Goal: Task Accomplishment & Management: Manage account settings

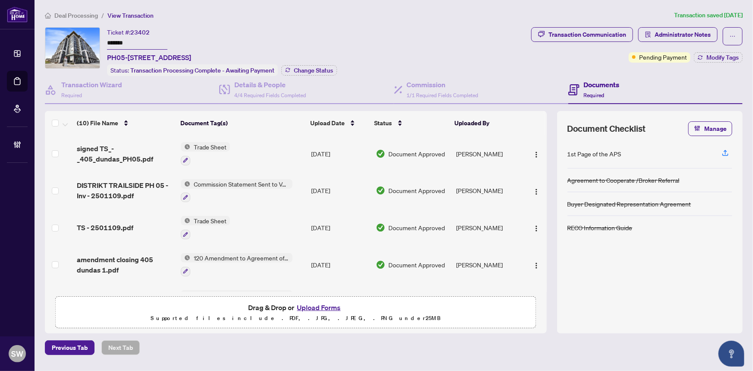
click at [80, 14] on span "Deal Processing" at bounding box center [76, 16] width 44 height 8
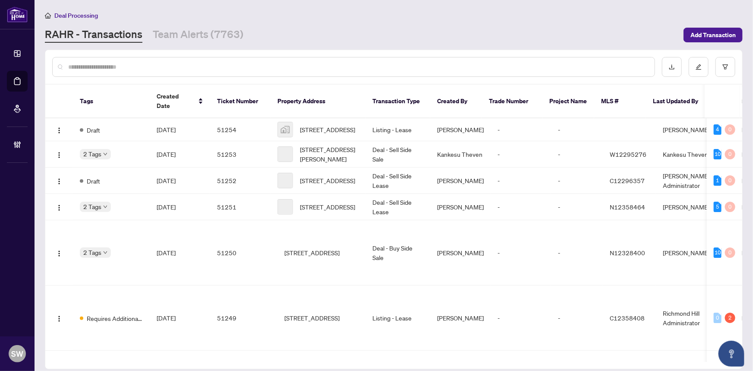
click at [123, 68] on input "text" at bounding box center [358, 66] width 580 height 9
paste input "**********"
type input "**********"
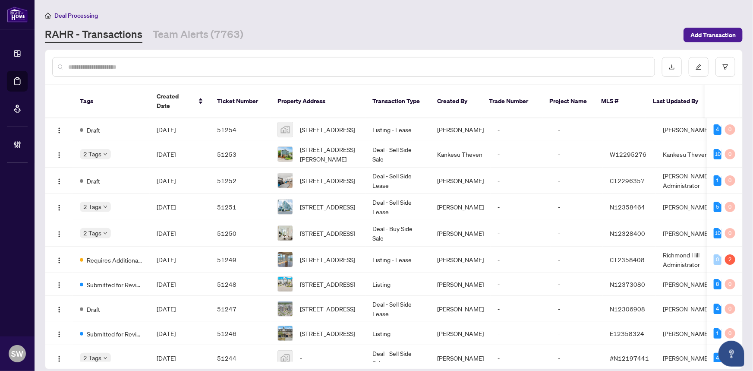
click at [110, 60] on div at bounding box center [353, 67] width 603 height 20
click at [110, 66] on input "text" at bounding box center [358, 66] width 580 height 9
paste input "*****"
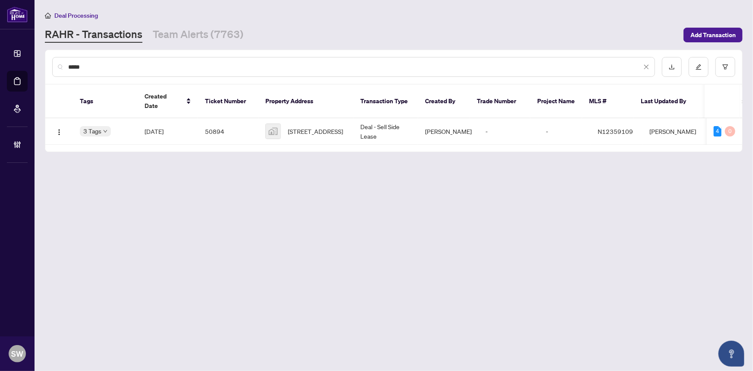
click at [107, 69] on input "*****" at bounding box center [355, 66] width 574 height 9
type input "*****"
click at [147, 127] on span "[DATE]" at bounding box center [154, 131] width 19 height 8
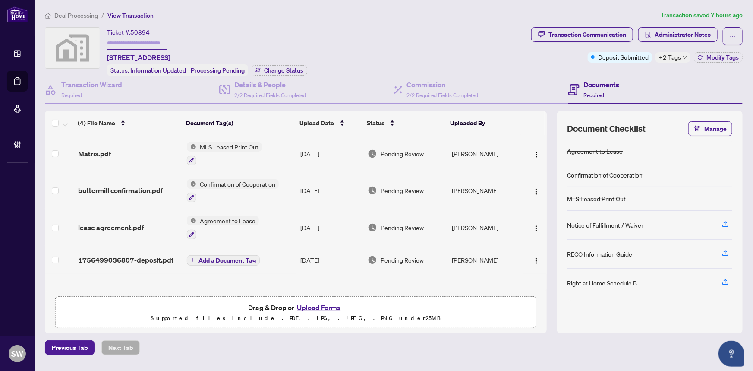
click at [142, 223] on span "lease agreement.pdf" at bounding box center [111, 227] width 66 height 10
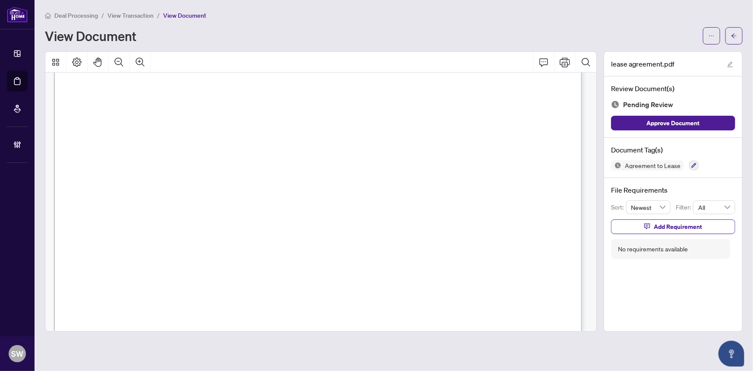
scroll to position [4318, 0]
click at [740, 37] on button "button" at bounding box center [734, 35] width 17 height 17
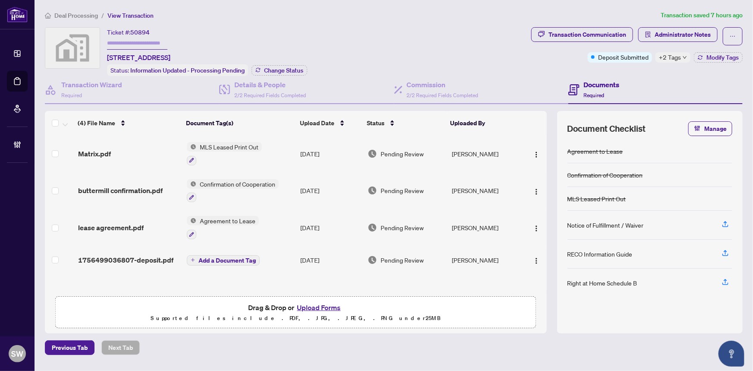
click at [81, 17] on span "Deal Processing" at bounding box center [76, 16] width 44 height 8
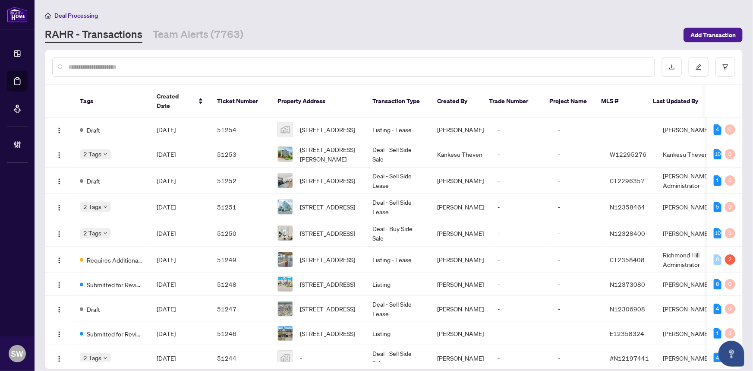
click at [110, 63] on input "text" at bounding box center [358, 66] width 580 height 9
paste input "*****"
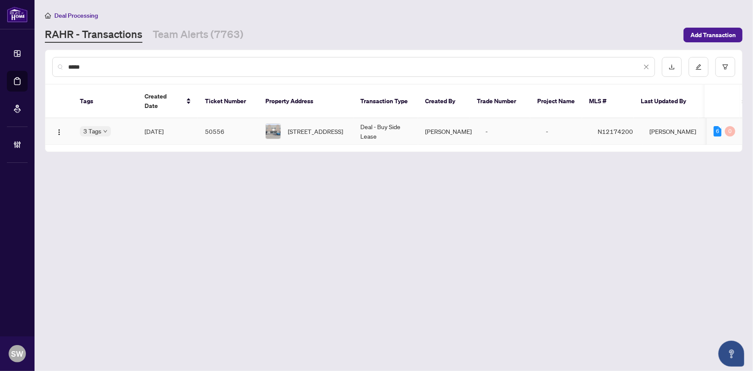
type input "*****"
click at [152, 127] on span "Aug/27/2025" at bounding box center [154, 131] width 19 height 8
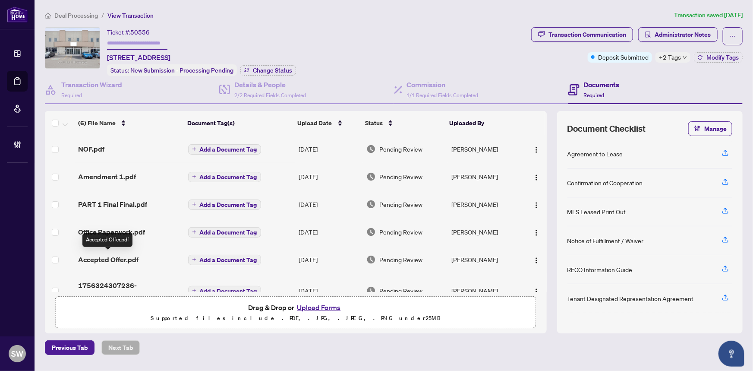
click at [121, 259] on span "Accepted Offer.pdf" at bounding box center [108, 259] width 60 height 10
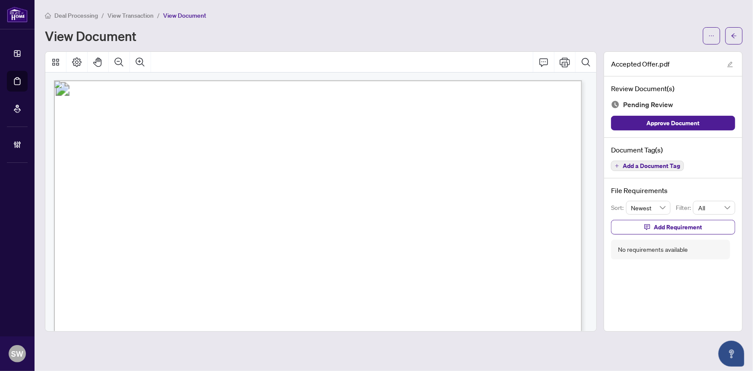
scroll to position [1415, 0]
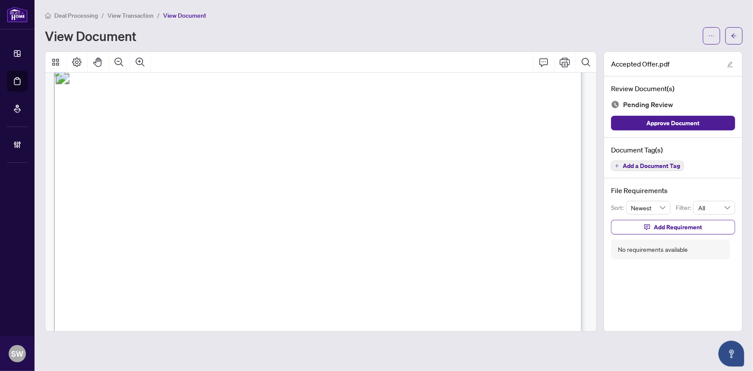
click at [130, 9] on main "Deal Processing / View Transaction / View Document View Document Accepted Offer…" at bounding box center [394, 185] width 719 height 371
click at [133, 13] on span "View Transaction" at bounding box center [131, 16] width 46 height 8
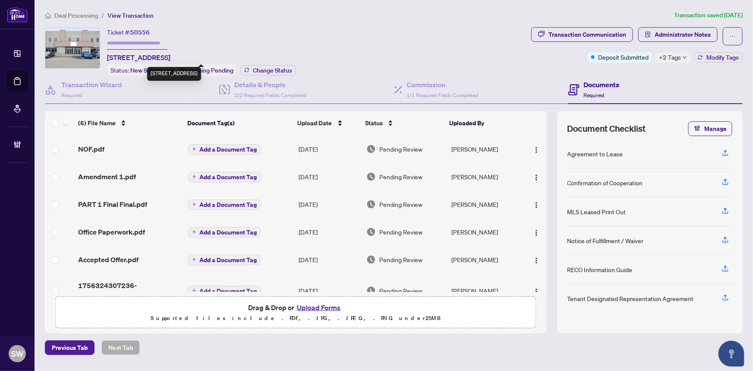
drag, startPoint x: 142, startPoint y: 54, endPoint x: 175, endPoint y: 57, distance: 33.9
click at [171, 57] on span "5&6-1206 Ringwell Dr, Newmarket, Ontario L3Y 8V9, Canada" at bounding box center [138, 57] width 63 height 10
copy span "Ringwell Dr"
drag, startPoint x: 121, startPoint y: 56, endPoint x: 108, endPoint y: 56, distance: 12.5
click at [108, 56] on span "5&6-1206 Ringwell Dr, Newmarket, Ontario L3Y 8V9, Canada" at bounding box center [138, 57] width 63 height 10
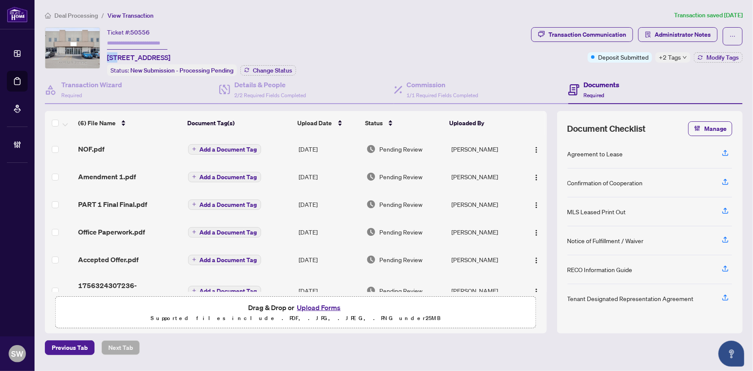
copy span "5&6"
click at [171, 54] on span "5&6-1206 Ringwell Dr, Newmarket, Ontario L3Y 8V9, Canada" at bounding box center [138, 57] width 63 height 10
copy span "Newmarket"
click at [171, 57] on span "5&6-1206 Ringwell Dr, Newmarket, Ontario L3Y 8V9, Canada" at bounding box center [138, 57] width 63 height 10
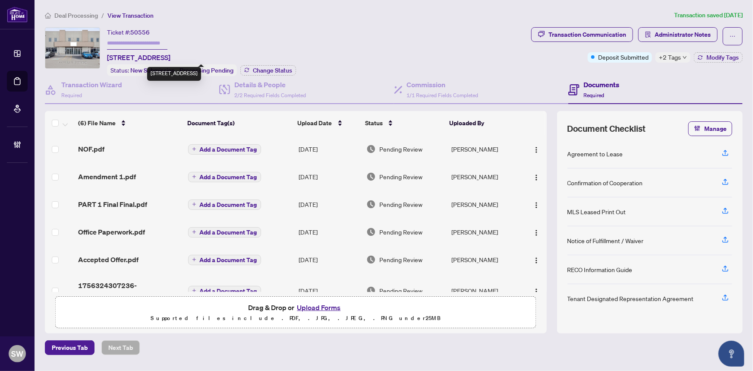
click at [171, 57] on span "5&6-1206 Ringwell Dr, Newmarket, Ontario L3Y 8V9, Canada" at bounding box center [138, 57] width 63 height 10
copy span "L3Y"
click at [171, 57] on span "5&6-1206 Ringwell Dr, Newmarket, Ontario L3Y 8V9, Canada" at bounding box center [138, 57] width 63 height 10
copy span "8V9"
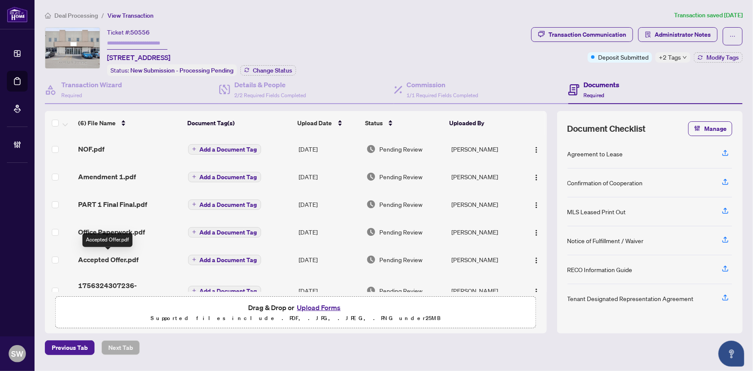
click at [114, 259] on span "Accepted Offer.pdf" at bounding box center [108, 259] width 60 height 10
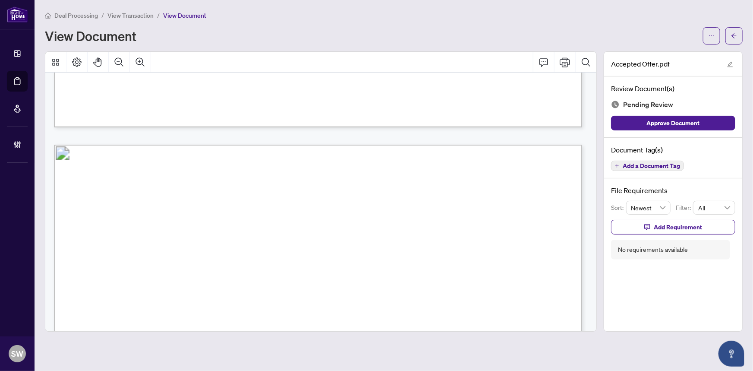
scroll to position [1413, 0]
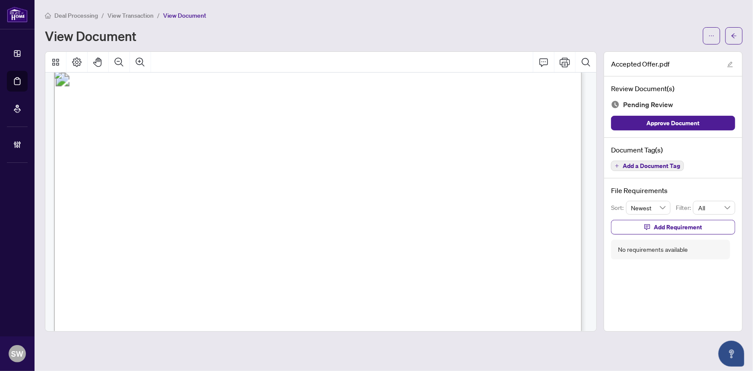
click at [655, 165] on span "Add a Document Tag" at bounding box center [651, 166] width 57 height 6
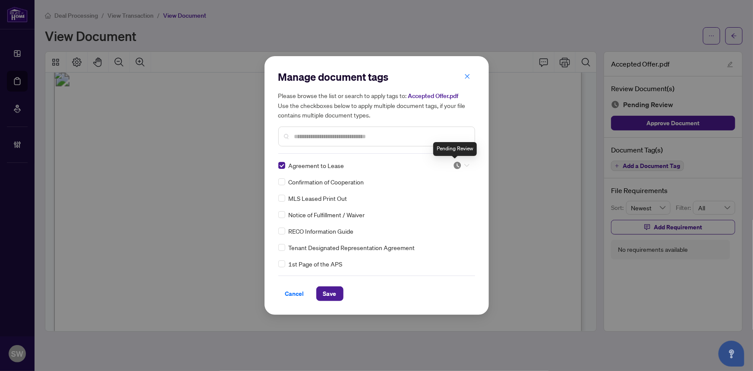
click at [455, 161] on img at bounding box center [457, 165] width 9 height 9
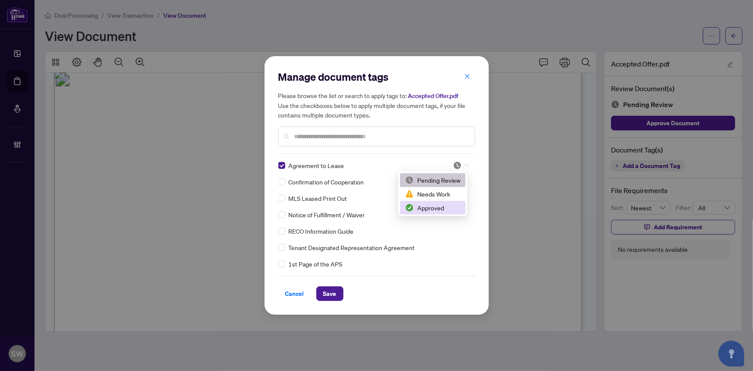
click at [434, 207] on div "Approved" at bounding box center [432, 207] width 55 height 9
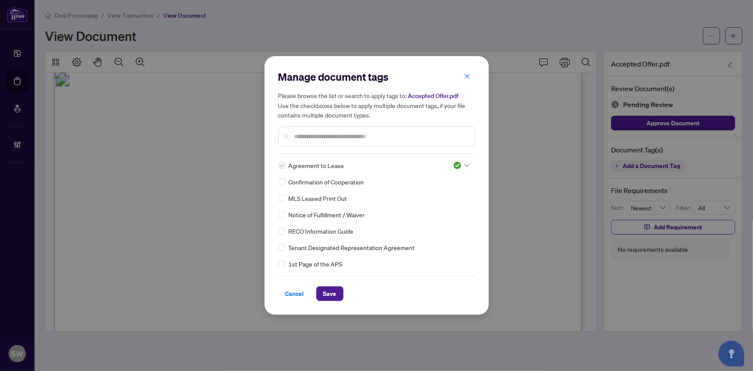
click at [306, 134] on input "text" at bounding box center [381, 136] width 174 height 9
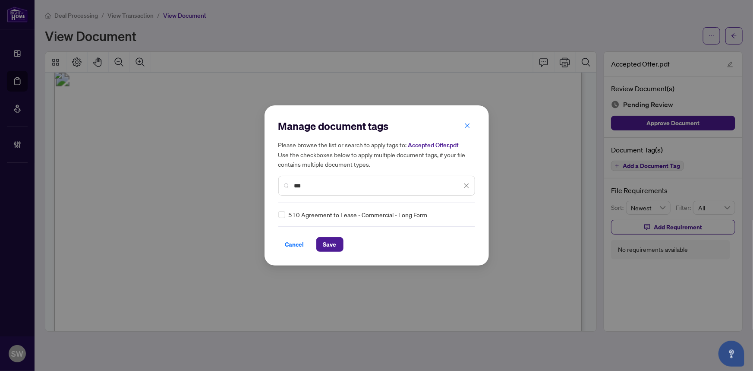
type input "***"
click at [463, 212] on div at bounding box center [461, 214] width 16 height 9
click at [436, 257] on div "Approved" at bounding box center [432, 256] width 55 height 9
drag, startPoint x: 314, startPoint y: 182, endPoint x: 263, endPoint y: 183, distance: 51.0
click at [263, 183] on div "Manage document tags Please browse the list or search to apply tags to: Accepte…" at bounding box center [376, 185] width 753 height 371
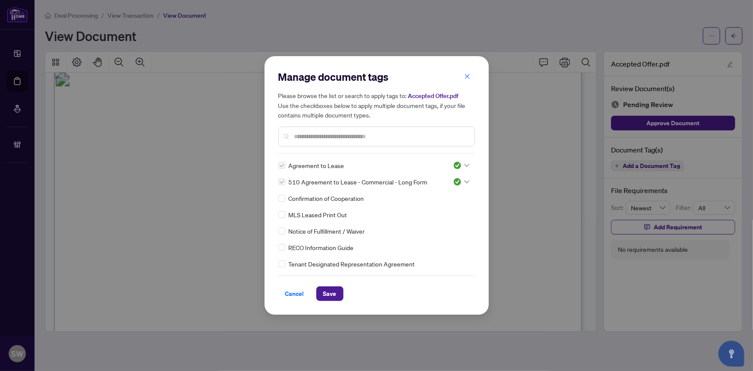
click at [463, 163] on div at bounding box center [461, 165] width 16 height 9
click at [436, 181] on div "Pending Review" at bounding box center [432, 179] width 55 height 9
click at [334, 294] on span "Save" at bounding box center [329, 294] width 13 height 14
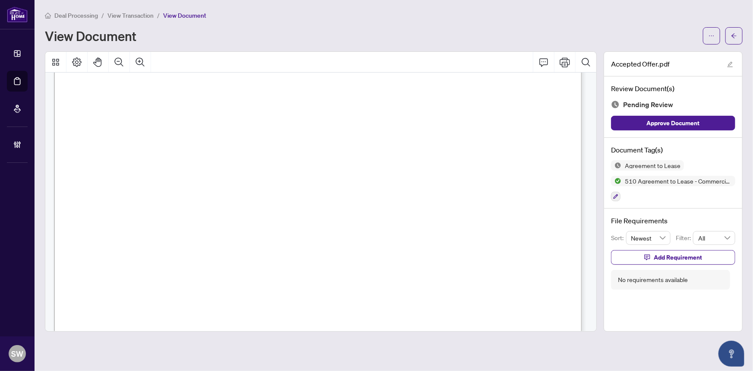
scroll to position [5695, 0]
click at [614, 194] on icon "button" at bounding box center [616, 196] width 5 height 5
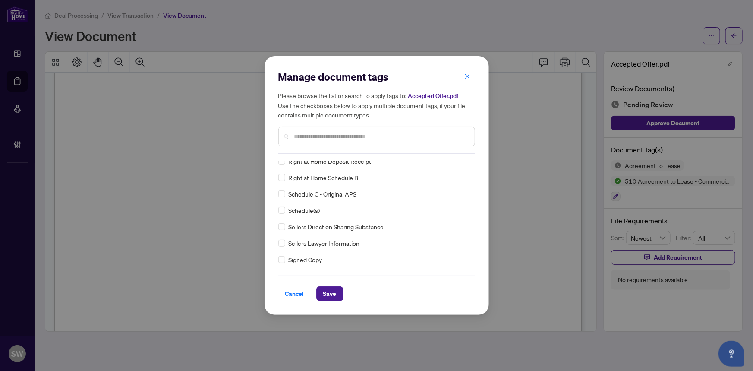
scroll to position [0, 0]
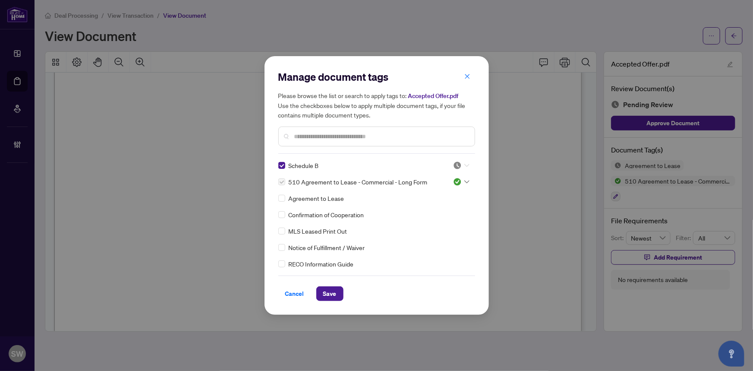
click at [459, 163] on div at bounding box center [461, 165] width 16 height 9
click at [428, 207] on div "Approved" at bounding box center [432, 207] width 55 height 9
click at [338, 291] on button "Save" at bounding box center [329, 293] width 27 height 15
click at [594, 285] on div "Manage document tags Please browse the list or search to apply tags to: Accepte…" at bounding box center [376, 185] width 753 height 371
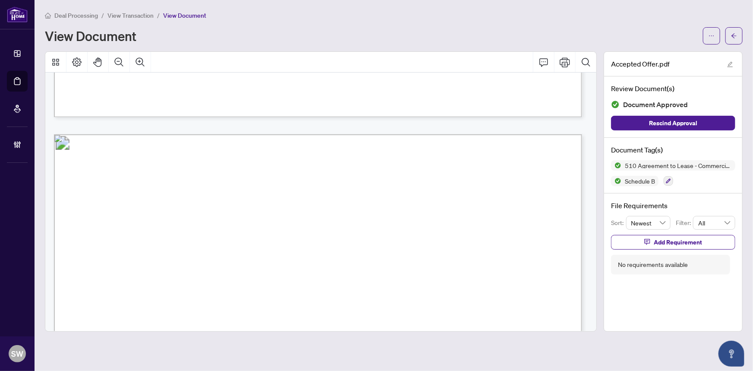
scroll to position [6235, 0]
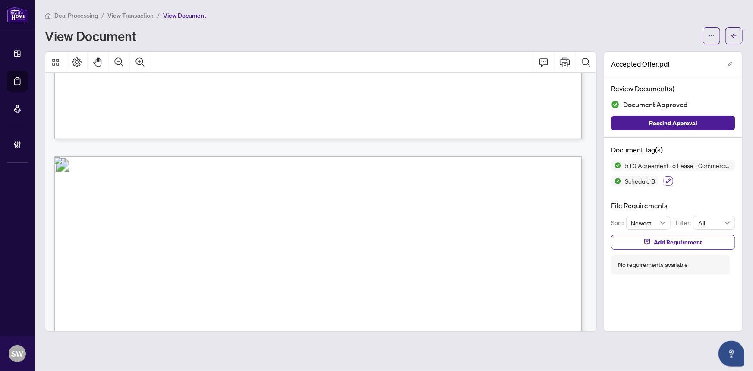
click at [668, 180] on icon "button" at bounding box center [668, 180] width 5 height 5
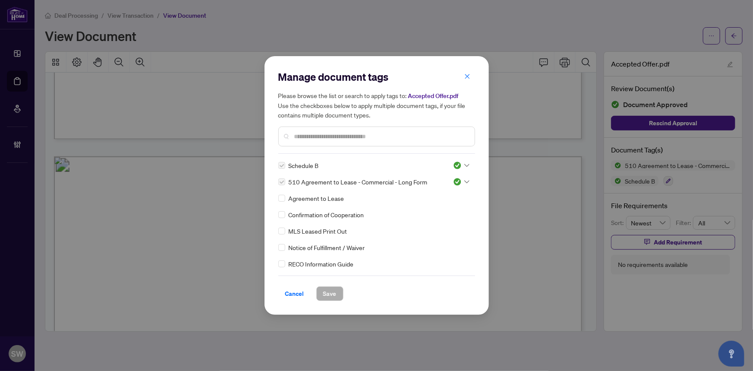
click at [358, 133] on input "text" at bounding box center [381, 136] width 174 height 9
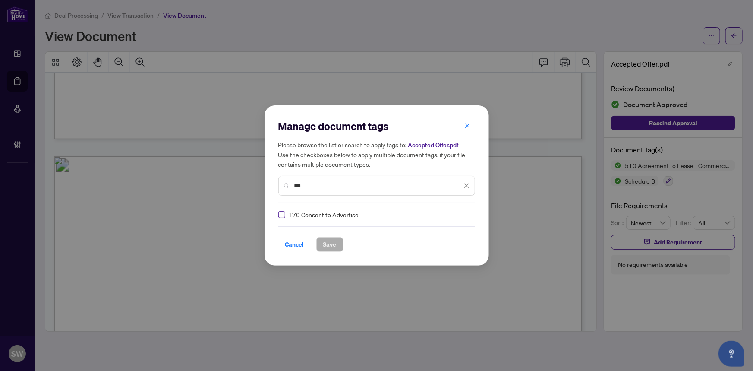
type input "***"
click at [327, 242] on span "Save" at bounding box center [329, 244] width 13 height 14
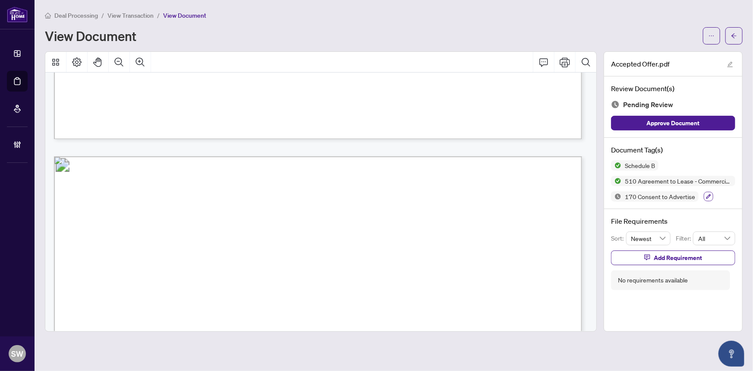
click at [707, 194] on icon "button" at bounding box center [708, 196] width 5 height 5
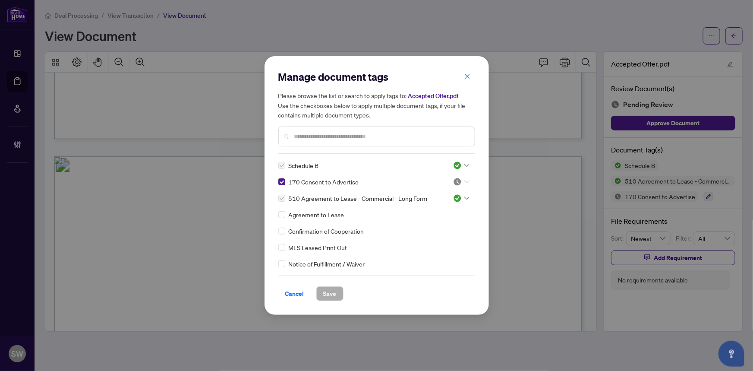
click at [460, 182] on div at bounding box center [461, 181] width 16 height 9
click at [436, 221] on div "Approved" at bounding box center [432, 223] width 55 height 9
click at [336, 289] on button "Save" at bounding box center [329, 293] width 27 height 15
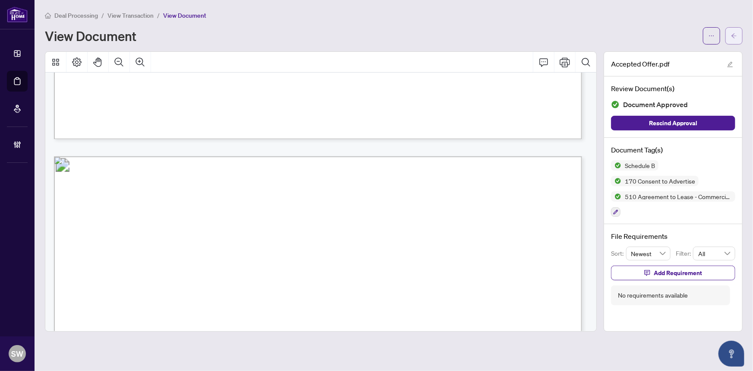
click at [735, 33] on icon "arrow-left" at bounding box center [734, 36] width 6 height 6
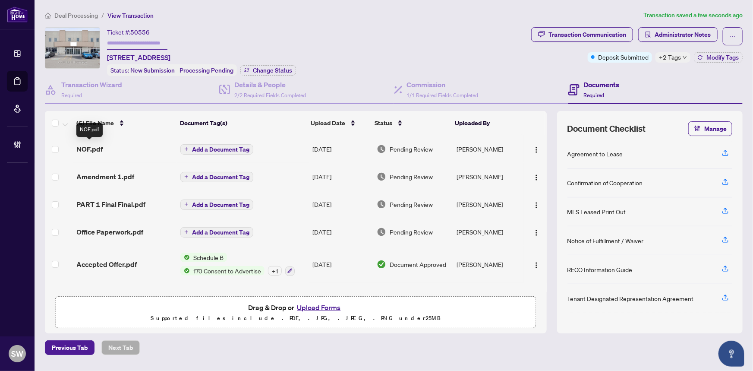
click at [93, 147] on span "NOF.pdf" at bounding box center [90, 149] width 26 height 10
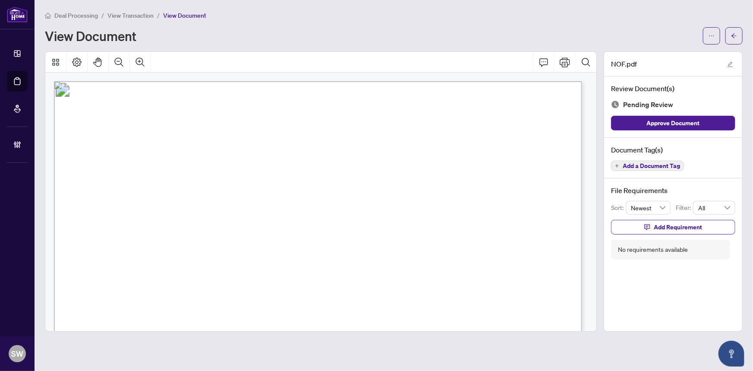
click at [149, 193] on span "Giusticon Investments Inc." at bounding box center [196, 195] width 116 height 8
click at [285, 193] on span "(GIUSTICON CONTRACTING INC.)" at bounding box center [330, 195] width 129 height 8
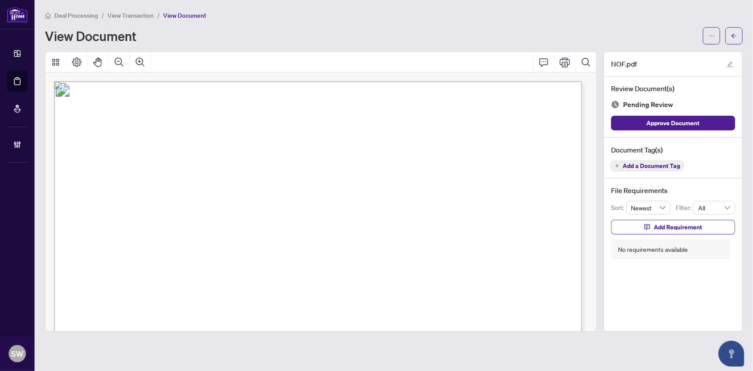
click at [285, 193] on span "(GIUSTICON CONTRACTING INC.)" at bounding box center [330, 195] width 129 height 8
click at [156, 173] on span "MC-Bauchemie Canada Inc." at bounding box center [182, 175] width 111 height 8
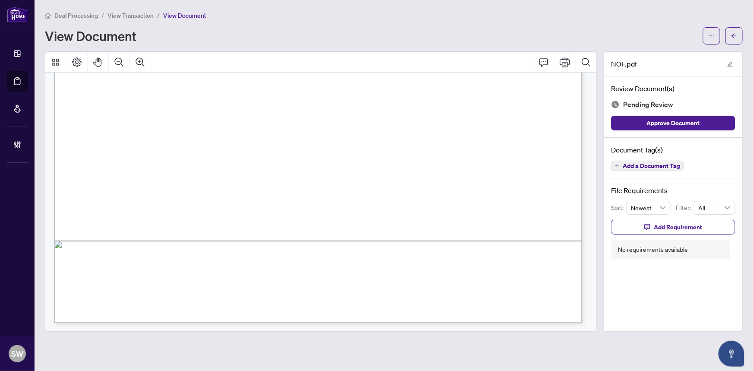
click at [664, 167] on span "Add a Document Tag" at bounding box center [651, 166] width 57 height 6
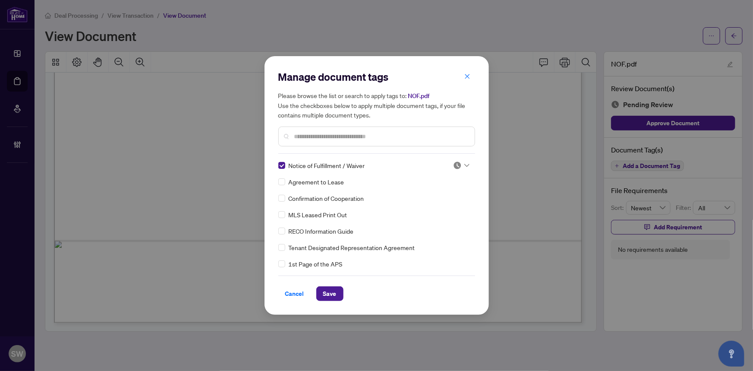
click at [462, 160] on div "Manage document tags Please browse the list or search to apply tags to: NOF.pdf…" at bounding box center [376, 185] width 197 height 231
click at [460, 164] on div at bounding box center [461, 165] width 16 height 9
click at [435, 207] on div "Approved" at bounding box center [432, 207] width 55 height 9
click at [329, 296] on span "Save" at bounding box center [329, 294] width 13 height 14
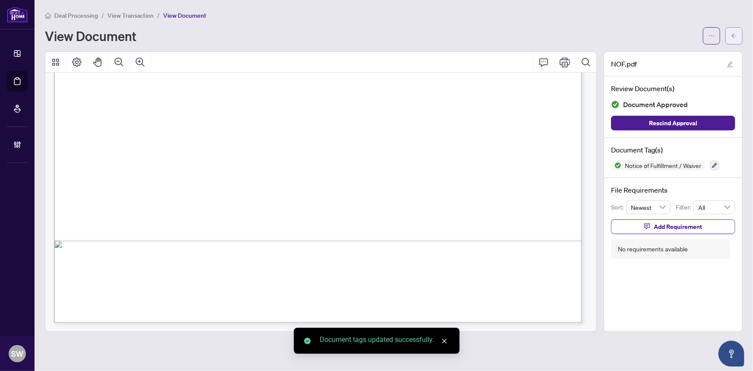
click at [740, 34] on button "button" at bounding box center [734, 35] width 17 height 17
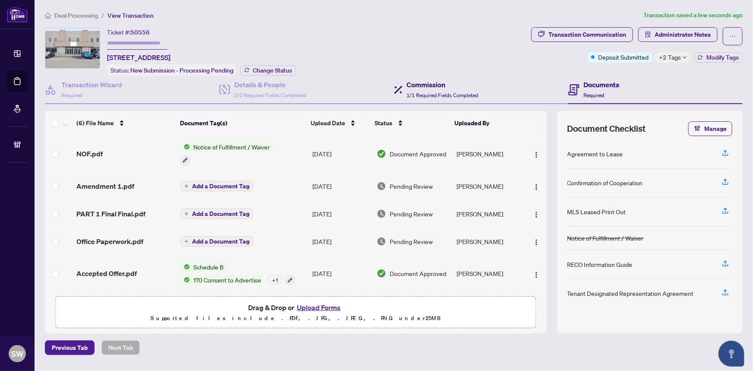
click at [432, 88] on div "Commission 1/1 Required Fields Completed" at bounding box center [443, 89] width 72 height 20
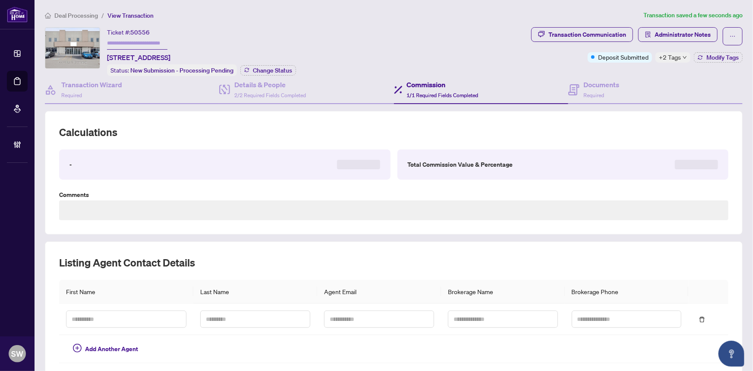
type textarea "**********"
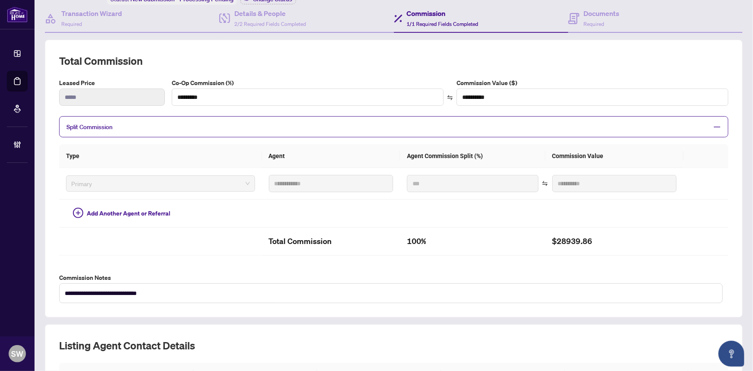
scroll to position [32, 0]
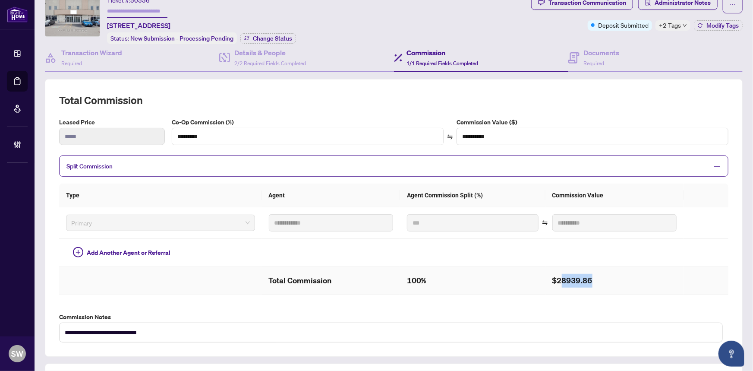
drag, startPoint x: 552, startPoint y: 277, endPoint x: 583, endPoint y: 278, distance: 31.5
click at [583, 278] on h2 "$28939.86" at bounding box center [615, 281] width 125 height 14
copy h2 "8939.86"
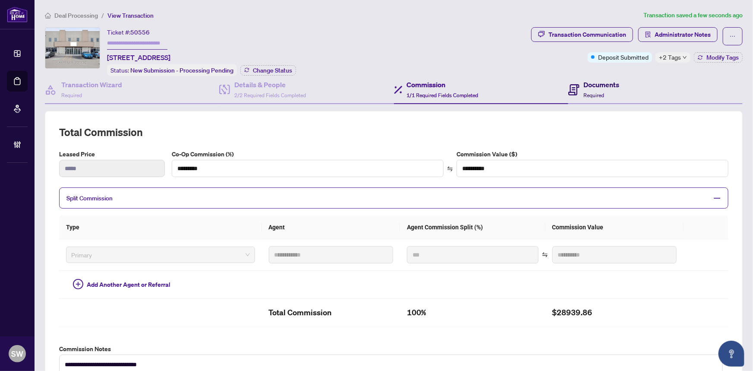
click at [589, 88] on h4 "Documents" at bounding box center [602, 84] width 36 height 10
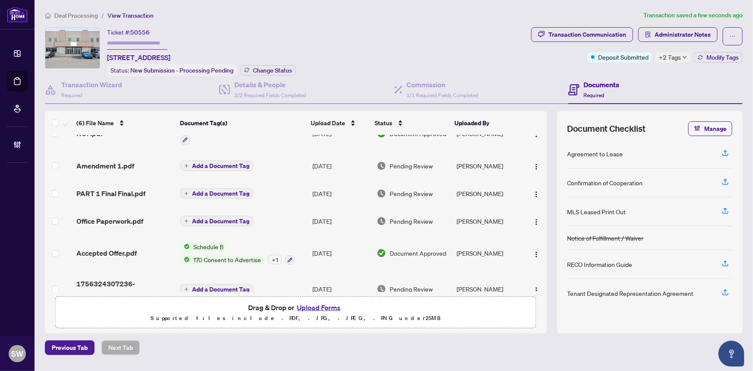
scroll to position [36, 0]
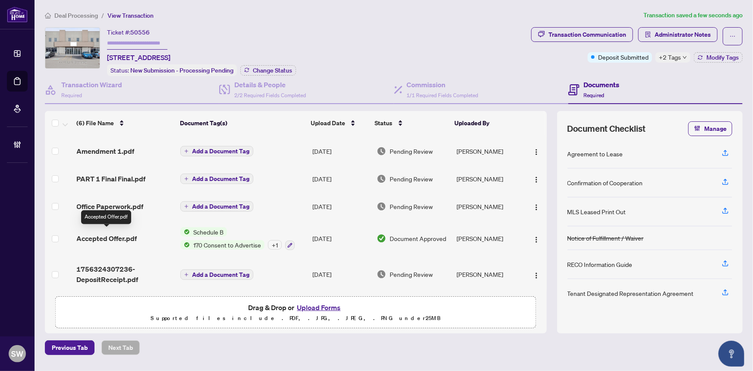
click at [126, 233] on span "Accepted Offer.pdf" at bounding box center [107, 238] width 60 height 10
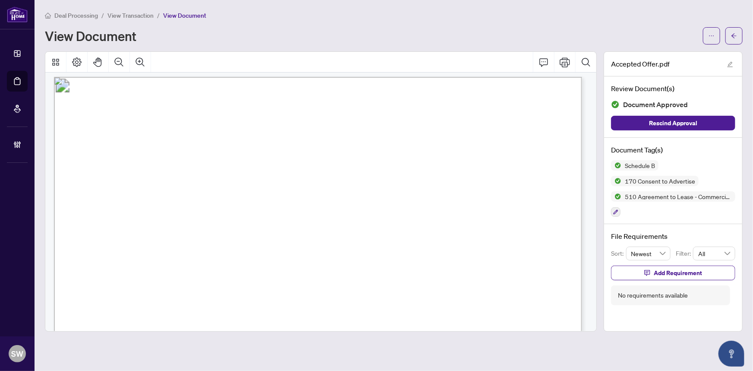
scroll to position [1440, 0]
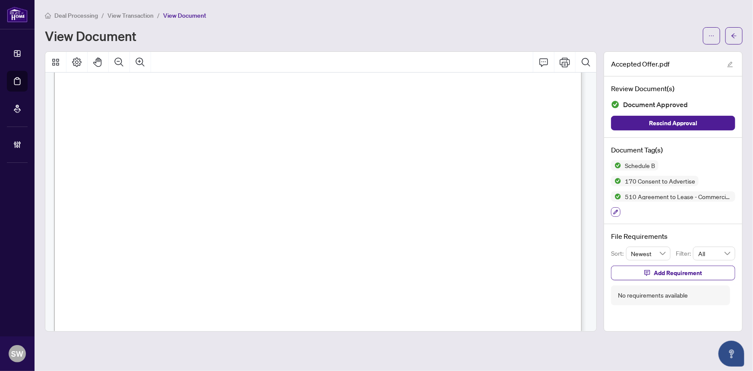
click at [617, 211] on icon "button" at bounding box center [616, 211] width 5 height 5
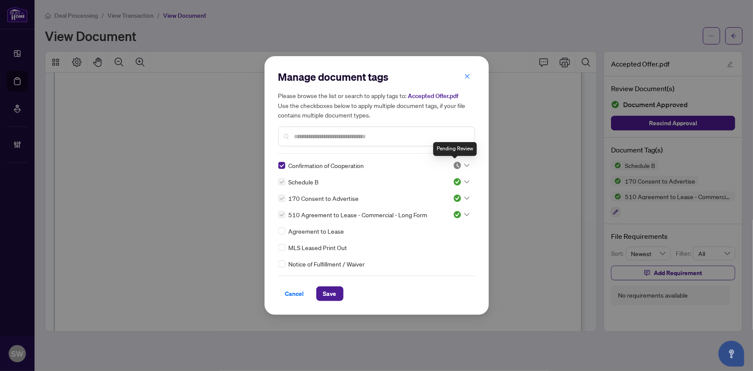
click at [458, 165] on img at bounding box center [457, 165] width 9 height 9
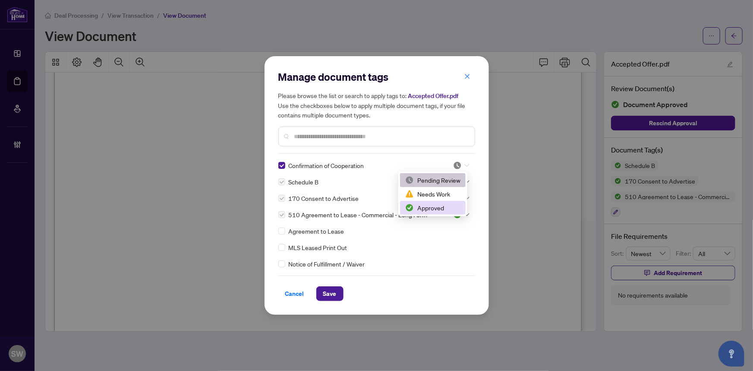
click at [437, 206] on div "Approved" at bounding box center [432, 207] width 55 height 9
click at [328, 284] on div "Cancel Save" at bounding box center [376, 287] width 197 height 25
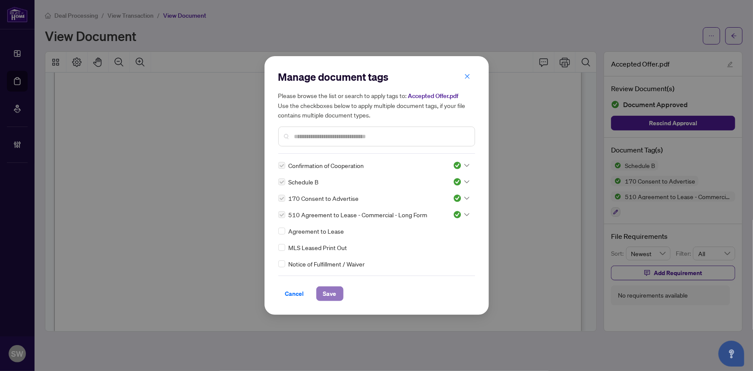
click at [335, 290] on span "Save" at bounding box center [329, 294] width 13 height 14
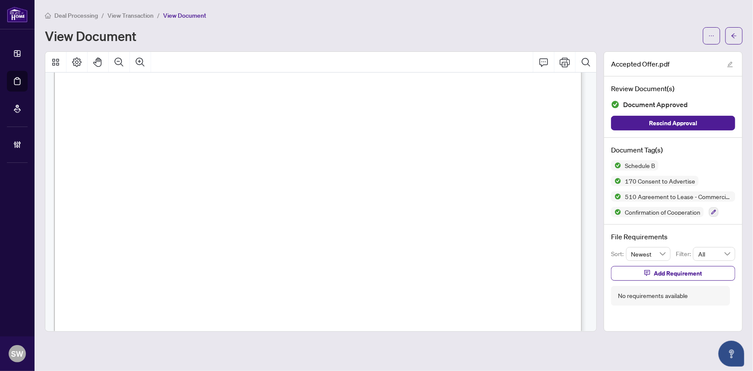
scroll to position [738, 0]
drag, startPoint x: 332, startPoint y: 220, endPoint x: 411, endPoint y: 218, distance: 78.6
click at [411, 218] on span "3389 Steeles Ave E, Toronto, ON, M2H 3S8" at bounding box center [377, 220] width 90 height 9
click at [422, 218] on span "3389 Steeles Ave E, Toronto, ON, M2H 3S8" at bounding box center [377, 220] width 90 height 9
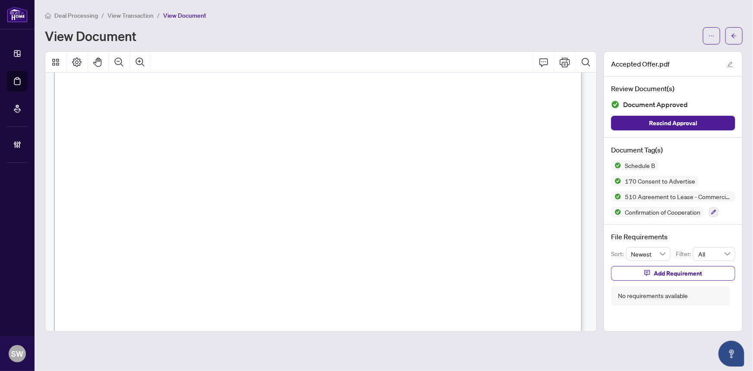
click at [422, 218] on span "3389 Steeles Ave E, Toronto, ON, M2H 3S8" at bounding box center [377, 220] width 90 height 9
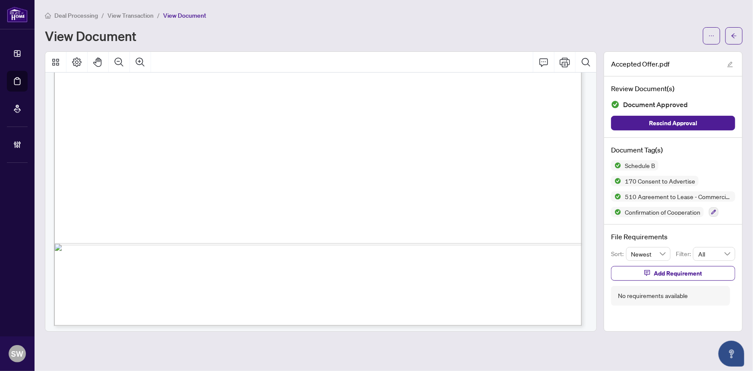
scroll to position [6752, 0]
click at [734, 39] on span "button" at bounding box center [734, 36] width 6 height 14
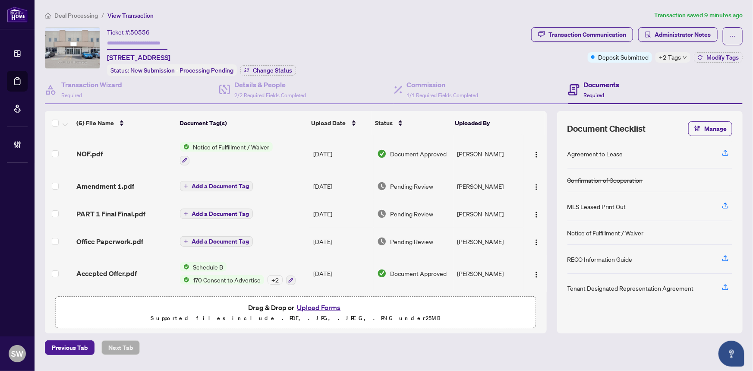
click at [115, 149] on div "NOF.pdf" at bounding box center [124, 154] width 97 height 10
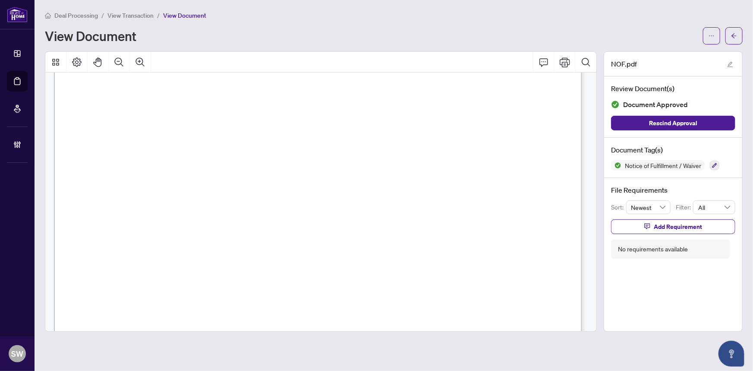
scroll to position [39, 0]
click at [737, 37] on icon "arrow-left" at bounding box center [734, 36] width 6 height 6
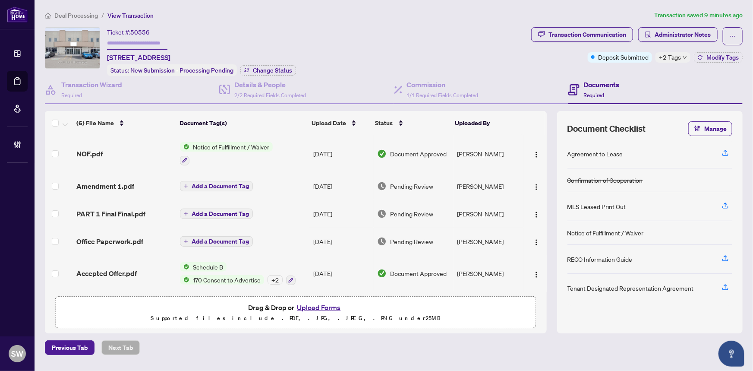
click at [112, 185] on span "Amendment 1.pdf" at bounding box center [105, 186] width 58 height 10
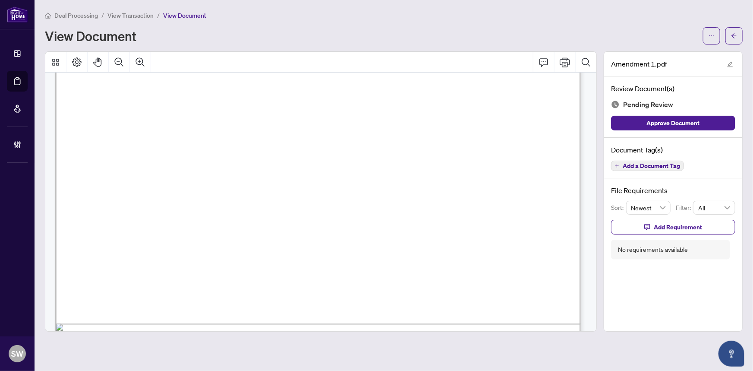
scroll to position [353, 0]
click at [666, 165] on span "Add a Document Tag" at bounding box center [651, 166] width 57 height 6
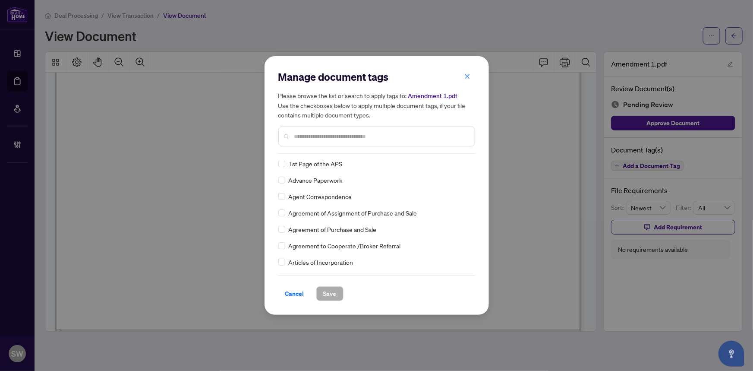
scroll to position [117, 0]
click at [295, 291] on span "Cancel" at bounding box center [294, 294] width 19 height 14
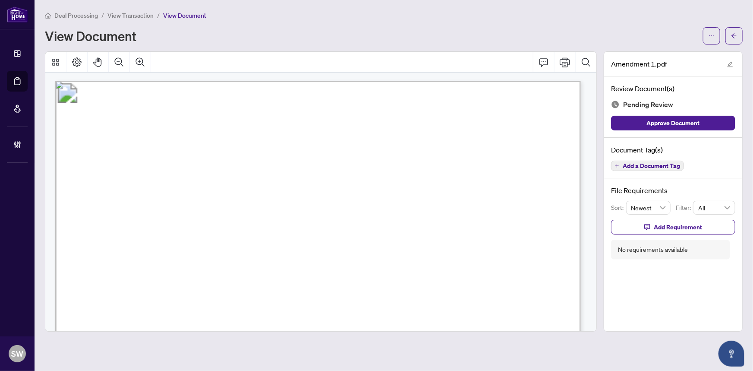
scroll to position [0, 0]
click at [662, 167] on span "Add a Document Tag" at bounding box center [651, 166] width 57 height 6
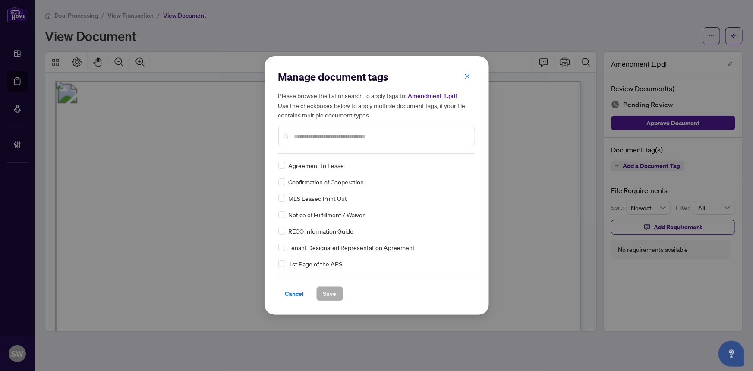
click at [307, 131] on div at bounding box center [376, 137] width 197 height 20
click at [308, 134] on input "text" at bounding box center [381, 136] width 174 height 9
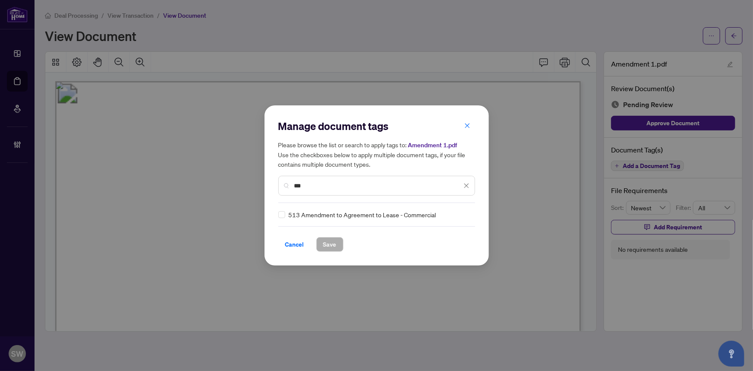
type input "***"
click at [461, 214] on div at bounding box center [461, 214] width 16 height 9
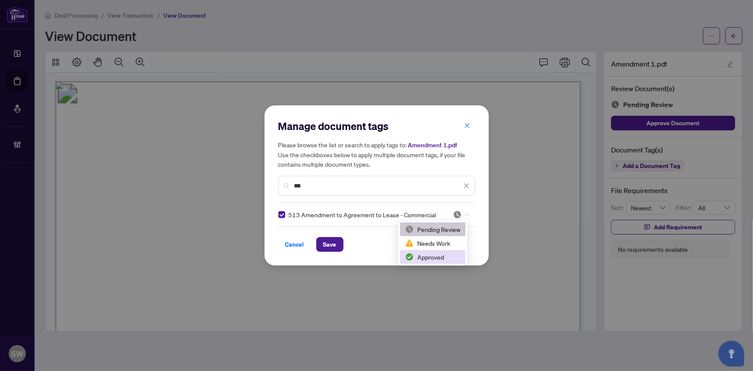
click at [425, 254] on div "Approved" at bounding box center [432, 256] width 55 height 9
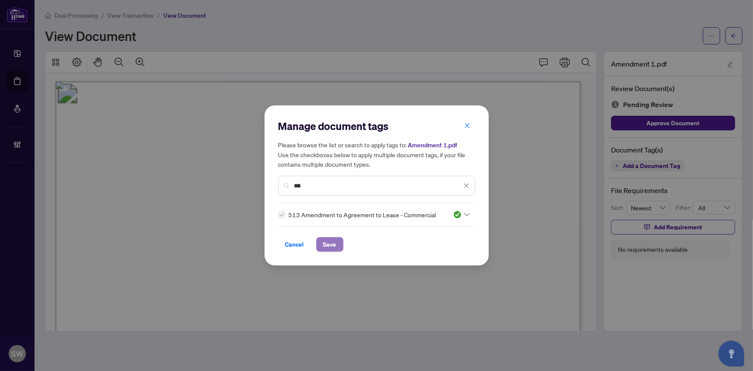
click at [328, 246] on span "Save" at bounding box center [329, 244] width 13 height 14
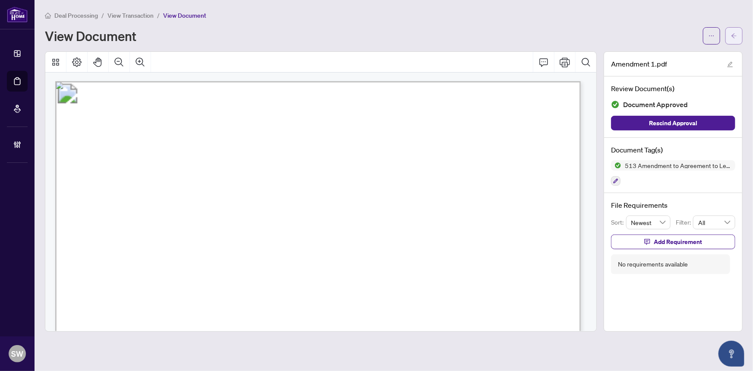
click at [737, 37] on icon "arrow-left" at bounding box center [734, 36] width 6 height 6
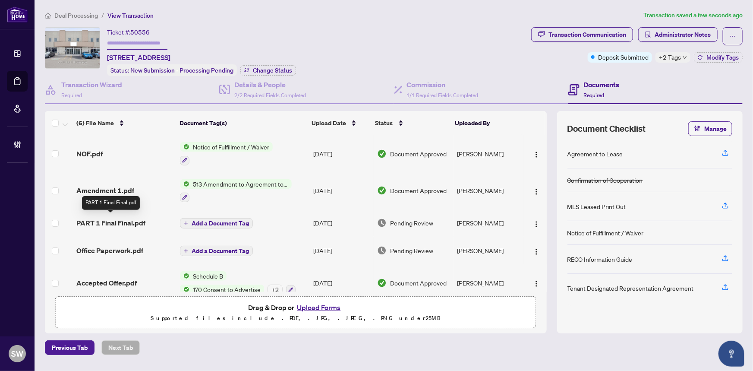
click at [121, 222] on span "PART 1 Final Final.pdf" at bounding box center [110, 223] width 69 height 10
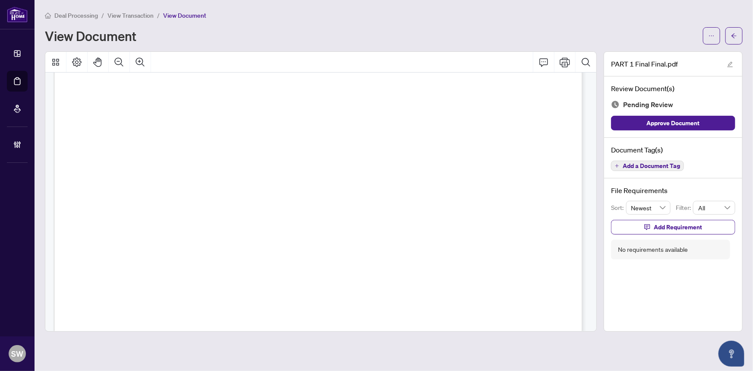
scroll to position [1585, 0]
click at [640, 165] on span "Add a Document Tag" at bounding box center [651, 166] width 57 height 6
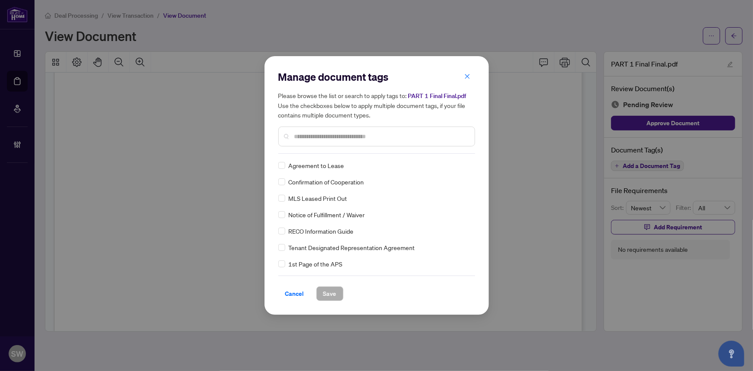
click at [313, 138] on input "text" at bounding box center [381, 136] width 174 height 9
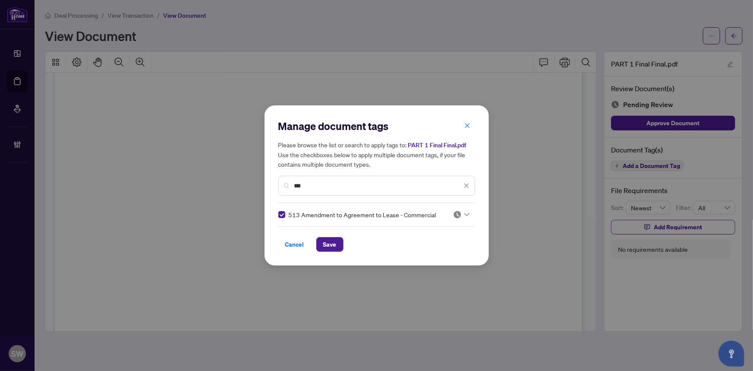
drag, startPoint x: 313, startPoint y: 184, endPoint x: 279, endPoint y: 186, distance: 33.7
click at [279, 186] on div "***" at bounding box center [376, 186] width 197 height 20
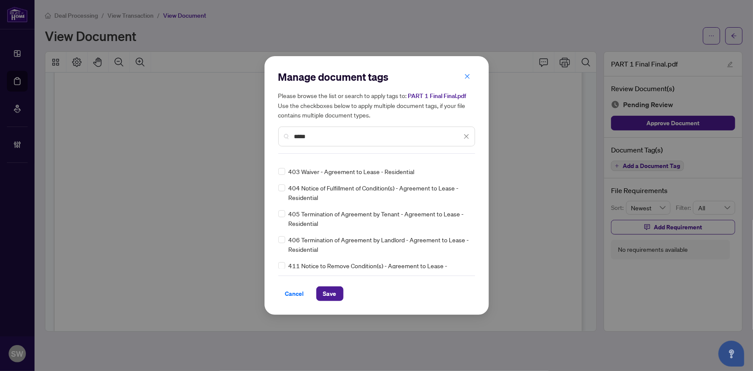
scroll to position [471, 0]
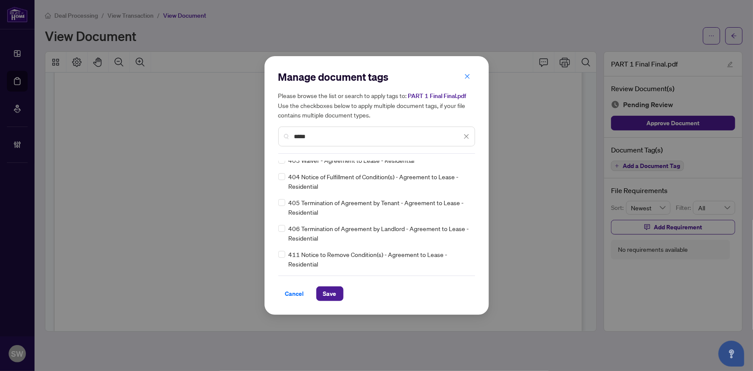
drag, startPoint x: 311, startPoint y: 136, endPoint x: 273, endPoint y: 136, distance: 38.0
click at [273, 136] on div "Manage document tags Please browse the list or search to apply tags to: PART 1 …" at bounding box center [377, 185] width 225 height 259
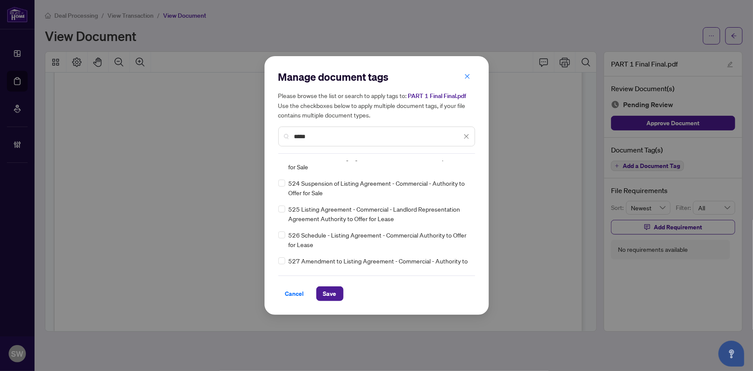
scroll to position [545, 0]
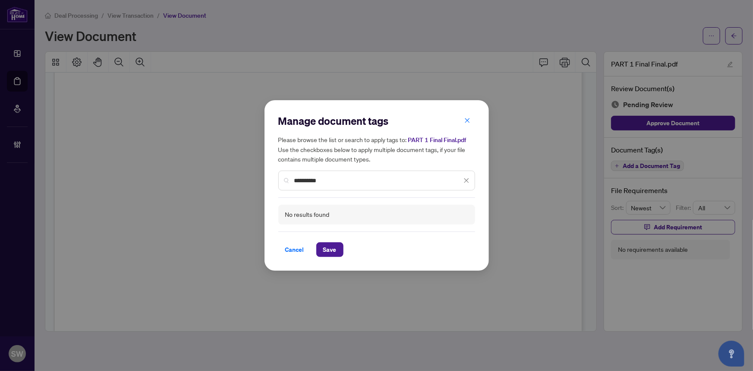
drag, startPoint x: 328, startPoint y: 181, endPoint x: 249, endPoint y: 181, distance: 79.4
click at [249, 181] on div "**********" at bounding box center [376, 185] width 753 height 371
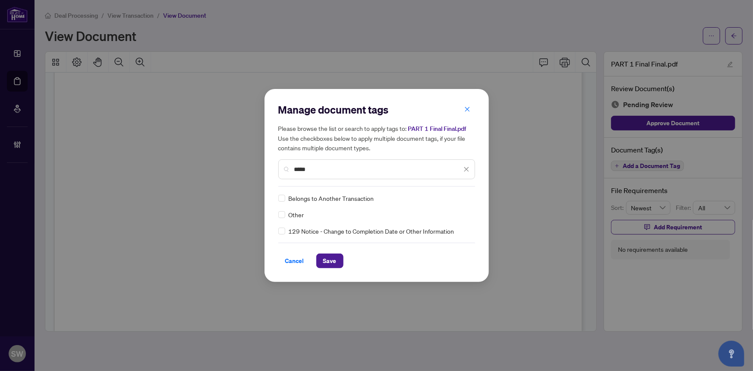
type input "*****"
click at [460, 199] on img at bounding box center [457, 198] width 9 height 9
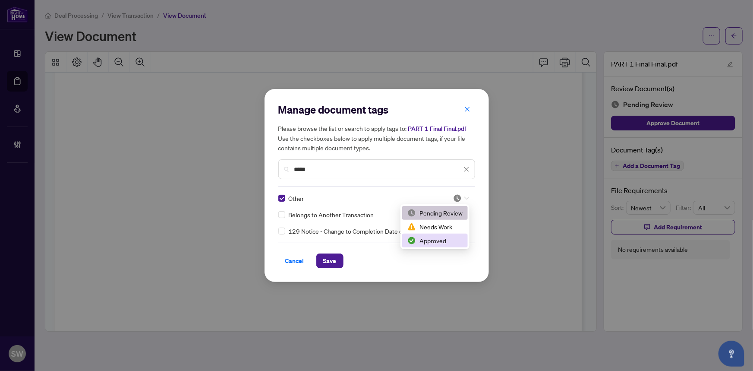
click at [446, 242] on div "Approved" at bounding box center [435, 240] width 55 height 9
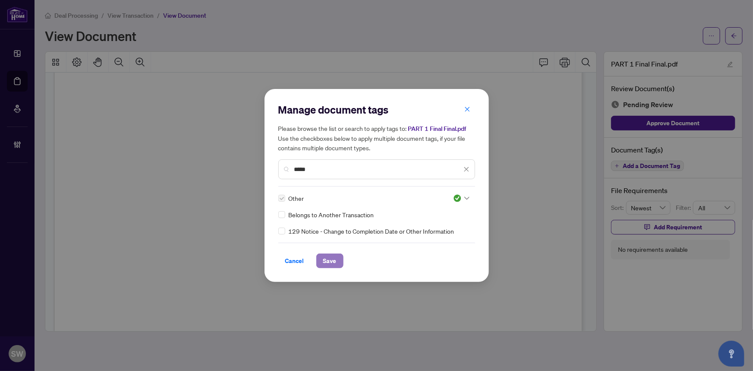
click at [335, 261] on span "Save" at bounding box center [329, 261] width 13 height 14
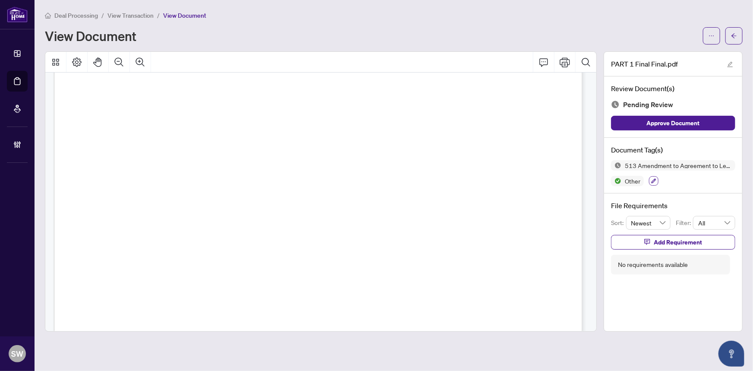
click at [654, 181] on icon "button" at bounding box center [654, 180] width 5 height 5
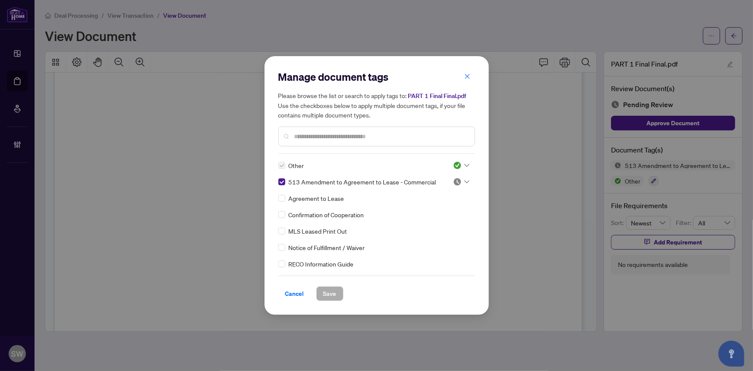
click at [462, 180] on div at bounding box center [461, 181] width 16 height 9
click at [434, 225] on div "Approved" at bounding box center [432, 223] width 55 height 9
click at [338, 292] on button "Save" at bounding box center [329, 293] width 27 height 15
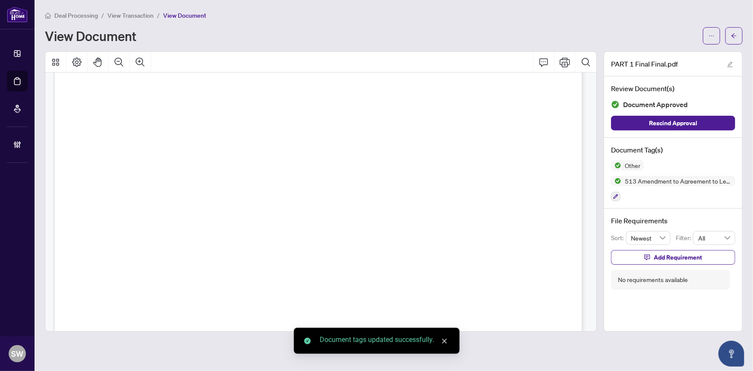
click at [734, 37] on icon "arrow-left" at bounding box center [734, 36] width 6 height 6
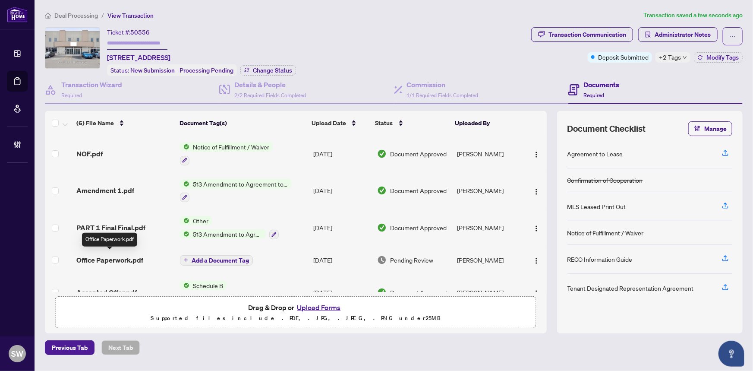
click at [130, 259] on span "Office Paperwork.pdf" at bounding box center [109, 260] width 67 height 10
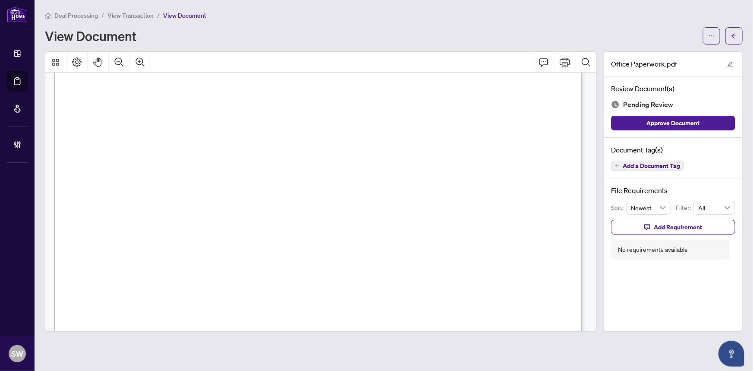
scroll to position [14818, 0]
click at [658, 165] on span "Add a Document Tag" at bounding box center [651, 166] width 57 height 6
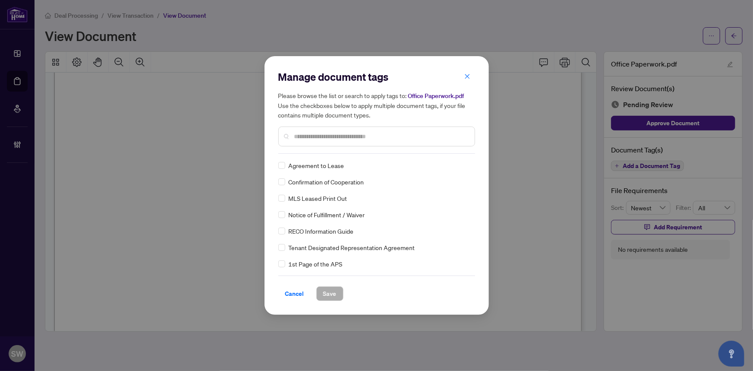
click at [659, 164] on div "Manage document tags Please browse the list or search to apply tags to: Office …" at bounding box center [376, 185] width 753 height 371
click at [461, 161] on div at bounding box center [461, 165] width 16 height 9
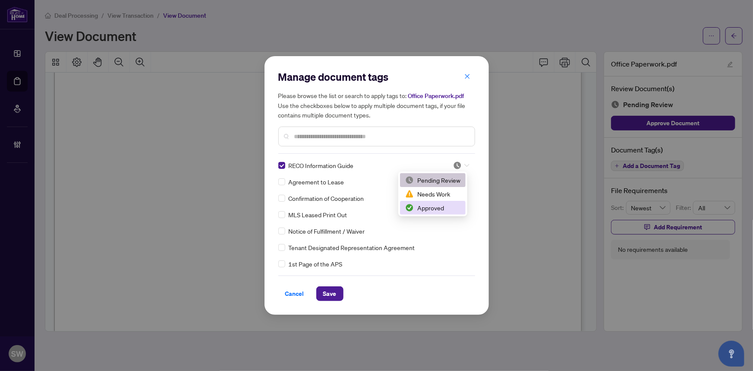
click at [433, 206] on div "Approved" at bounding box center [432, 207] width 55 height 9
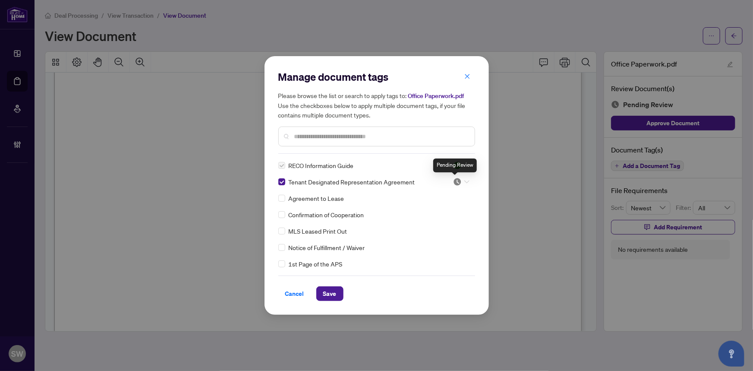
click at [458, 181] on img at bounding box center [457, 181] width 9 height 9
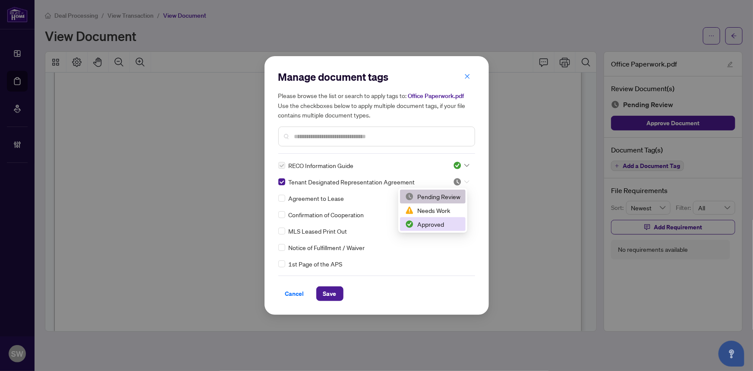
click at [439, 224] on div "Approved" at bounding box center [432, 223] width 55 height 9
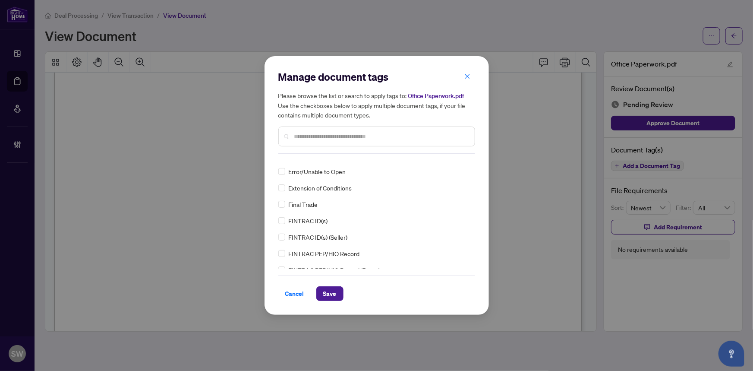
scroll to position [0, 0]
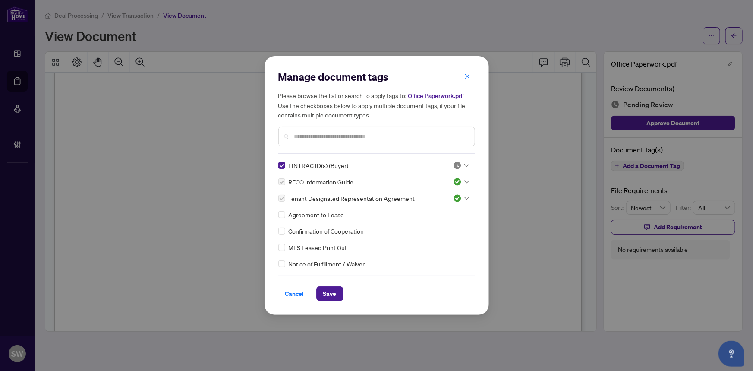
click at [456, 162] on img at bounding box center [457, 165] width 9 height 9
click at [433, 207] on div "Approved" at bounding box center [432, 207] width 55 height 9
click at [333, 295] on span "Save" at bounding box center [329, 294] width 13 height 14
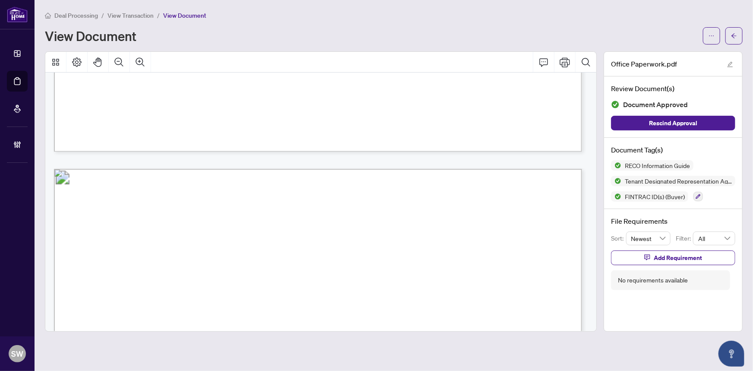
scroll to position [24355, 0]
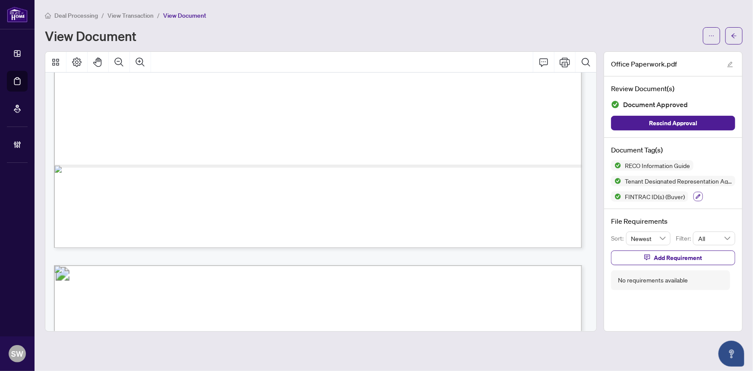
click at [696, 194] on icon "button" at bounding box center [698, 196] width 5 height 5
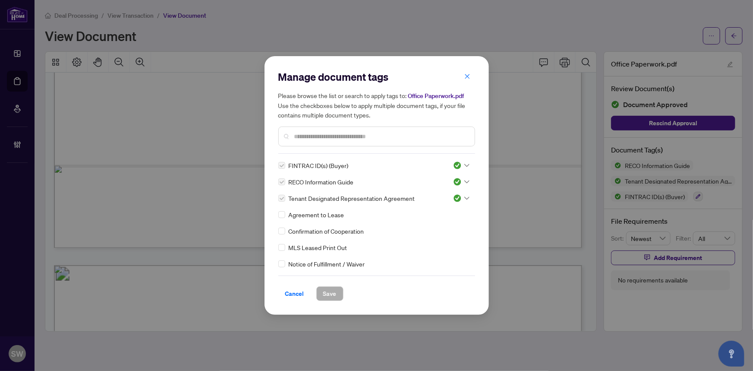
click at [327, 134] on input "text" at bounding box center [381, 136] width 174 height 9
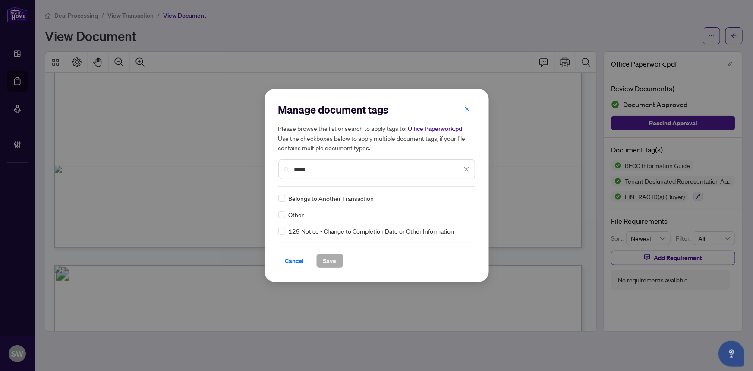
type input "*****"
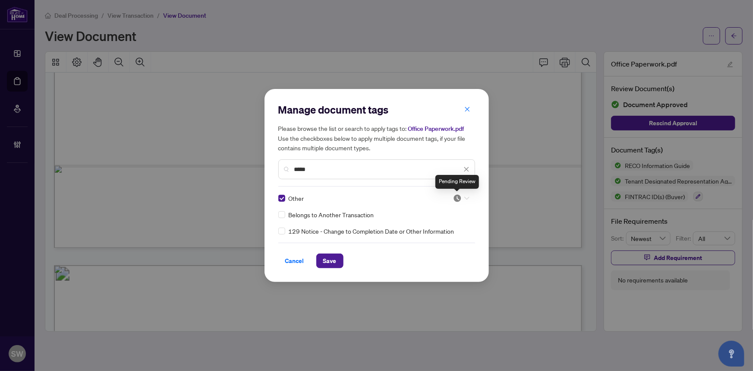
click at [456, 196] on img at bounding box center [457, 198] width 9 height 9
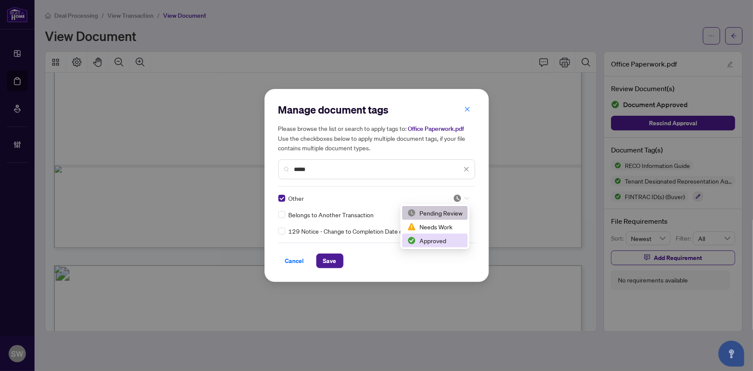
drag, startPoint x: 440, startPoint y: 240, endPoint x: 382, endPoint y: 255, distance: 59.4
click at [439, 240] on div "Approved" at bounding box center [435, 240] width 55 height 9
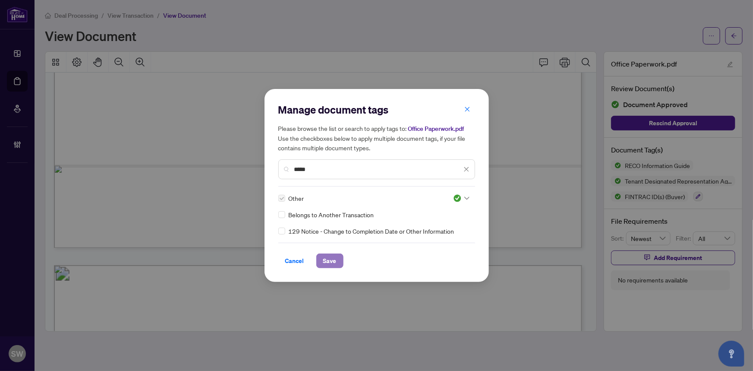
click at [337, 259] on button "Save" at bounding box center [329, 260] width 27 height 15
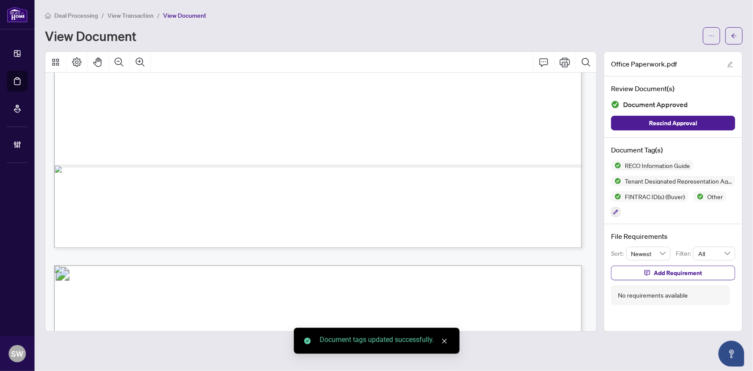
click at [737, 35] on icon "arrow-left" at bounding box center [734, 36] width 6 height 6
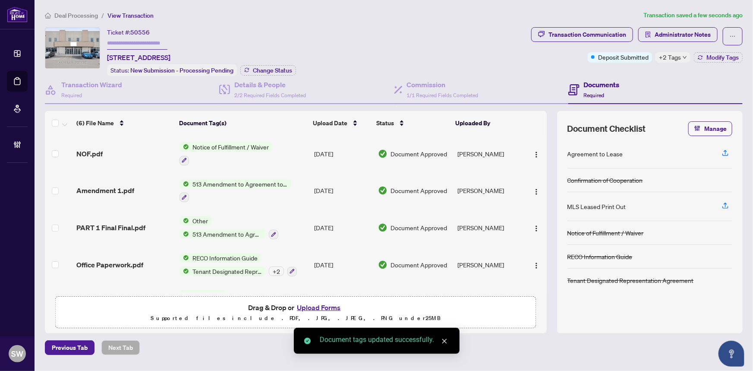
click at [148, 151] on div "NOF.pdf" at bounding box center [124, 154] width 96 height 10
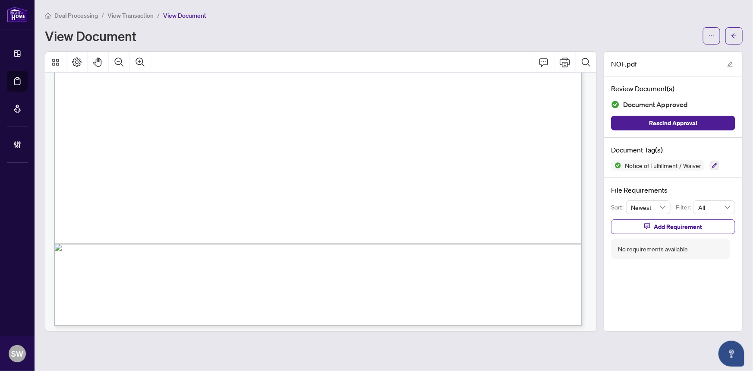
scroll to position [442, 0]
click at [733, 38] on icon "arrow-left" at bounding box center [734, 36] width 6 height 6
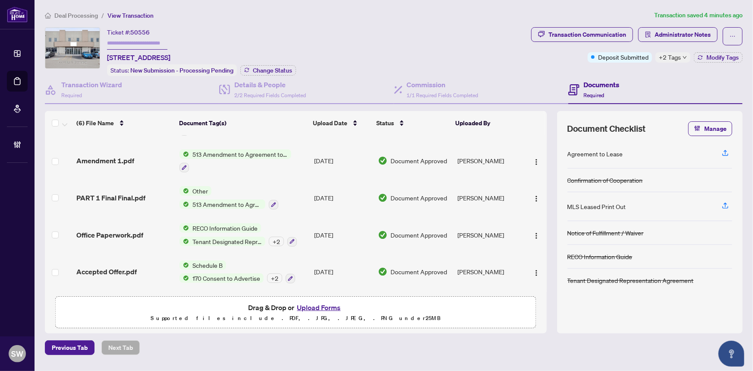
scroll to position [63, 0]
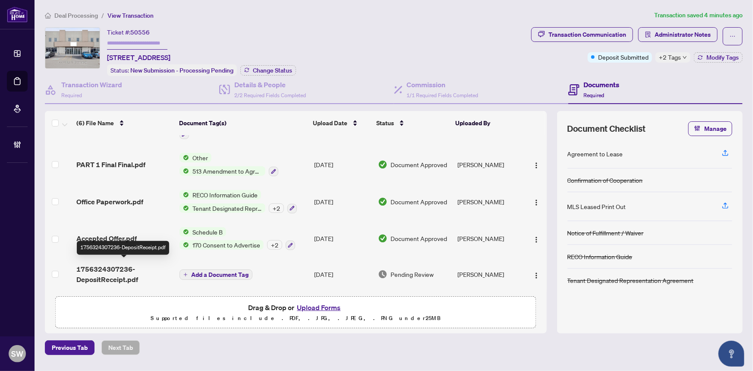
click at [110, 265] on span "1756324307236-DepositReceipt.pdf" at bounding box center [124, 274] width 96 height 21
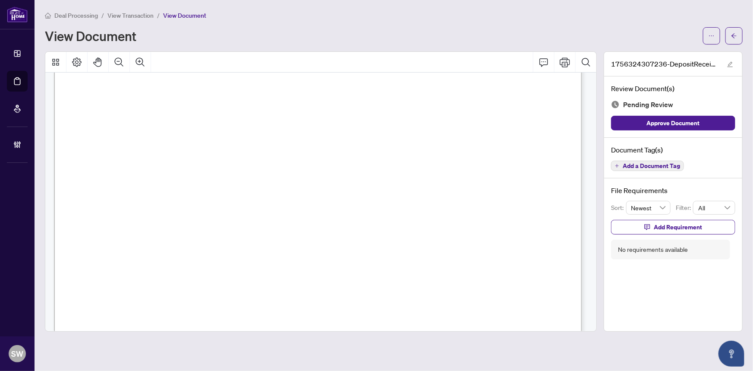
scroll to position [196, 0]
click at [662, 169] on button "Add a Document Tag" at bounding box center [647, 166] width 73 height 10
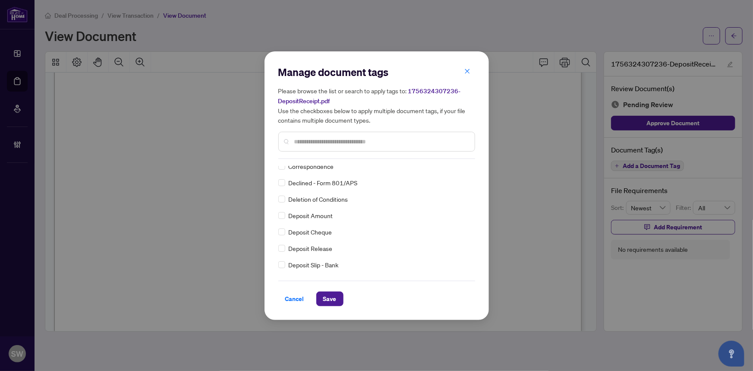
scroll to position [0, 0]
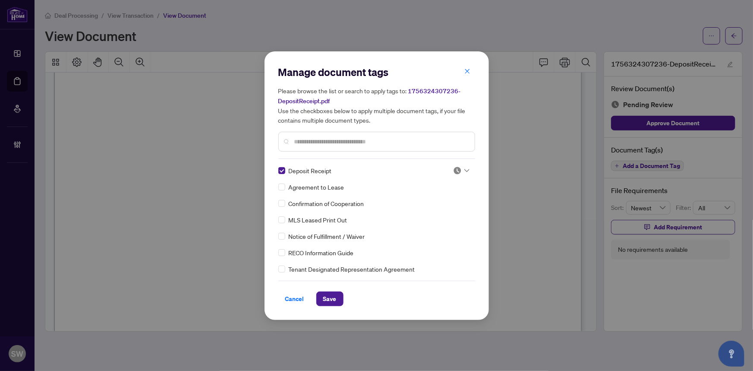
click at [465, 166] on div at bounding box center [461, 170] width 16 height 9
click at [433, 213] on div "Approved" at bounding box center [432, 212] width 55 height 9
click at [336, 297] on span "Save" at bounding box center [329, 299] width 13 height 14
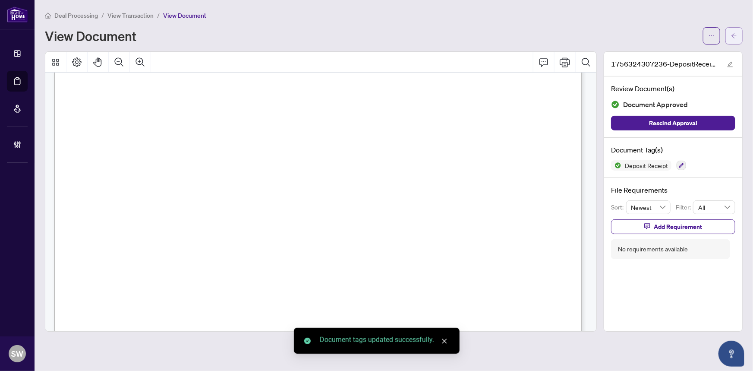
click at [740, 38] on button "button" at bounding box center [734, 35] width 17 height 17
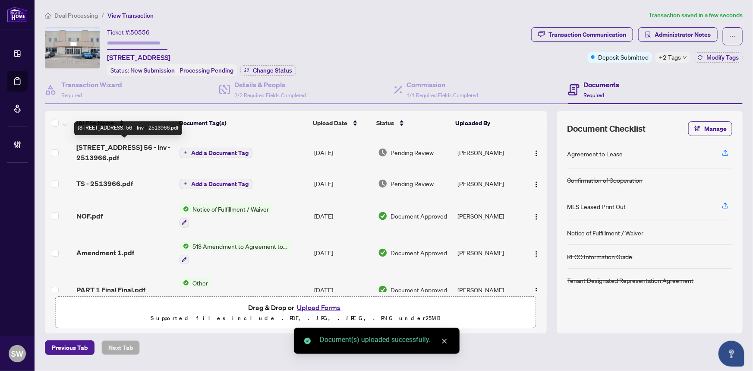
click at [119, 151] on span "1206 Ringwell Dr 56 - Inv - 2513966.pdf" at bounding box center [124, 152] width 96 height 21
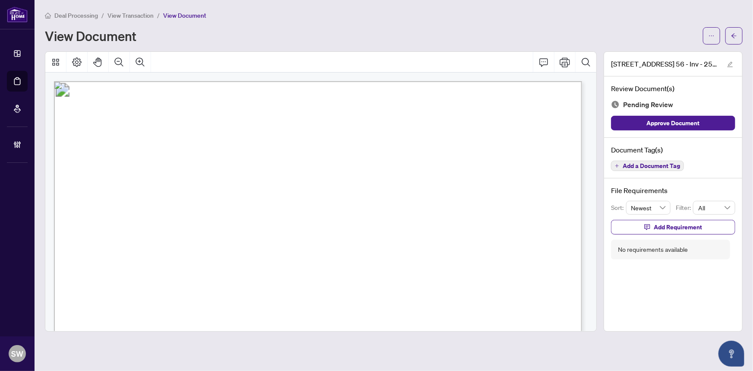
click at [663, 164] on span "Add a Document Tag" at bounding box center [651, 166] width 57 height 6
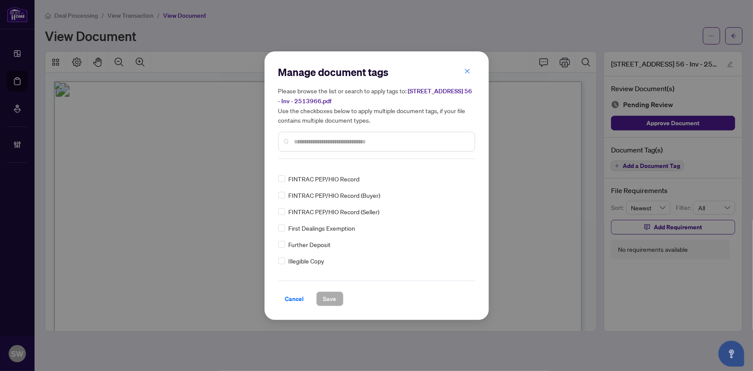
scroll to position [944, 0]
click at [472, 175] on div "Agreement to Lease Confirmation of Cooperation MLS Leased Print Out Notice of F…" at bounding box center [376, 220] width 197 height 108
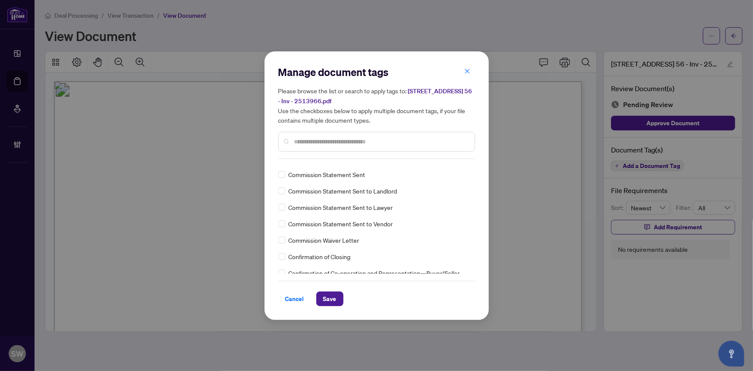
scroll to position [0, 0]
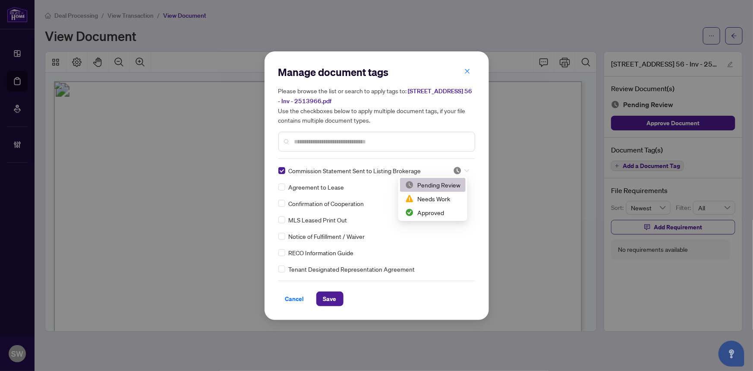
click at [465, 170] on icon at bounding box center [467, 170] width 5 height 3
click at [429, 215] on div "Approved" at bounding box center [432, 212] width 55 height 9
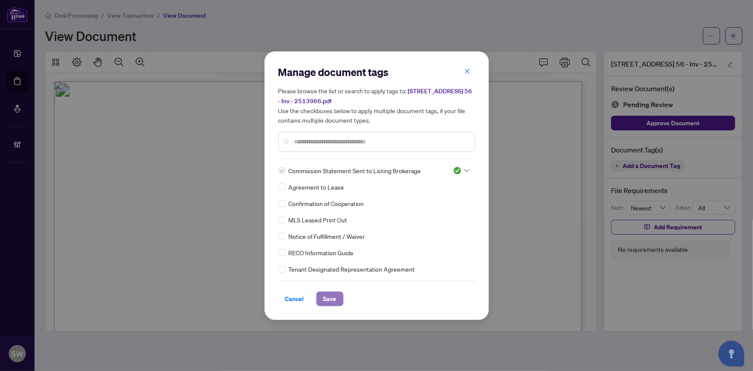
click at [335, 296] on span "Save" at bounding box center [329, 299] width 13 height 14
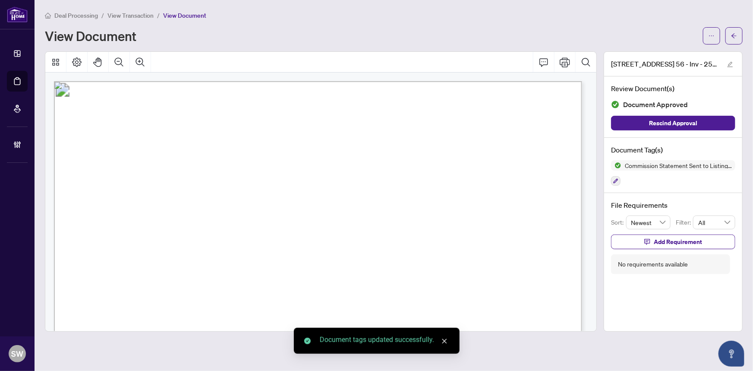
click at [708, 38] on button "button" at bounding box center [711, 35] width 17 height 17
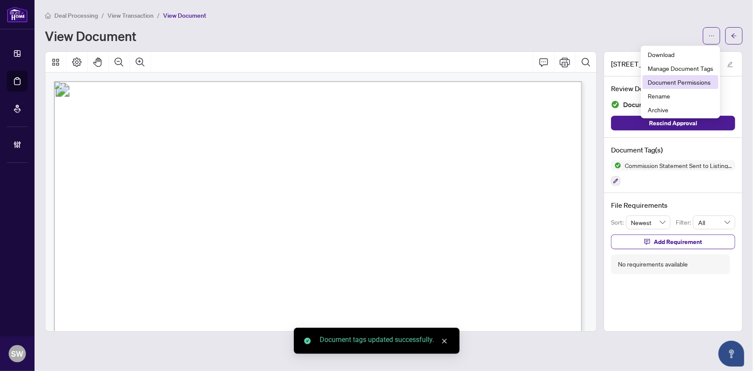
click at [687, 82] on span "Document Permissions" at bounding box center [681, 81] width 66 height 9
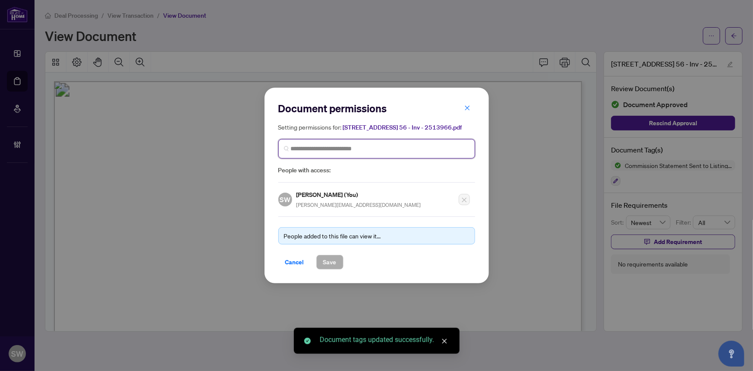
click at [313, 149] on input "search" at bounding box center [380, 148] width 179 height 9
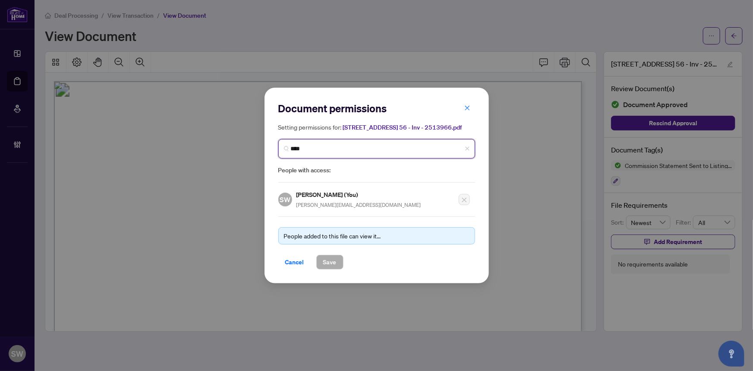
type input "*****"
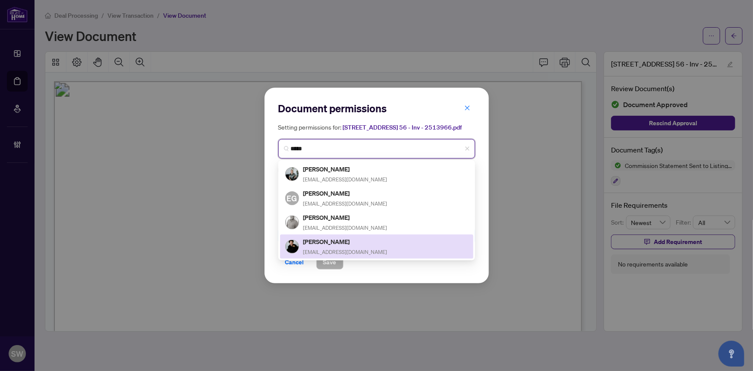
click at [321, 243] on h5 "Robert Glenn" at bounding box center [346, 242] width 84 height 10
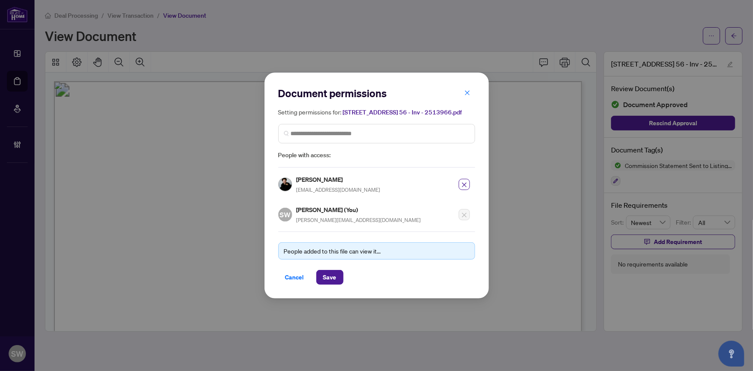
click at [318, 178] on h5 "Robert Glenn" at bounding box center [339, 179] width 84 height 10
copy h5 "Robert Glenn"
click at [330, 276] on span "Save" at bounding box center [329, 277] width 13 height 14
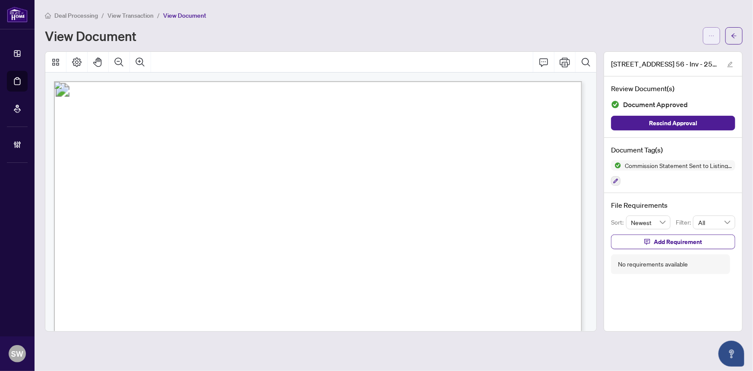
click at [708, 37] on button "button" at bounding box center [711, 35] width 17 height 17
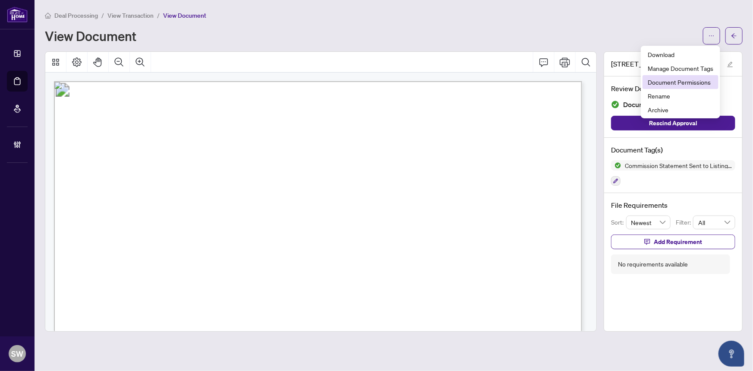
click at [687, 81] on span "Document Permissions" at bounding box center [681, 81] width 66 height 9
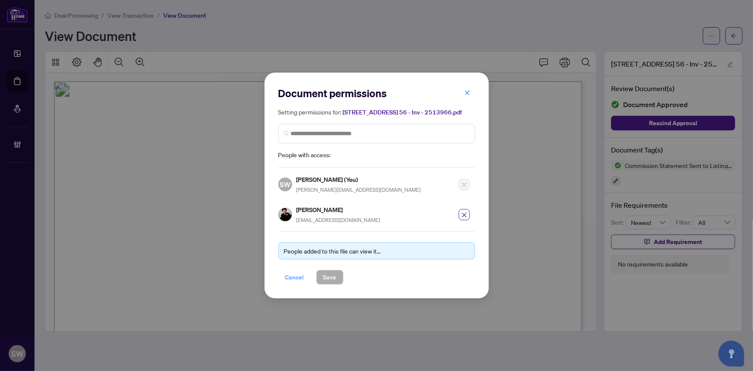
click at [297, 272] on span "Cancel" at bounding box center [294, 277] width 19 height 14
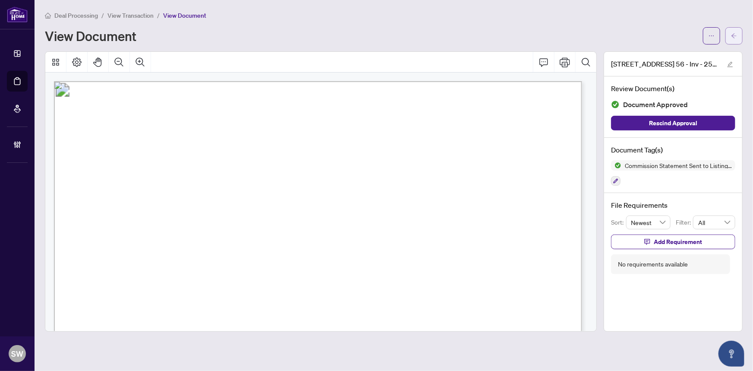
click at [734, 37] on icon "arrow-left" at bounding box center [734, 35] width 5 height 5
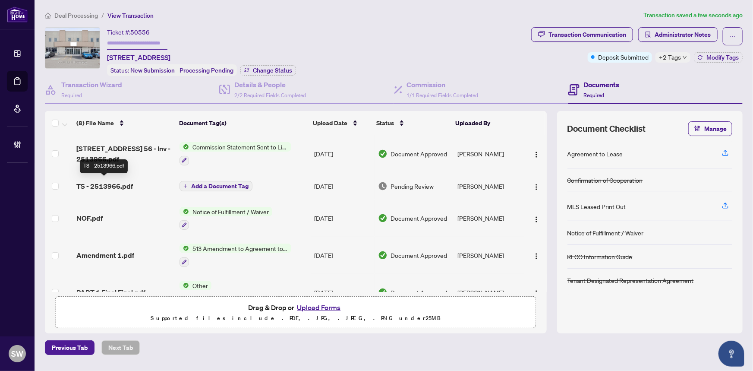
click at [120, 184] on span "TS - 2513966.pdf" at bounding box center [104, 186] width 57 height 10
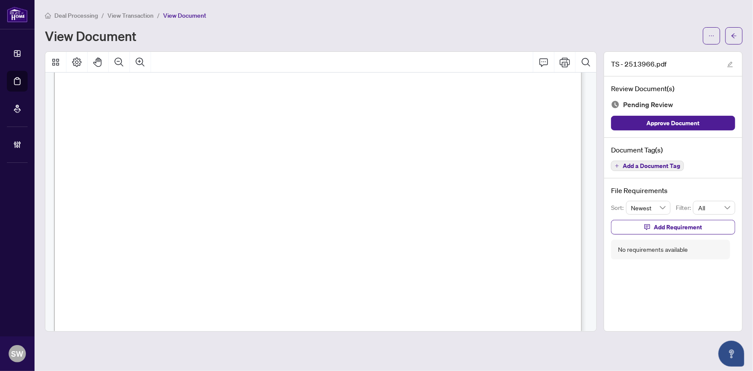
scroll to position [235, 0]
click at [667, 165] on span "Add a Document Tag" at bounding box center [651, 166] width 57 height 6
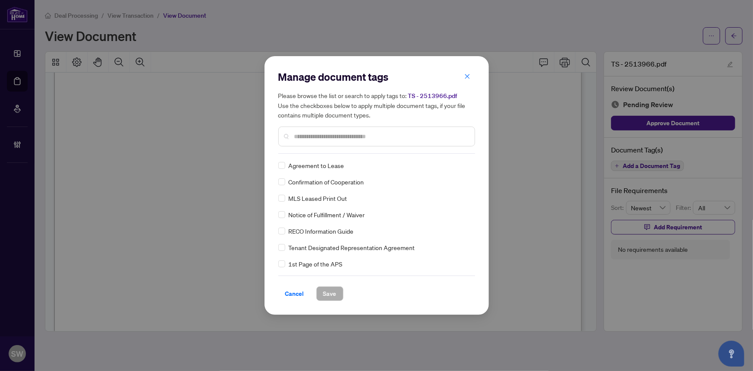
click at [320, 136] on input "text" at bounding box center [381, 136] width 174 height 9
type input "*****"
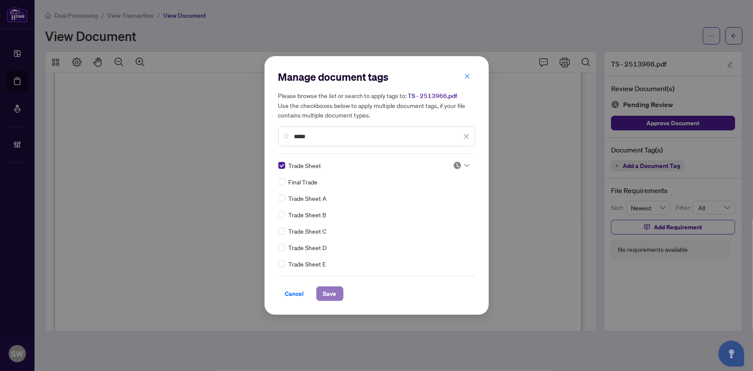
click at [336, 291] on button "Save" at bounding box center [329, 293] width 27 height 15
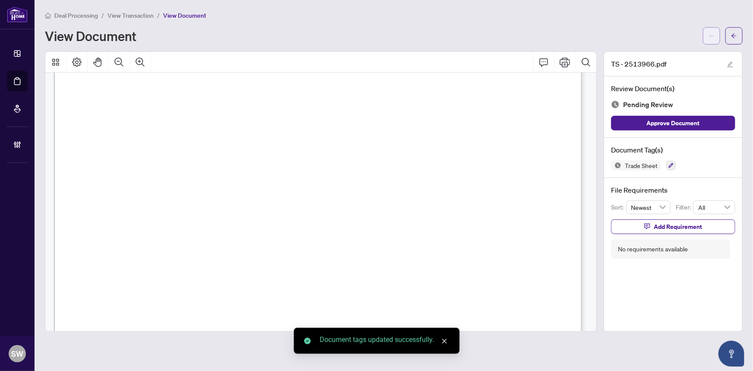
click at [709, 33] on icon "ellipsis" at bounding box center [712, 36] width 6 height 6
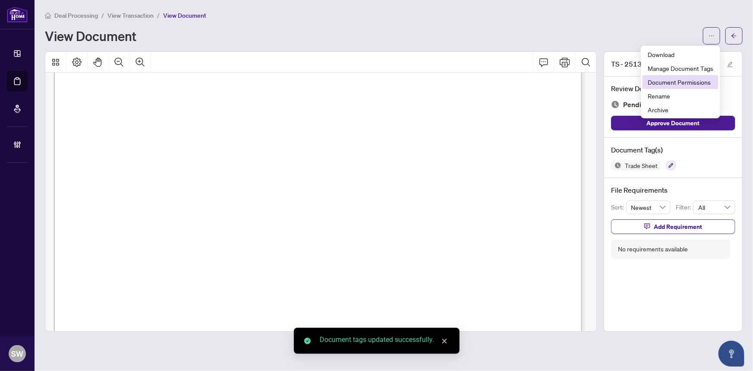
click at [656, 81] on span "Document Permissions" at bounding box center [681, 81] width 66 height 9
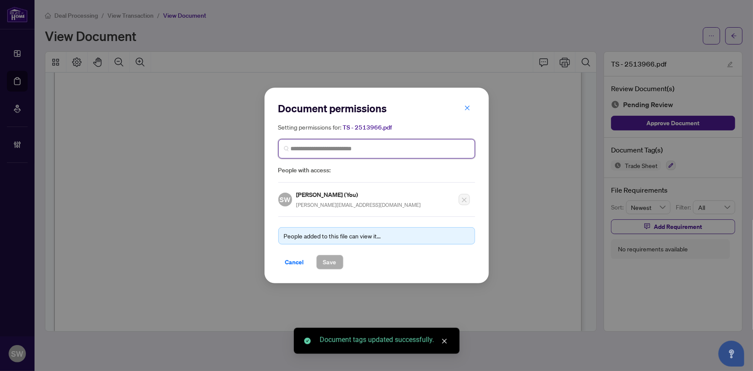
click at [305, 148] on input "search" at bounding box center [380, 148] width 179 height 9
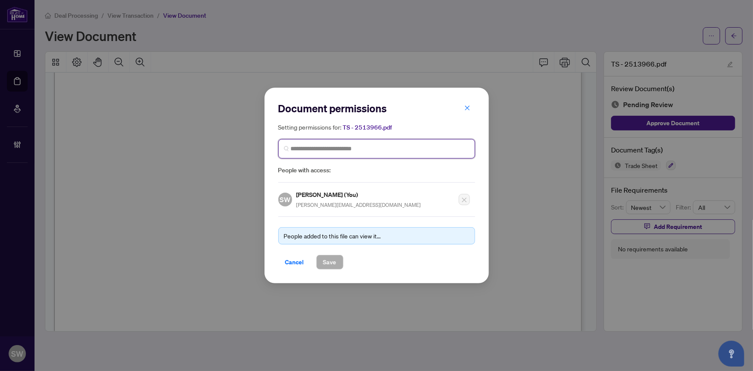
click at [305, 148] on input "search" at bounding box center [380, 148] width 179 height 9
paste input "**********"
type input "**********"
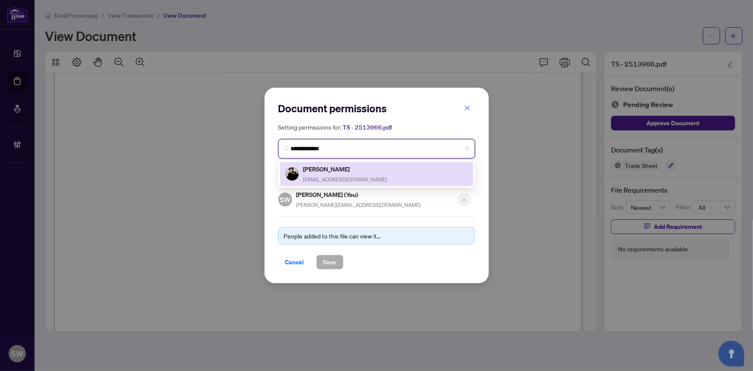
click at [327, 171] on h5 "Robert Glenn" at bounding box center [346, 169] width 84 height 10
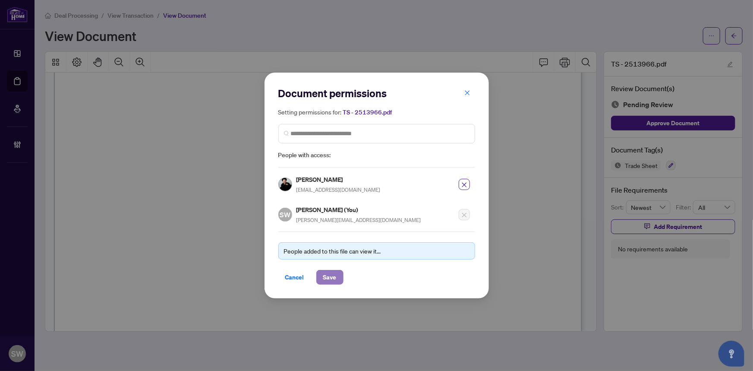
click at [331, 273] on span "Save" at bounding box center [329, 277] width 13 height 14
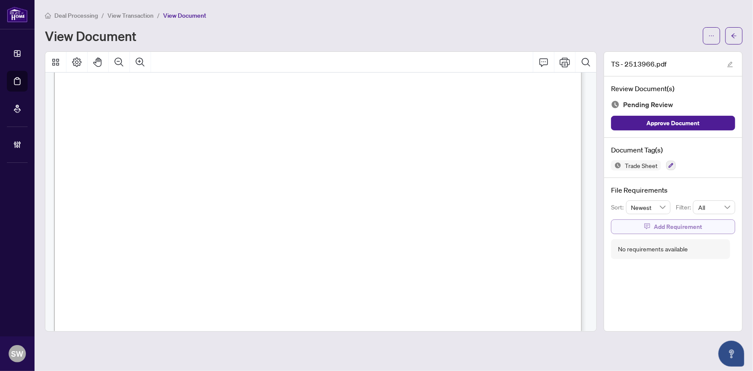
click at [679, 226] on span "Add Requirement" at bounding box center [678, 227] width 48 height 14
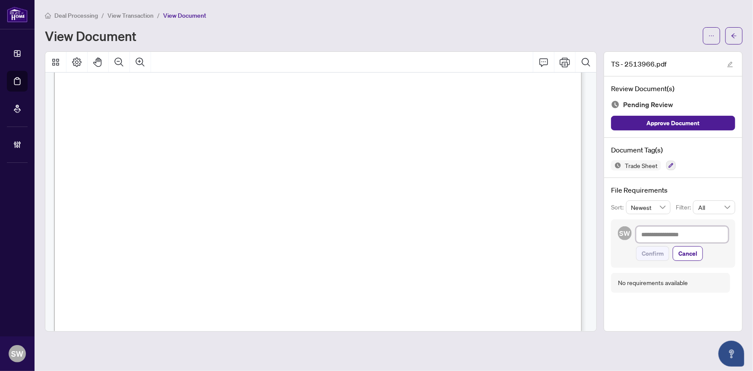
click at [655, 233] on textarea at bounding box center [682, 234] width 92 height 16
paste textarea "**********"
type textarea "**********"
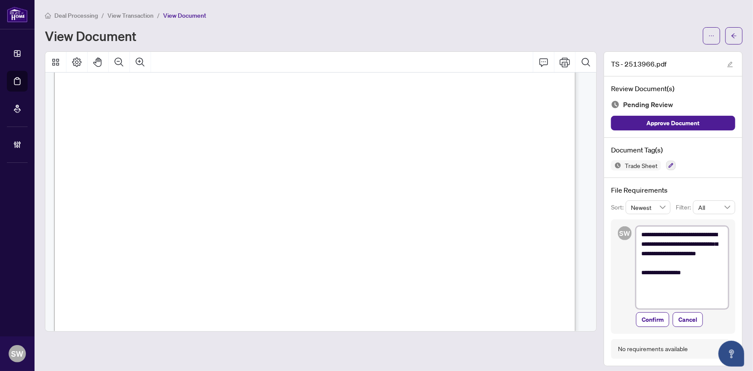
scroll to position [0, 0]
type textarea "**********"
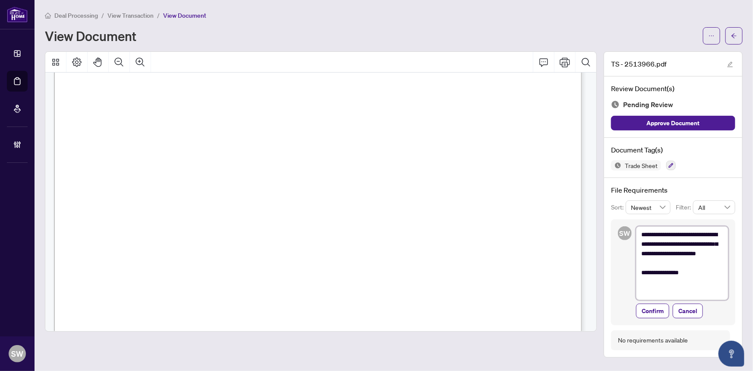
type textarea "**********"
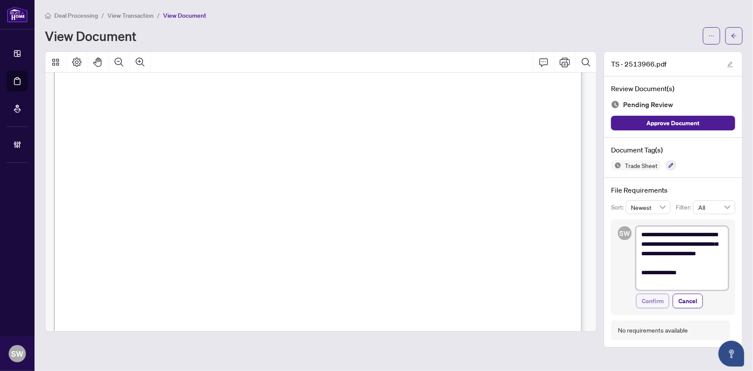
type textarea "**********"
click at [654, 301] on span "Confirm" at bounding box center [653, 301] width 22 height 14
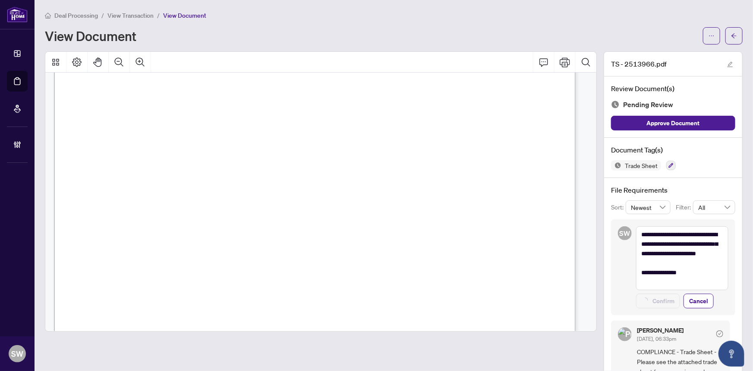
type textarea "**********"
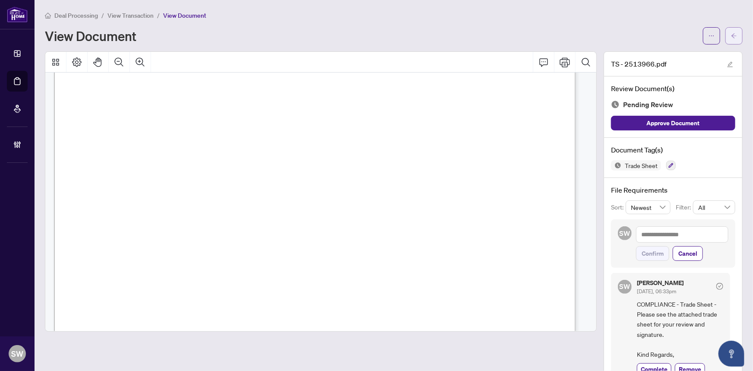
click at [731, 35] on icon "arrow-left" at bounding box center [734, 36] width 6 height 6
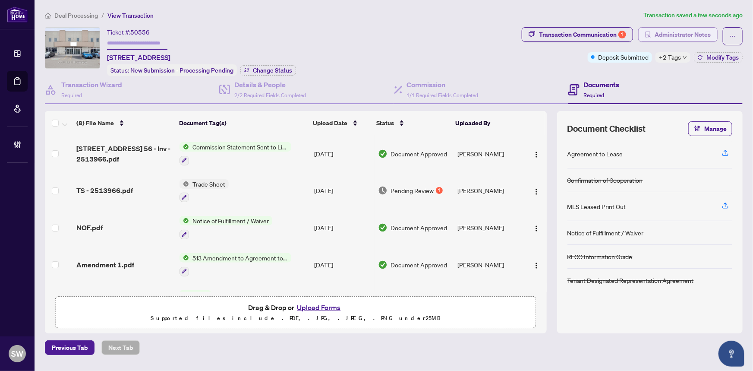
click at [703, 37] on span "Administrator Notes" at bounding box center [683, 35] width 56 height 14
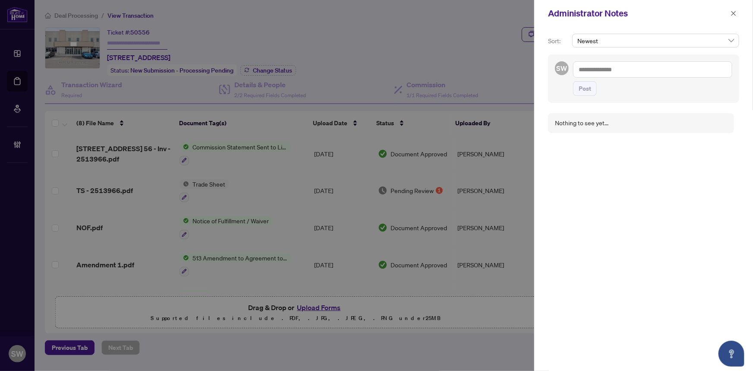
click at [614, 69] on textarea at bounding box center [652, 69] width 159 height 16
click at [656, 73] on textarea "**********" at bounding box center [652, 69] width 159 height 16
paste textarea "**********"
type textarea "**********"
click at [587, 95] on span "Post" at bounding box center [585, 89] width 13 height 14
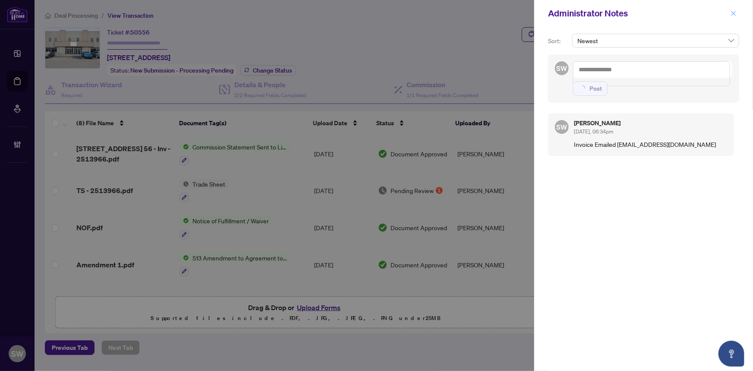
click at [736, 14] on icon "close" at bounding box center [734, 13] width 6 height 6
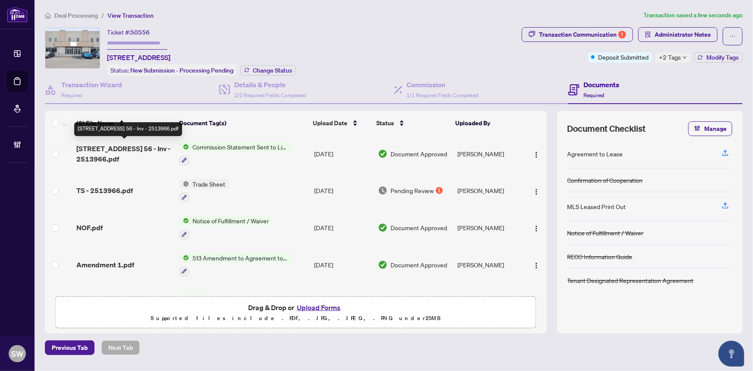
click at [150, 147] on span "1206 Ringwell Dr 56 - Inv - 2513966.pdf" at bounding box center [124, 153] width 96 height 21
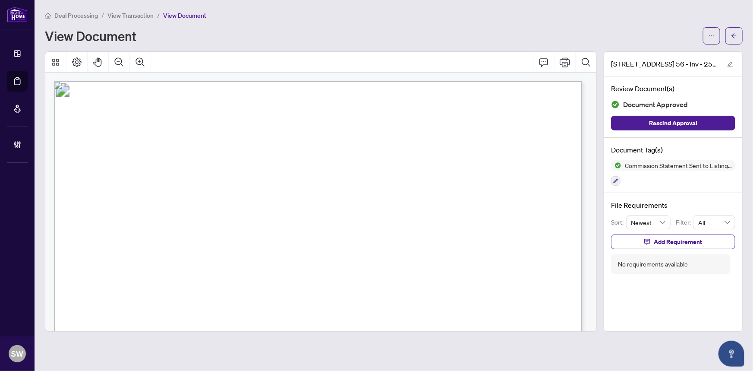
click at [737, 31] on span "button" at bounding box center [734, 36] width 6 height 14
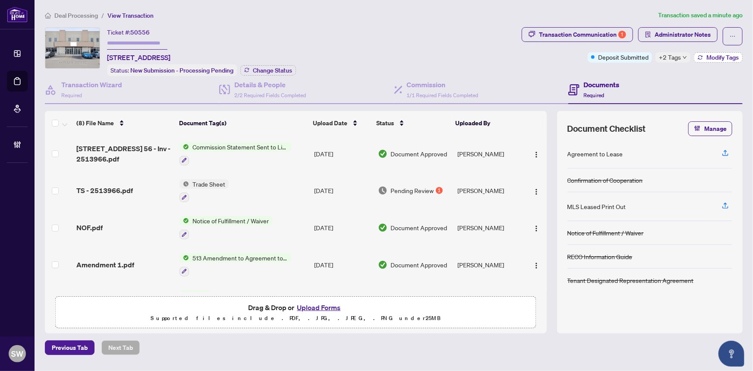
click at [728, 60] on span "Modify Tags" at bounding box center [723, 57] width 32 height 6
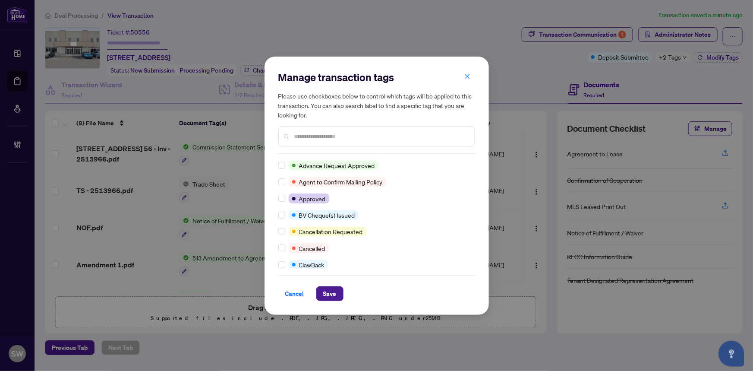
click at [310, 135] on input "text" at bounding box center [381, 136] width 174 height 9
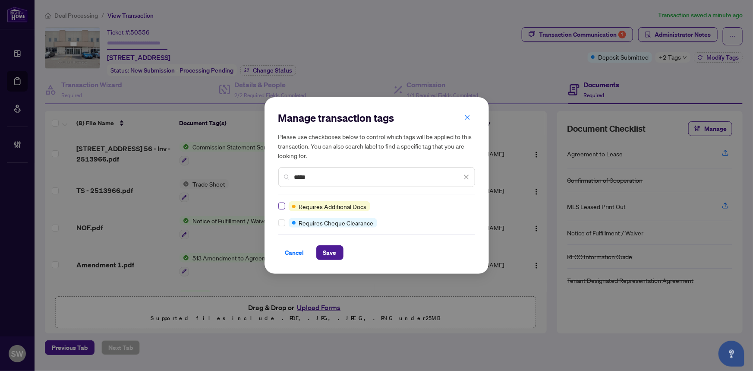
type input "*****"
click at [330, 251] on span "Save" at bounding box center [329, 253] width 13 height 14
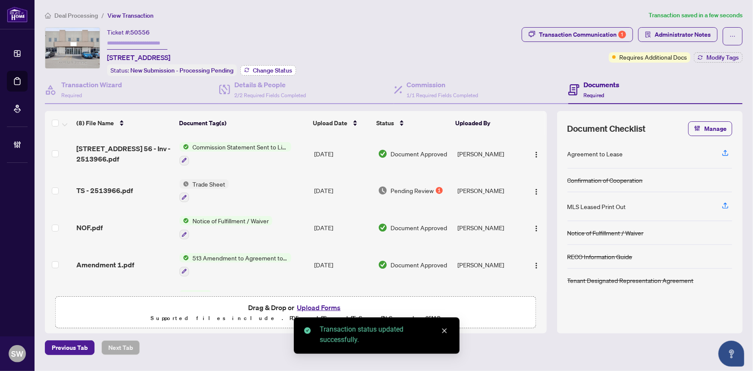
click at [278, 67] on span "Change Status" at bounding box center [272, 70] width 39 height 6
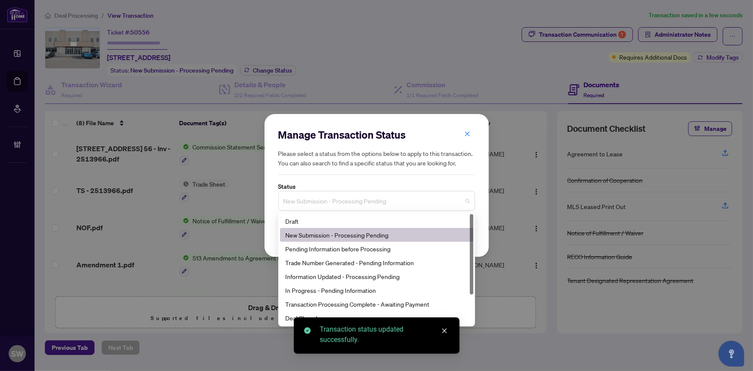
click at [339, 201] on span "New Submission - Processing Pending" at bounding box center [377, 201] width 187 height 16
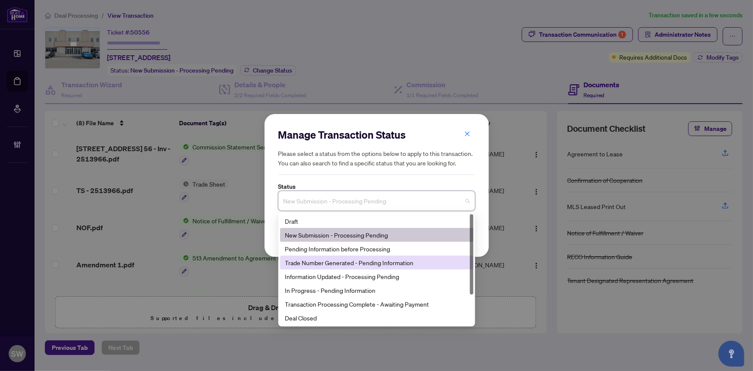
click at [346, 260] on div "Trade Number Generated - Pending Information" at bounding box center [376, 262] width 183 height 9
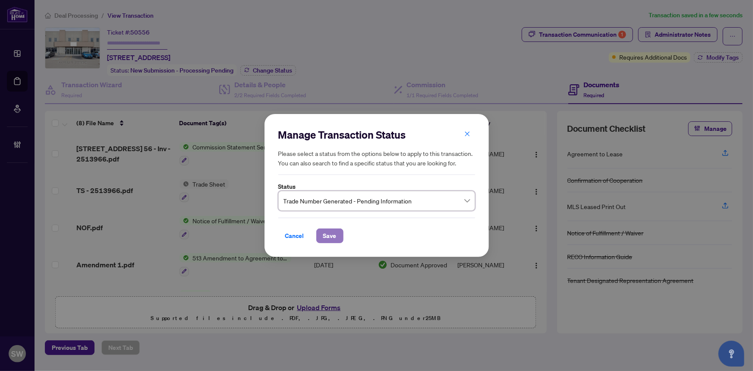
click at [333, 236] on span "Save" at bounding box center [329, 236] width 13 height 14
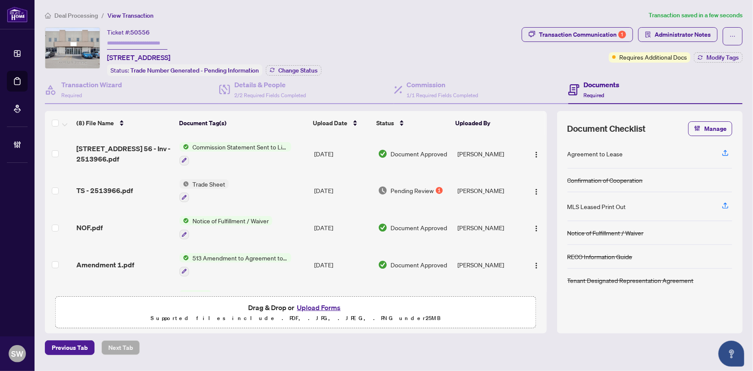
click at [129, 39] on input "text" at bounding box center [137, 43] width 60 height 13
paste input "*******"
type input "*******"
click at [117, 41] on input "*******" at bounding box center [137, 43] width 60 height 13
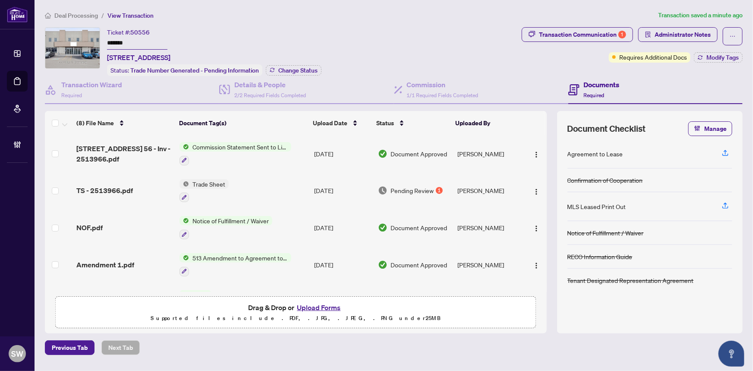
click at [84, 15] on span "Deal Processing" at bounding box center [76, 16] width 44 height 8
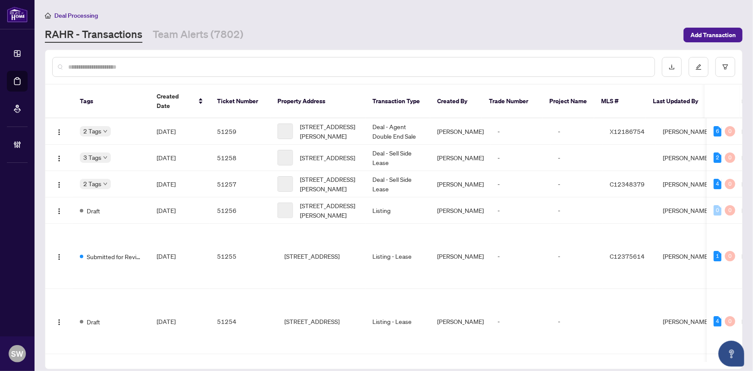
click at [89, 68] on input "text" at bounding box center [358, 66] width 580 height 9
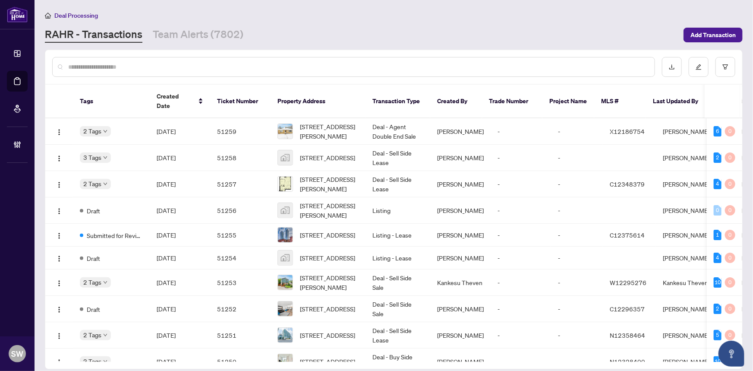
paste input "*****"
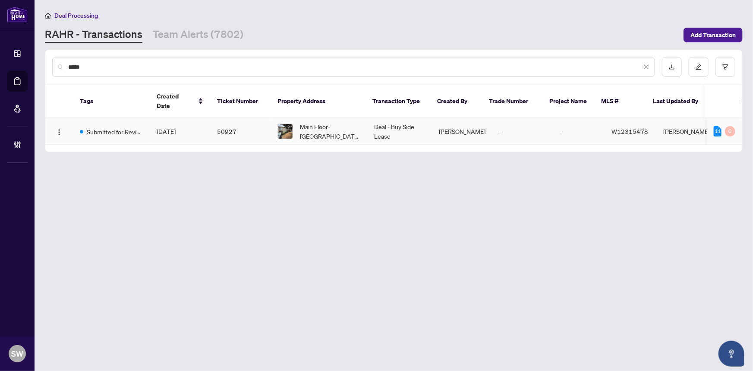
type input "*****"
click at [227, 118] on td "50927" at bounding box center [240, 131] width 60 height 26
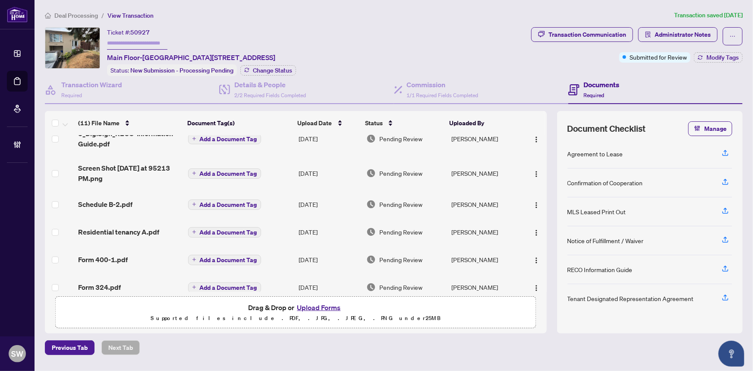
scroll to position [157, 0]
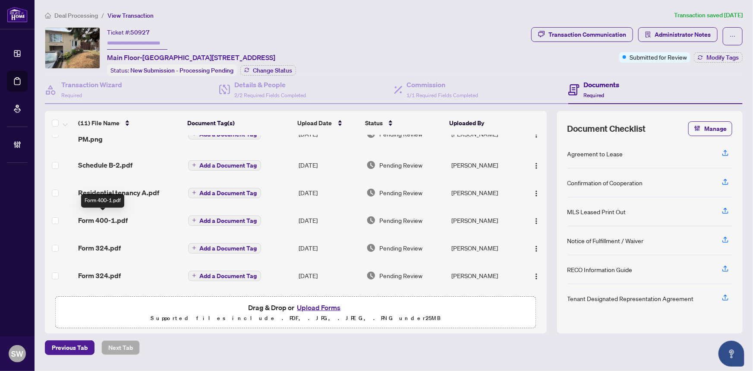
click at [114, 218] on span "Form 400-1.pdf" at bounding box center [103, 220] width 50 height 10
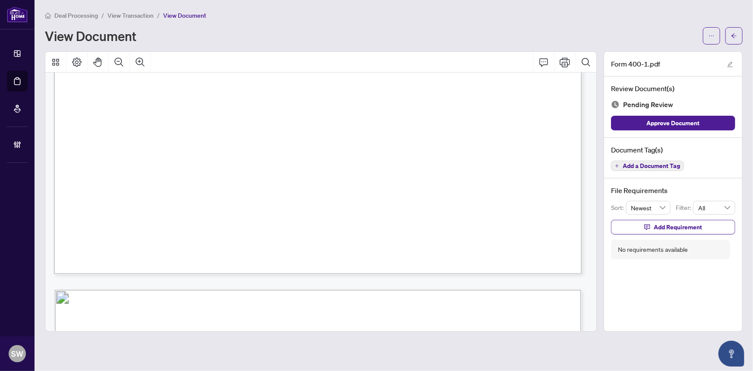
scroll to position [58, 0]
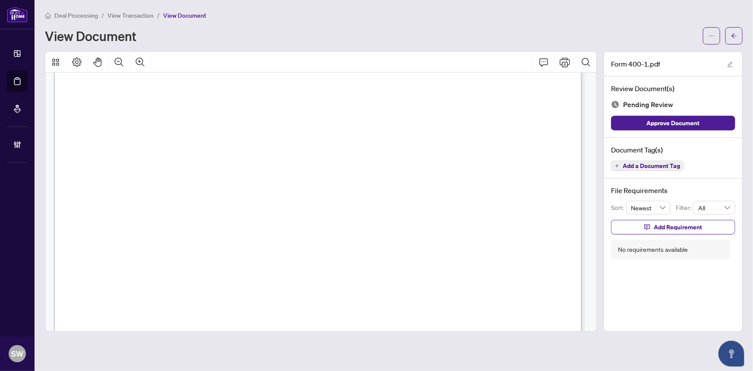
click at [634, 164] on span "Add a Document Tag" at bounding box center [651, 166] width 57 height 6
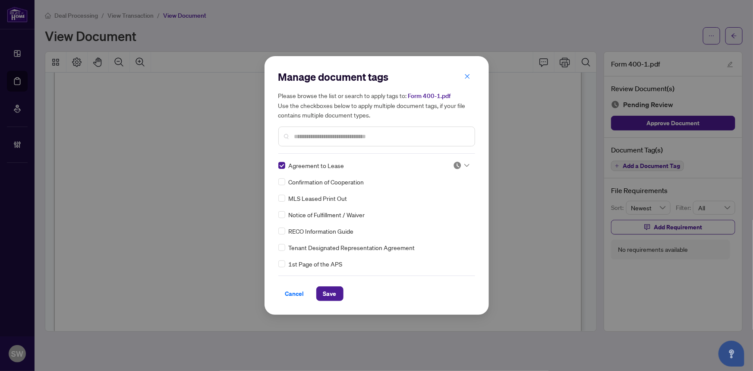
click at [459, 166] on img at bounding box center [457, 165] width 9 height 9
click at [440, 204] on div "Approved" at bounding box center [432, 207] width 55 height 9
click at [332, 293] on span "Save" at bounding box center [329, 294] width 13 height 14
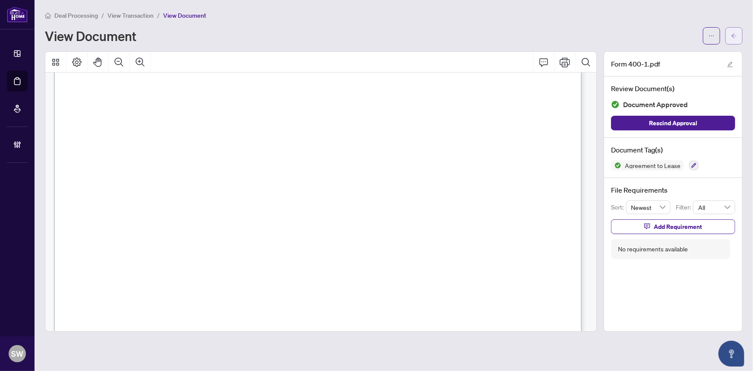
click at [740, 31] on button "button" at bounding box center [734, 35] width 17 height 17
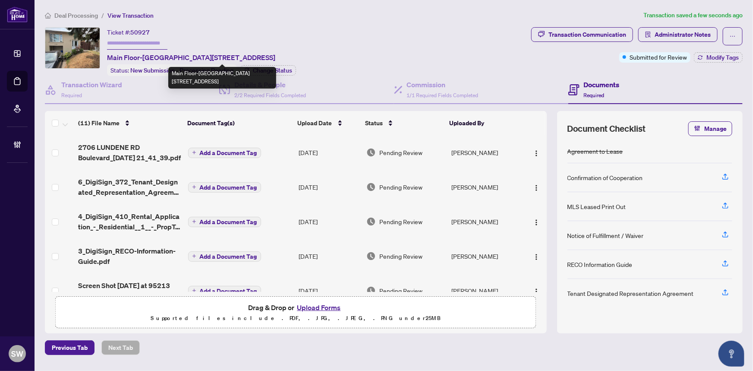
click at [235, 57] on span "Main Floor-[GEOGRAPHIC_DATA][STREET_ADDRESS]" at bounding box center [191, 57] width 168 height 10
copy span "[GEOGRAPHIC_DATA]"
click at [275, 56] on span "Main Floor-[GEOGRAPHIC_DATA][STREET_ADDRESS]" at bounding box center [191, 57] width 168 height 10
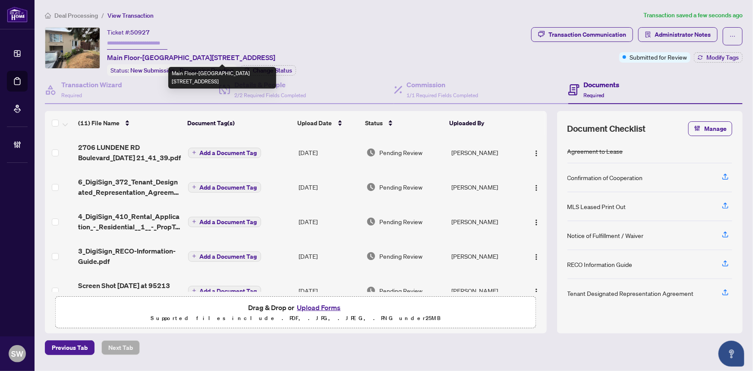
copy span "L5J"
click at [275, 55] on span "Main Floor-[GEOGRAPHIC_DATA][STREET_ADDRESS]" at bounding box center [191, 57] width 168 height 10
copy span "3Z1"
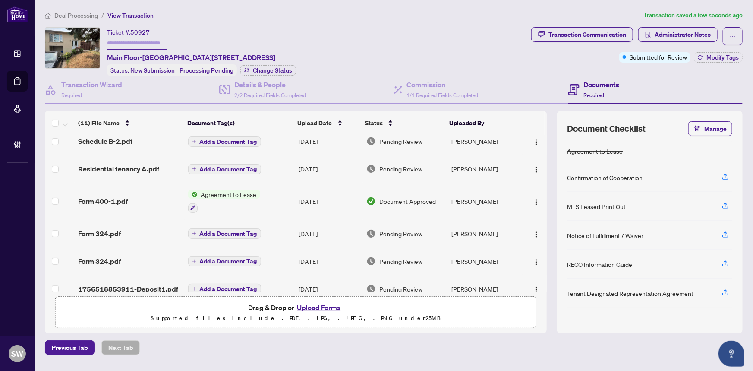
scroll to position [193, 0]
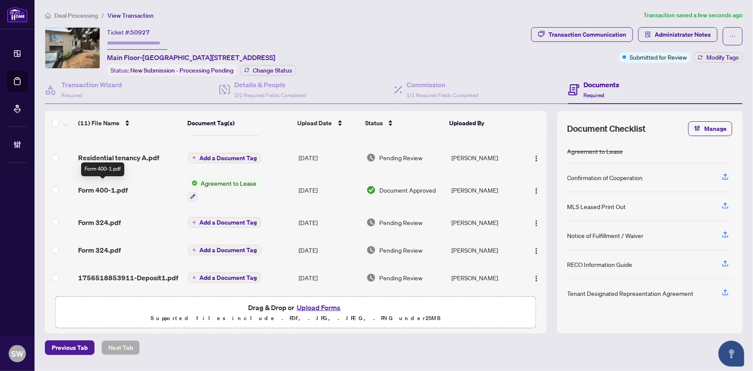
click at [109, 185] on span "Form 400-1.pdf" at bounding box center [103, 190] width 50 height 10
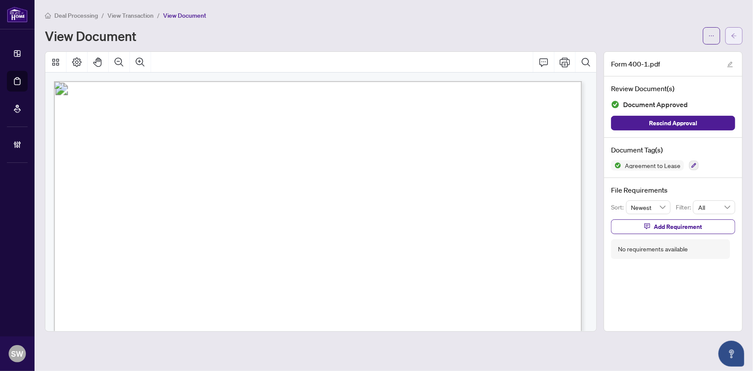
click at [738, 33] on button "button" at bounding box center [734, 35] width 17 height 17
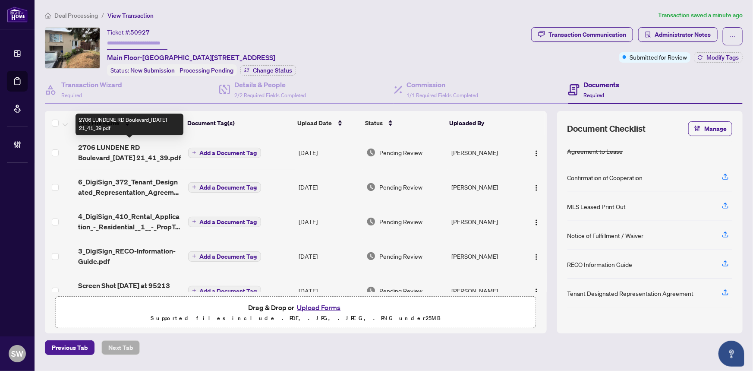
click at [140, 151] on span "2706 LUNDENE RD Boulevard_[DATE] 21_41_39.pdf" at bounding box center [129, 152] width 103 height 21
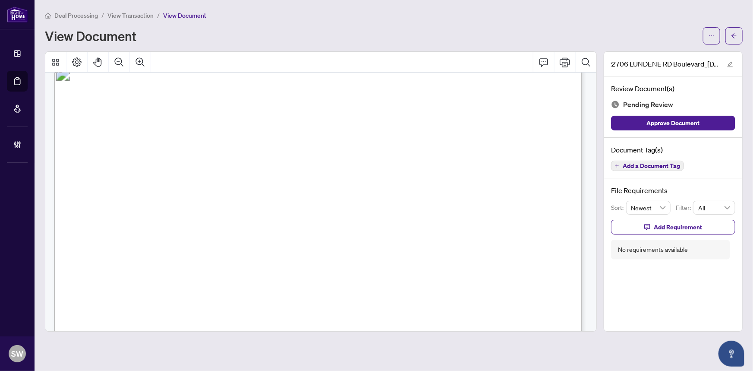
scroll to position [3605, 0]
click at [640, 165] on span "Add a Document Tag" at bounding box center [651, 166] width 57 height 6
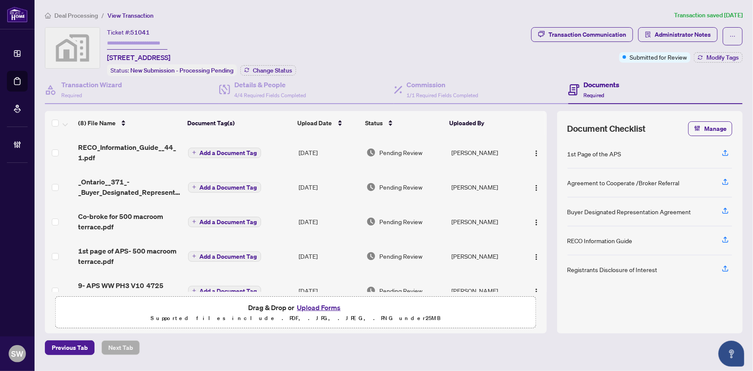
click at [76, 15] on span "Deal Processing" at bounding box center [76, 16] width 44 height 8
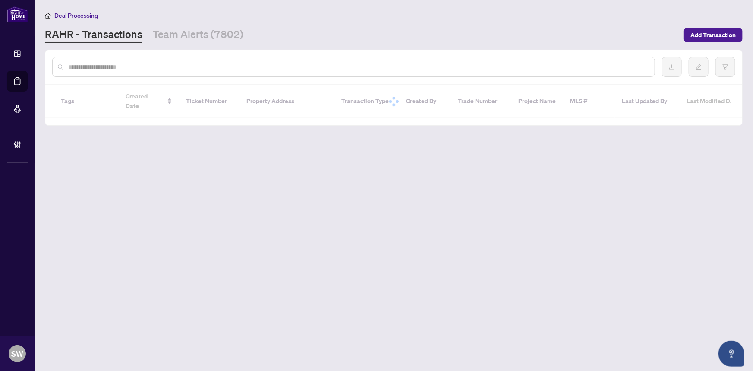
click at [108, 67] on input "text" at bounding box center [358, 66] width 580 height 9
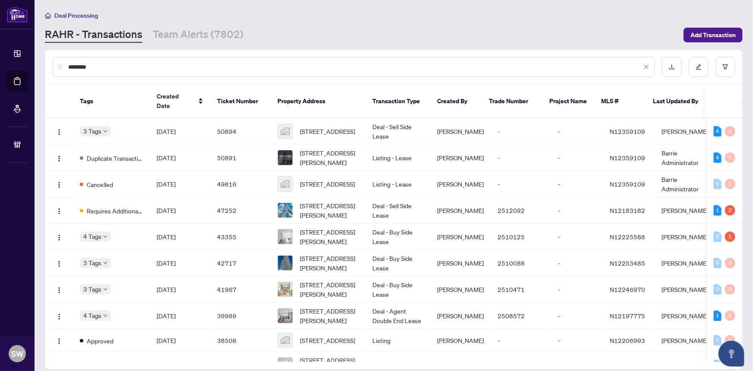
drag, startPoint x: 99, startPoint y: 67, endPoint x: 33, endPoint y: 68, distance: 66.1
click at [33, 68] on div "Dashboard Deal Processing Mortgage Referrals Brokerage Management SW Simone Wri…" at bounding box center [376, 185] width 753 height 371
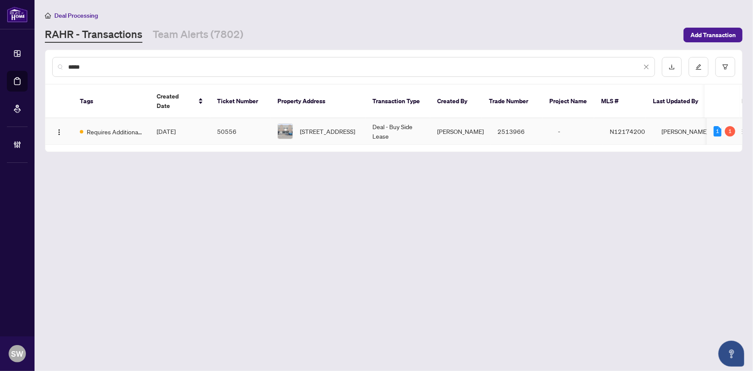
type input "*****"
click at [176, 129] on td "Aug/27/2025" at bounding box center [180, 131] width 60 height 26
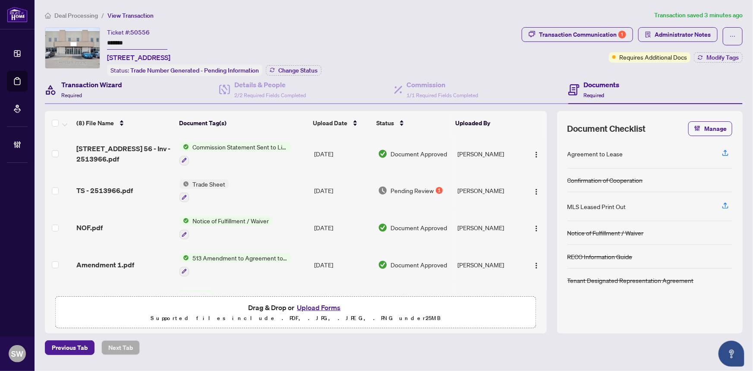
click at [74, 86] on h4 "Transaction Wizard" at bounding box center [91, 84] width 61 height 10
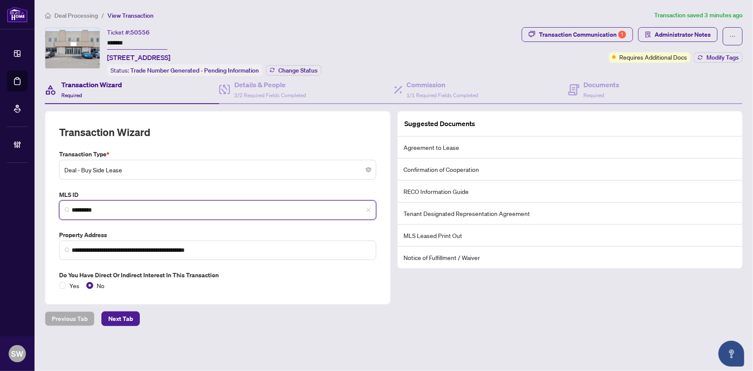
click at [86, 208] on input "*********" at bounding box center [221, 210] width 299 height 9
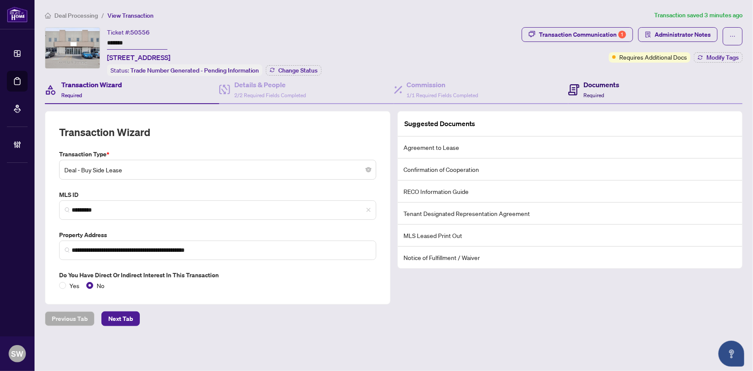
click at [585, 89] on div "Documents Required" at bounding box center [602, 89] width 36 height 20
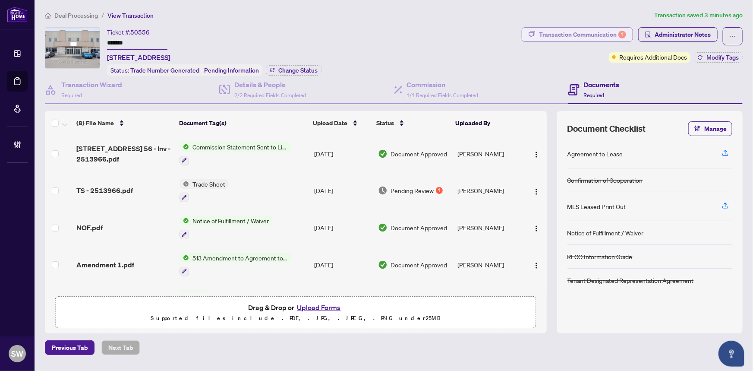
click at [586, 35] on div "Transaction Communication 1" at bounding box center [582, 35] width 87 height 14
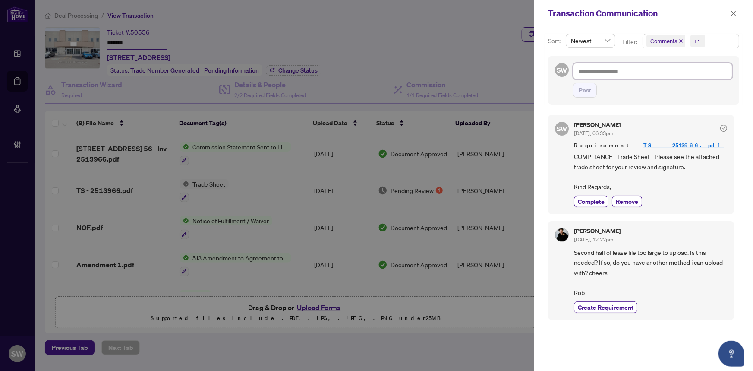
click at [609, 69] on textarea at bounding box center [652, 71] width 159 height 16
paste textarea "**********"
type textarea "**********"
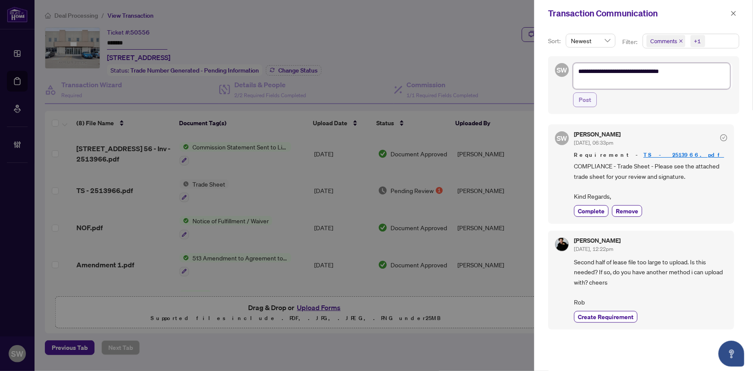
type textarea "**********"
click at [587, 99] on span "Post" at bounding box center [585, 100] width 13 height 14
type textarea "**********"
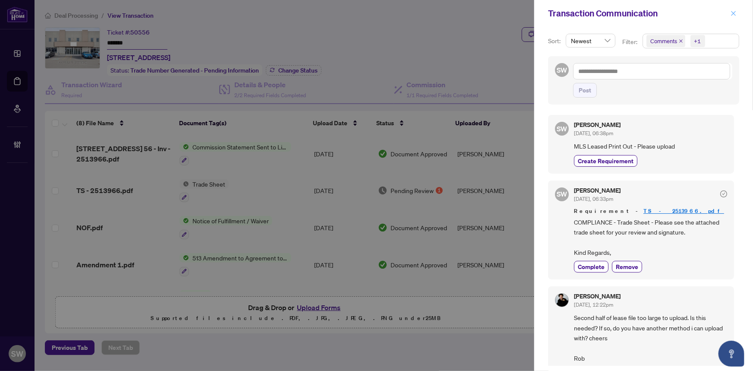
click at [737, 13] on icon "close" at bounding box center [734, 13] width 6 height 6
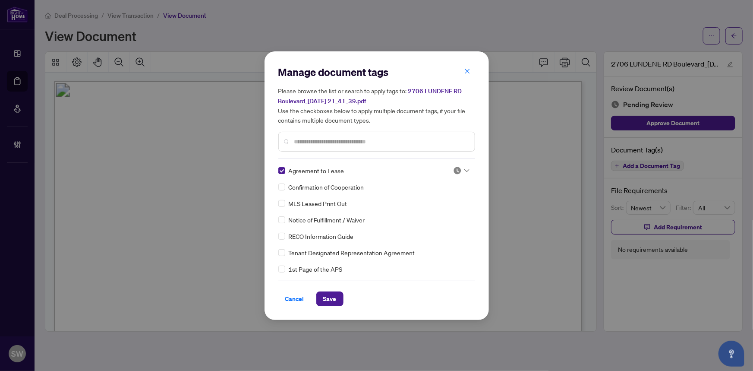
scroll to position [3605, 0]
click at [459, 170] on div at bounding box center [461, 170] width 16 height 9
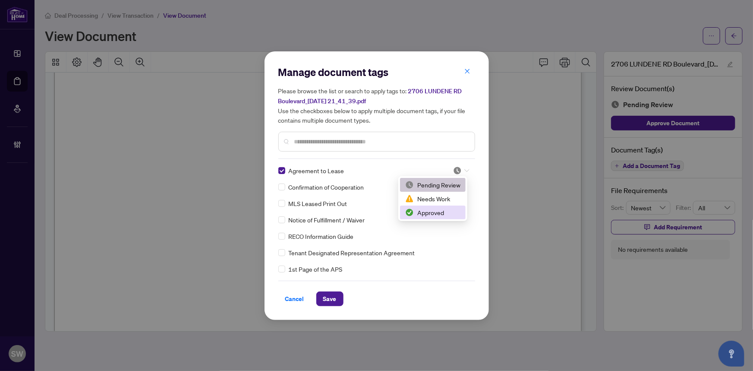
click at [436, 211] on div "Approved" at bounding box center [432, 212] width 55 height 9
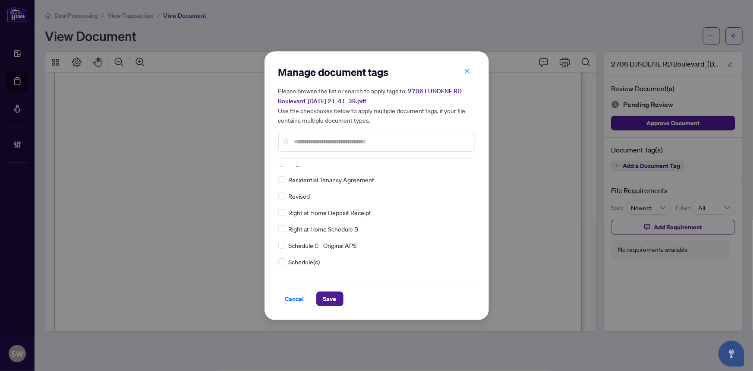
scroll to position [0, 0]
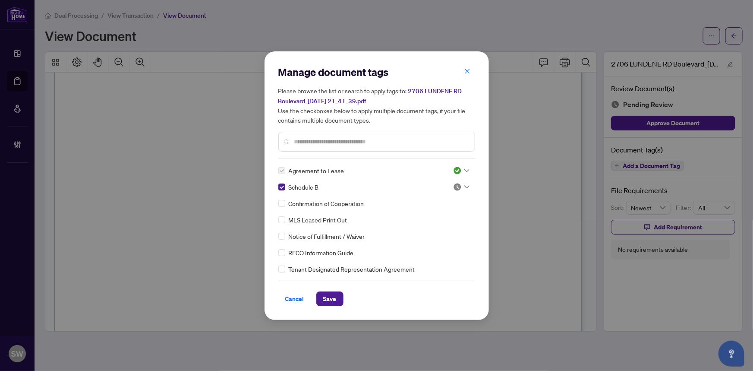
click at [465, 185] on icon at bounding box center [467, 186] width 5 height 3
click at [431, 227] on div "Approved" at bounding box center [432, 228] width 55 height 9
click at [331, 299] on span "Save" at bounding box center [329, 299] width 13 height 14
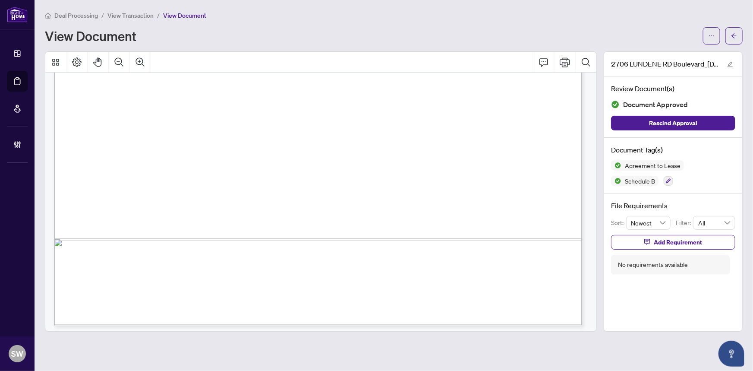
scroll to position [11744, 0]
click at [666, 179] on icon "button" at bounding box center [668, 180] width 5 height 5
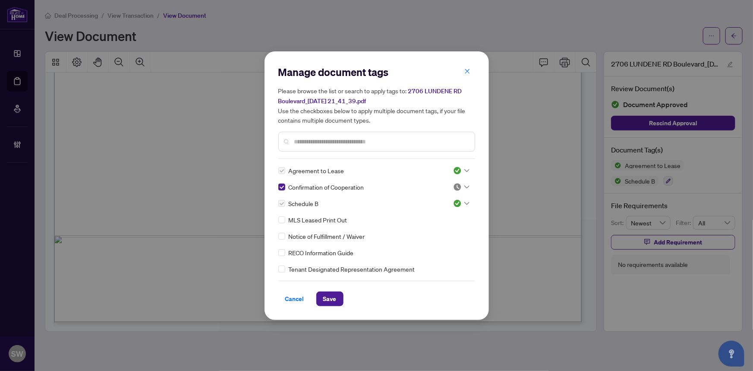
click at [459, 184] on img at bounding box center [457, 187] width 9 height 9
click at [439, 227] on div "Approved" at bounding box center [432, 228] width 55 height 9
click at [328, 138] on input "text" at bounding box center [381, 141] width 174 height 9
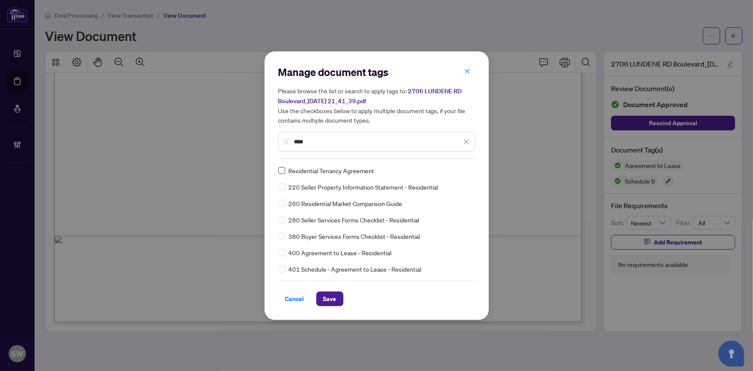
type input "****"
drag, startPoint x: 458, startPoint y: 168, endPoint x: 458, endPoint y: 172, distance: 4.7
click at [458, 168] on img at bounding box center [457, 170] width 9 height 9
click at [432, 215] on div "Approved" at bounding box center [432, 212] width 55 height 9
click at [330, 298] on span "Save" at bounding box center [329, 299] width 13 height 14
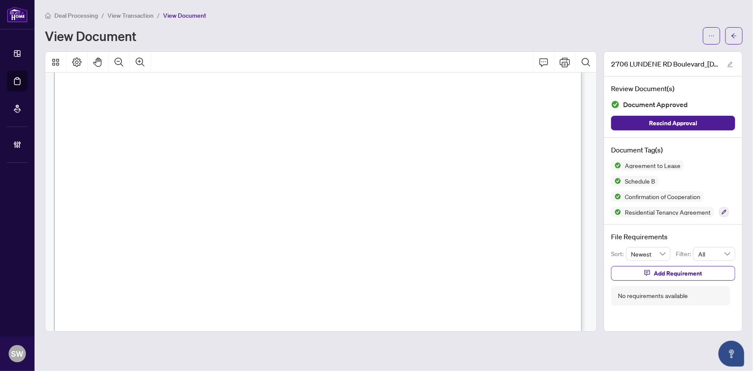
scroll to position [4961, 0]
click at [738, 38] on button "button" at bounding box center [734, 35] width 17 height 17
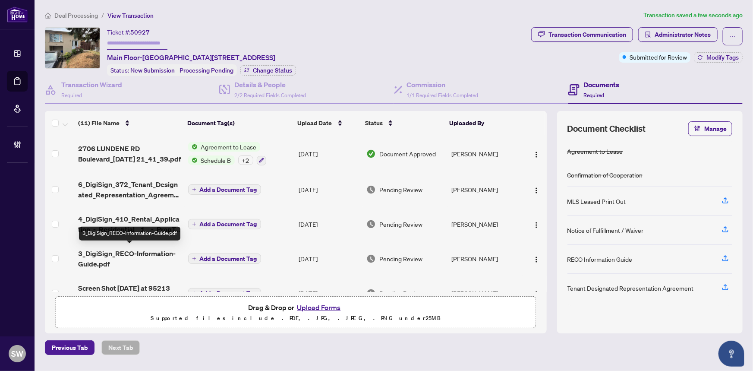
scroll to position [39, 0]
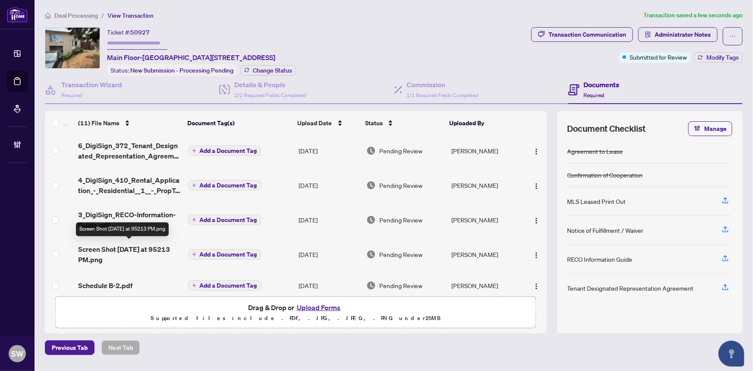
click at [150, 250] on span "Screen Shot [DATE] at 95213 PM.png" at bounding box center [129, 254] width 103 height 21
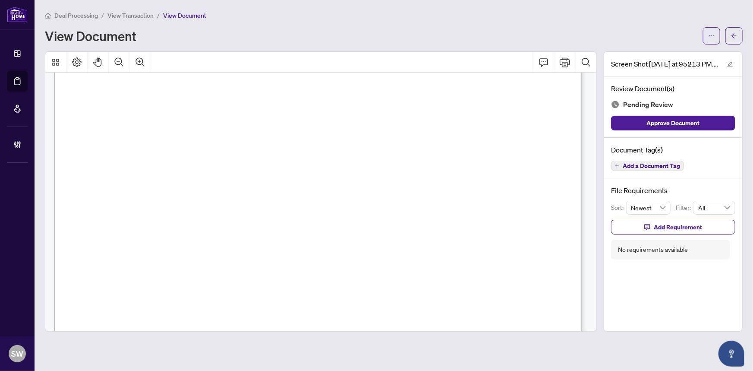
scroll to position [155, 0]
click at [649, 167] on span "Add a Document Tag" at bounding box center [651, 166] width 57 height 6
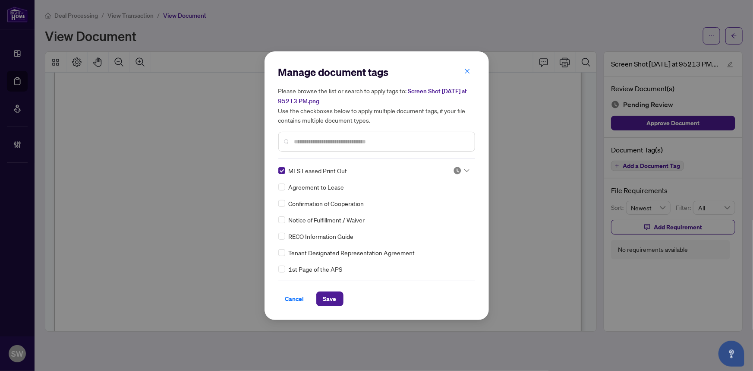
click at [465, 171] on icon at bounding box center [467, 170] width 5 height 3
click at [424, 211] on div "Approved" at bounding box center [432, 212] width 55 height 9
click at [333, 297] on span "Save" at bounding box center [329, 299] width 13 height 14
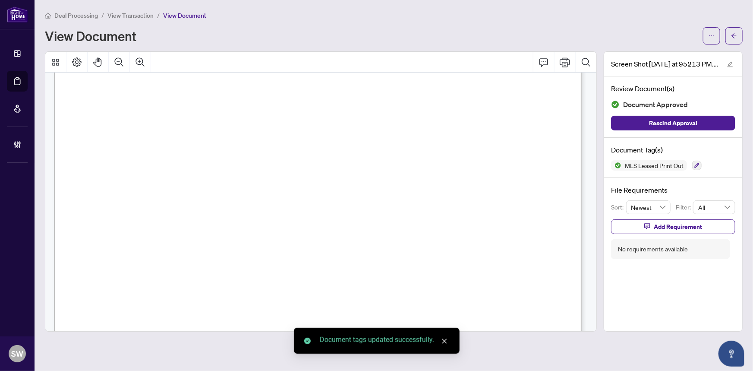
click at [736, 35] on icon "arrow-left" at bounding box center [734, 35] width 5 height 5
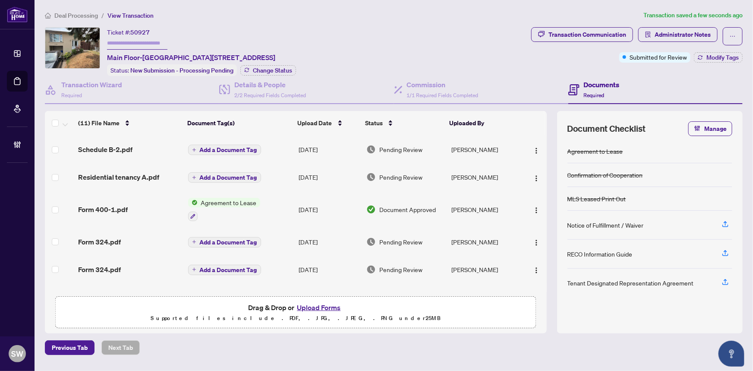
scroll to position [197, 0]
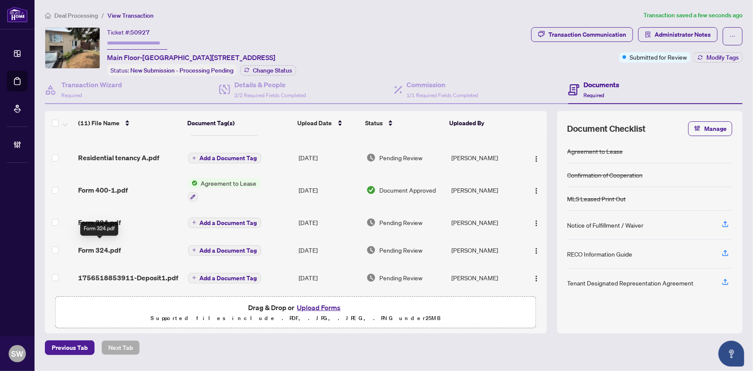
click at [110, 245] on span "Form 324.pdf" at bounding box center [99, 250] width 43 height 10
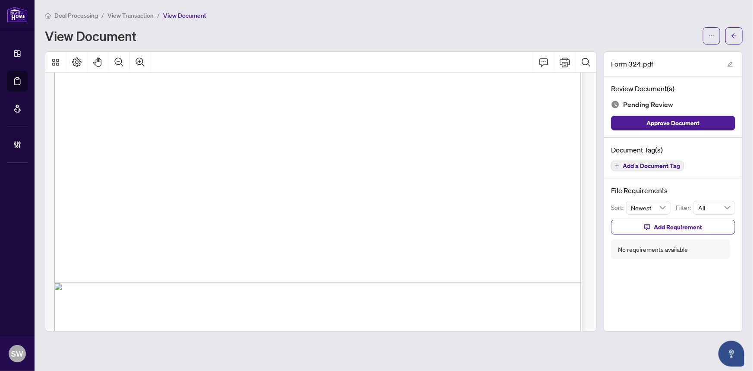
scroll to position [353, 0]
click at [678, 164] on span "Add a Document Tag" at bounding box center [651, 166] width 57 height 6
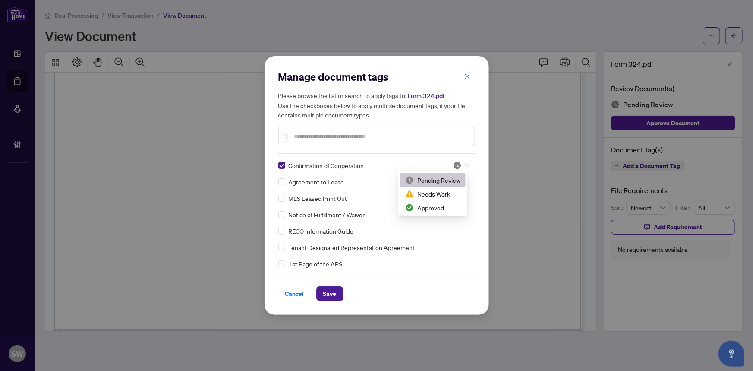
click at [463, 161] on div at bounding box center [461, 165] width 16 height 9
click at [437, 206] on div "Approved" at bounding box center [432, 207] width 55 height 9
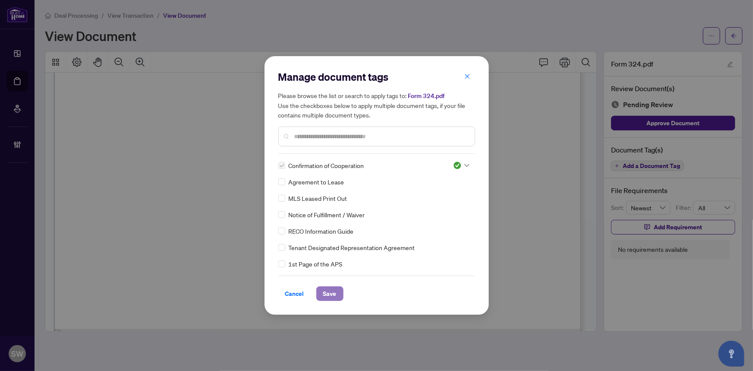
click at [331, 292] on span "Save" at bounding box center [329, 294] width 13 height 14
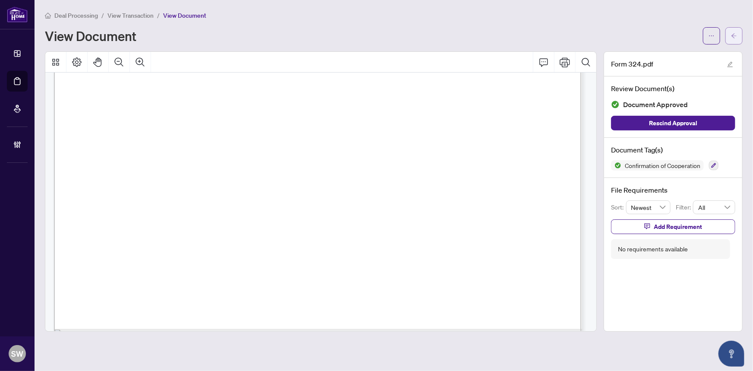
click at [732, 40] on span "button" at bounding box center [734, 36] width 6 height 14
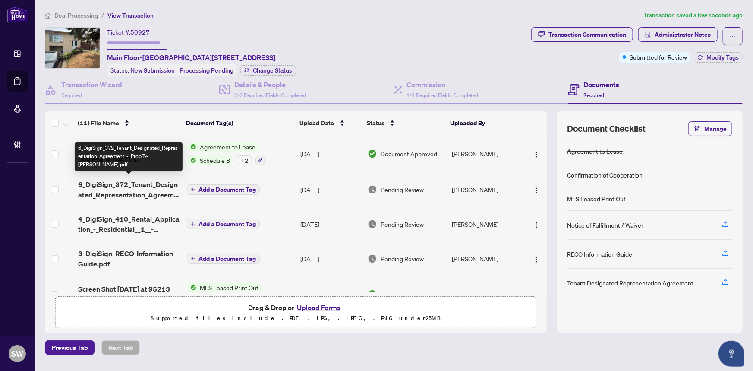
click at [142, 189] on span "6_DigiSign_372_Tenant_Designated_Representation_Agreement_-_PropTx-[PERSON_NAME…" at bounding box center [129, 189] width 102 height 21
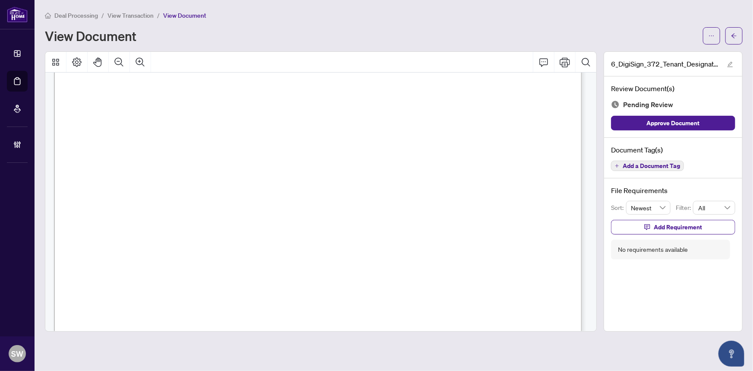
scroll to position [2166, 0]
click at [651, 165] on span "Add a Document Tag" at bounding box center [651, 166] width 57 height 6
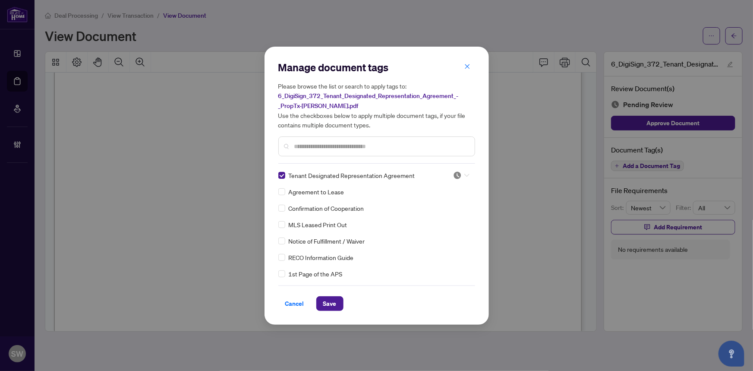
click at [462, 172] on div at bounding box center [461, 175] width 16 height 9
click at [428, 220] on div "Approved" at bounding box center [432, 216] width 55 height 9
click at [329, 306] on span "Save" at bounding box center [329, 304] width 13 height 14
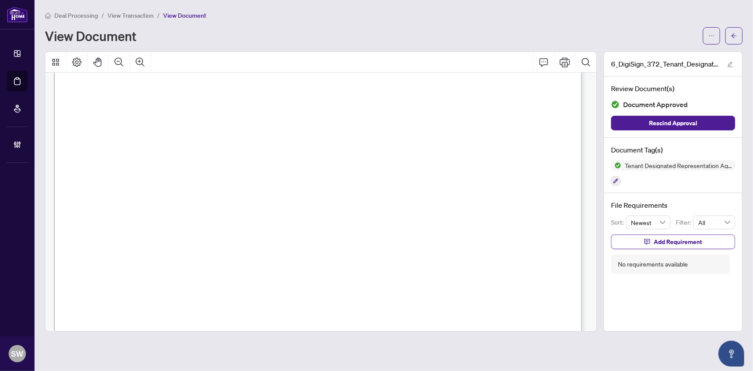
click at [736, 37] on icon "arrow-left" at bounding box center [734, 36] width 6 height 6
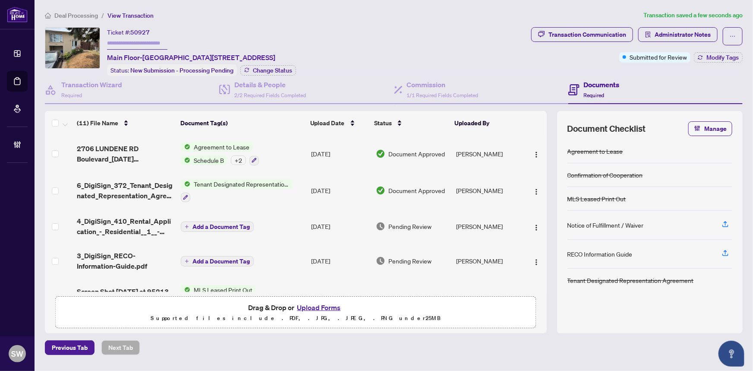
click at [145, 32] on span "50927" at bounding box center [139, 32] width 19 height 8
copy span "50927"
click at [116, 228] on span "4_DigiSign_410_Rental_Application_-_Residential__1__-_PropTx-[PERSON_NAME].pdf" at bounding box center [126, 226] width 98 height 21
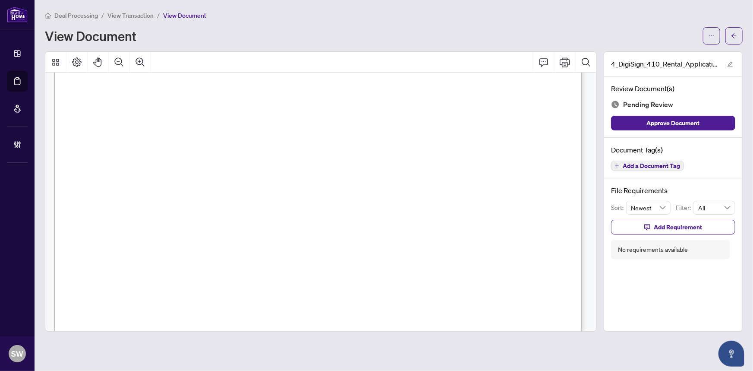
scroll to position [1143, 0]
click at [666, 166] on span "Add a Document Tag" at bounding box center [651, 166] width 57 height 6
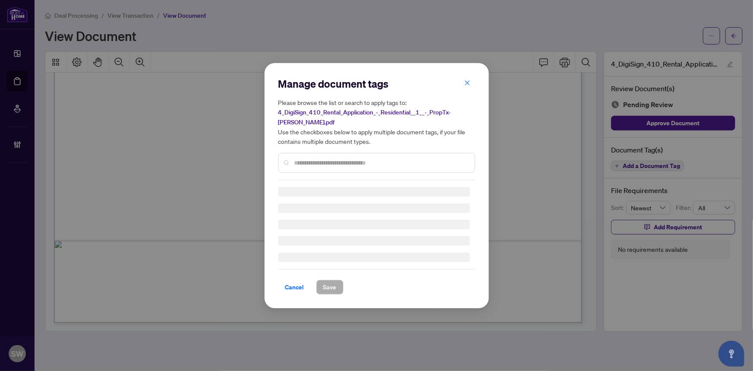
click at [316, 161] on input "text" at bounding box center [381, 162] width 174 height 9
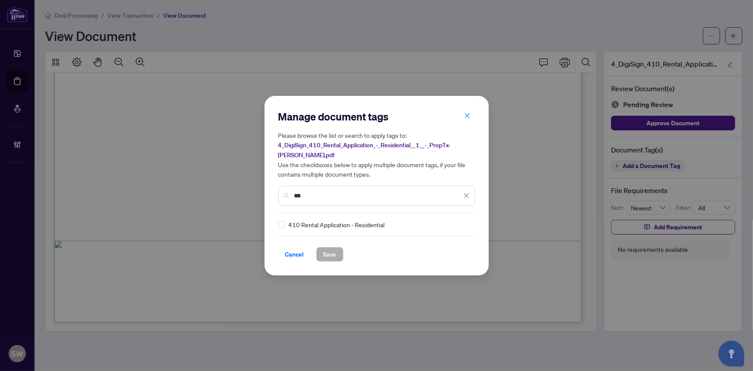
type input "***"
click at [462, 222] on div at bounding box center [461, 224] width 16 height 9
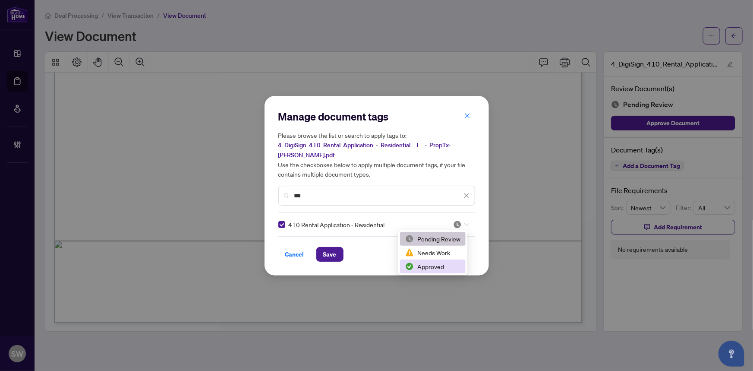
click at [433, 263] on div "Approved" at bounding box center [432, 266] width 55 height 9
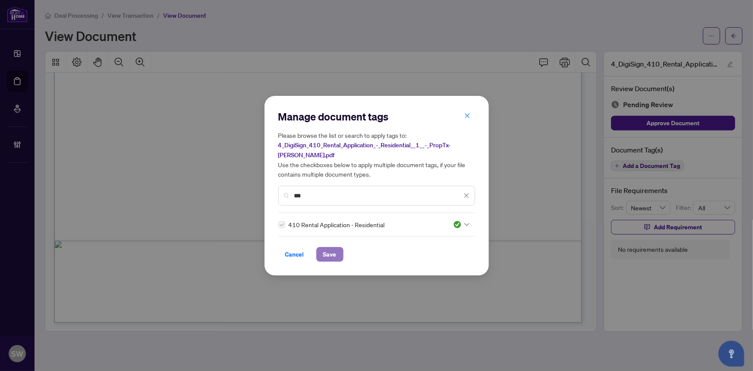
click at [329, 255] on span "Save" at bounding box center [329, 254] width 13 height 14
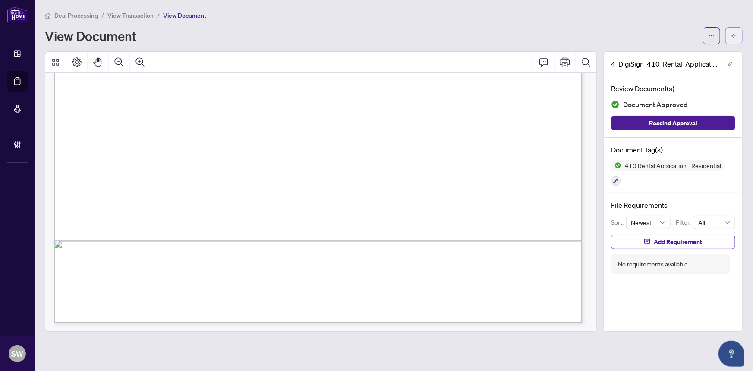
click at [738, 35] on button "button" at bounding box center [734, 35] width 17 height 17
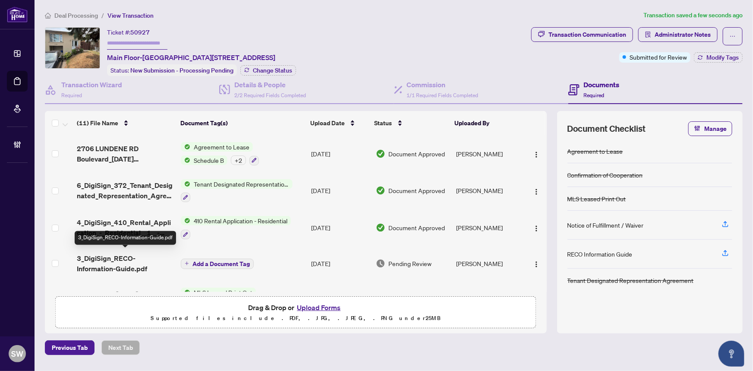
click at [142, 263] on span "3_DigiSign_RECO-Information-Guide.pdf" at bounding box center [126, 263] width 98 height 21
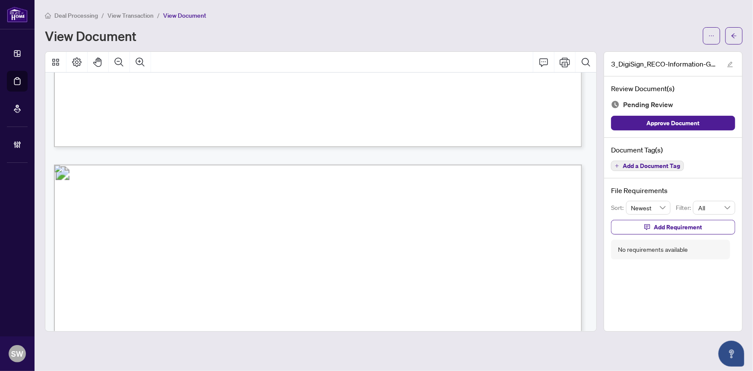
scroll to position [8308, 0]
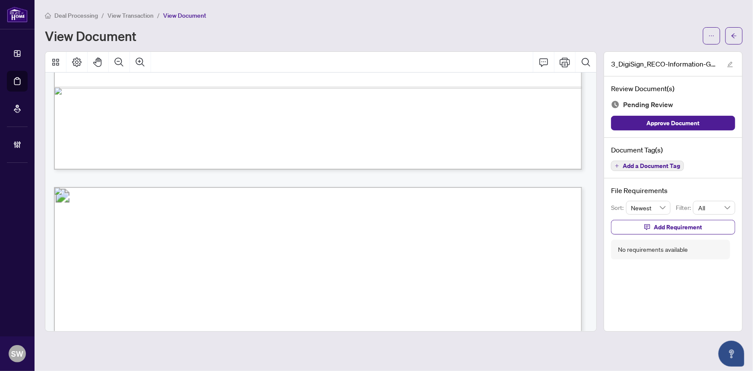
click at [668, 164] on span "Add a Document Tag" at bounding box center [651, 166] width 57 height 6
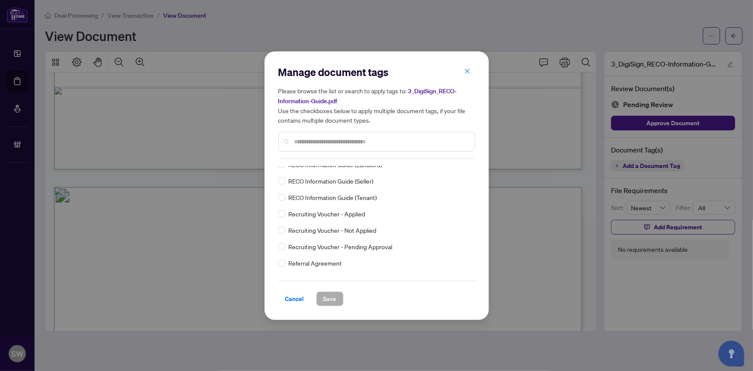
scroll to position [0, 0]
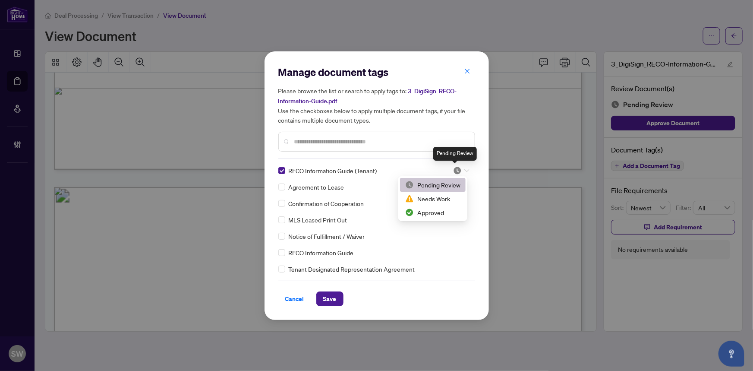
drag, startPoint x: 456, startPoint y: 169, endPoint x: 449, endPoint y: 198, distance: 30.2
click at [456, 170] on img at bounding box center [457, 170] width 9 height 9
click at [443, 209] on div "Approved" at bounding box center [432, 212] width 55 height 9
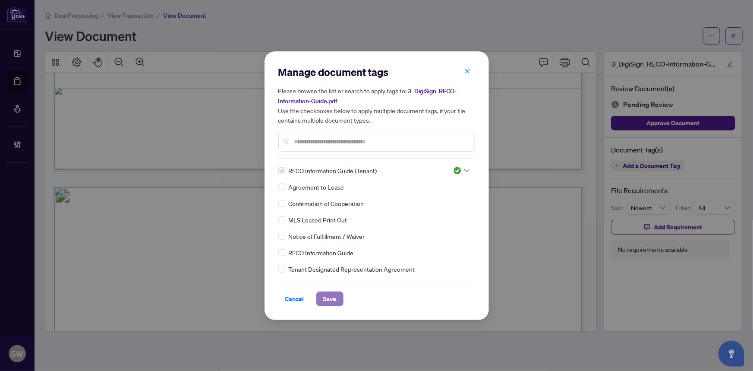
click at [341, 299] on button "Save" at bounding box center [329, 298] width 27 height 15
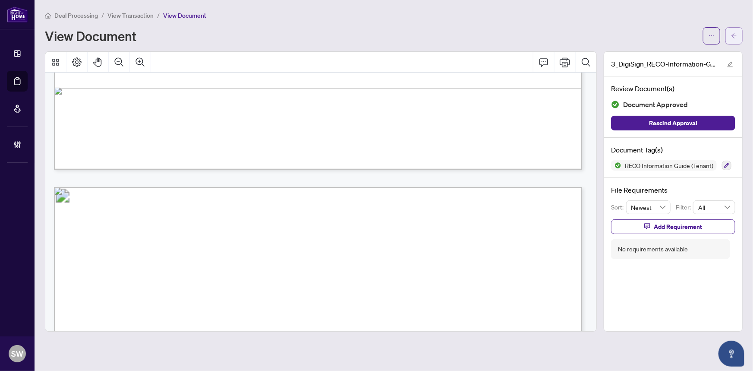
click at [737, 34] on icon "arrow-left" at bounding box center [734, 36] width 6 height 6
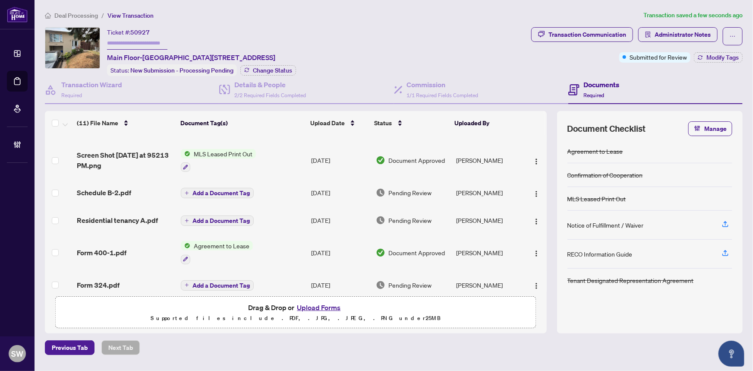
scroll to position [102, 0]
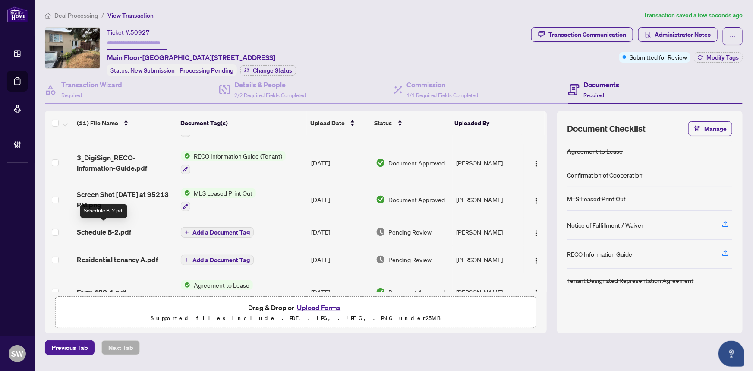
click at [125, 230] on span "Schedule B-2.pdf" at bounding box center [104, 232] width 54 height 10
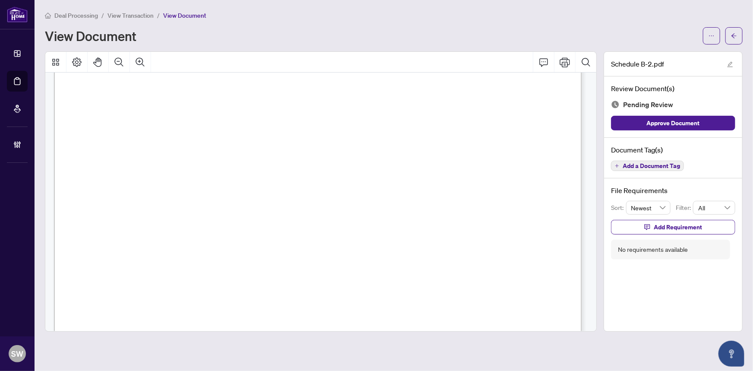
scroll to position [1695, 0]
click at [657, 165] on span "Add a Document Tag" at bounding box center [651, 166] width 57 height 6
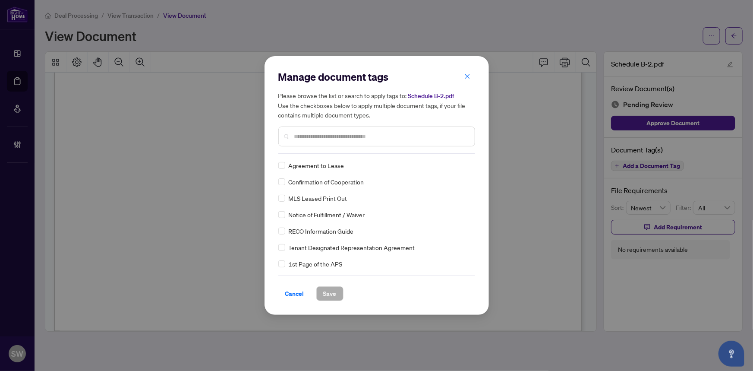
click at [339, 138] on input "text" at bounding box center [381, 136] width 174 height 9
type input "***"
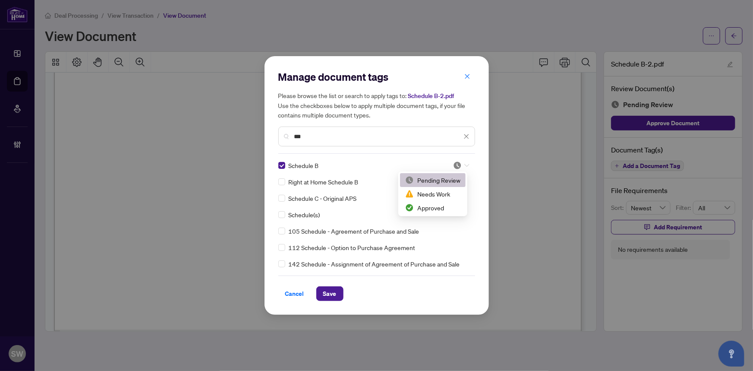
click at [460, 165] on div at bounding box center [461, 165] width 16 height 9
click at [443, 206] on div "Approved" at bounding box center [432, 207] width 55 height 9
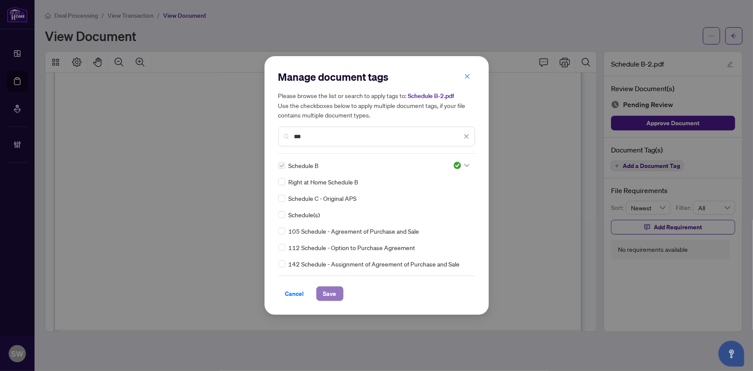
click at [339, 291] on button "Save" at bounding box center [329, 293] width 27 height 15
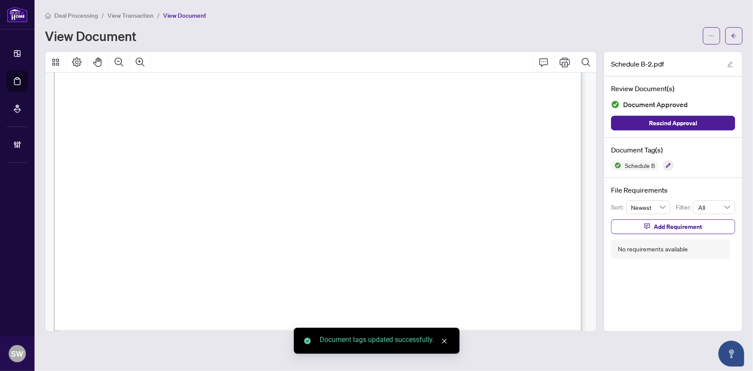
click at [744, 36] on main "Deal Processing / View Transaction / View Document View Document Schedule B-2.p…" at bounding box center [394, 185] width 719 height 371
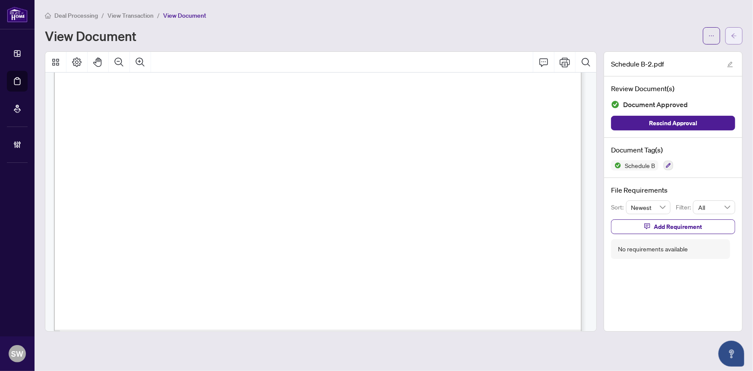
click at [734, 36] on icon "arrow-left" at bounding box center [734, 36] width 6 height 6
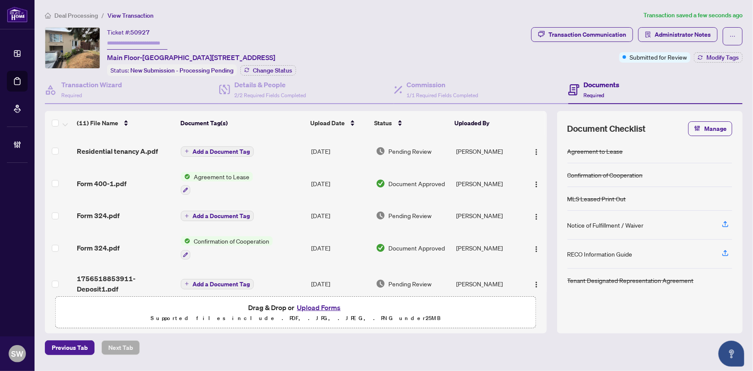
scroll to position [229, 0]
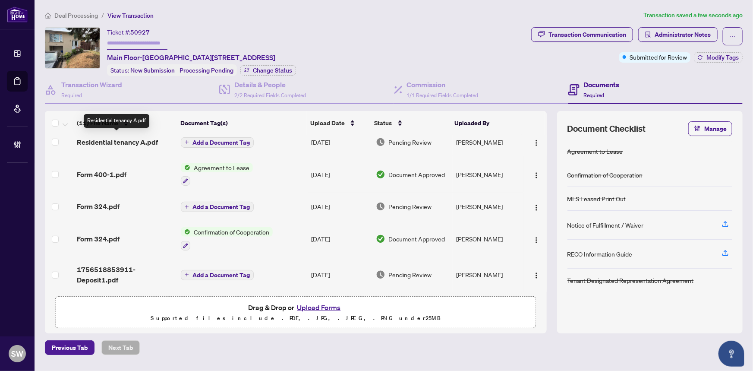
click at [120, 137] on span "Residential tenancy A.pdf" at bounding box center [117, 142] width 81 height 10
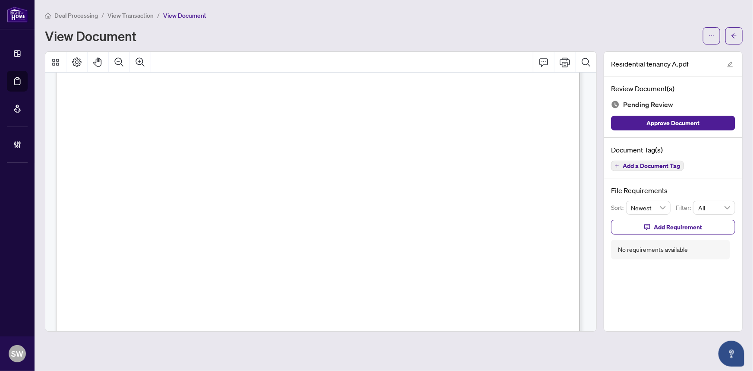
scroll to position [4287, 0]
click at [654, 163] on span "Add a Document Tag" at bounding box center [651, 166] width 57 height 6
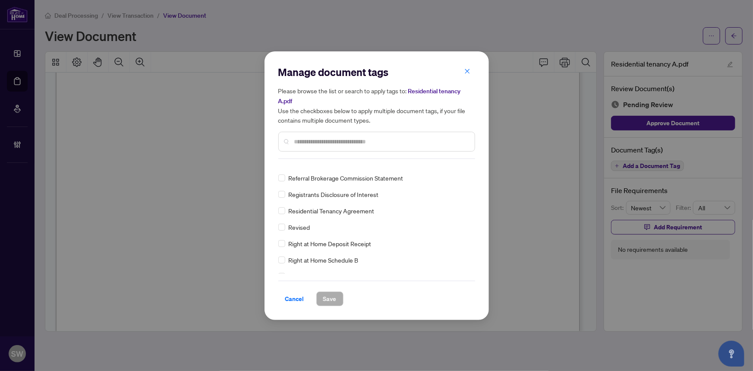
scroll to position [0, 0]
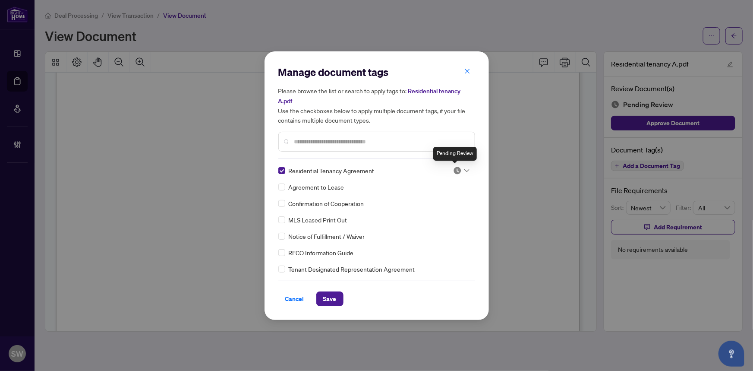
click at [459, 170] on div at bounding box center [461, 170] width 16 height 9
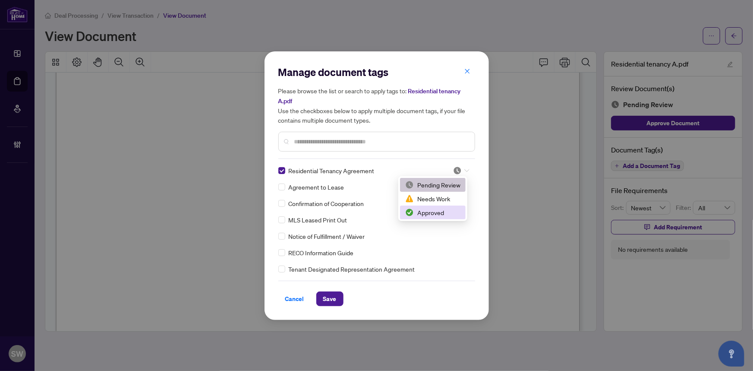
click at [429, 215] on div "Approved" at bounding box center [432, 212] width 55 height 9
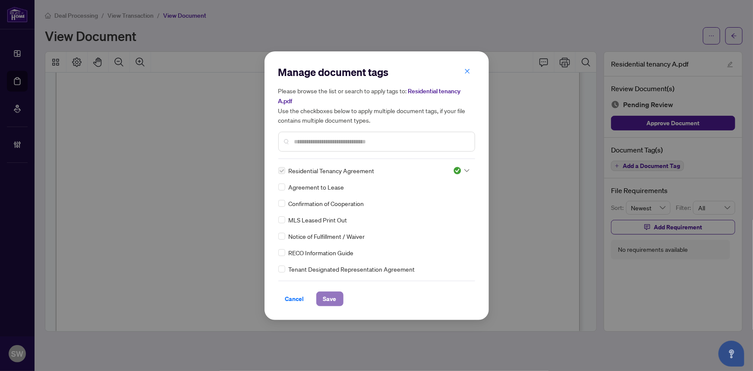
click at [335, 297] on span "Save" at bounding box center [329, 299] width 13 height 14
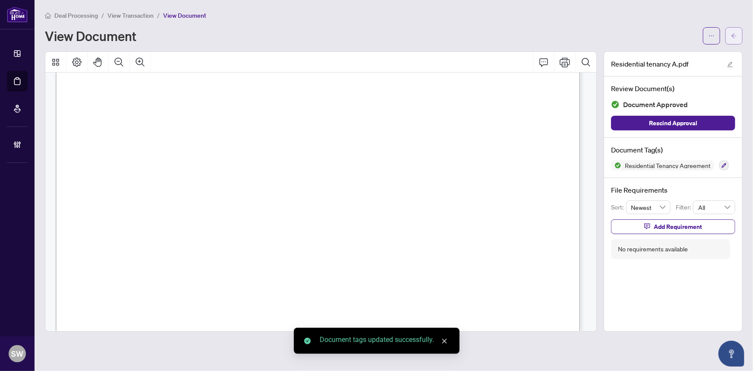
click at [736, 37] on icon "arrow-left" at bounding box center [734, 36] width 6 height 6
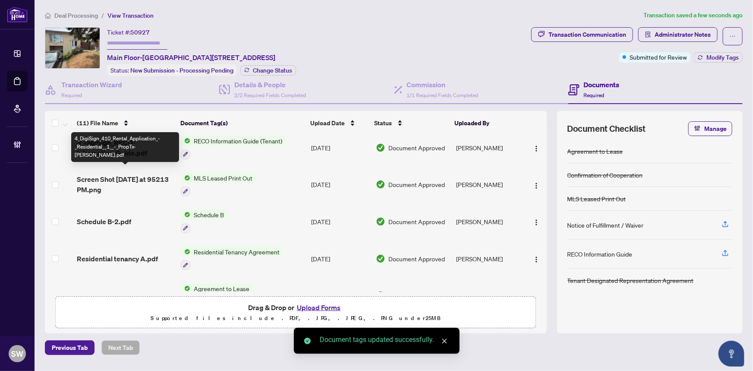
scroll to position [196, 0]
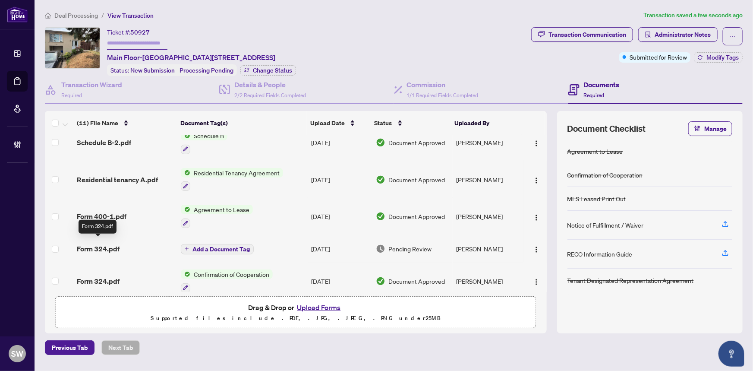
click at [108, 244] on span "Form 324.pdf" at bounding box center [98, 249] width 43 height 10
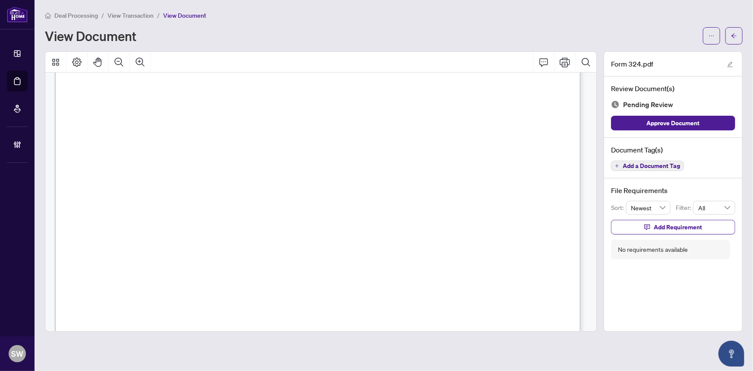
scroll to position [996, 0]
click at [664, 163] on span "Add a Document Tag" at bounding box center [651, 166] width 57 height 6
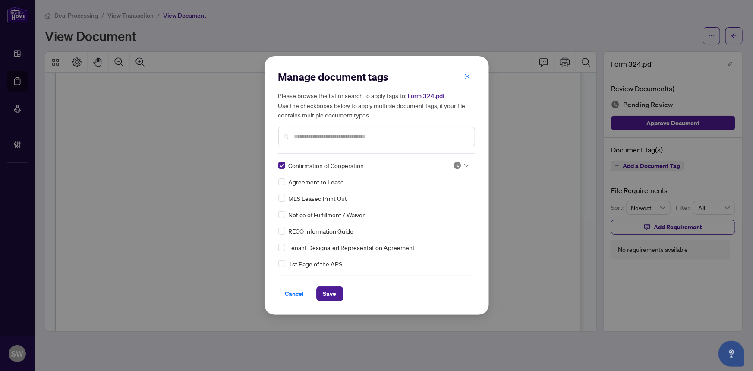
click at [451, 160] on div "Manage document tags Please browse the list or search to apply tags to: Form 32…" at bounding box center [376, 185] width 197 height 231
click at [457, 164] on img at bounding box center [457, 165] width 9 height 9
click at [430, 208] on div "Approved" at bounding box center [432, 207] width 55 height 9
click at [335, 295] on span "Save" at bounding box center [329, 294] width 13 height 14
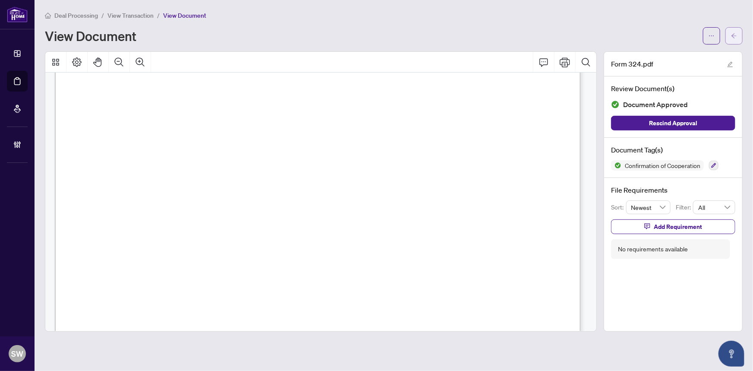
click at [738, 36] on button "button" at bounding box center [734, 35] width 17 height 17
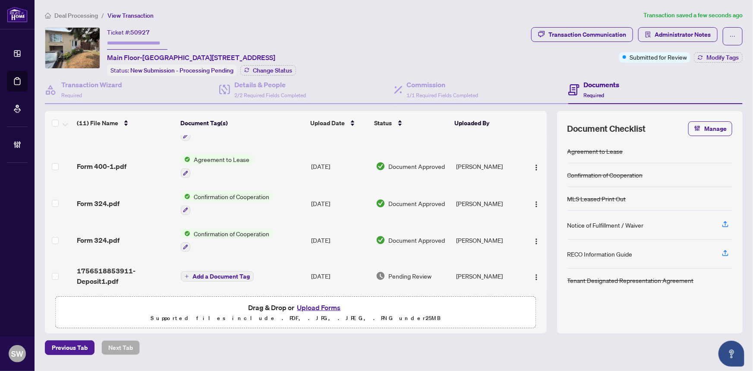
scroll to position [247, 0]
click at [114, 269] on span "1756518853911-Deposit1.pdf" at bounding box center [126, 275] width 98 height 21
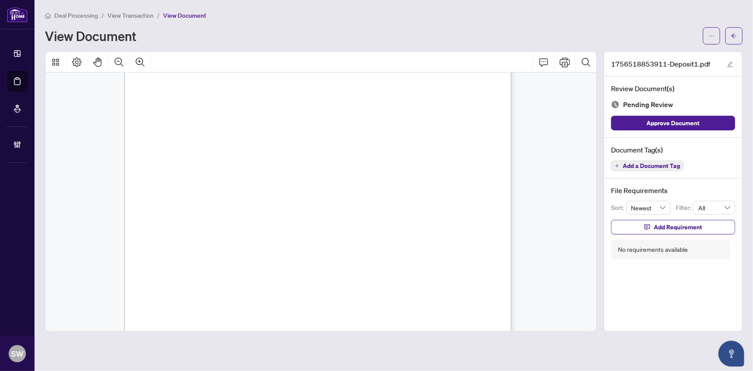
scroll to position [117, 0]
click at [672, 166] on span "Add a Document Tag" at bounding box center [651, 166] width 57 height 6
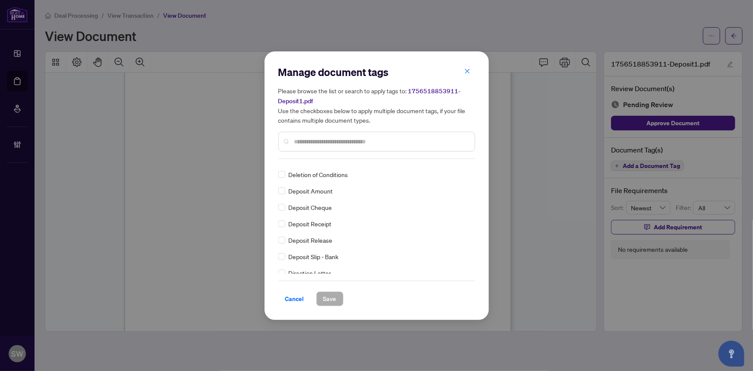
scroll to position [0, 0]
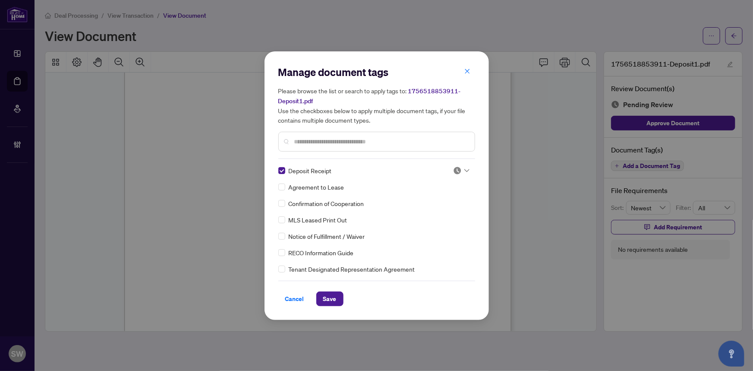
click at [458, 171] on img at bounding box center [457, 170] width 9 height 9
click at [434, 212] on div "Approved" at bounding box center [432, 212] width 55 height 9
click at [330, 298] on span "Save" at bounding box center [329, 299] width 13 height 14
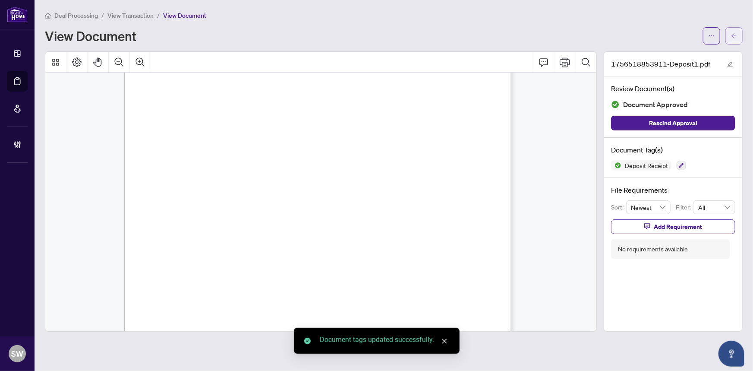
click at [738, 38] on button "button" at bounding box center [734, 35] width 17 height 17
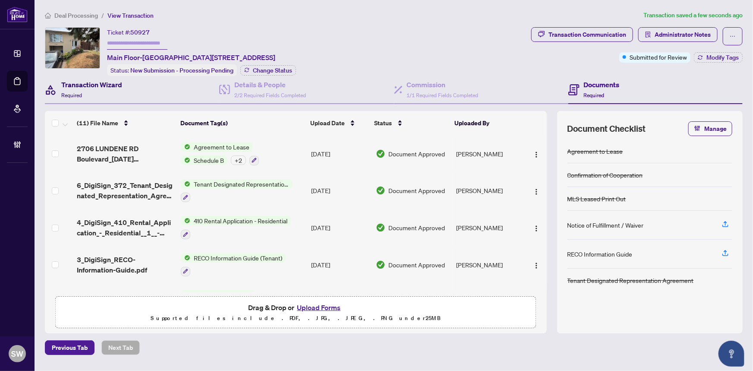
click at [89, 92] on div "Transaction Wizard Required" at bounding box center [91, 89] width 61 height 20
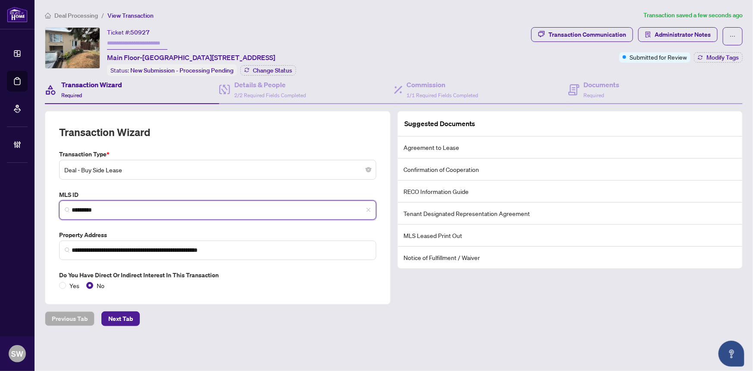
click at [86, 207] on input "*********" at bounding box center [221, 210] width 299 height 9
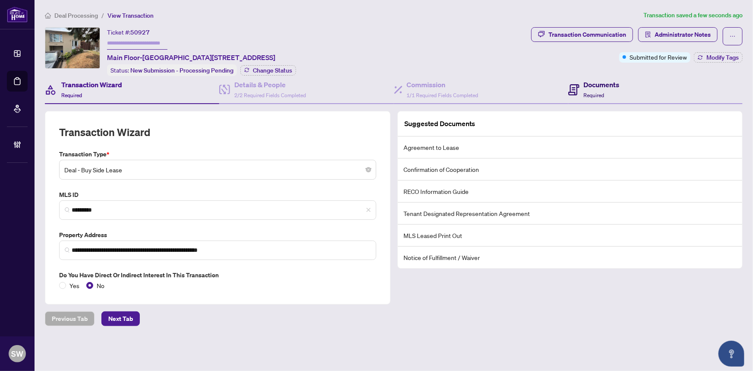
click at [593, 87] on h4 "Documents" at bounding box center [602, 84] width 36 height 10
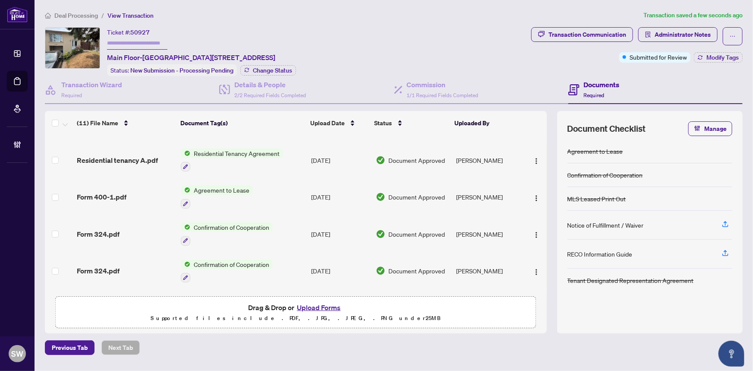
scroll to position [249, 0]
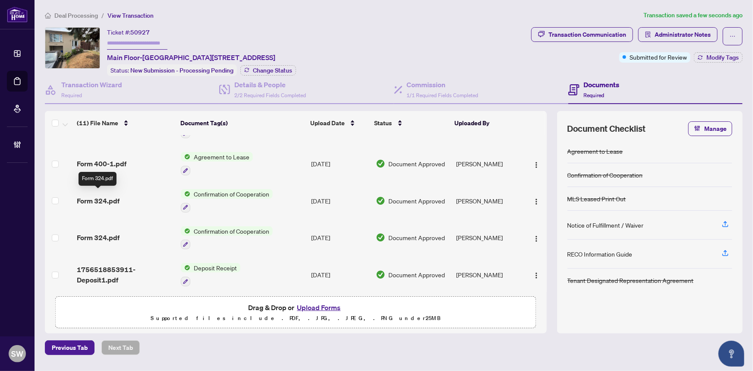
click at [111, 197] on span "Form 324.pdf" at bounding box center [98, 201] width 43 height 10
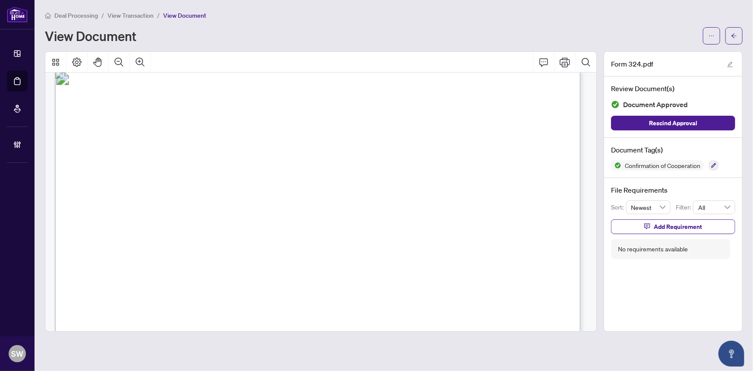
scroll to position [698, 0]
click at [732, 22] on div "Deal Processing / View Transaction / View Document View Document" at bounding box center [394, 27] width 698 height 34
click at [737, 34] on icon "arrow-left" at bounding box center [734, 36] width 6 height 6
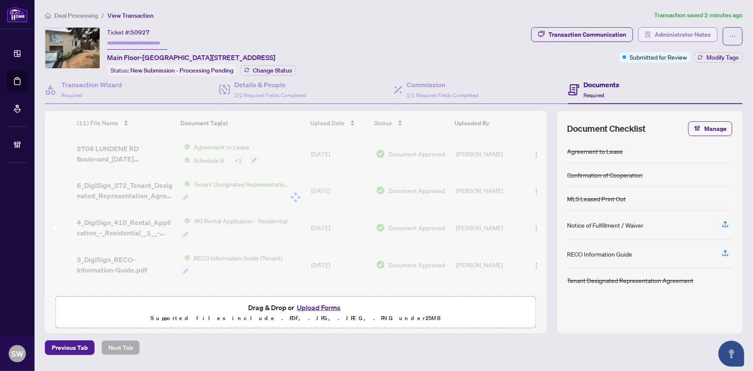
click at [691, 32] on span "Administrator Notes" at bounding box center [683, 35] width 56 height 14
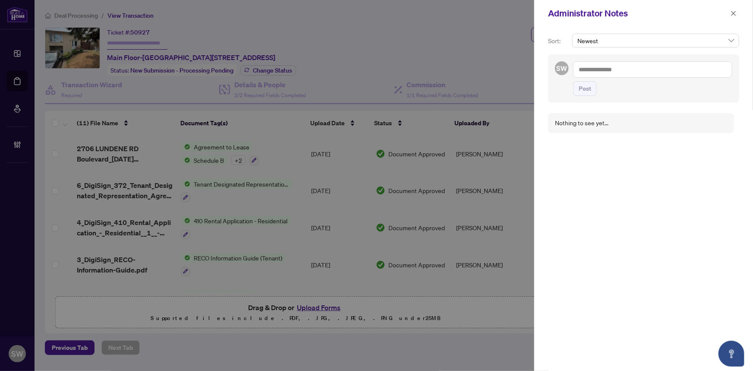
click at [592, 67] on textarea at bounding box center [652, 69] width 159 height 16
paste textarea "**********"
type textarea "**********"
click at [587, 87] on span "Post" at bounding box center [585, 89] width 13 height 14
click at [735, 15] on icon "close" at bounding box center [734, 13] width 6 height 6
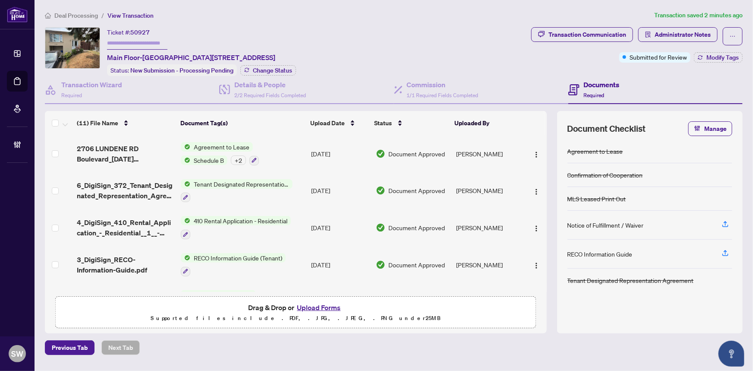
click at [126, 42] on input "text" at bounding box center [137, 43] width 60 height 13
paste input "*******"
type input "*******"
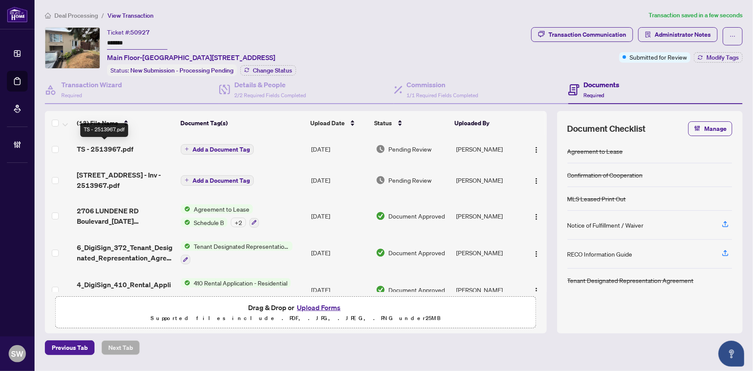
click at [103, 147] on span "TS - 2513967.pdf" at bounding box center [105, 149] width 57 height 10
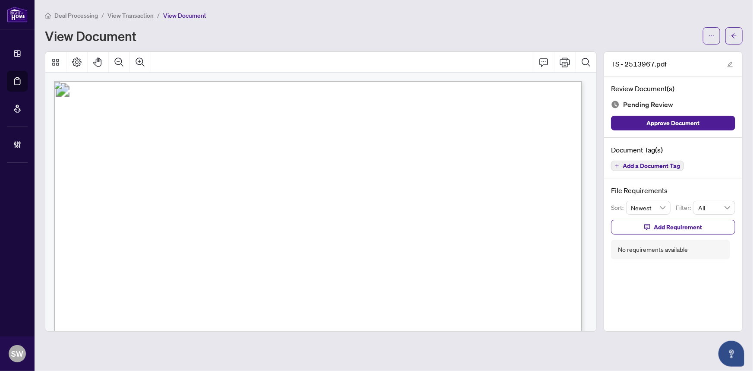
click at [651, 165] on span "Add a Document Tag" at bounding box center [651, 166] width 57 height 6
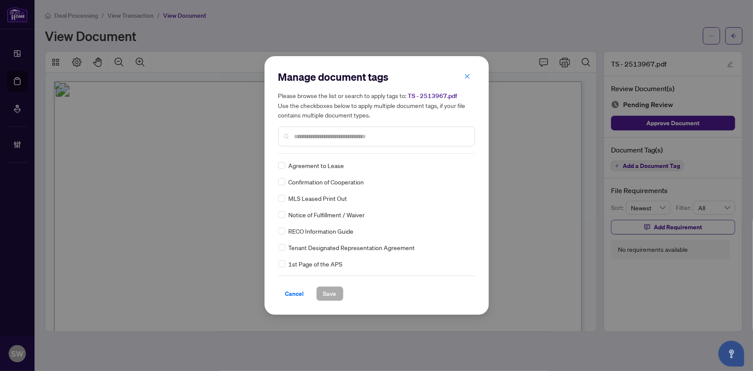
click at [320, 135] on input "text" at bounding box center [381, 136] width 174 height 9
type input "****"
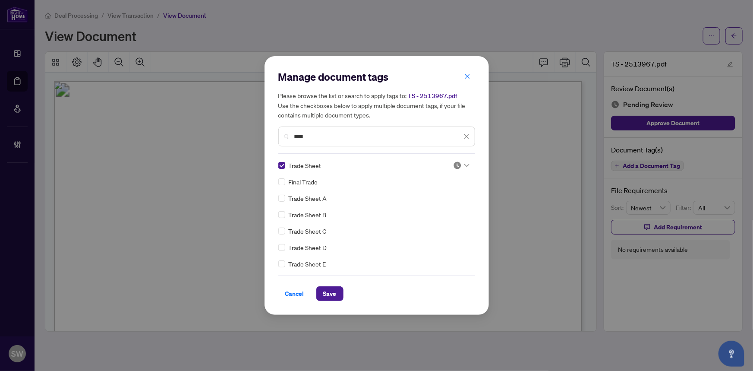
click at [458, 165] on img at bounding box center [457, 165] width 9 height 9
click at [331, 294] on span "Save" at bounding box center [329, 294] width 13 height 14
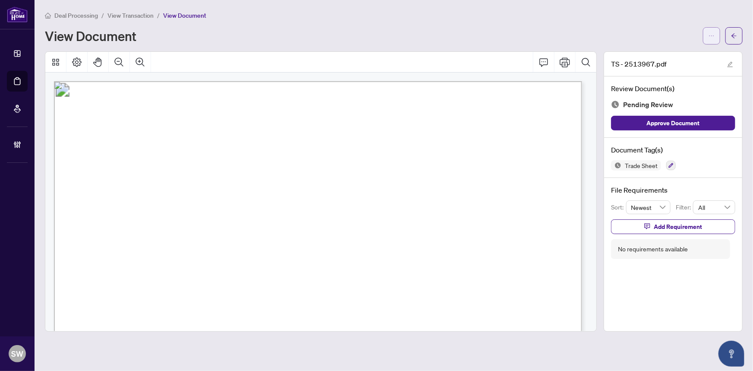
click at [709, 32] on span "button" at bounding box center [712, 36] width 6 height 14
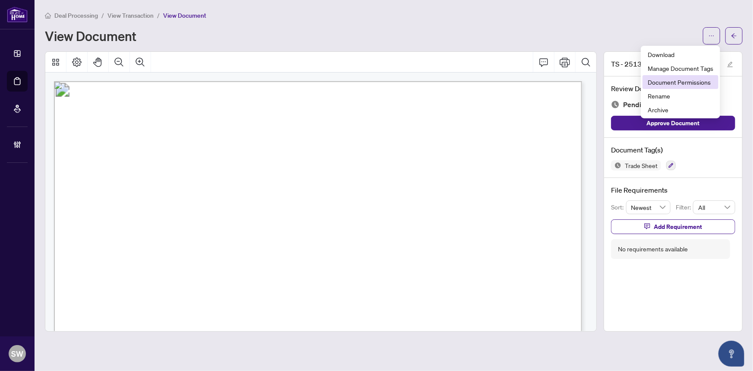
click at [687, 80] on span "Document Permissions" at bounding box center [681, 81] width 66 height 9
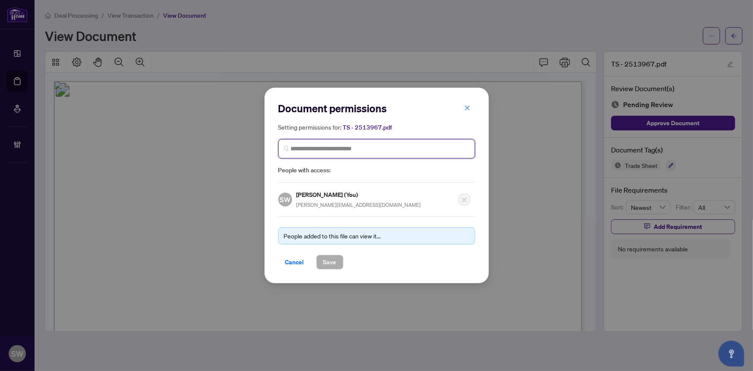
click at [334, 147] on input "search" at bounding box center [380, 148] width 179 height 9
type input "*****"
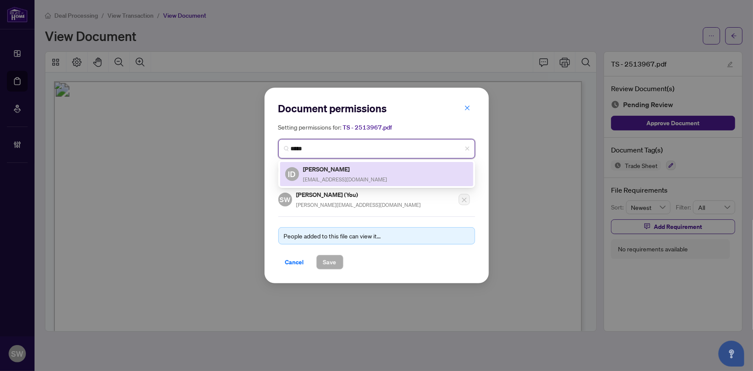
click at [335, 173] on h5 "[PERSON_NAME]" at bounding box center [346, 169] width 84 height 10
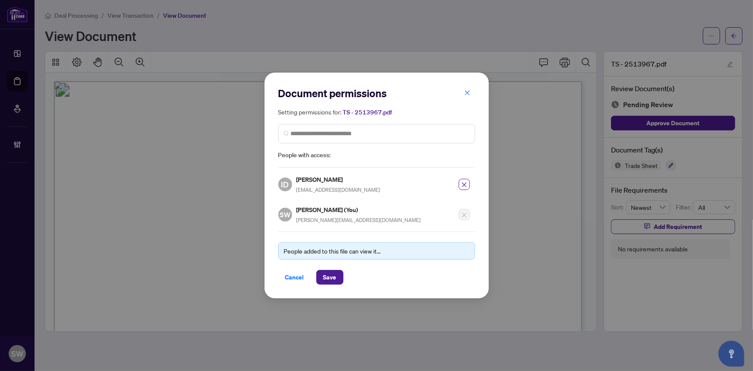
click at [310, 180] on h5 "[PERSON_NAME]" at bounding box center [339, 179] width 84 height 10
copy h5 "[PERSON_NAME]"
click at [329, 276] on span "Save" at bounding box center [329, 277] width 13 height 14
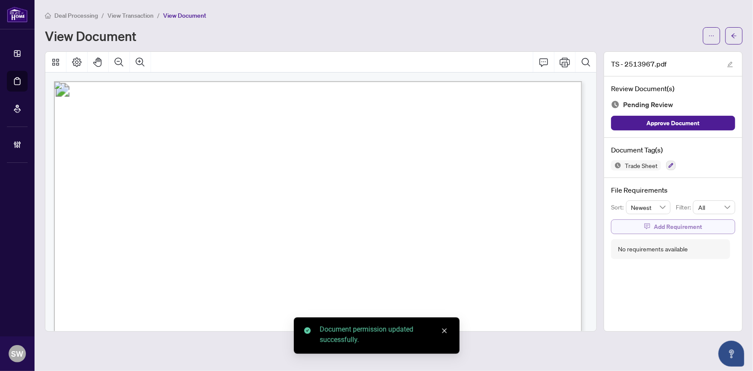
click at [672, 224] on span "Add Requirement" at bounding box center [678, 227] width 48 height 14
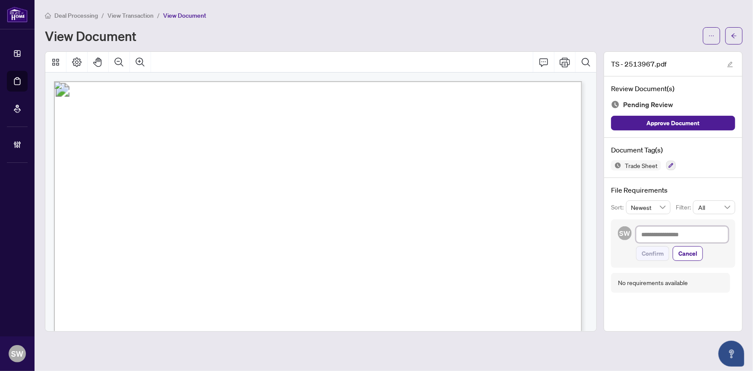
click at [665, 234] on textarea at bounding box center [682, 234] width 92 height 16
paste textarea "**********"
type textarea "**********"
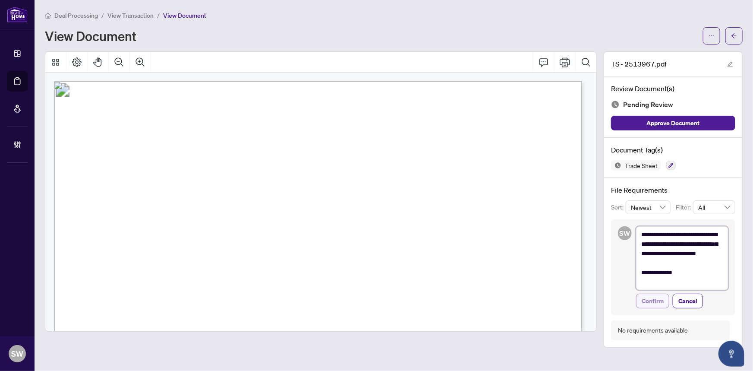
type textarea "**********"
click at [656, 298] on span "Confirm" at bounding box center [653, 301] width 22 height 14
type textarea "**********"
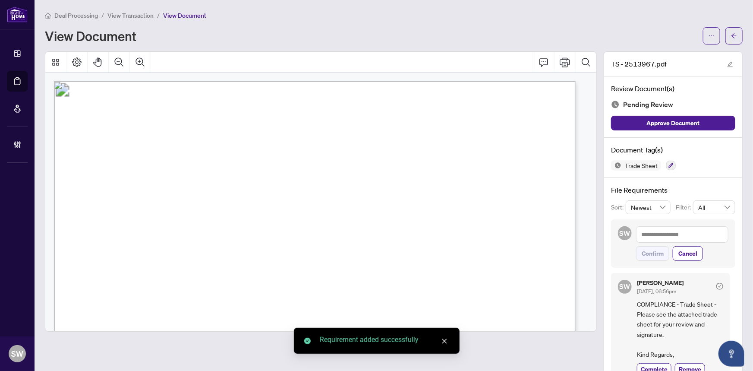
click at [732, 35] on button "button" at bounding box center [734, 35] width 17 height 17
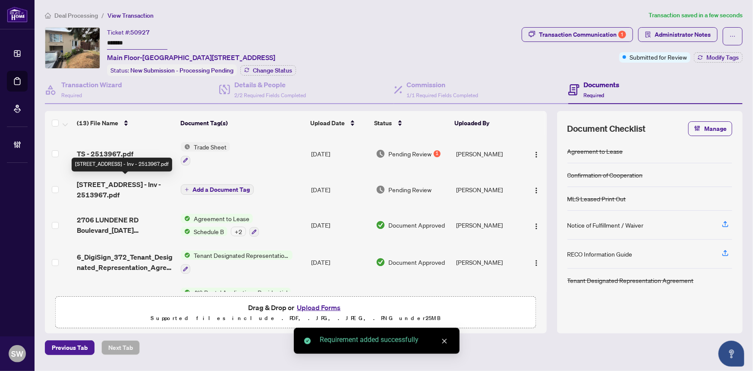
click at [133, 179] on span "[STREET_ADDRESS] - Inv - 2513967.pdf" at bounding box center [126, 189] width 98 height 21
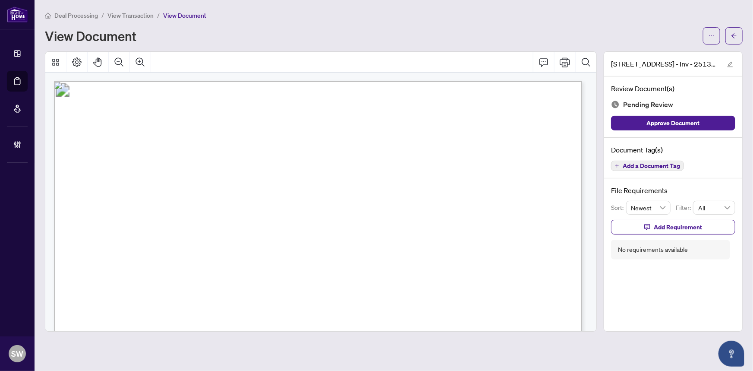
click at [636, 163] on span "Add a Document Tag" at bounding box center [651, 166] width 57 height 6
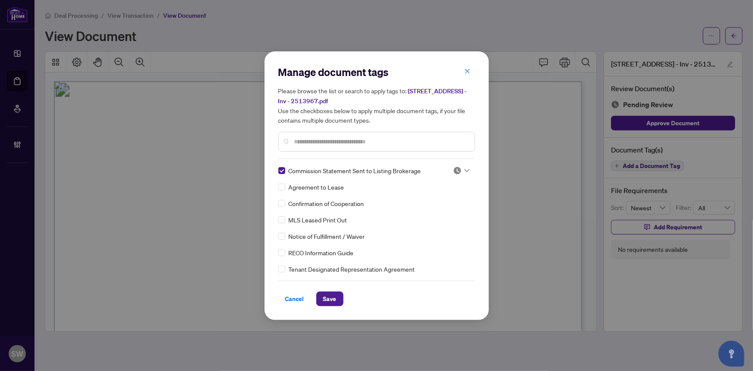
click at [459, 166] on div at bounding box center [461, 170] width 16 height 9
click at [427, 213] on div "Approved" at bounding box center [432, 212] width 55 height 9
click at [335, 297] on span "Save" at bounding box center [329, 299] width 13 height 14
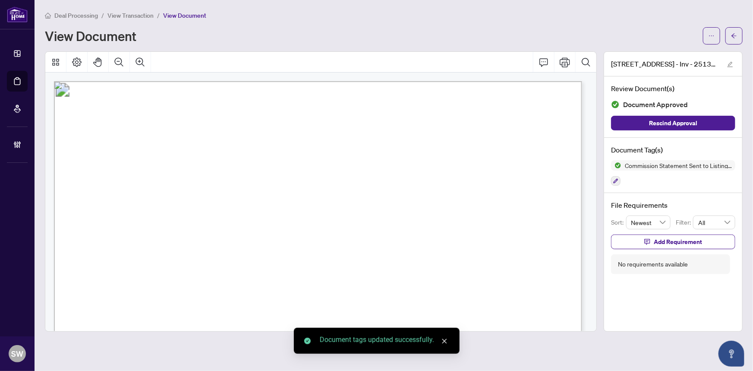
click at [712, 38] on icon "ellipsis" at bounding box center [712, 36] width 6 height 6
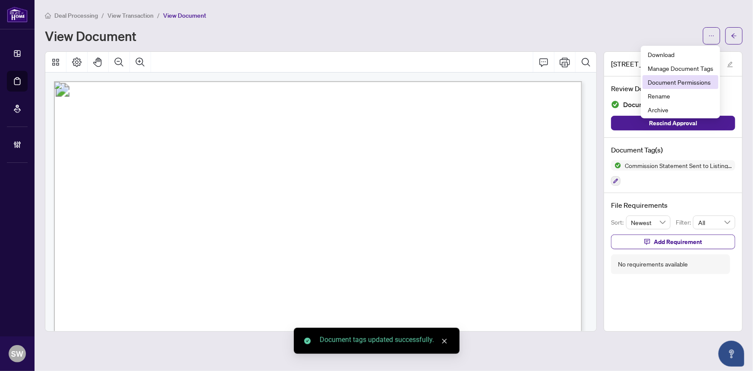
click at [695, 83] on span "Document Permissions" at bounding box center [681, 81] width 66 height 9
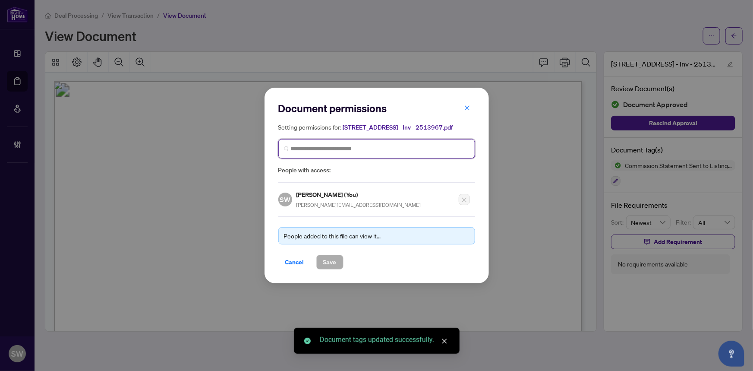
click at [371, 148] on input "search" at bounding box center [380, 148] width 179 height 9
paste input "**********"
type input "**********"
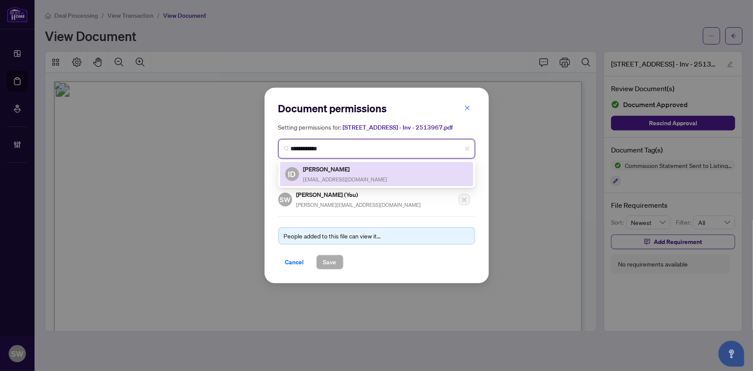
click at [323, 173] on h5 "[PERSON_NAME]" at bounding box center [346, 169] width 84 height 10
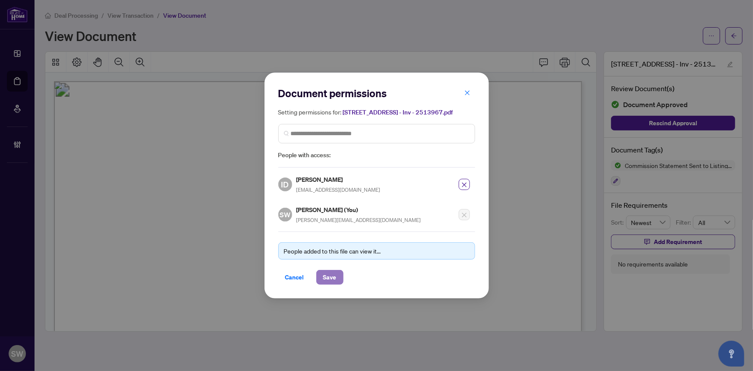
click at [326, 275] on span "Save" at bounding box center [329, 277] width 13 height 14
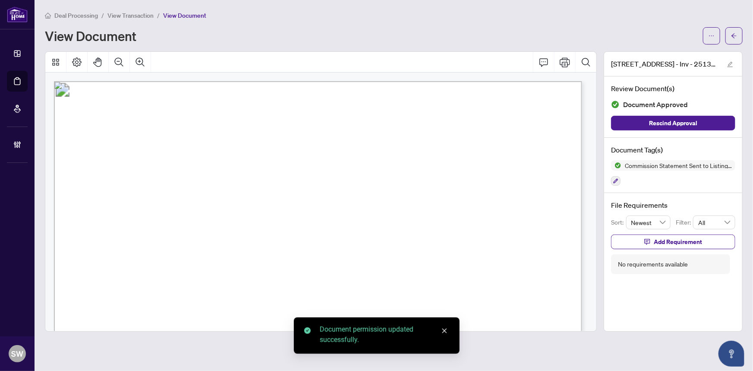
click at [737, 38] on icon "arrow-left" at bounding box center [734, 36] width 6 height 6
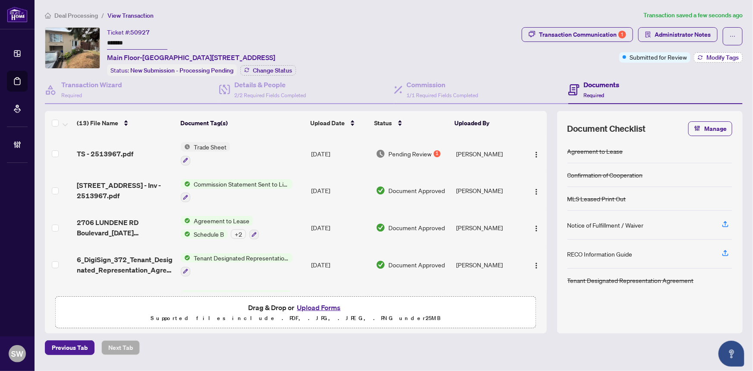
click at [708, 56] on span "Modify Tags" at bounding box center [723, 57] width 32 height 6
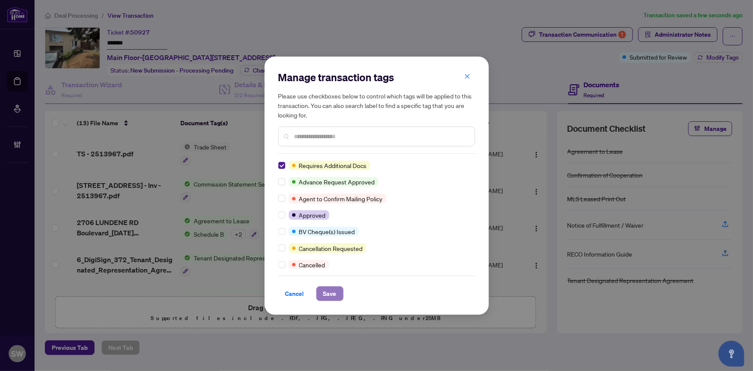
click at [331, 293] on span "Save" at bounding box center [329, 294] width 13 height 14
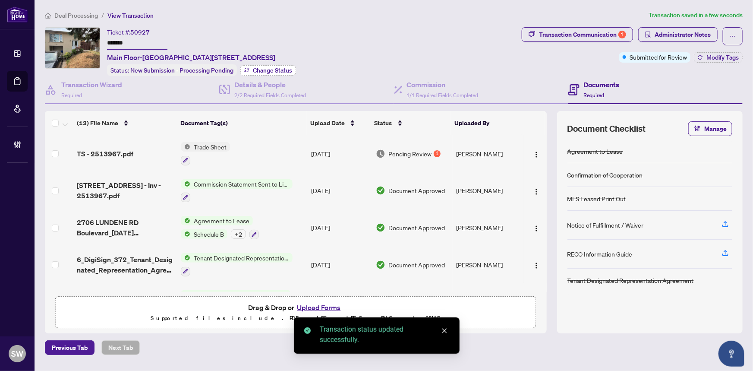
click at [263, 70] on span "Change Status" at bounding box center [272, 70] width 39 height 6
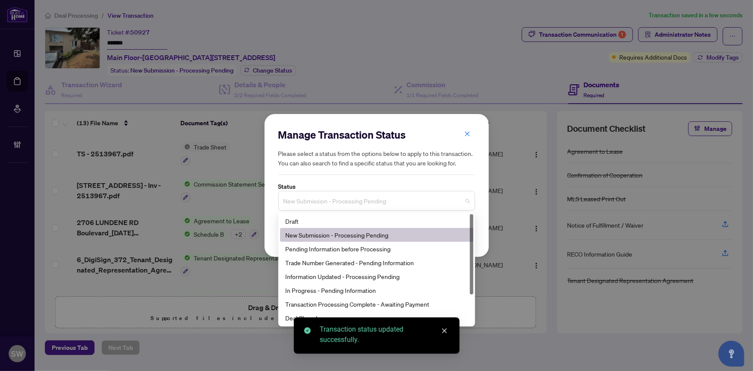
click at [326, 204] on span "New Submission - Processing Pending" at bounding box center [377, 201] width 187 height 16
click at [330, 262] on div "Trade Number Generated - Pending Information" at bounding box center [376, 262] width 183 height 9
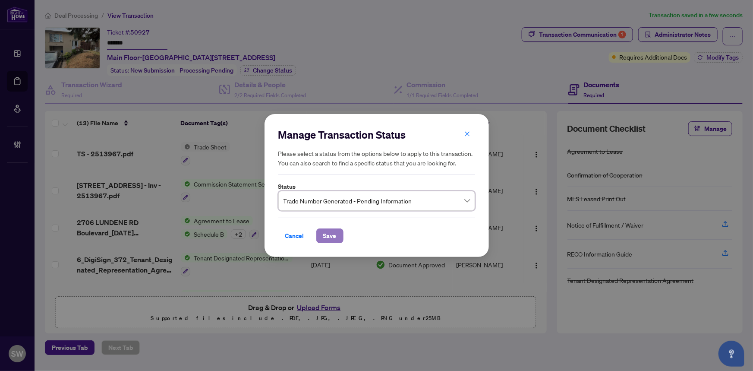
click at [335, 235] on span "Save" at bounding box center [329, 236] width 13 height 14
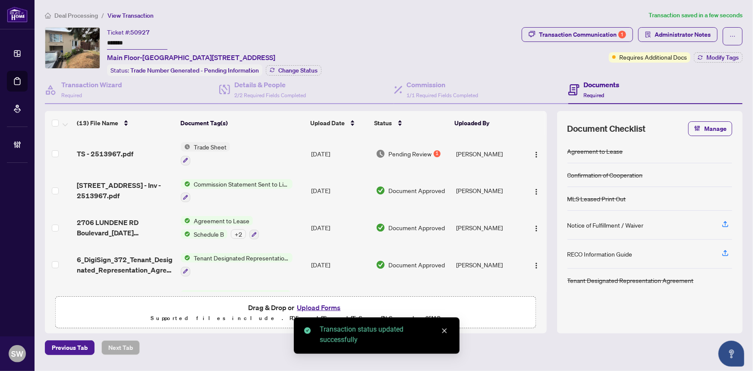
click at [121, 42] on input "*******" at bounding box center [137, 43] width 60 height 13
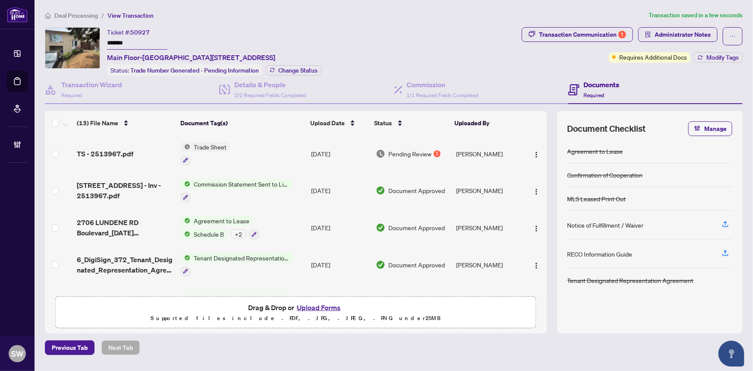
click at [74, 15] on span "Deal Processing" at bounding box center [76, 16] width 44 height 8
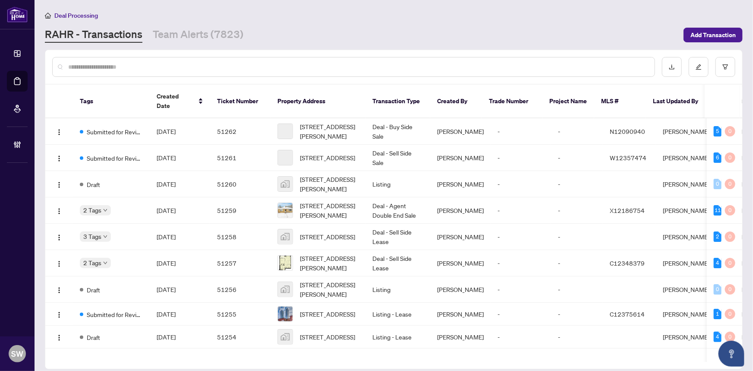
click at [108, 63] on input "text" at bounding box center [358, 66] width 580 height 9
paste input "*****"
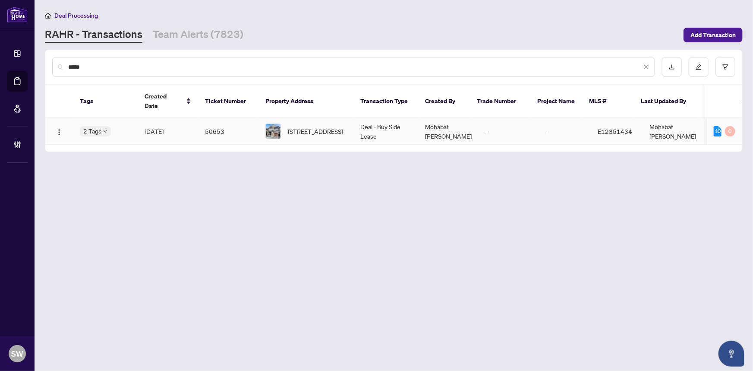
type input "*****"
click at [191, 121] on td "[DATE]" at bounding box center [168, 131] width 60 height 26
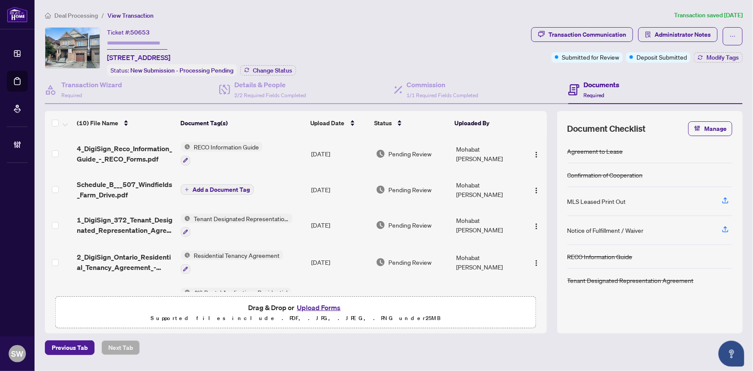
click at [484, 33] on div "Ticket #: 50653 [STREET_ADDRESS] Status: New Submission - Processing Pending Ch…" at bounding box center [286, 51] width 483 height 49
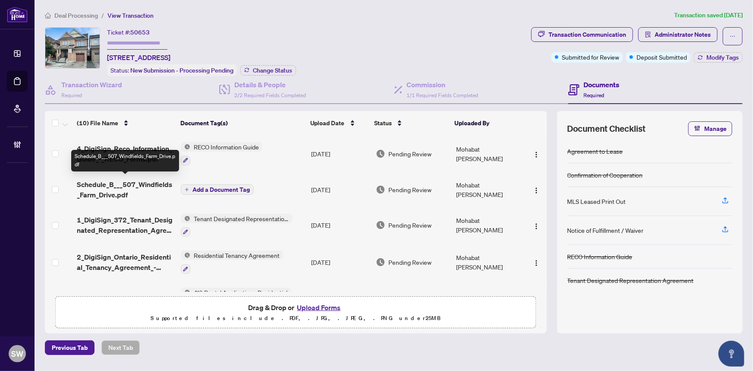
click at [127, 187] on span "Schedule_B___507_Windfields_Farm_Drive.pdf" at bounding box center [126, 189] width 98 height 21
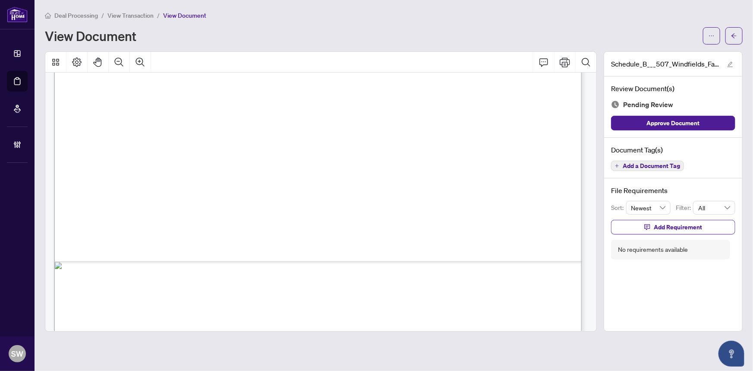
scroll to position [442, 0]
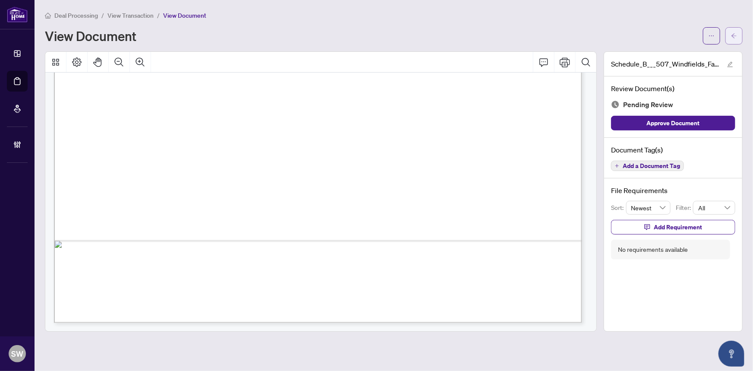
click at [737, 36] on icon "arrow-left" at bounding box center [734, 36] width 6 height 6
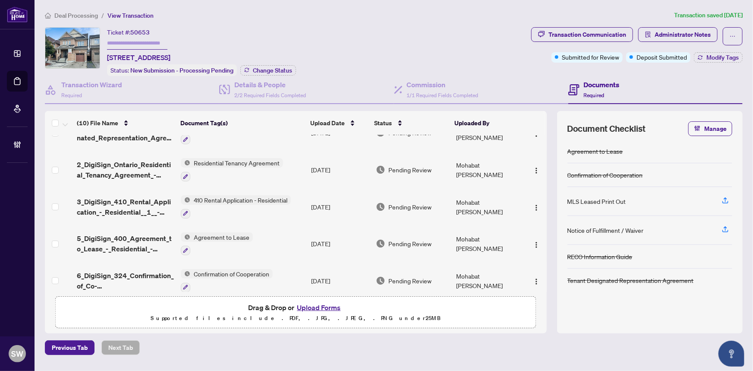
scroll to position [117, 0]
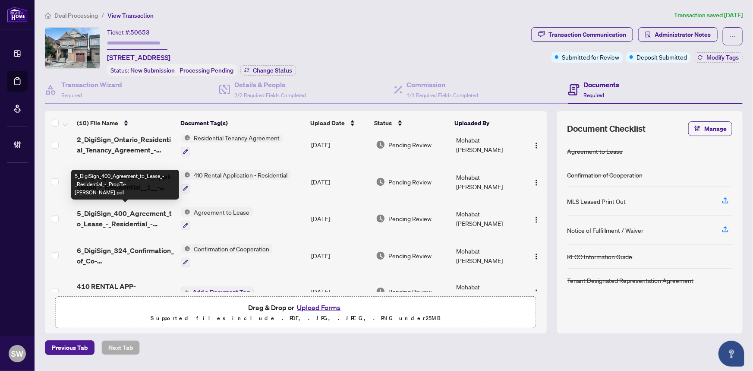
click at [112, 217] on span "5_DigiSign_400_Agreement_to_Lease_-_Residential_-_PropTx-[PERSON_NAME].pdf" at bounding box center [126, 218] width 98 height 21
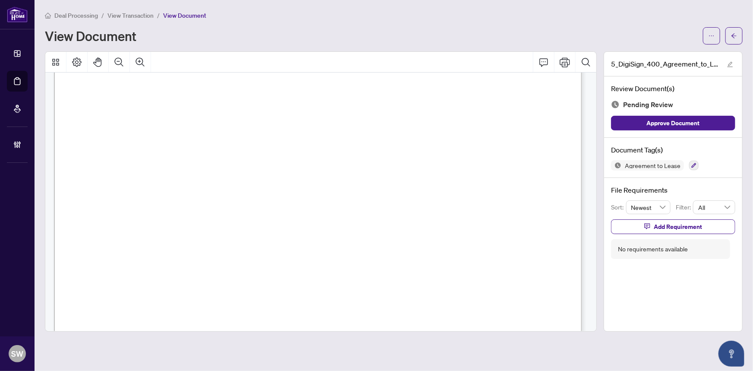
scroll to position [78, 0]
drag, startPoint x: 127, startPoint y: 202, endPoint x: 221, endPoint y: 202, distance: 94.1
click at [184, 202] on span "[STREET_ADDRESS]" at bounding box center [146, 206] width 75 height 8
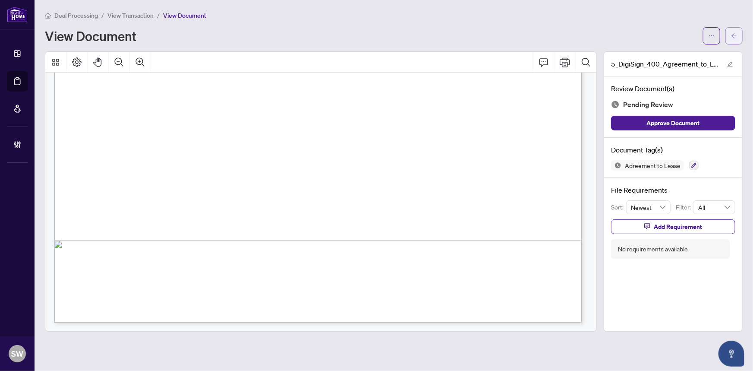
click at [735, 39] on span "button" at bounding box center [734, 36] width 6 height 14
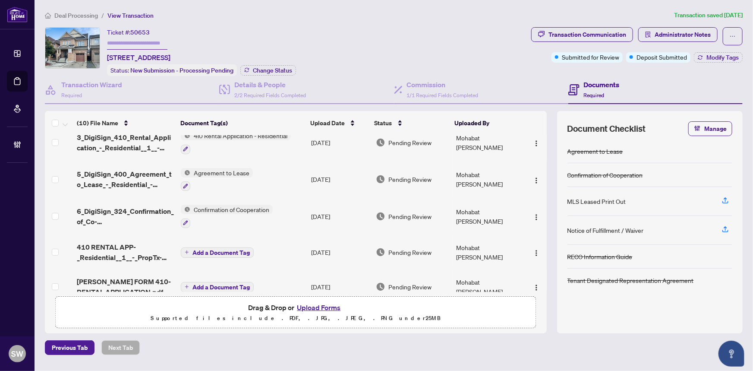
scroll to position [196, 0]
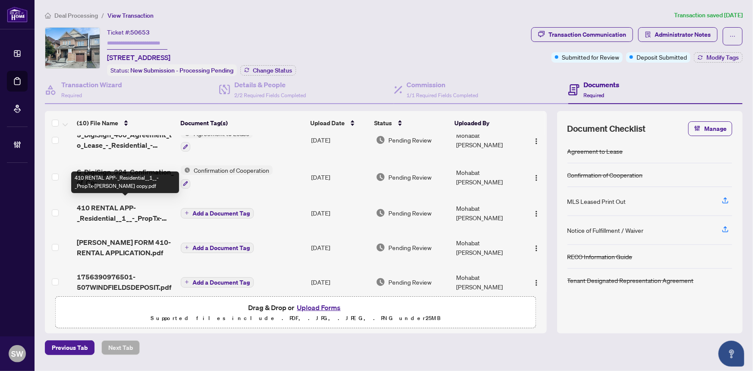
click at [122, 210] on span "410 RENTAL APP-_Residential__1__-_PropTx-[PERSON_NAME] copy.pdf" at bounding box center [126, 212] width 98 height 21
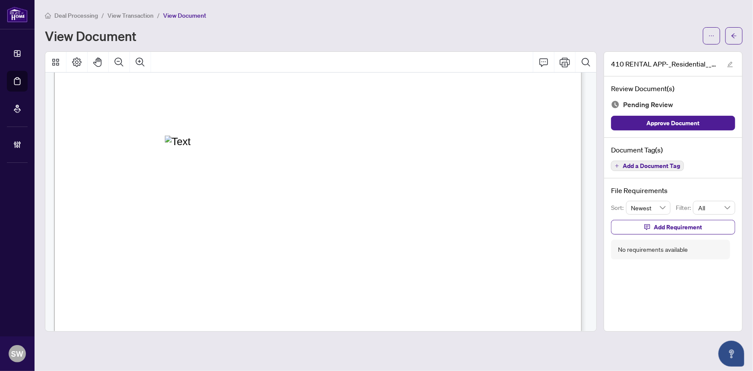
scroll to position [868, 0]
click at [737, 31] on span "button" at bounding box center [734, 36] width 6 height 14
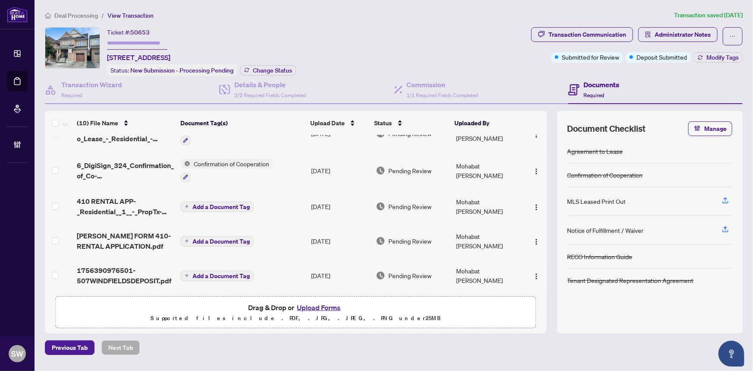
scroll to position [203, 0]
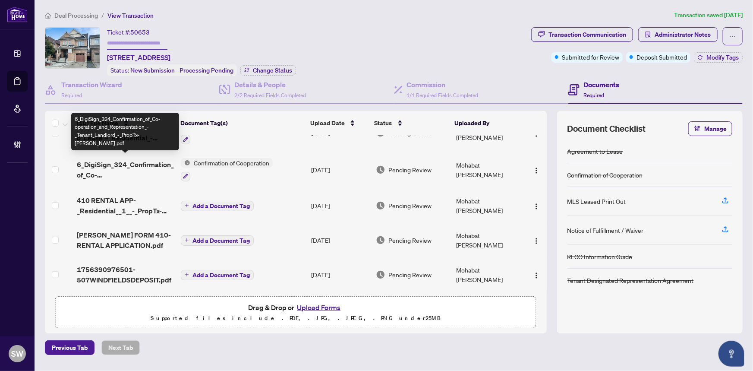
click at [133, 161] on span "6_DigiSign_324_Confirmation_of_Co-operation_and_Representation_-_Tenant_Landlor…" at bounding box center [126, 169] width 98 height 21
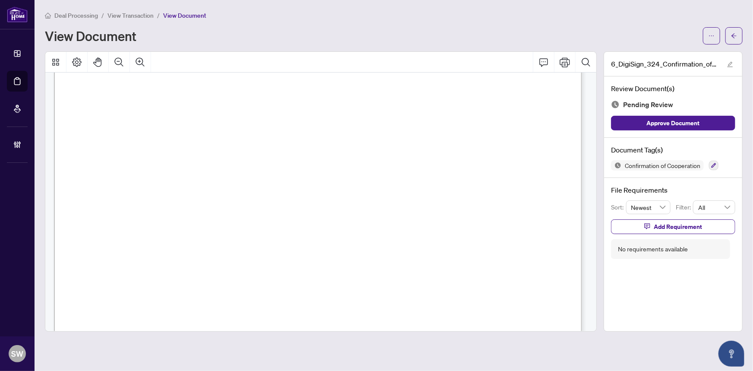
scroll to position [855, 0]
click at [736, 35] on icon "arrow-left" at bounding box center [734, 36] width 6 height 6
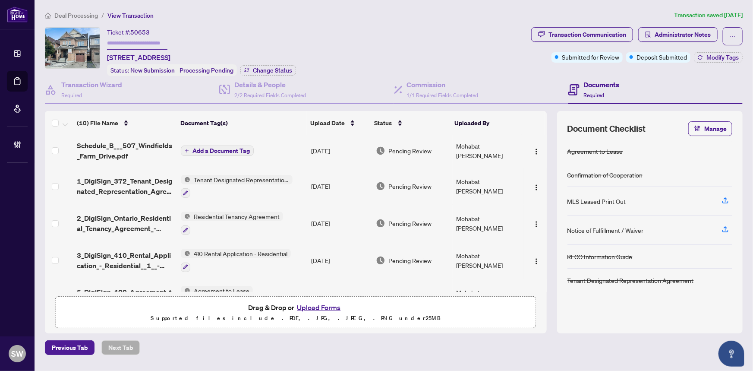
scroll to position [78, 0]
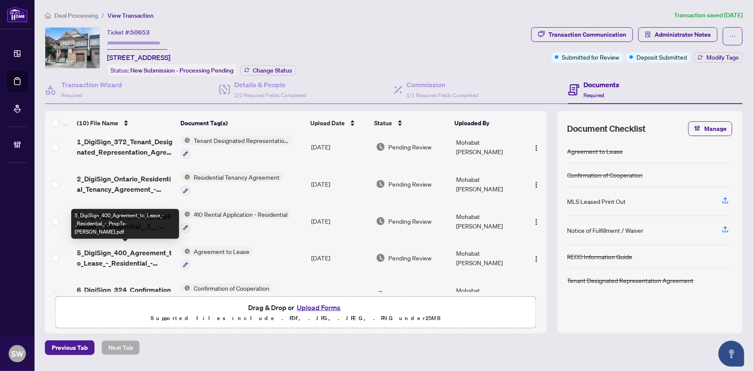
click at [151, 249] on span "5_DigiSign_400_Agreement_to_Lease_-_Residential_-_PropTx-[PERSON_NAME].pdf" at bounding box center [126, 257] width 98 height 21
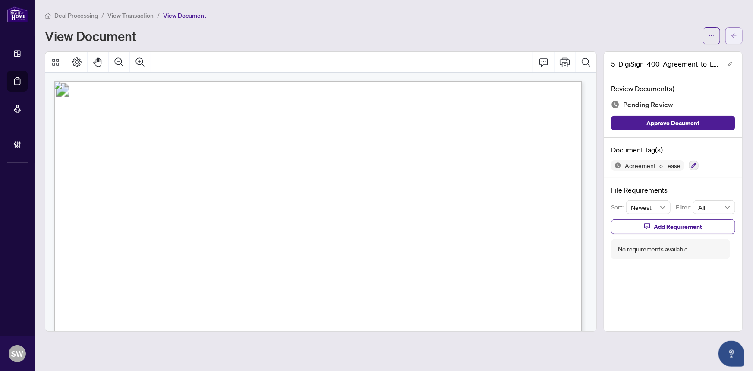
click at [736, 35] on icon "arrow-left" at bounding box center [734, 36] width 6 height 6
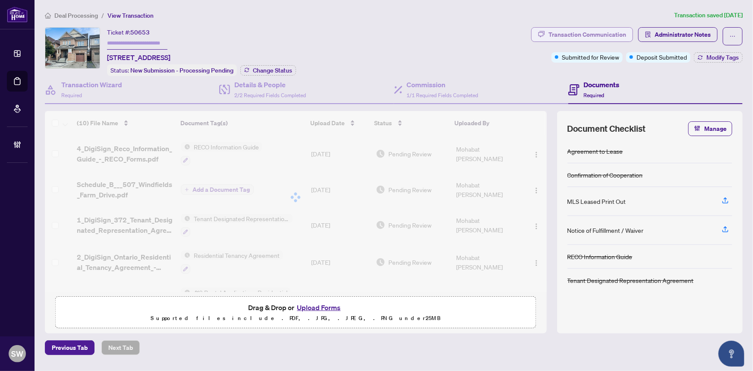
click at [597, 33] on div "Transaction Communication" at bounding box center [588, 35] width 78 height 14
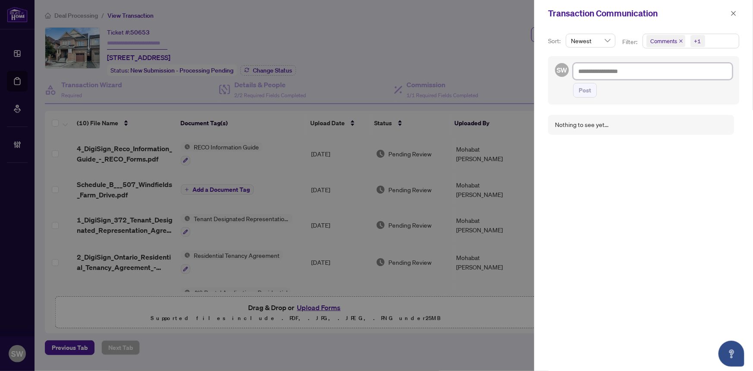
click at [609, 77] on textarea at bounding box center [652, 71] width 159 height 16
type textarea "*"
type textarea "**"
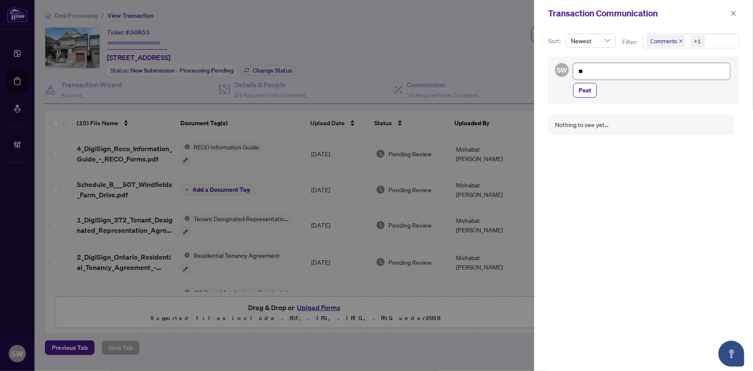
type textarea "***"
type textarea "**"
type textarea "***"
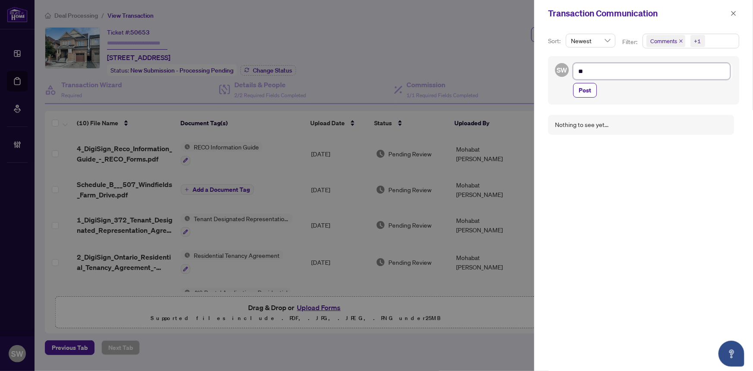
type textarea "***"
type textarea "****"
type textarea "*****"
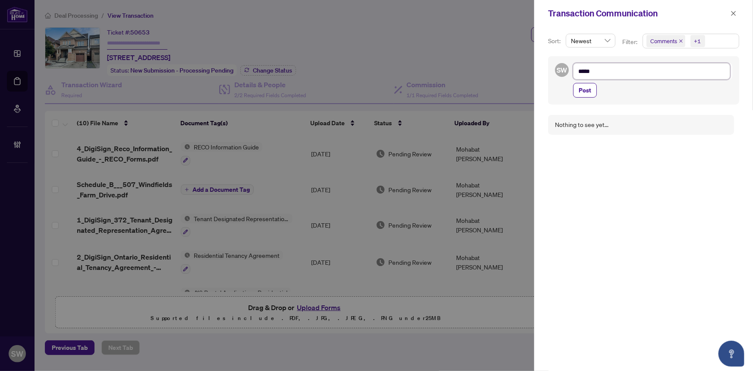
type textarea "******"
type textarea "********"
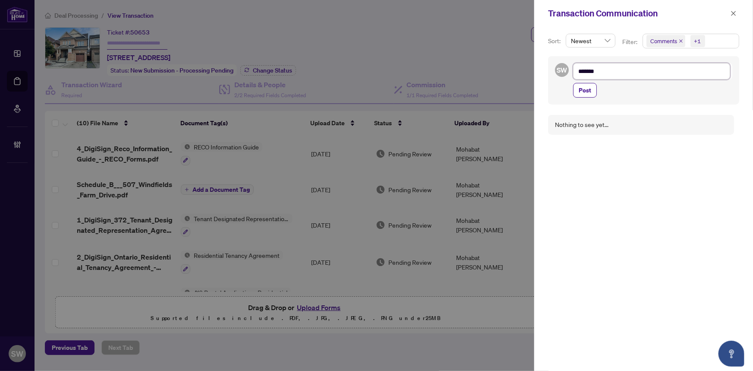
type textarea "********"
type textarea "*********"
type textarea "**********"
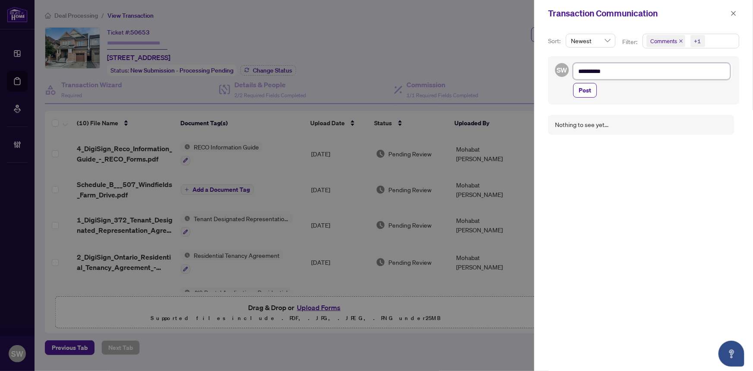
type textarea "**********"
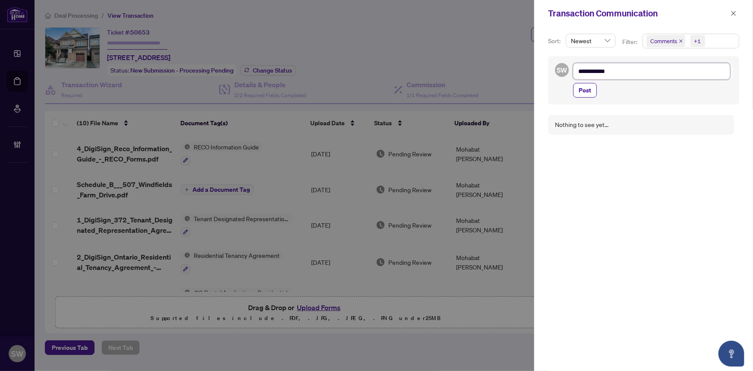
type textarea "**********"
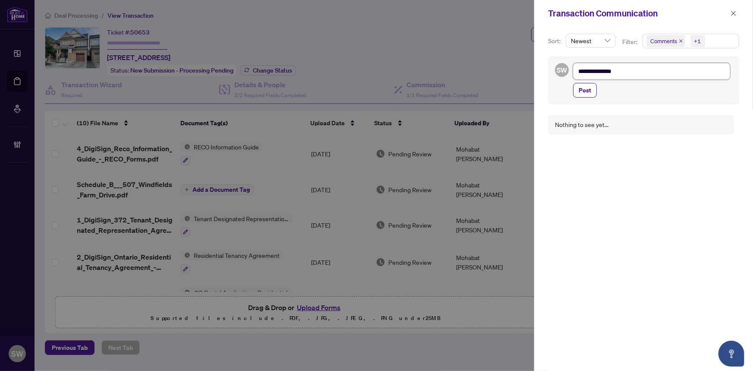
type textarea "**********"
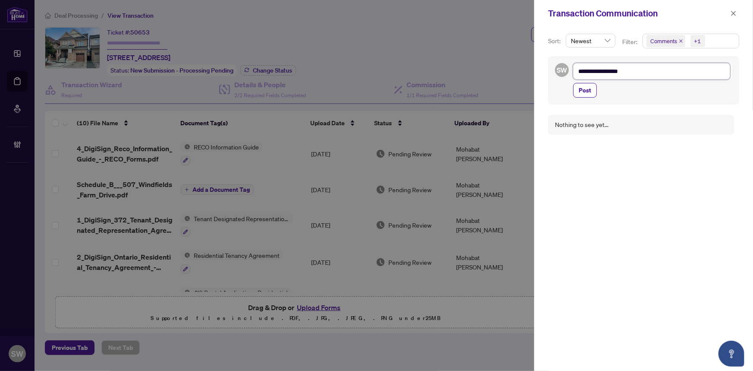
type textarea "**********"
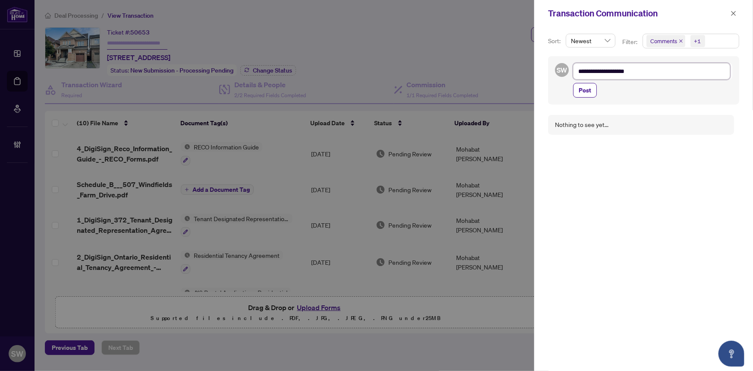
type textarea "**********"
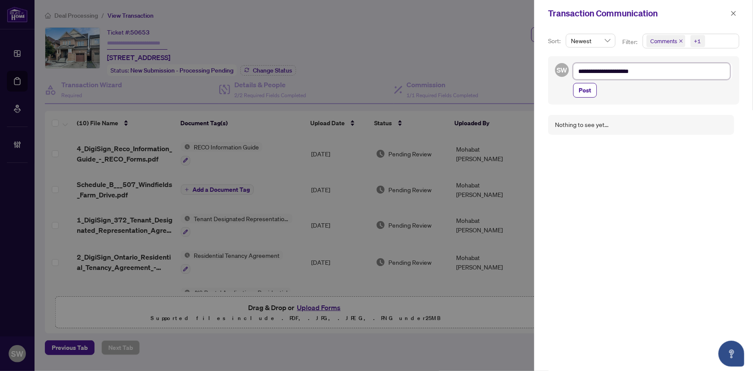
type textarea "**********"
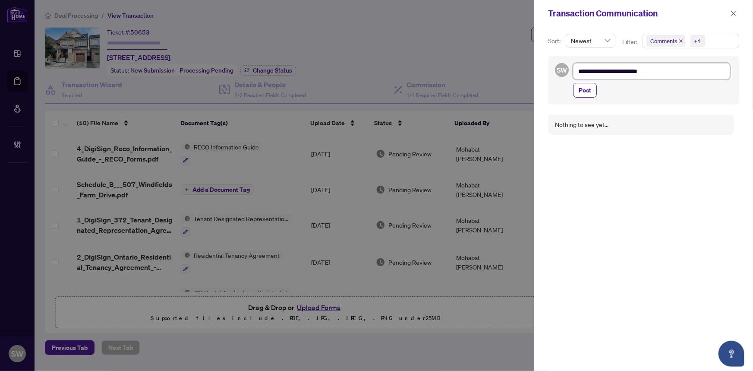
type textarea "**********"
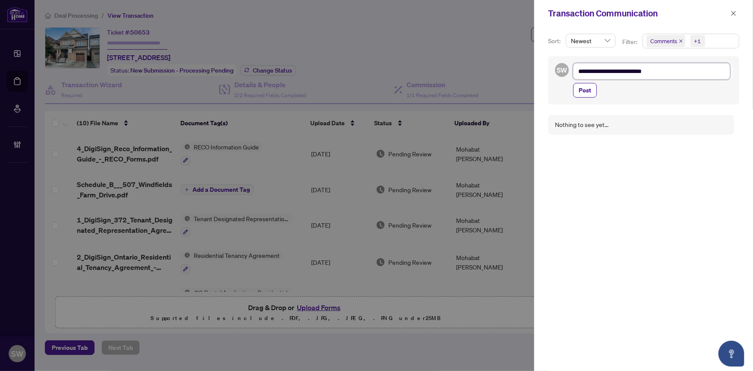
type textarea "**********"
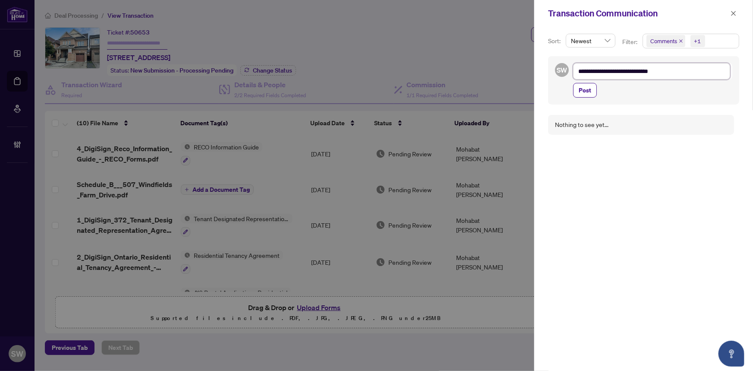
type textarea "**********"
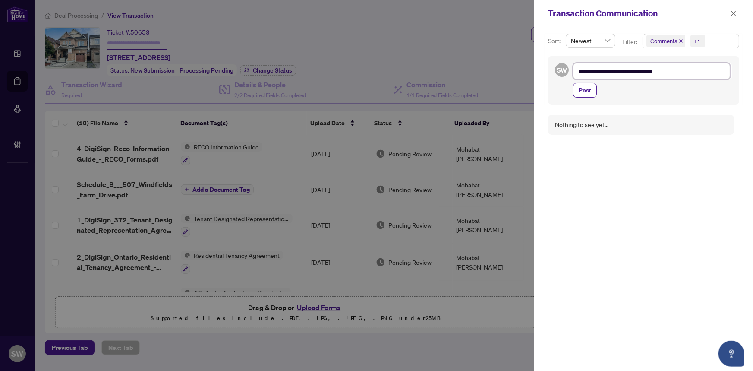
type textarea "**********"
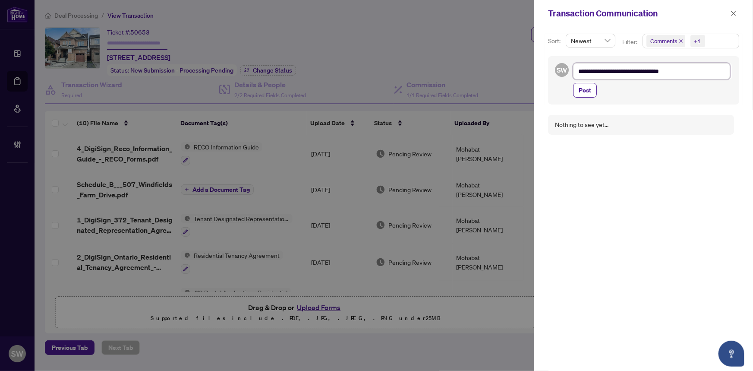
type textarea "**********"
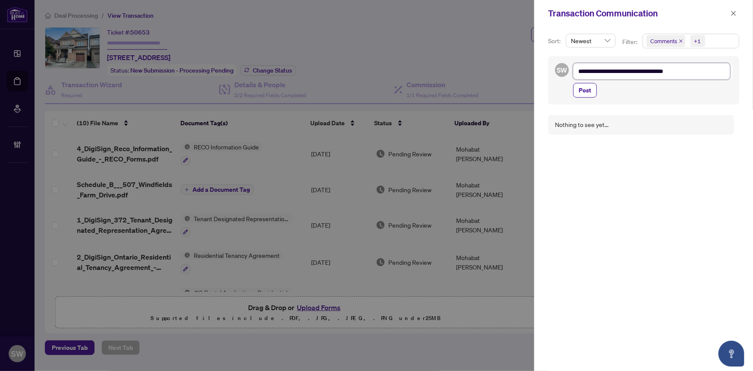
type textarea "**********"
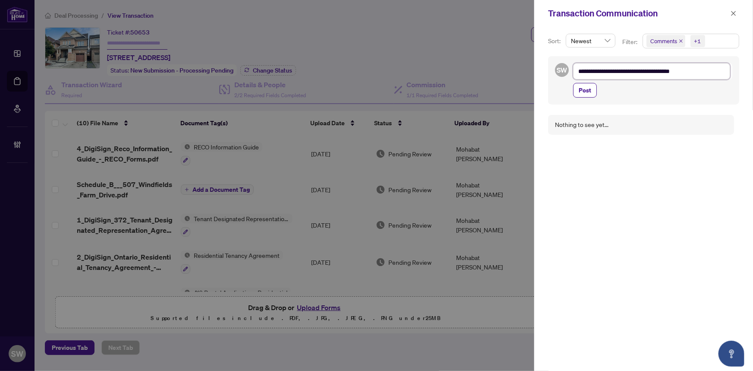
type textarea "**********"
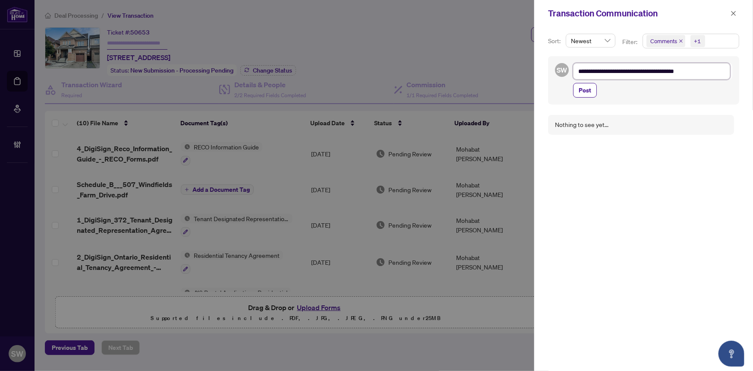
type textarea "**********"
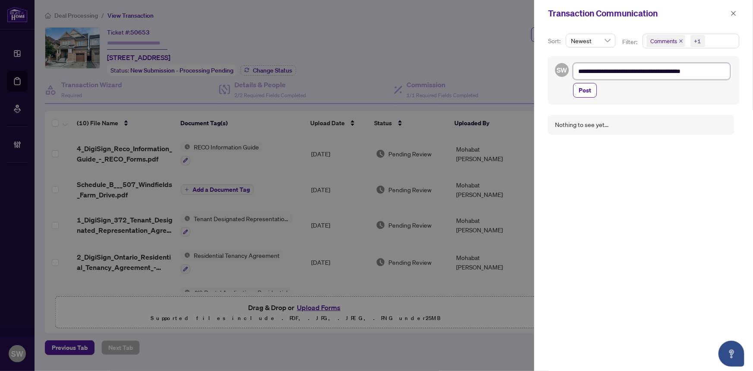
type textarea "**********"
click at [611, 74] on textarea "**********" at bounding box center [651, 71] width 157 height 16
type textarea "**********"
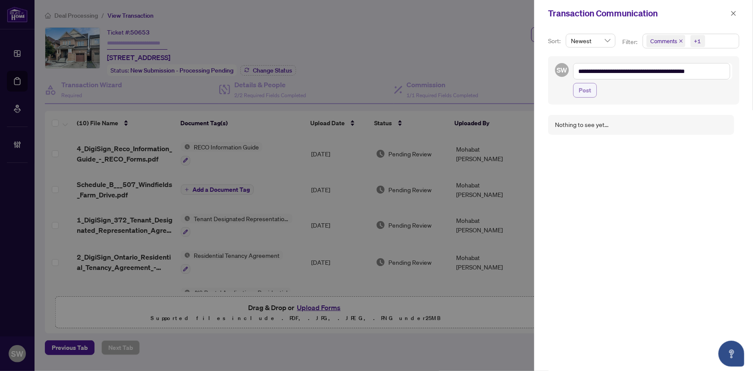
click at [587, 87] on span "Post" at bounding box center [585, 90] width 13 height 14
type textarea "**********"
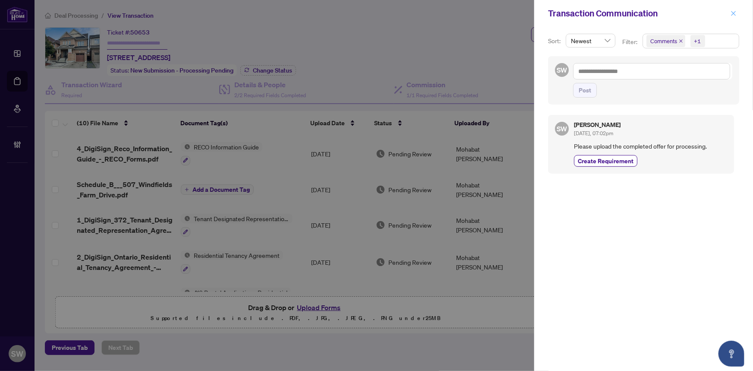
click at [735, 13] on icon "close" at bounding box center [734, 13] width 5 height 5
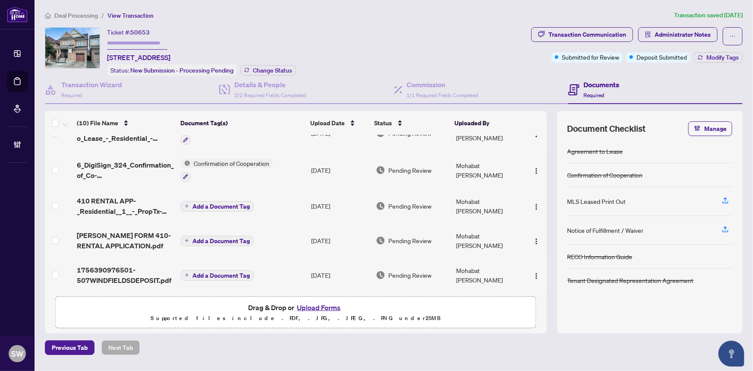
scroll to position [203, 0]
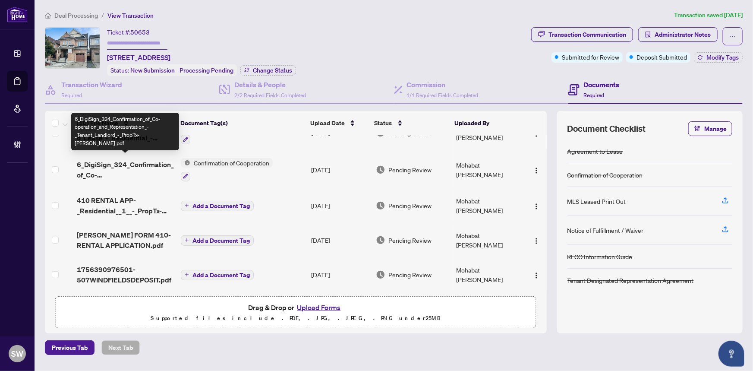
click at [144, 160] on span "6_DigiSign_324_Confirmation_of_Co-operation_and_Representation_-_Tenant_Landlor…" at bounding box center [126, 169] width 98 height 21
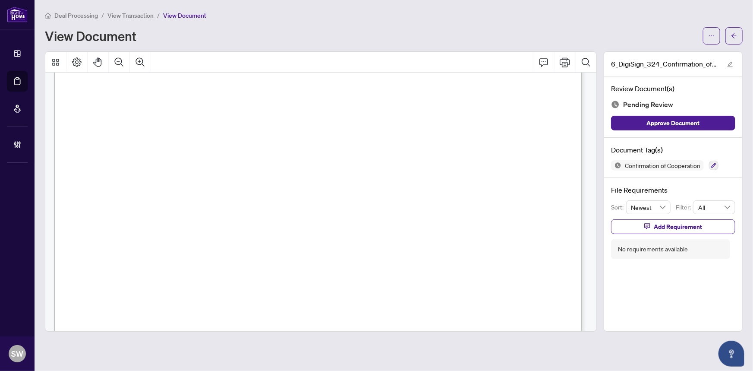
scroll to position [134, 0]
click at [739, 33] on button "button" at bounding box center [734, 35] width 17 height 17
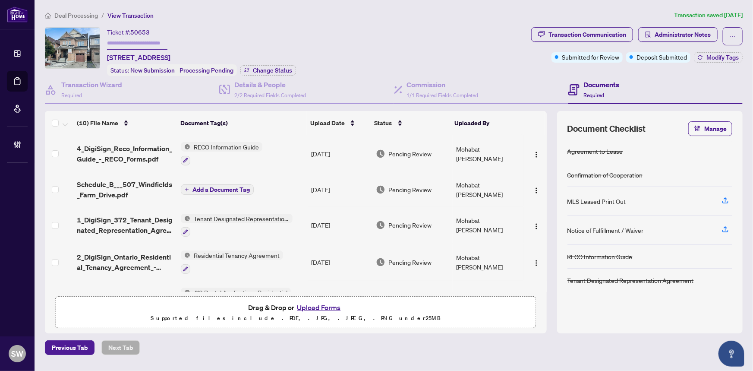
click at [87, 13] on span "Deal Processing" at bounding box center [76, 16] width 44 height 8
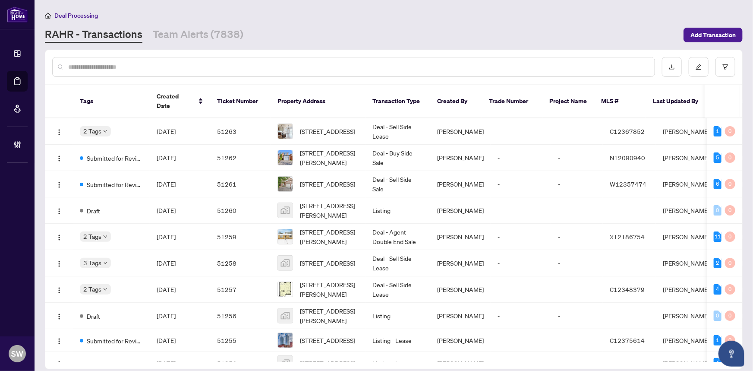
click at [83, 66] on input "text" at bounding box center [358, 66] width 580 height 9
paste input "*****"
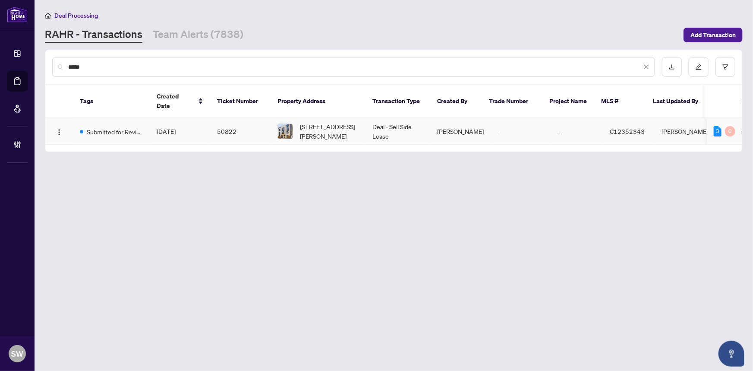
type input "*****"
click at [176, 127] on span "[DATE]" at bounding box center [166, 131] width 19 height 8
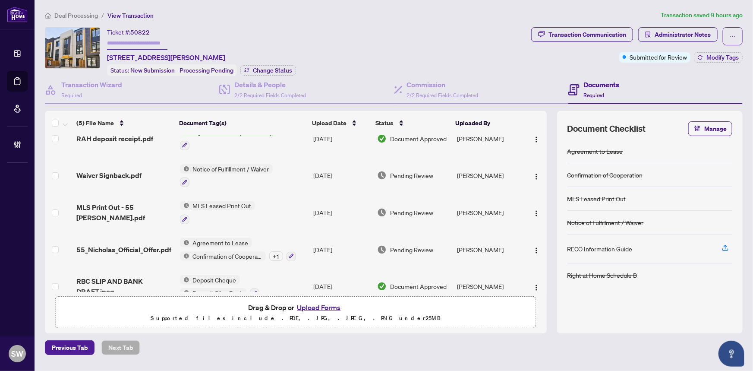
scroll to position [29, 0]
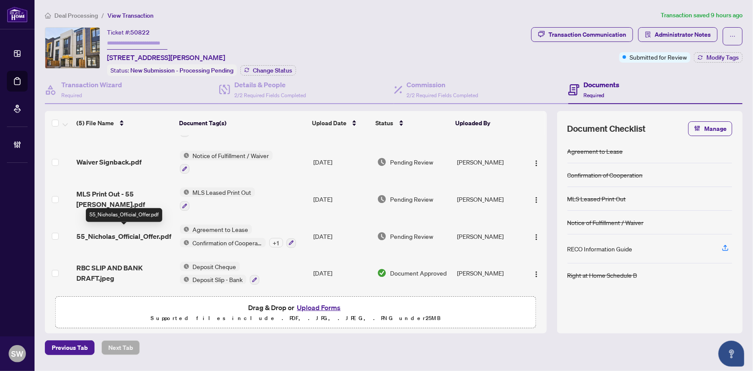
click at [131, 231] on span "55_Nicholas_Official_Offer.pdf" at bounding box center [123, 236] width 95 height 10
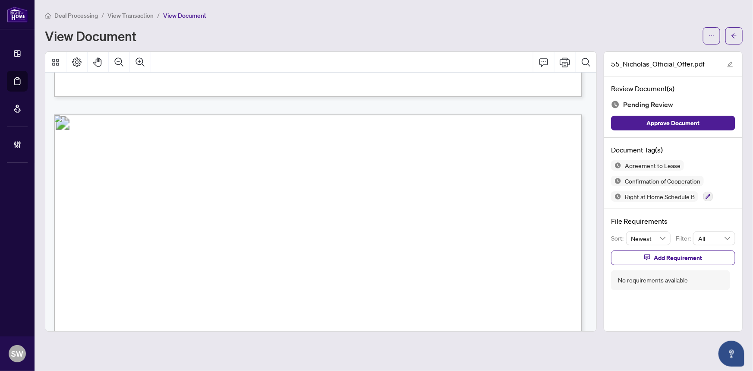
scroll to position [4984, 0]
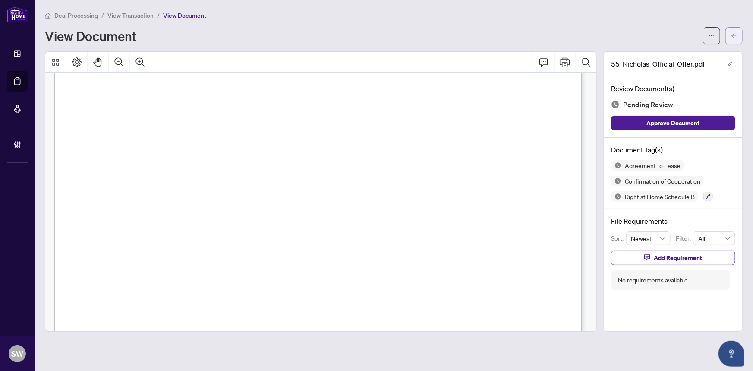
click at [735, 37] on icon "arrow-left" at bounding box center [734, 36] width 6 height 6
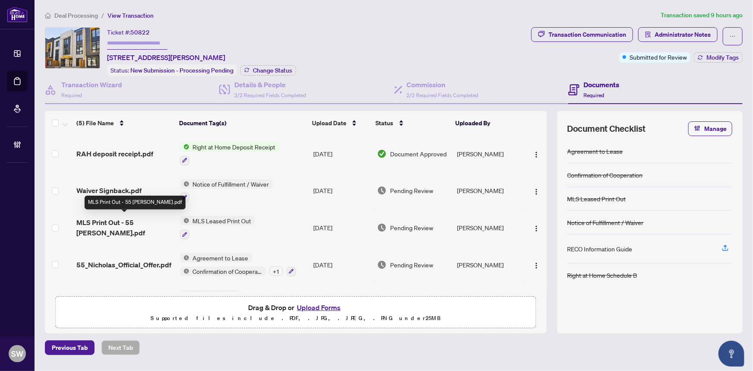
click at [143, 220] on span "MLS Print Out - 55 [PERSON_NAME].pdf" at bounding box center [124, 227] width 96 height 21
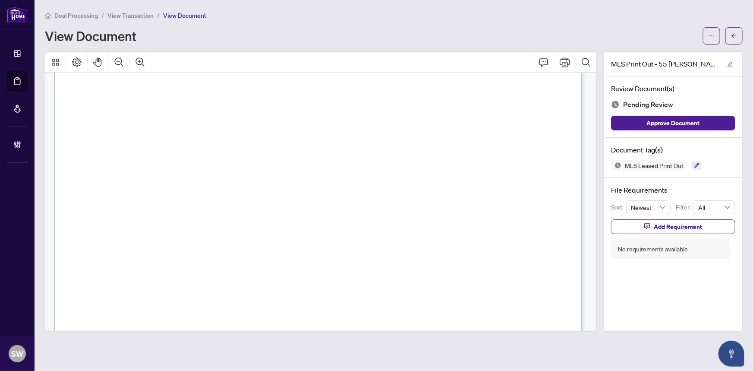
scroll to position [2346, 0]
click at [734, 41] on span "button" at bounding box center [734, 36] width 6 height 14
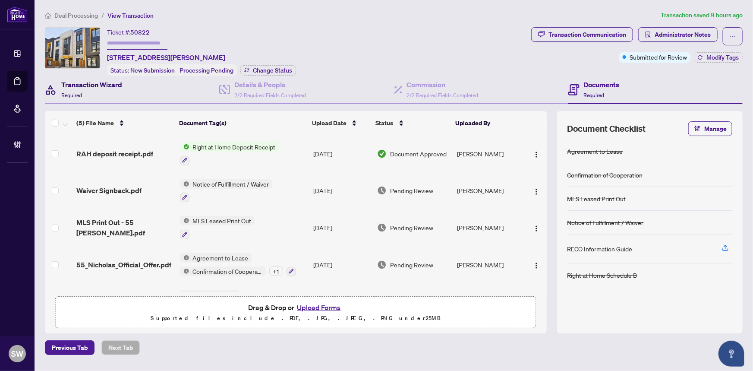
click at [79, 92] on span "Required" at bounding box center [71, 95] width 21 height 6
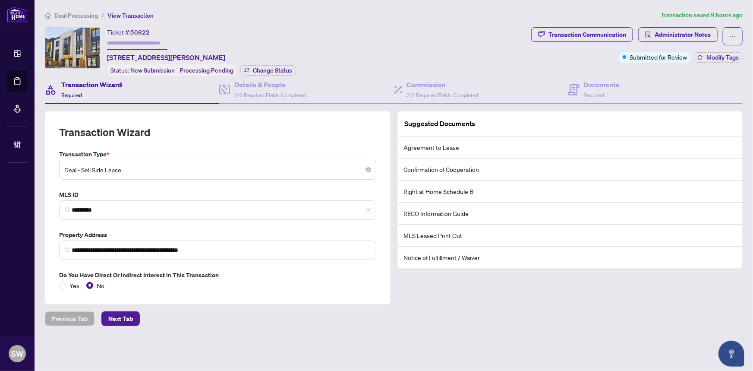
click at [85, 13] on span "Deal Processing" at bounding box center [76, 16] width 44 height 8
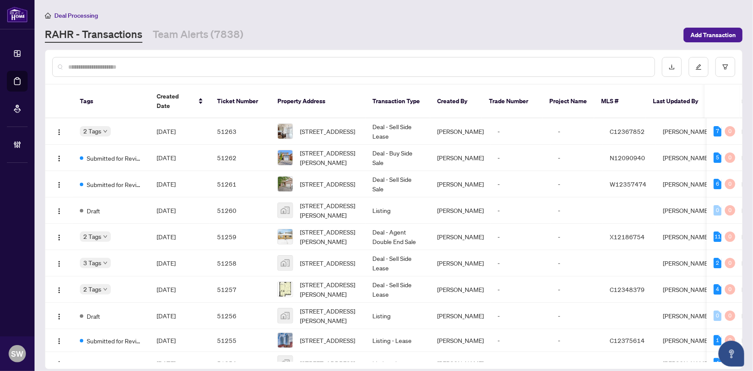
click at [89, 68] on input "text" at bounding box center [358, 66] width 580 height 9
paste input "*****"
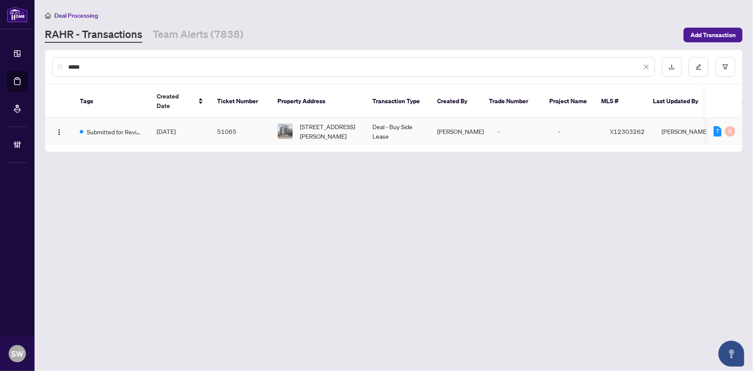
type input "*****"
click at [221, 120] on td "51065" at bounding box center [240, 131] width 60 height 26
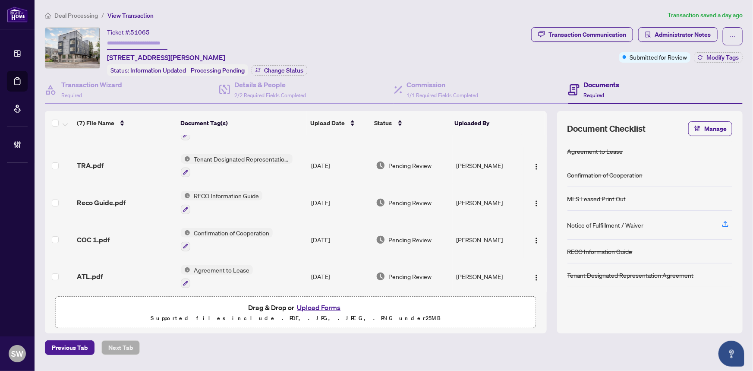
scroll to position [91, 0]
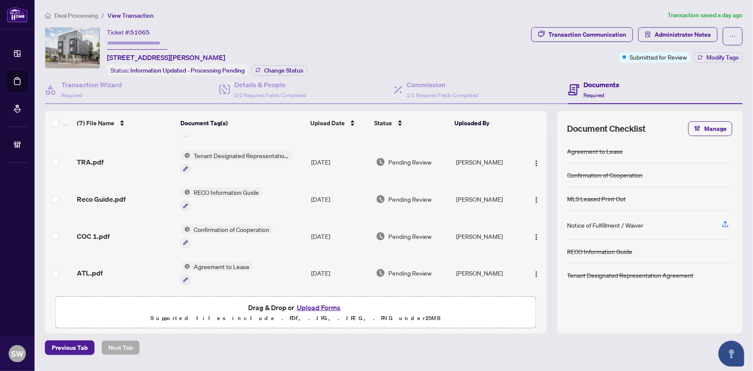
click at [117, 268] on div "ATL.pdf" at bounding box center [126, 273] width 98 height 10
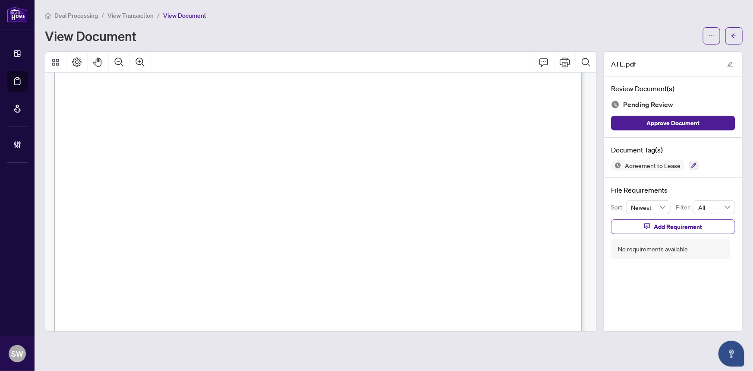
scroll to position [78, 0]
drag, startPoint x: 509, startPoint y: 202, endPoint x: 542, endPoint y: 201, distance: 33.2
click at [537, 201] on span "K1L 6R2" at bounding box center [523, 205] width 28 height 8
click at [516, 202] on span "K1L 6R2" at bounding box center [523, 205] width 28 height 8
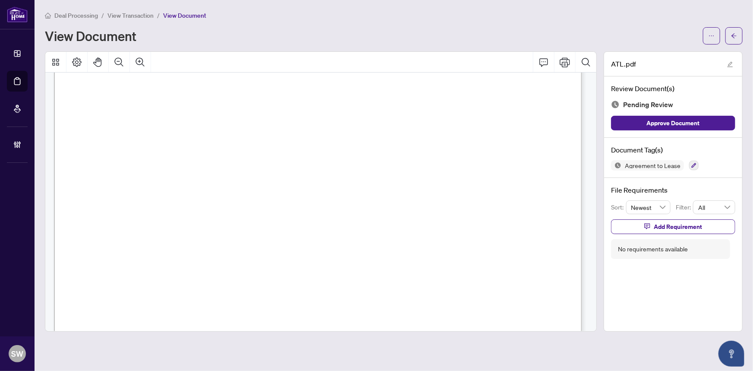
click at [536, 202] on span "K1L 6R2" at bounding box center [523, 205] width 28 height 8
click at [193, 125] on span "2672915 ONTARIO INCORPORATED" at bounding box center [232, 129] width 130 height 8
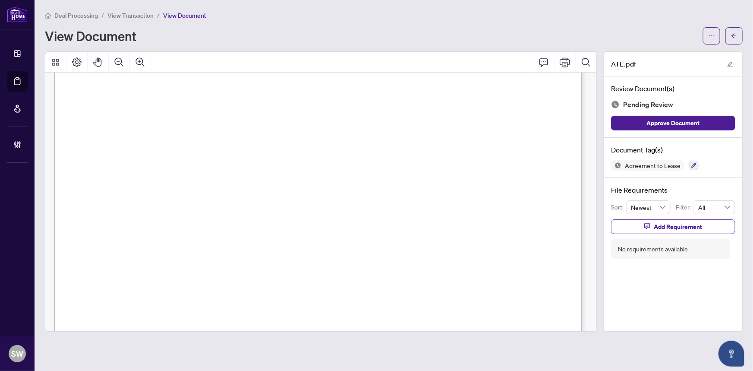
click at [210, 110] on span "[PERSON_NAME]" at bounding box center [226, 112] width 60 height 8
click at [692, 164] on icon "button" at bounding box center [694, 165] width 5 height 5
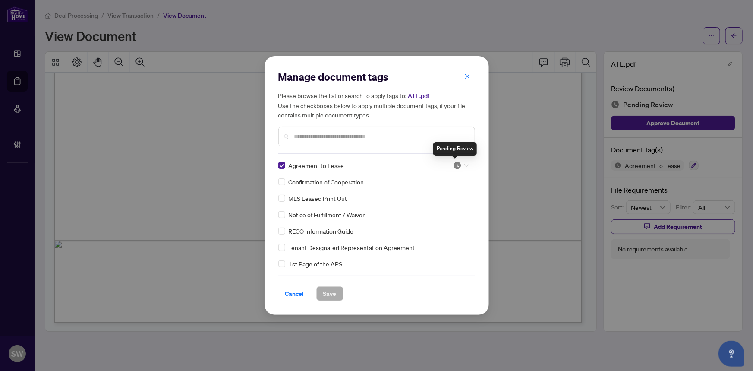
click at [458, 161] on img at bounding box center [457, 165] width 9 height 9
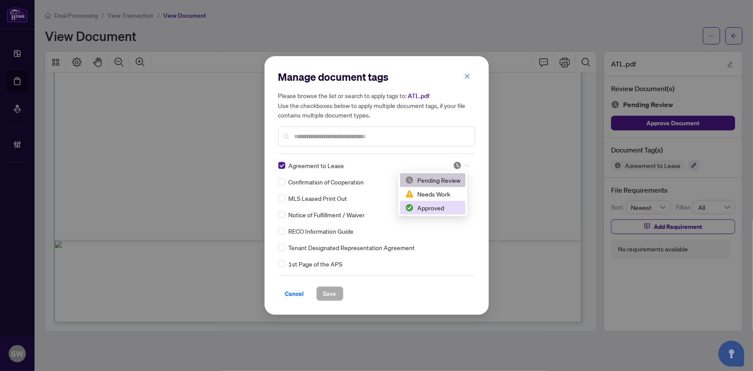
drag, startPoint x: 442, startPoint y: 207, endPoint x: 431, endPoint y: 214, distance: 12.2
click at [441, 207] on div "Approved" at bounding box center [432, 207] width 55 height 9
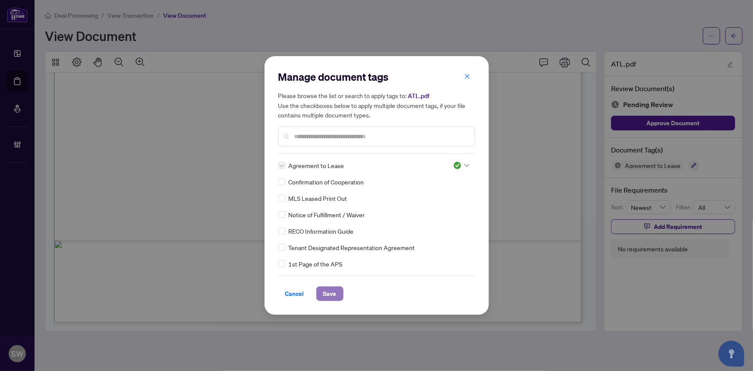
click at [332, 294] on span "Save" at bounding box center [329, 294] width 13 height 14
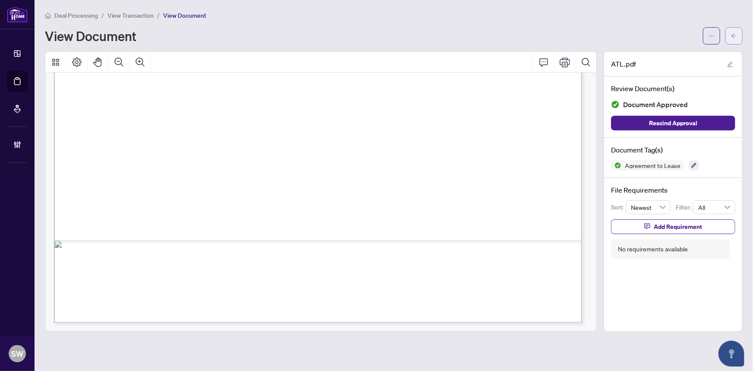
click at [737, 34] on icon "arrow-left" at bounding box center [734, 36] width 6 height 6
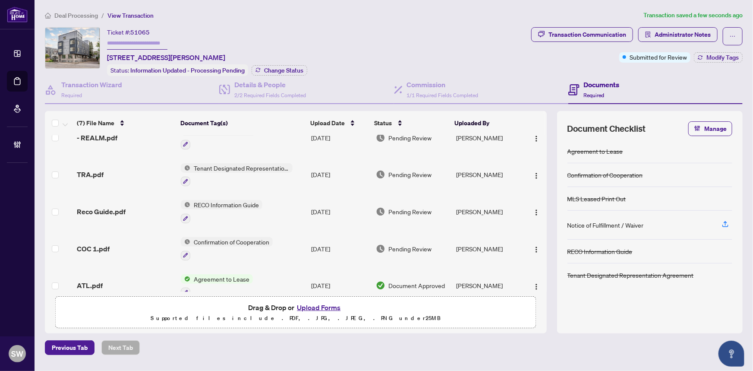
scroll to position [91, 0]
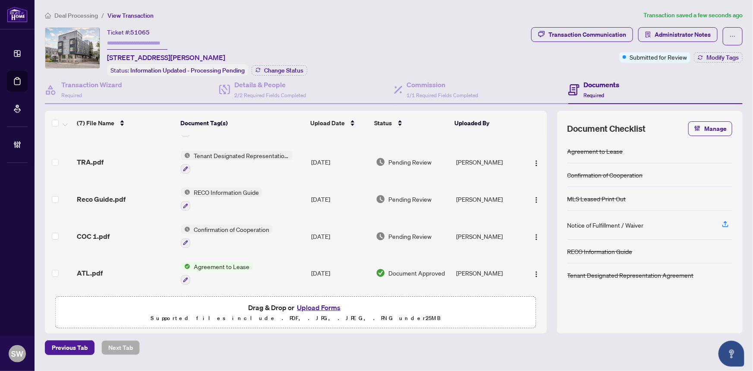
click at [131, 231] on div "COC 1.pdf" at bounding box center [126, 236] width 98 height 10
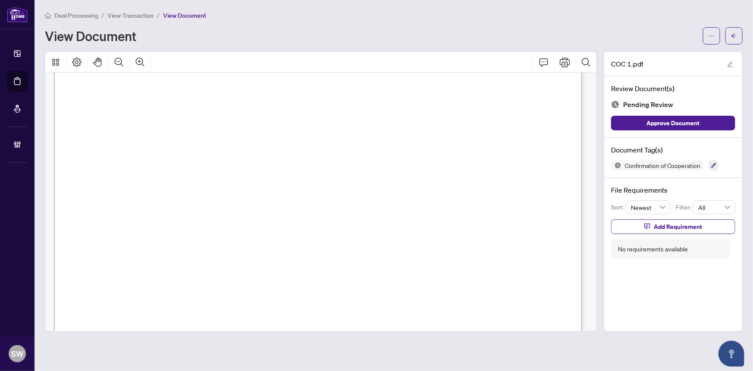
scroll to position [785, 0]
click at [132, 241] on span "[PERSON_NAME]" at bounding box center [121, 243] width 60 height 8
click at [711, 160] on div at bounding box center [713, 165] width 9 height 10
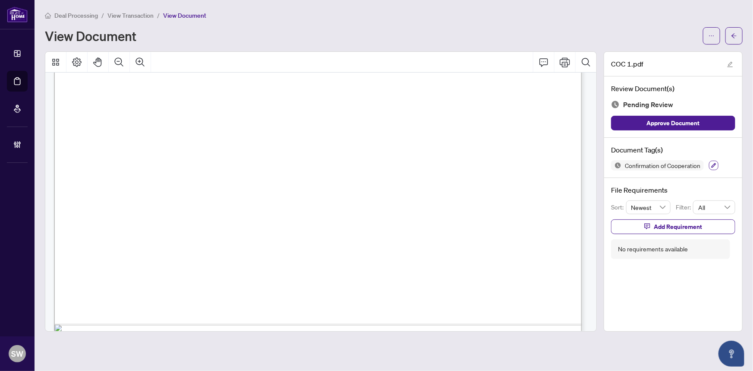
click at [713, 163] on icon "button" at bounding box center [714, 165] width 5 height 5
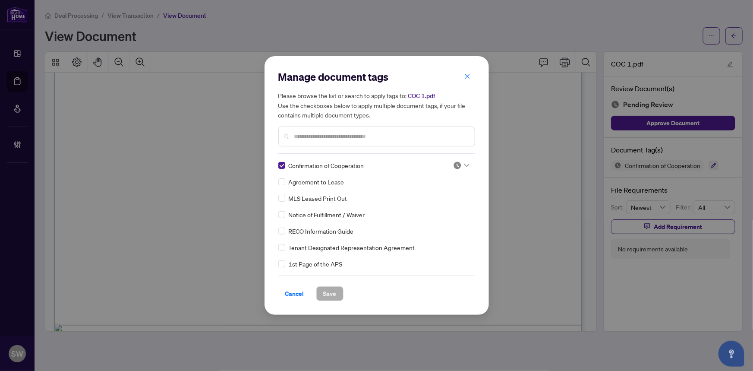
click at [461, 163] on div at bounding box center [461, 165] width 16 height 9
click at [433, 208] on div "Approved" at bounding box center [432, 207] width 55 height 9
click at [331, 294] on span "Save" at bounding box center [329, 294] width 13 height 14
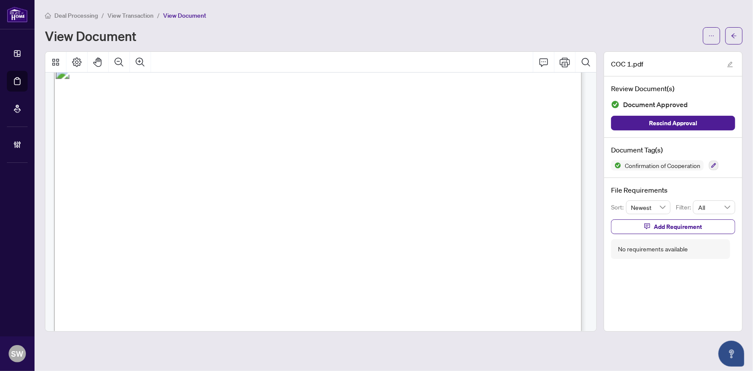
scroll to position [741, 0]
click at [381, 228] on span "[PHONE_NUMBER]" at bounding box center [390, 230] width 76 height 8
click at [339, 285] on span "[PERSON_NAME]" at bounding box center [353, 287] width 60 height 8
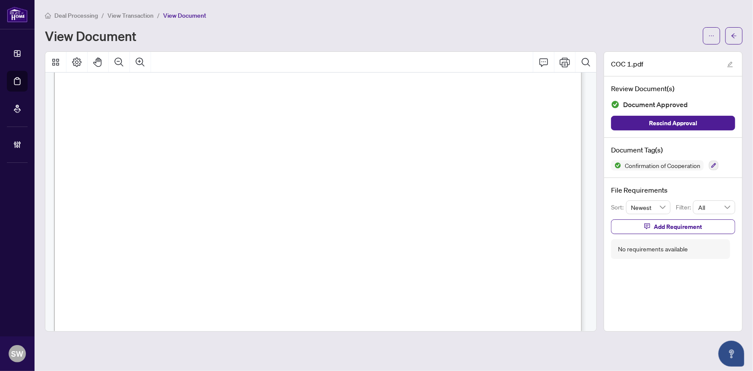
click at [339, 285] on span "[PERSON_NAME]" at bounding box center [353, 287] width 60 height 8
click at [735, 37] on icon "arrow-left" at bounding box center [734, 36] width 6 height 6
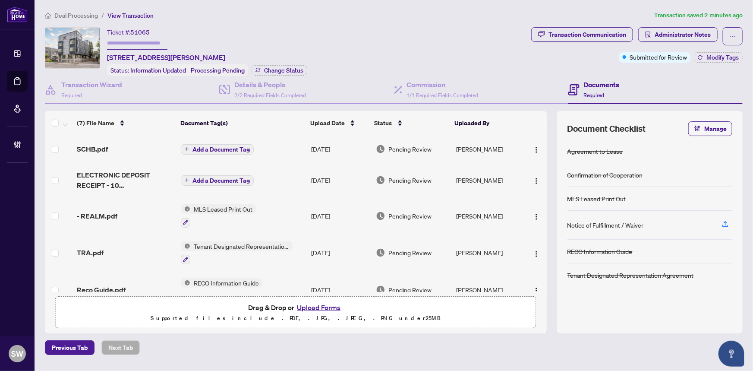
click at [127, 211] on div "- REALM.pdf" at bounding box center [126, 216] width 98 height 10
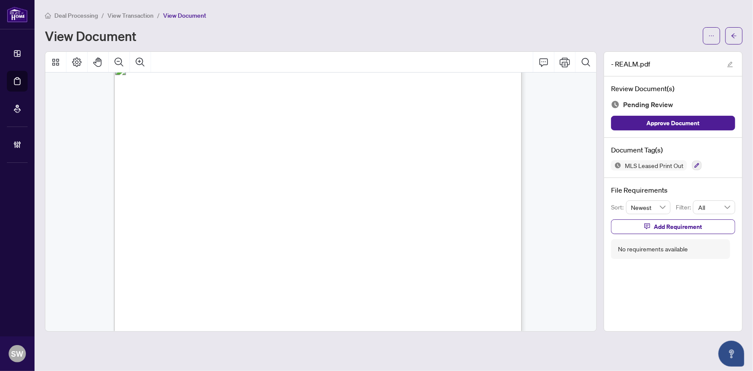
scroll to position [1663, 0]
click at [696, 163] on icon "button" at bounding box center [697, 165] width 5 height 5
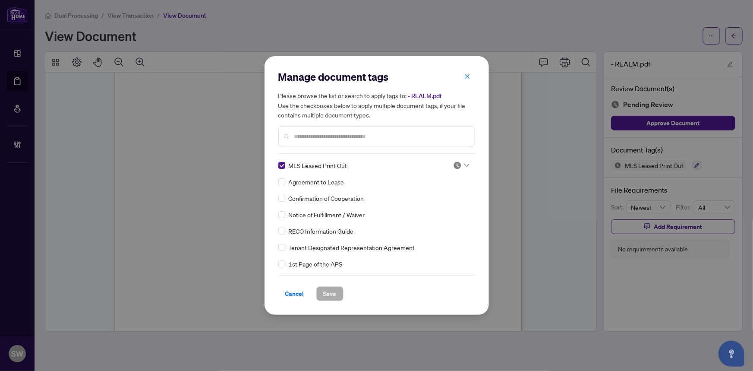
click at [460, 164] on div at bounding box center [461, 165] width 16 height 9
click at [444, 207] on div "Approved" at bounding box center [432, 207] width 55 height 9
click at [335, 294] on span "Save" at bounding box center [329, 294] width 13 height 14
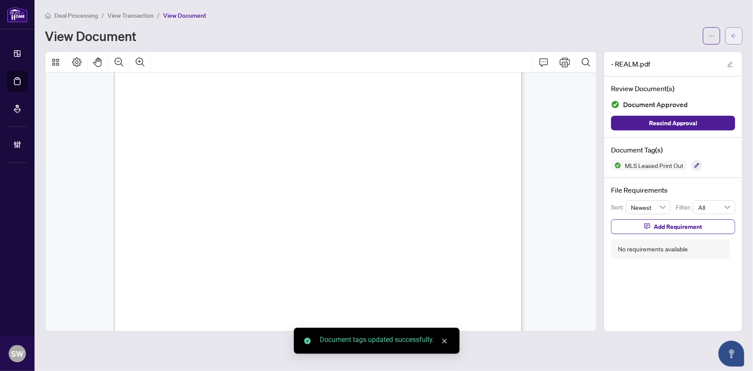
click at [738, 38] on button "button" at bounding box center [734, 35] width 17 height 17
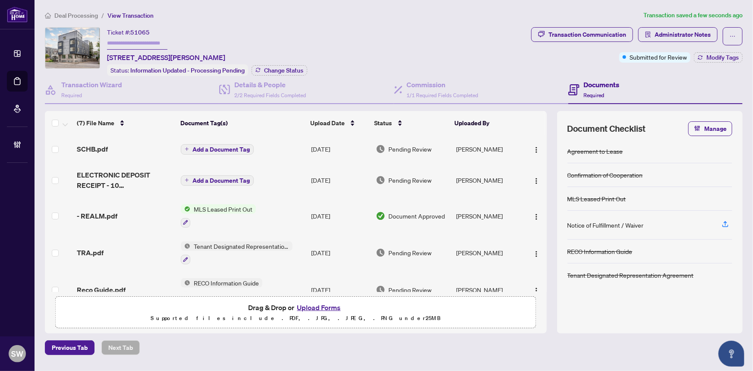
click at [91, 144] on span "SCHB.pdf" at bounding box center [92, 149] width 31 height 10
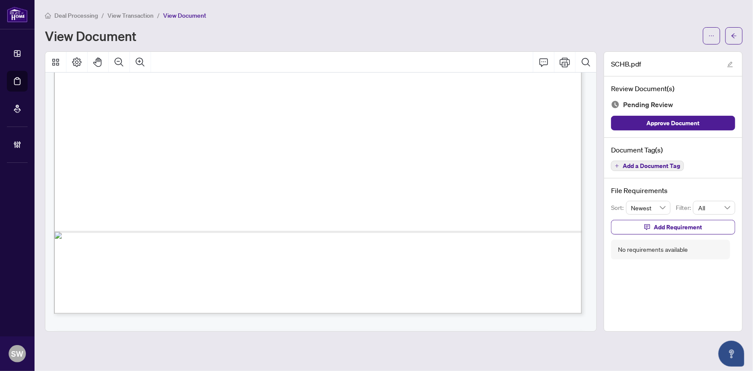
scroll to position [437, 0]
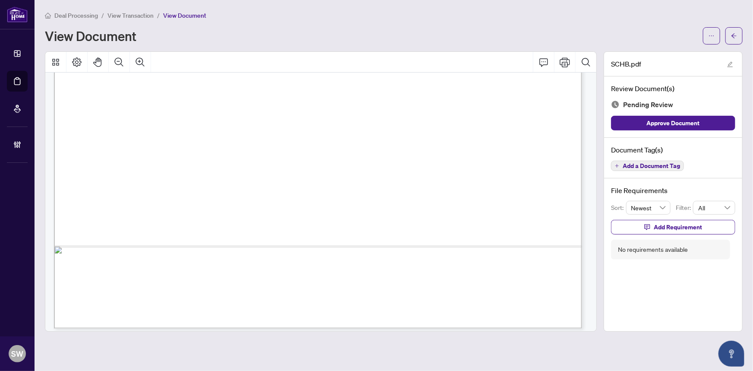
click at [657, 165] on span "Add a Document Tag" at bounding box center [651, 166] width 57 height 6
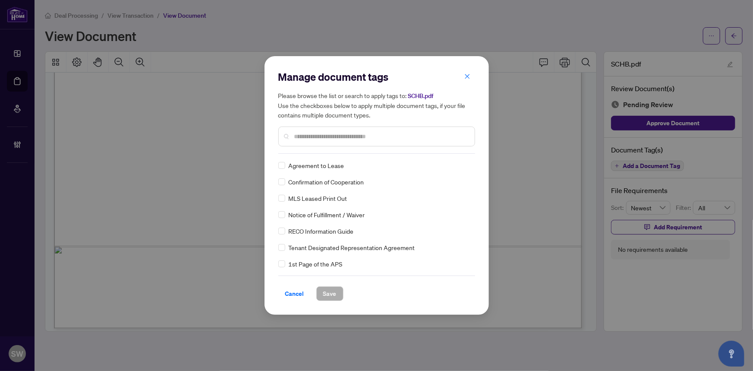
click at [357, 138] on input "text" at bounding box center [381, 136] width 174 height 9
type input "****"
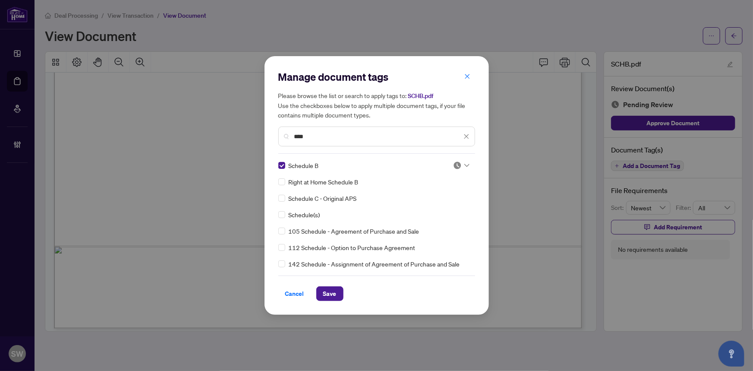
click at [465, 165] on icon at bounding box center [467, 165] width 5 height 3
click at [429, 205] on div "Approved" at bounding box center [432, 207] width 55 height 9
click at [332, 293] on span "Save" at bounding box center [329, 294] width 13 height 14
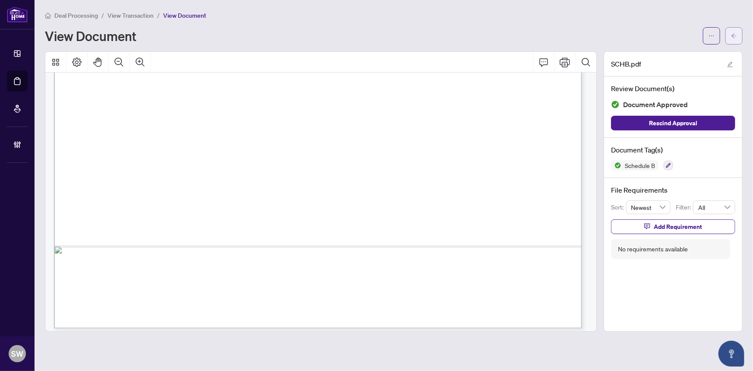
click at [738, 41] on button "button" at bounding box center [734, 35] width 17 height 17
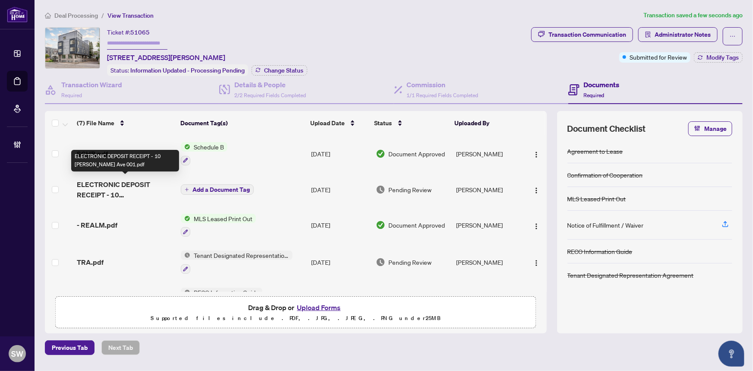
click at [120, 190] on span "ELECTRONIC DEPOSIT RECEIPT - 10 [PERSON_NAME] Ave 001.pdf" at bounding box center [126, 189] width 98 height 21
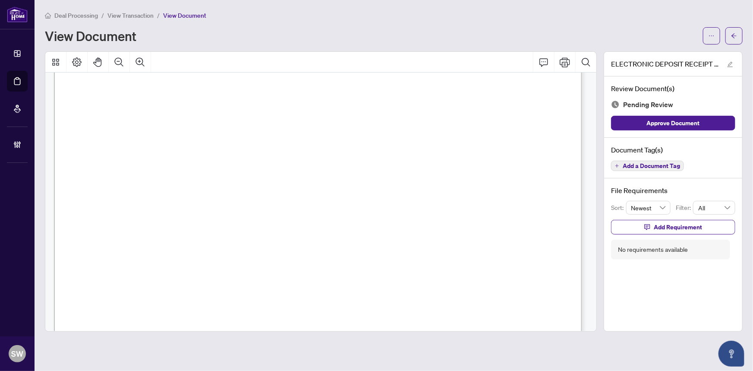
scroll to position [50, 0]
click at [671, 165] on span "Add a Document Tag" at bounding box center [651, 166] width 57 height 6
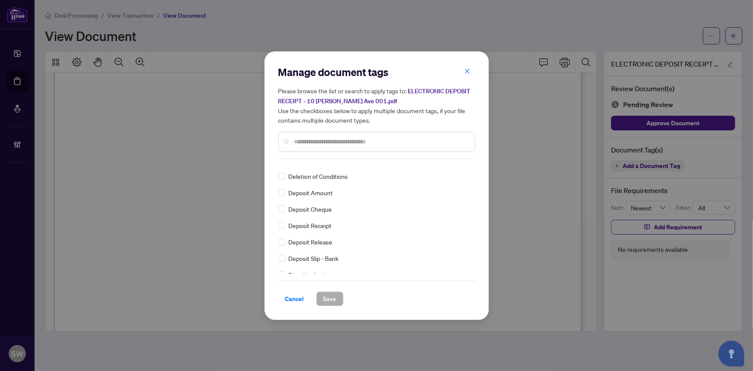
scroll to position [0, 0]
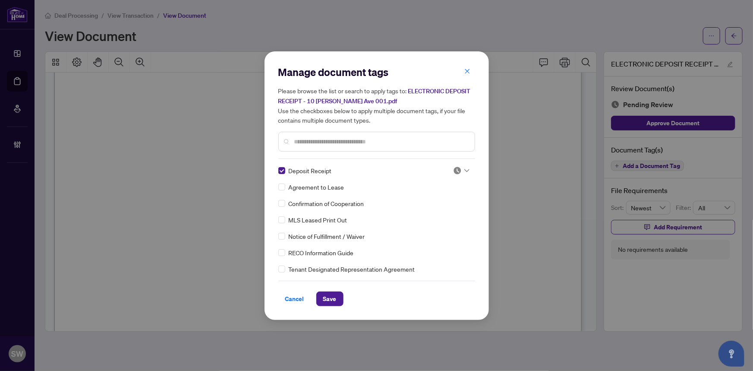
click at [461, 170] on div at bounding box center [461, 170] width 16 height 9
click at [436, 216] on div "Approved" at bounding box center [432, 212] width 55 height 9
click at [332, 301] on span "Save" at bounding box center [329, 299] width 13 height 14
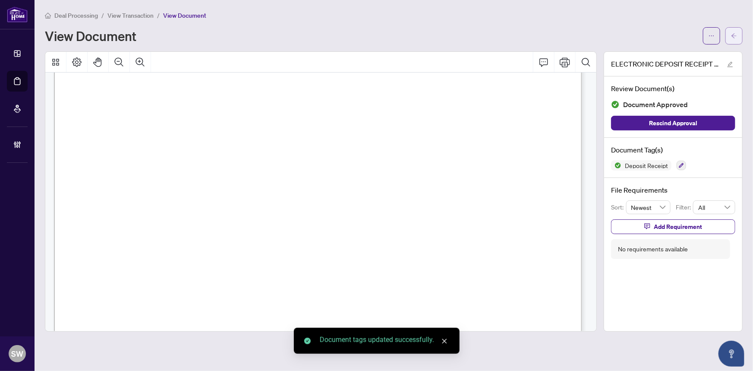
click at [736, 40] on span "button" at bounding box center [734, 36] width 6 height 14
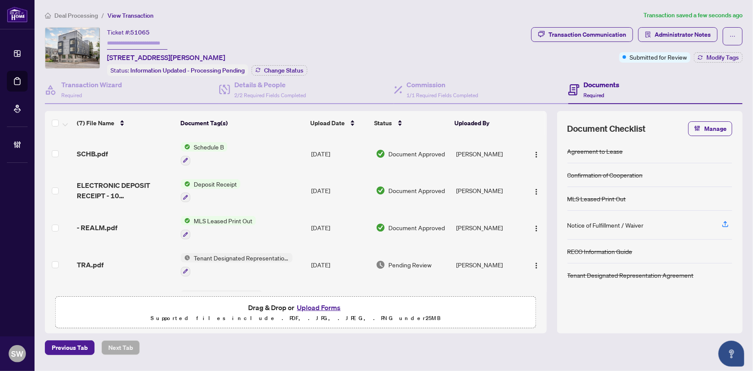
click at [104, 259] on div "TRA.pdf" at bounding box center [126, 264] width 98 height 10
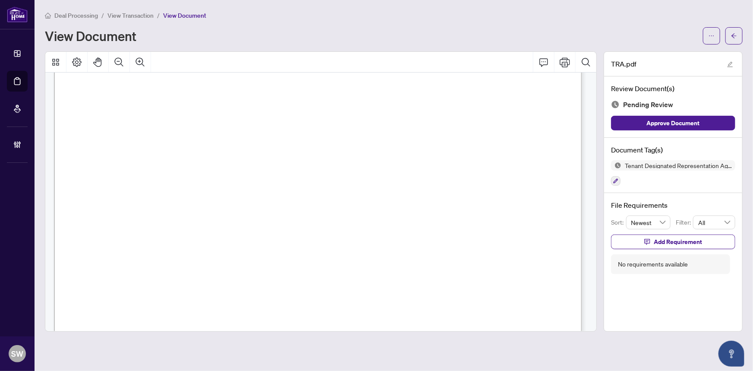
scroll to position [2334, 0]
click at [616, 178] on icon "button" at bounding box center [616, 180] width 5 height 5
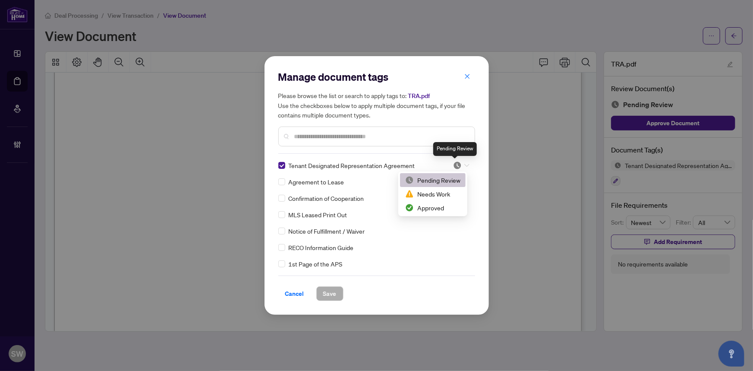
click at [458, 165] on img at bounding box center [457, 165] width 9 height 9
click at [440, 209] on div "Approved" at bounding box center [432, 207] width 55 height 9
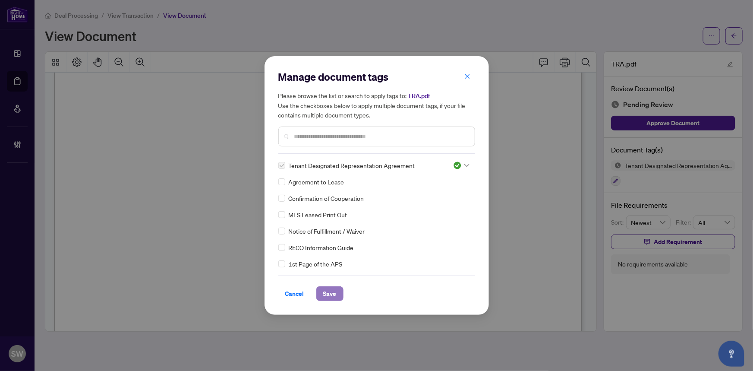
click at [329, 294] on span "Save" at bounding box center [329, 294] width 13 height 14
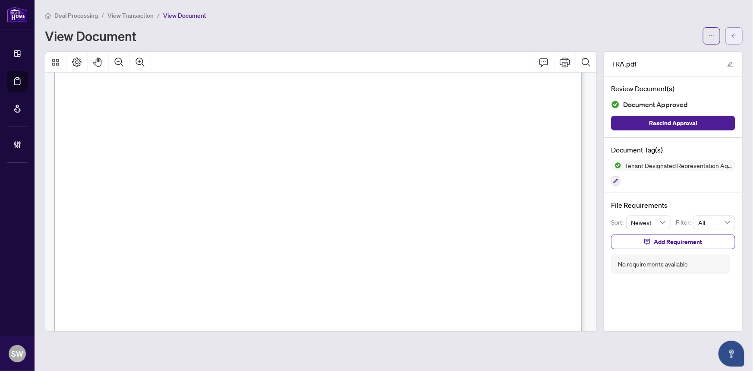
click at [737, 30] on span "button" at bounding box center [734, 36] width 6 height 14
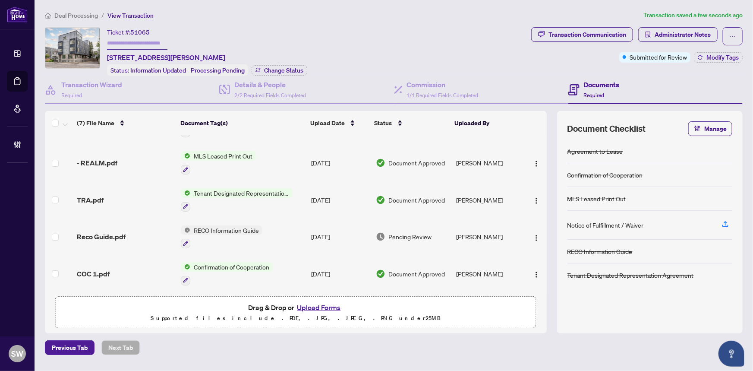
scroll to position [78, 0]
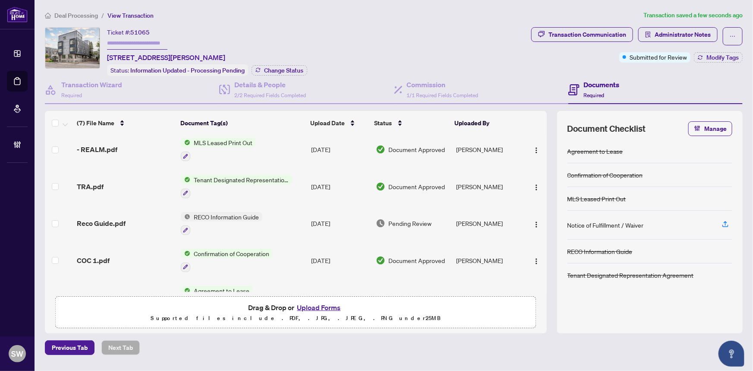
click at [142, 218] on div "Reco Guide.pdf" at bounding box center [126, 223] width 98 height 10
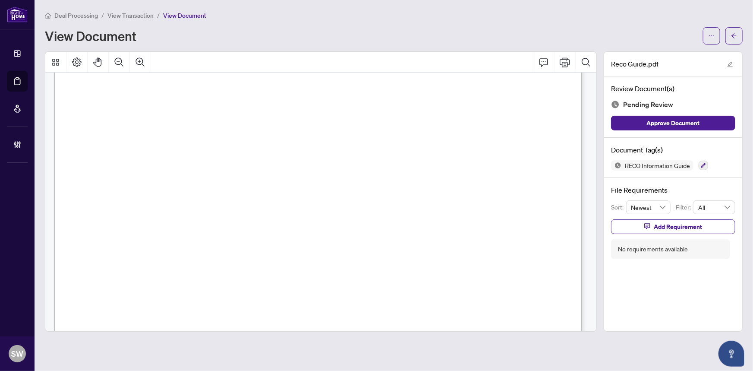
scroll to position [8577, 0]
click at [704, 163] on icon "button" at bounding box center [703, 165] width 5 height 5
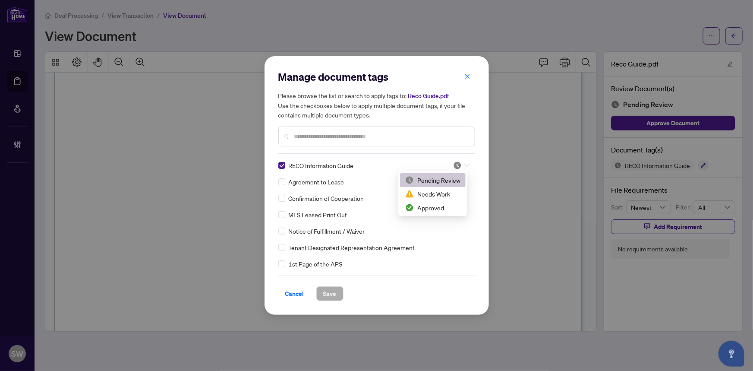
click at [462, 163] on div at bounding box center [461, 165] width 16 height 9
click at [439, 206] on div "Approved" at bounding box center [432, 207] width 55 height 9
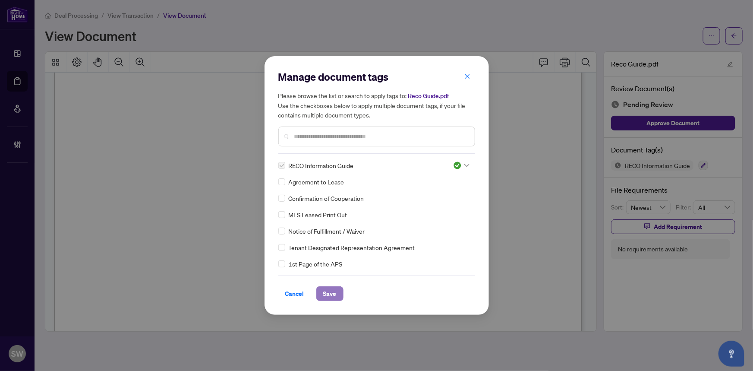
click at [337, 292] on button "Save" at bounding box center [329, 293] width 27 height 15
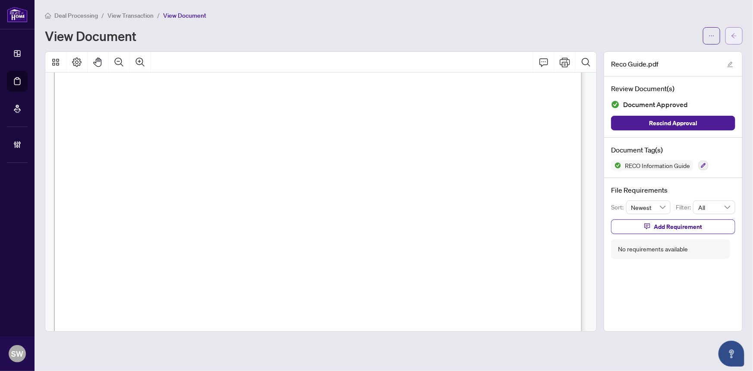
click at [738, 40] on button "button" at bounding box center [734, 35] width 17 height 17
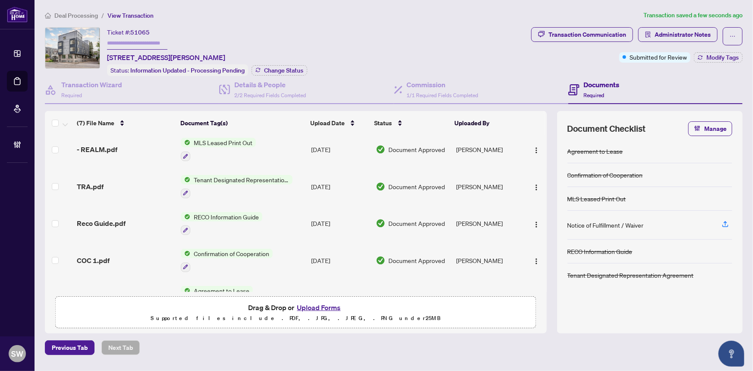
scroll to position [102, 0]
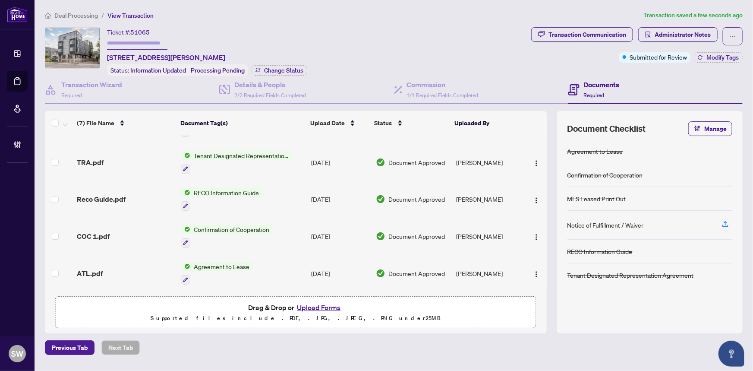
click at [120, 268] on div "ATL.pdf" at bounding box center [126, 273] width 98 height 10
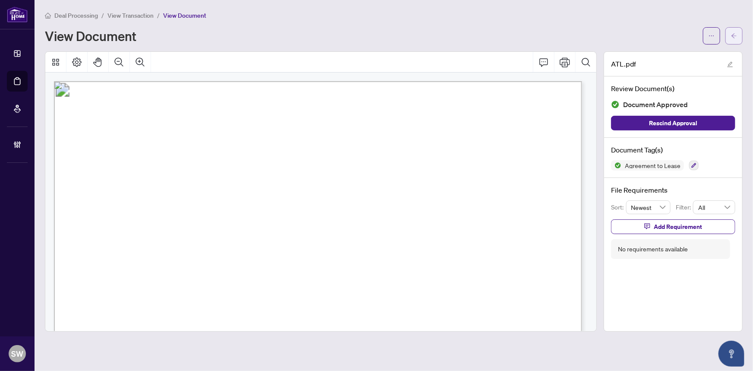
click at [737, 38] on icon "arrow-left" at bounding box center [734, 36] width 6 height 6
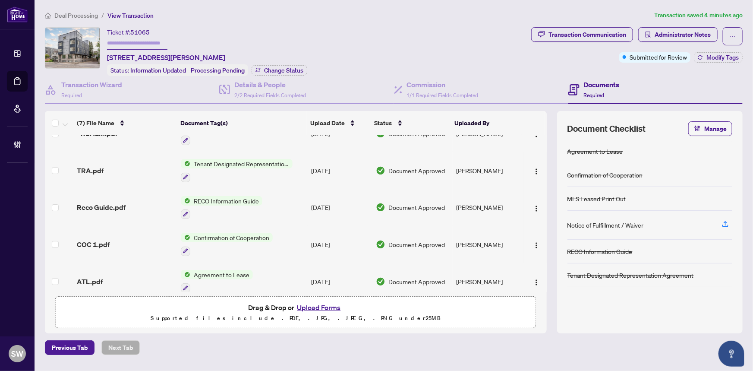
scroll to position [102, 0]
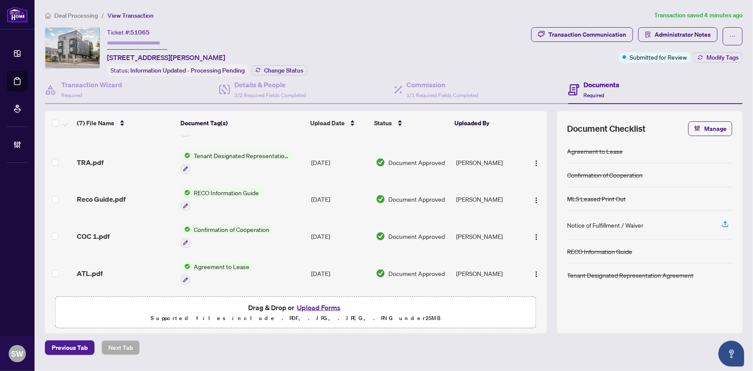
click at [117, 231] on div "COC 1.pdf" at bounding box center [126, 236] width 98 height 10
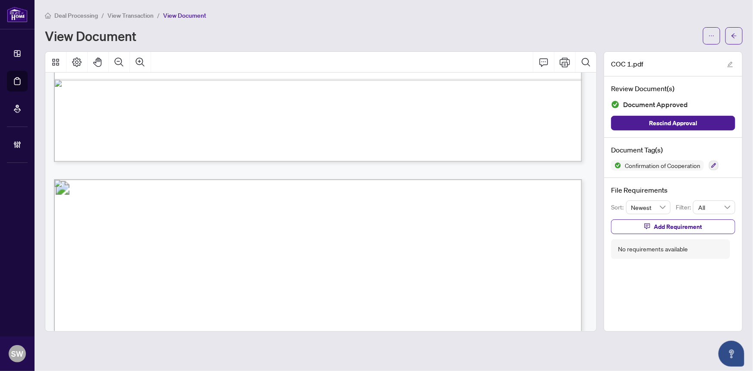
scroll to position [785, 0]
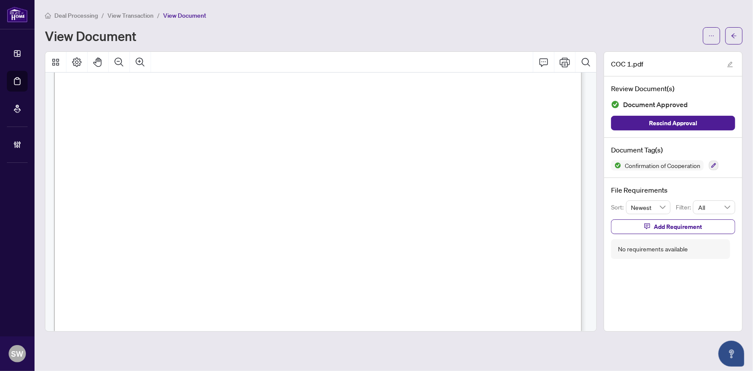
click at [133, 13] on span "View Transaction" at bounding box center [131, 16] width 46 height 8
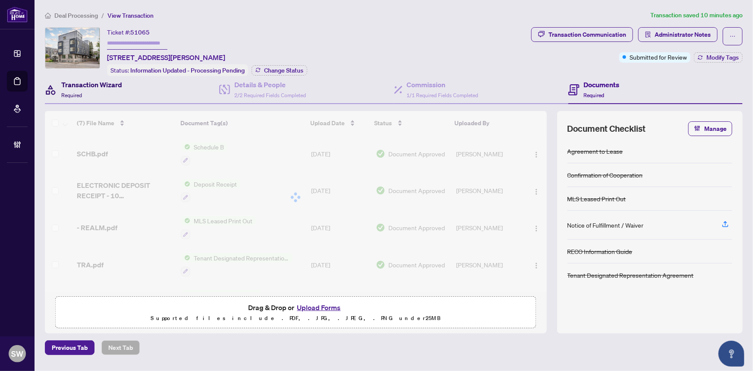
click at [101, 91] on div "Transaction Wizard Required" at bounding box center [91, 89] width 61 height 20
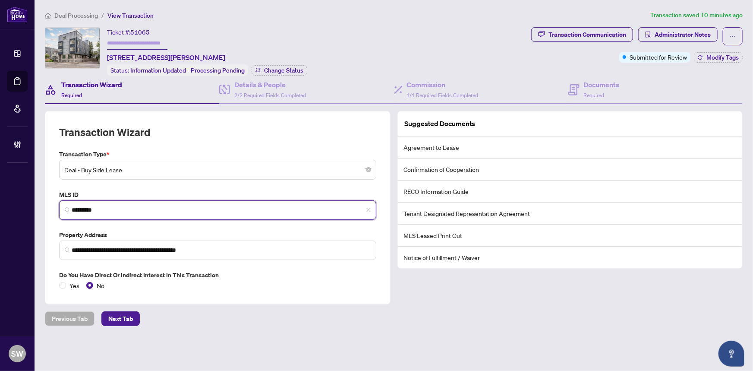
click at [94, 207] on input "*********" at bounding box center [221, 210] width 299 height 9
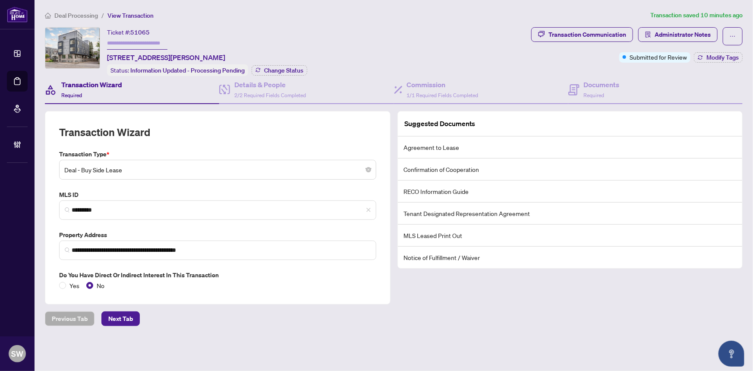
click at [144, 32] on span "51065" at bounding box center [139, 32] width 19 height 8
copy span "51065"
click at [607, 88] on h4 "Documents" at bounding box center [602, 84] width 36 height 10
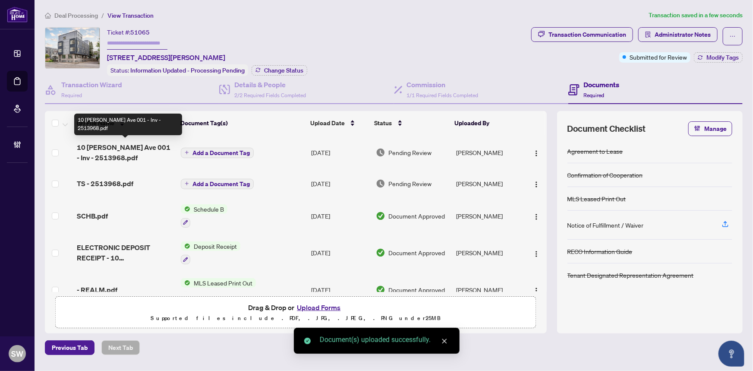
click at [105, 150] on span "10 [PERSON_NAME] Ave 001 - Inv - 2513968.pdf" at bounding box center [126, 152] width 98 height 21
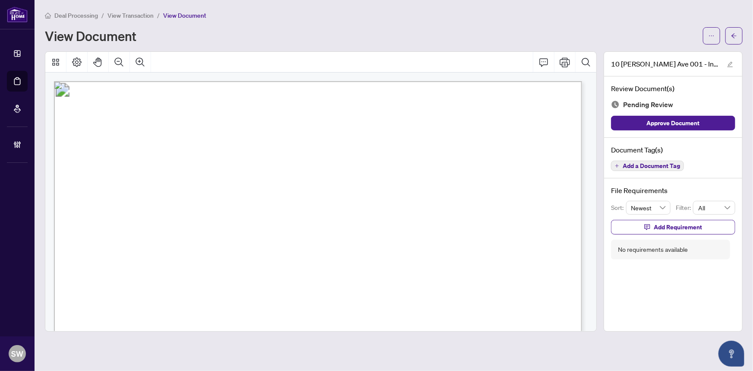
click at [668, 161] on button "Add a Document Tag" at bounding box center [647, 166] width 73 height 10
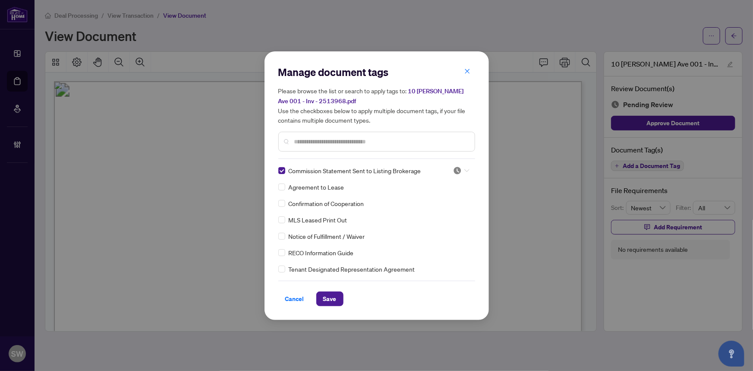
click at [462, 167] on div at bounding box center [461, 170] width 16 height 9
click at [426, 212] on div "Approved" at bounding box center [432, 212] width 55 height 9
click at [332, 298] on span "Save" at bounding box center [329, 299] width 13 height 14
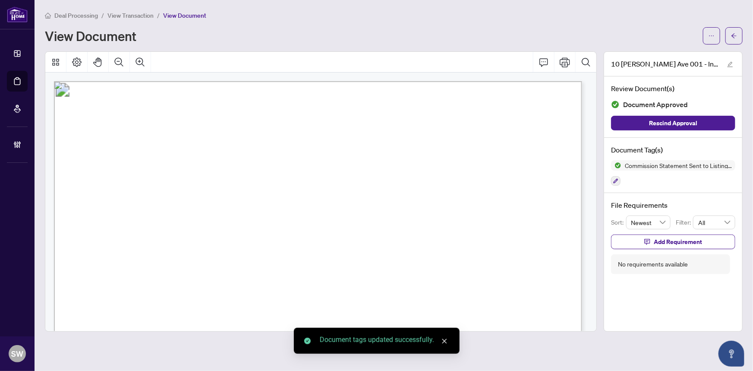
click at [712, 39] on span "button" at bounding box center [712, 36] width 6 height 14
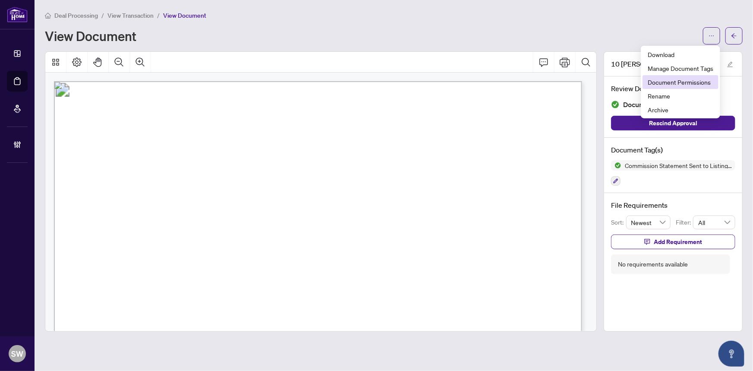
click at [678, 82] on span "Document Permissions" at bounding box center [681, 81] width 66 height 9
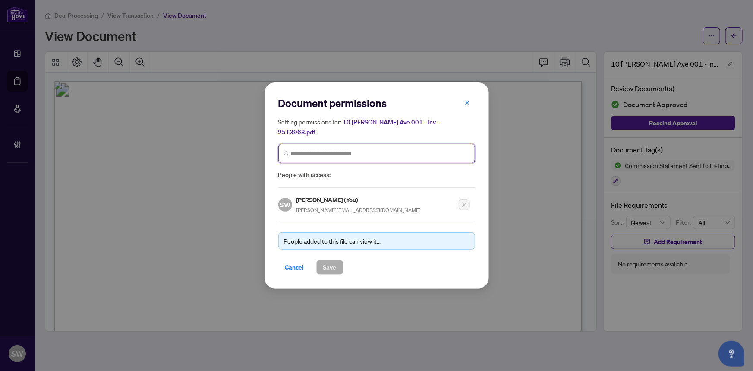
click at [339, 152] on input "search" at bounding box center [380, 153] width 179 height 9
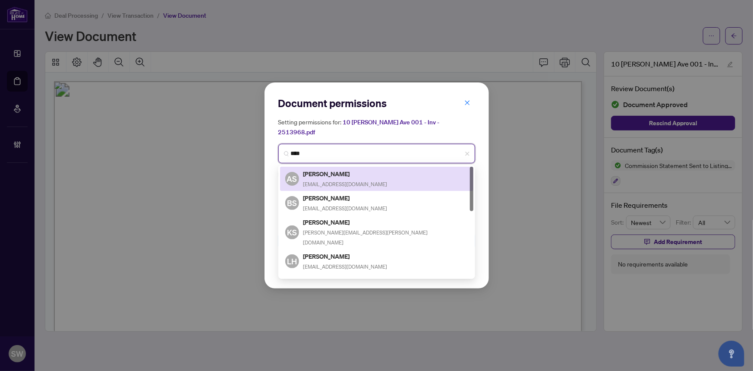
type input "*****"
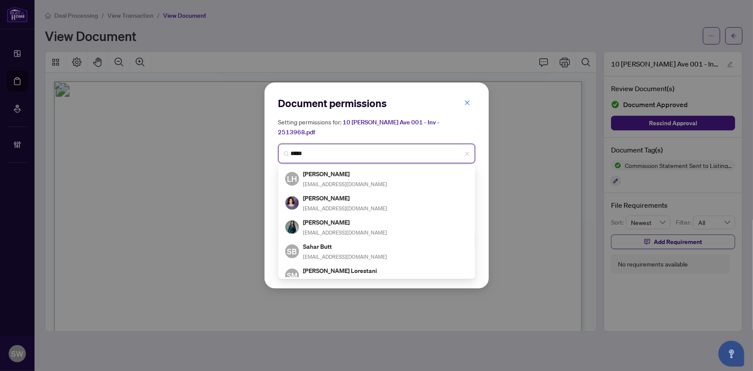
scroll to position [29, 0]
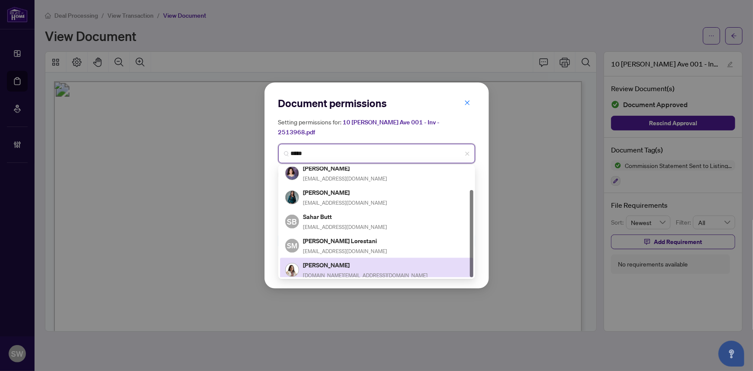
click at [346, 260] on h5 "[PERSON_NAME]" at bounding box center [366, 265] width 125 height 10
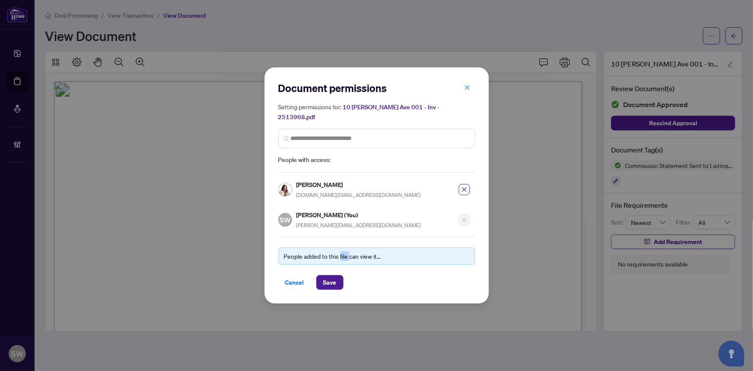
click at [346, 259] on div "People added to this file can view it... Cancel Save" at bounding box center [376, 263] width 197 height 53
click at [315, 180] on h5 "[PERSON_NAME]" at bounding box center [359, 185] width 125 height 10
copy h5 "[PERSON_NAME]"
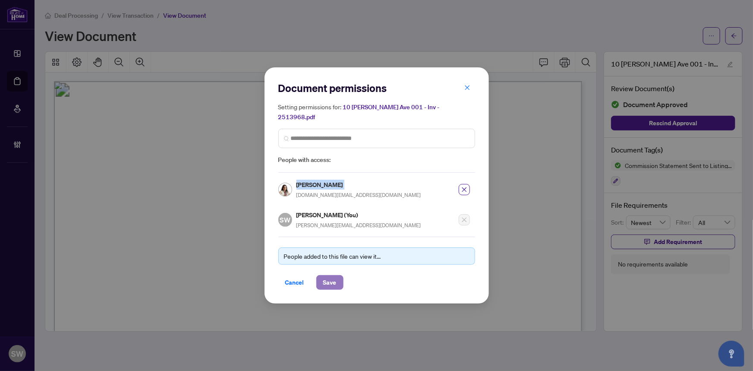
click at [332, 275] on span "Save" at bounding box center [329, 282] width 13 height 14
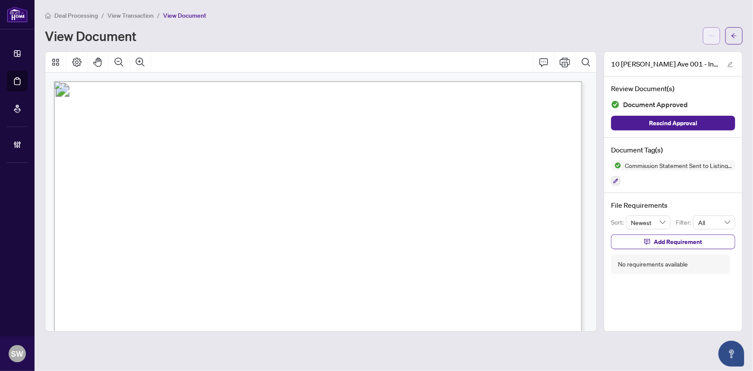
click at [712, 35] on icon "ellipsis" at bounding box center [712, 36] width 6 height 6
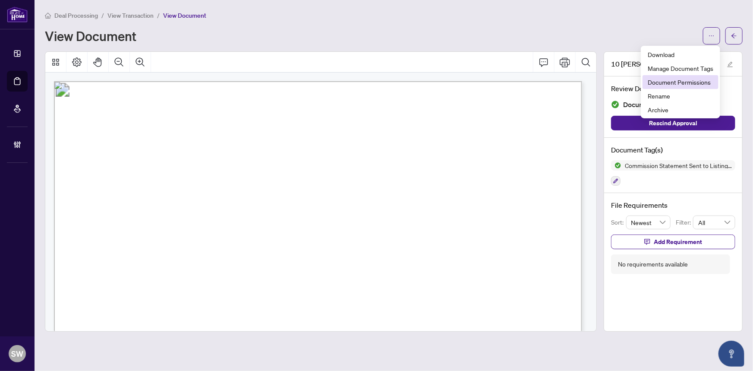
click at [687, 82] on span "Document Permissions" at bounding box center [681, 81] width 66 height 9
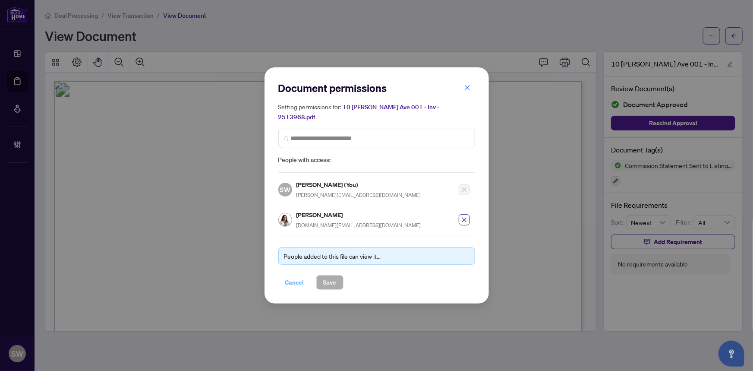
click at [294, 278] on span "Cancel" at bounding box center [294, 282] width 19 height 14
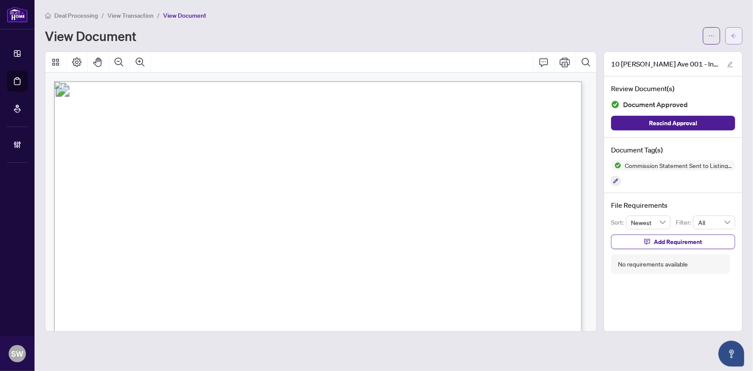
click at [740, 35] on button "button" at bounding box center [734, 35] width 17 height 17
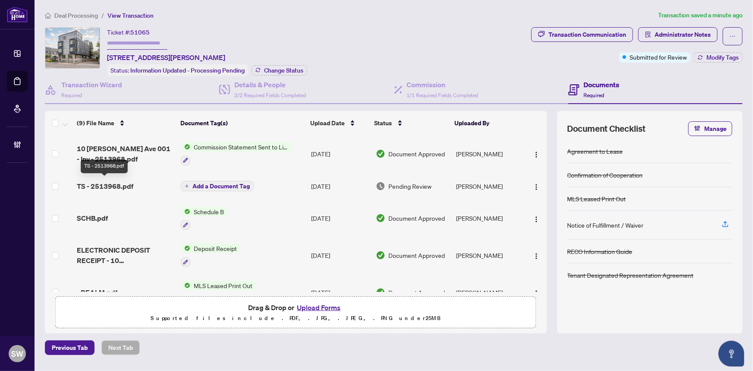
click at [104, 181] on span "TS - 2513968.pdf" at bounding box center [105, 186] width 57 height 10
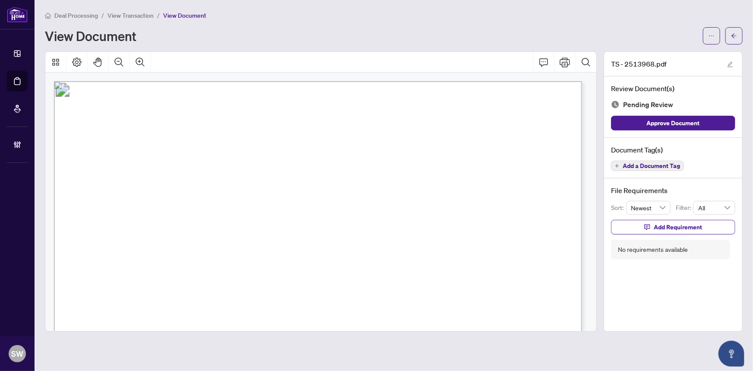
click at [642, 166] on span "Add a Document Tag" at bounding box center [651, 166] width 57 height 6
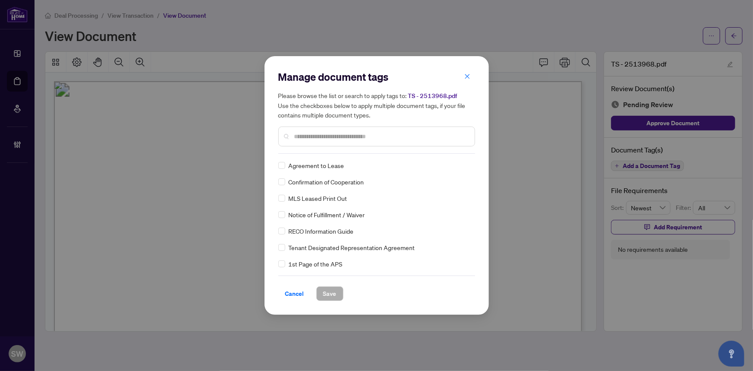
click at [360, 140] on input "text" at bounding box center [381, 136] width 174 height 9
type input "*****"
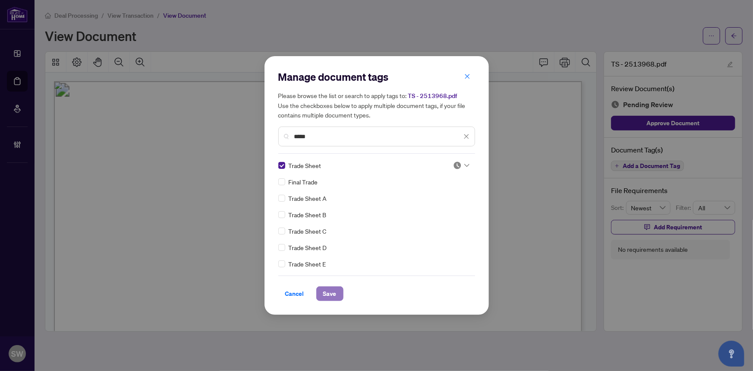
click at [332, 291] on span "Save" at bounding box center [329, 294] width 13 height 14
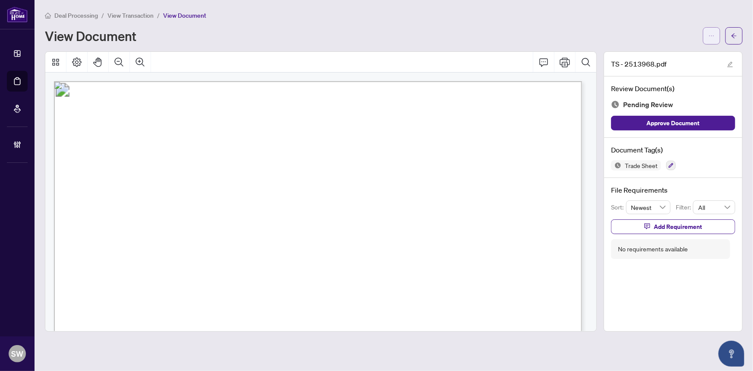
click at [714, 38] on icon "ellipsis" at bounding box center [712, 36] width 6 height 6
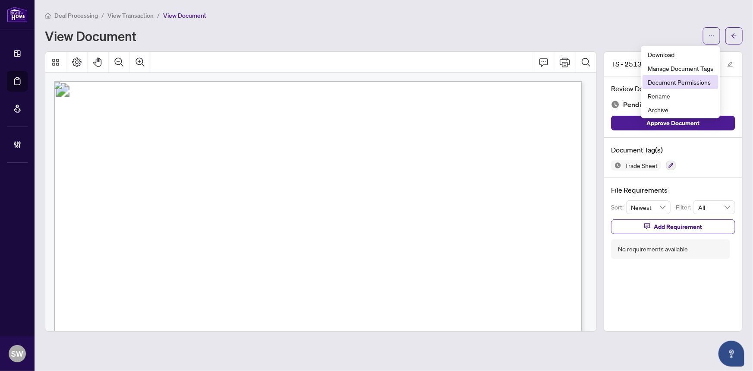
click at [695, 82] on span "Document Permissions" at bounding box center [681, 81] width 66 height 9
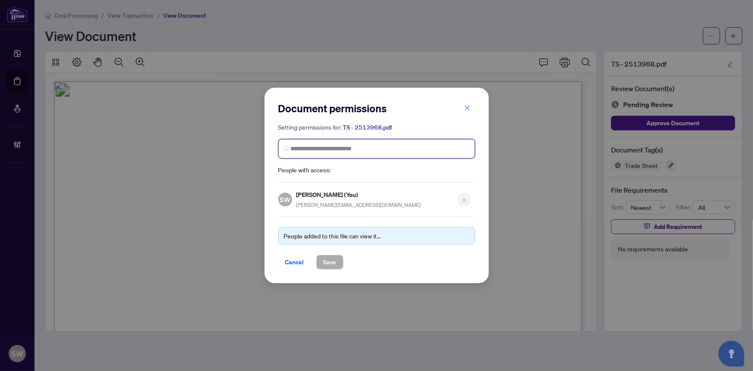
click at [379, 151] on input "search" at bounding box center [380, 148] width 179 height 9
paste input "**********"
type input "**********"
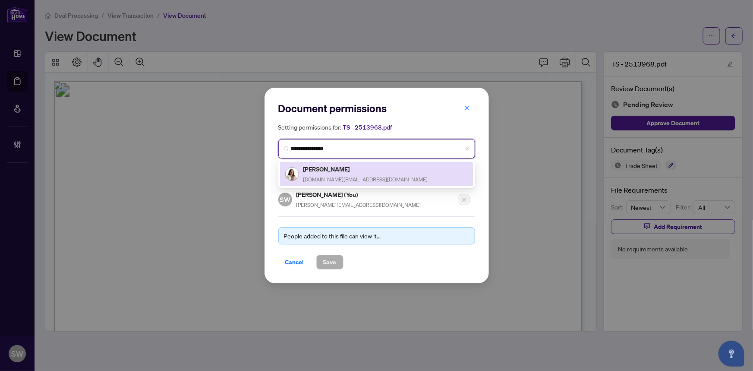
click at [343, 168] on h5 "[PERSON_NAME]" at bounding box center [366, 169] width 125 height 10
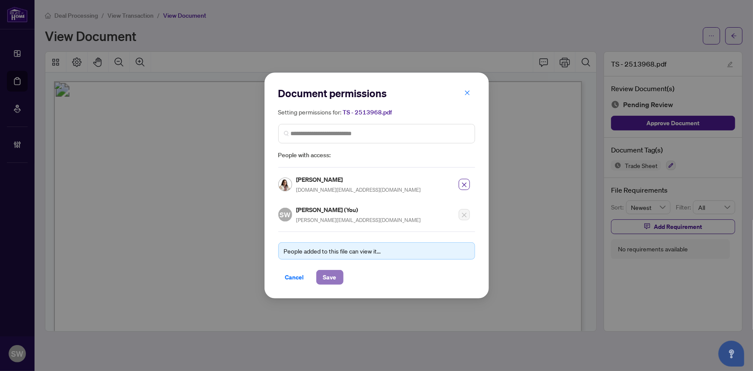
click at [332, 278] on span "Save" at bounding box center [329, 277] width 13 height 14
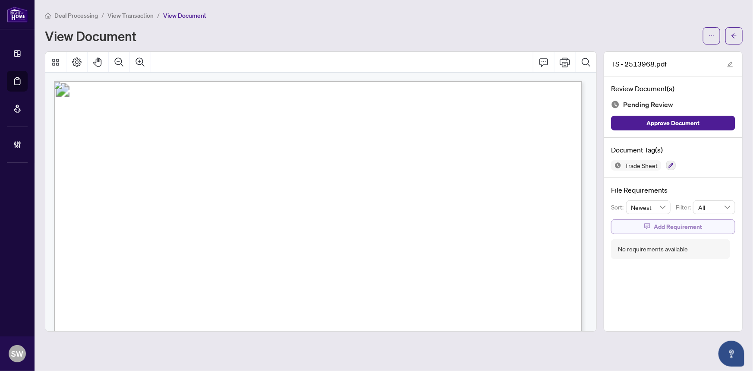
click at [659, 223] on span "Add Requirement" at bounding box center [678, 227] width 48 height 14
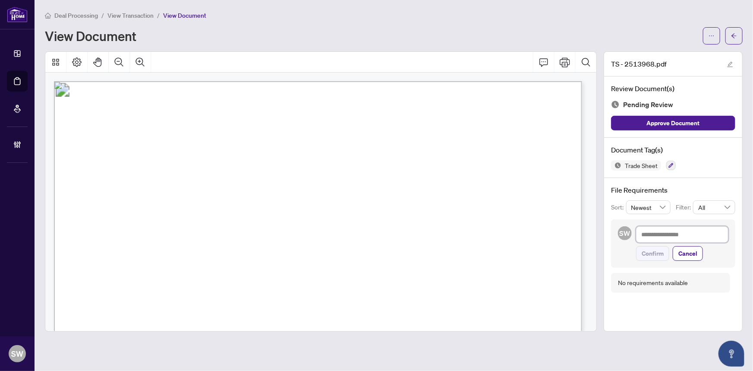
click at [659, 236] on textarea at bounding box center [682, 234] width 92 height 16
paste textarea "**********"
type textarea "**********"
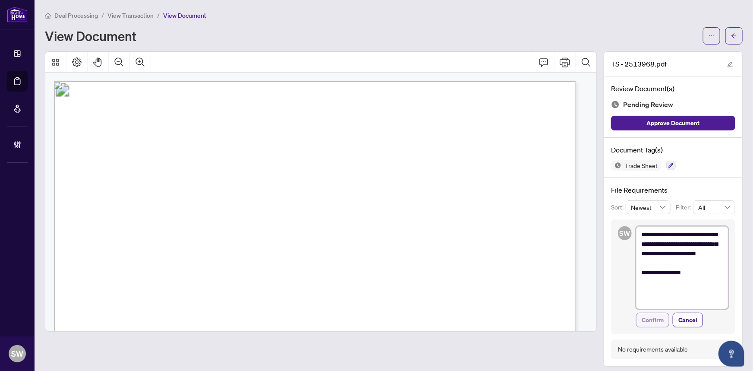
type textarea "**********"
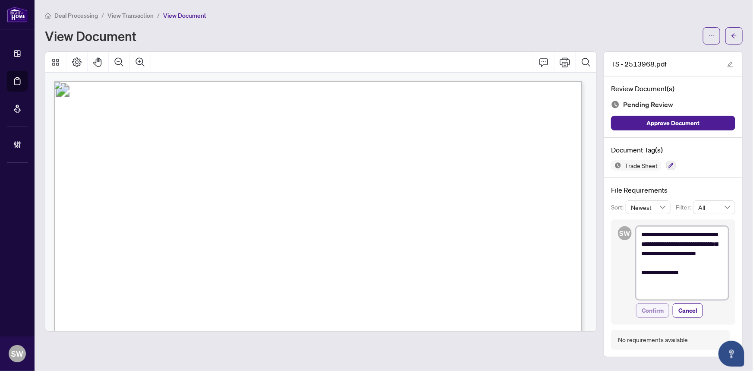
type textarea "**********"
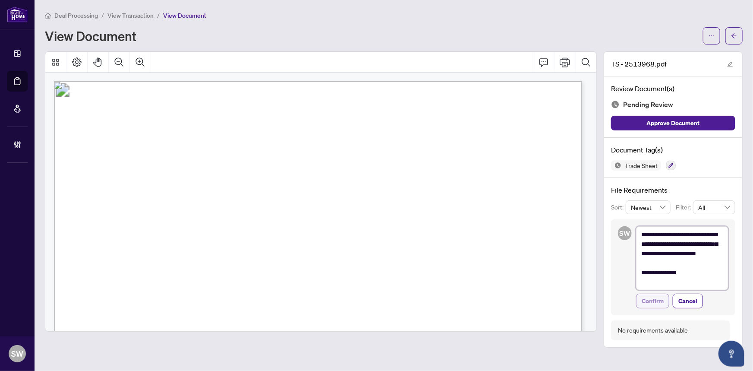
type textarea "**********"
click at [657, 299] on span "Confirm" at bounding box center [653, 301] width 22 height 14
type textarea "**********"
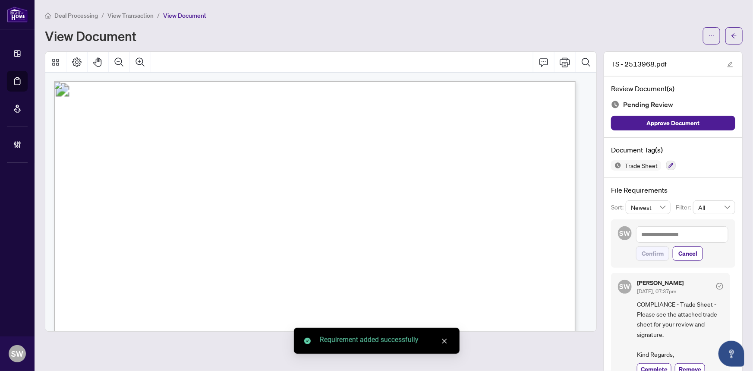
click at [731, 35] on icon "arrow-left" at bounding box center [734, 36] width 6 height 6
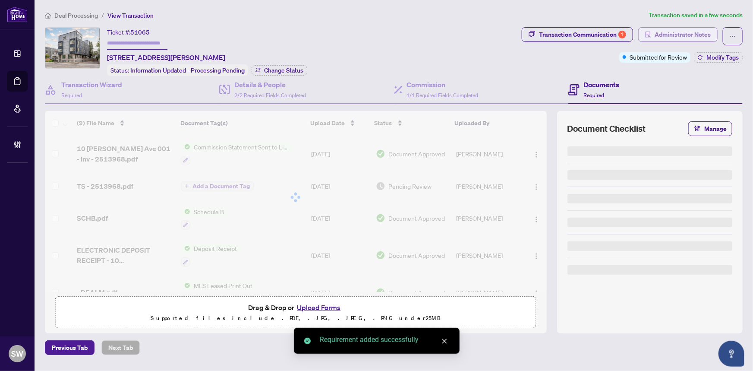
click at [687, 35] on span "Administrator Notes" at bounding box center [683, 35] width 56 height 14
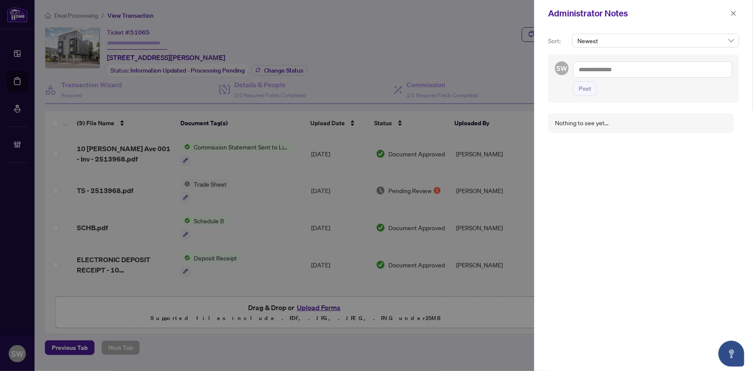
click at [626, 69] on textarea at bounding box center [652, 69] width 159 height 16
paste textarea "**********"
drag, startPoint x: 623, startPoint y: 71, endPoint x: 656, endPoint y: 73, distance: 32.8
click at [656, 73] on textarea "**********" at bounding box center [651, 73] width 157 height 25
type textarea "**********"
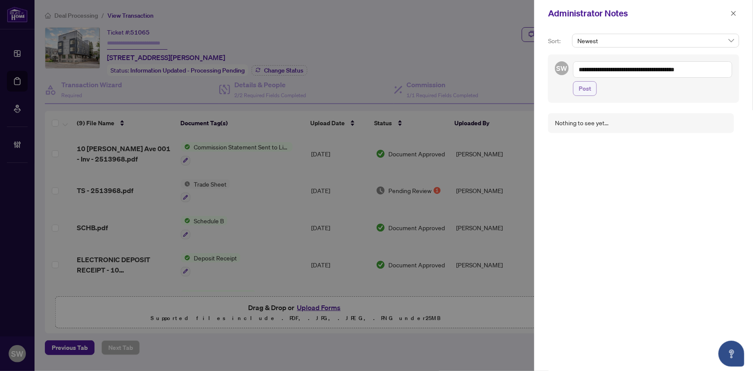
click at [586, 90] on span "Post" at bounding box center [585, 89] width 13 height 14
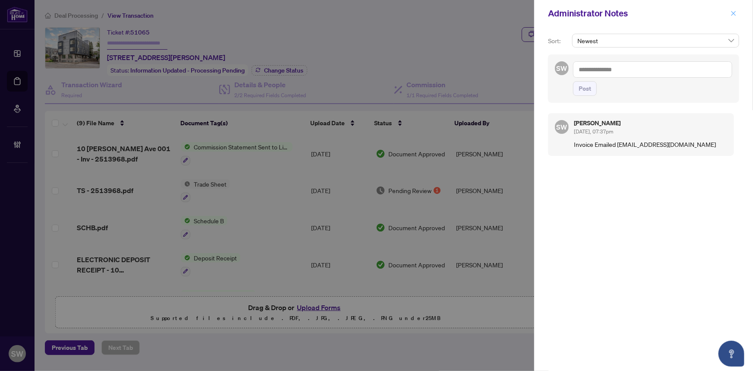
click at [735, 13] on icon "close" at bounding box center [734, 13] width 6 height 6
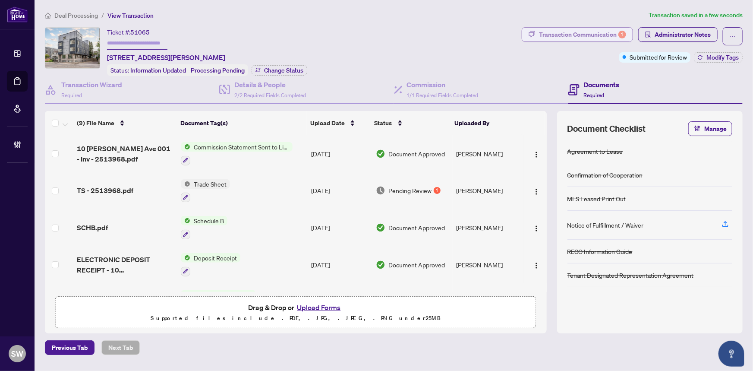
click at [601, 37] on div "Transaction Communication 1" at bounding box center [582, 35] width 87 height 14
type textarea "**********"
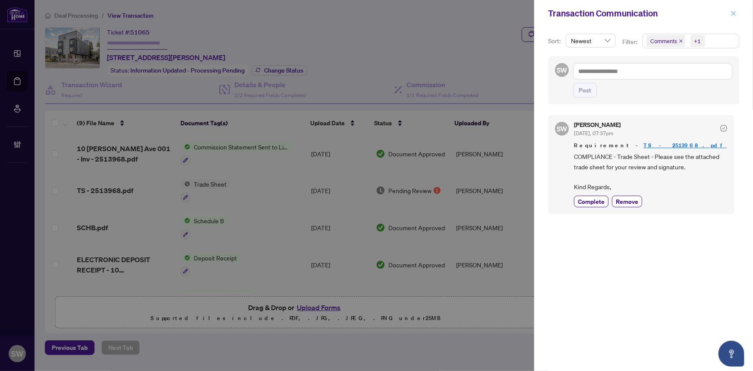
click at [735, 15] on icon "close" at bounding box center [734, 13] width 6 height 6
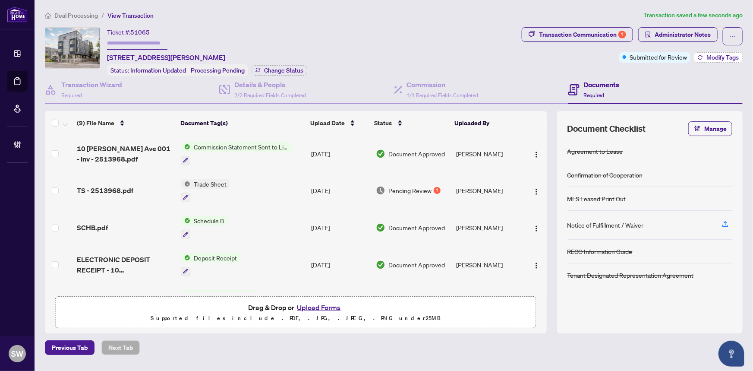
click at [711, 54] on span "Modify Tags" at bounding box center [723, 57] width 32 height 6
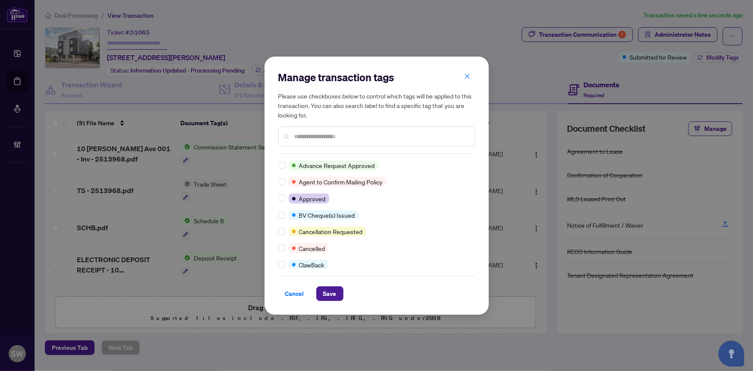
click at [315, 138] on input "text" at bounding box center [381, 136] width 174 height 9
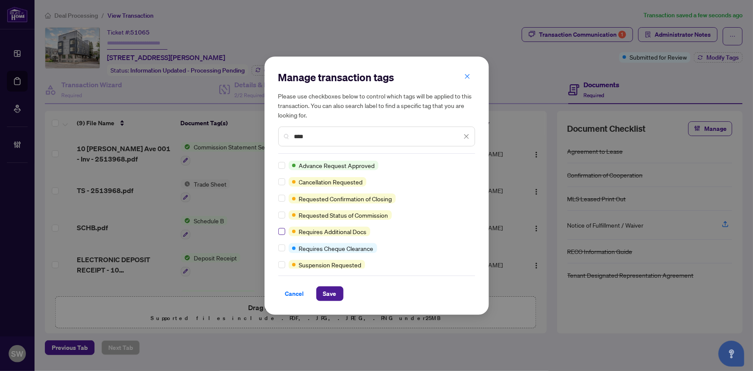
type input "****"
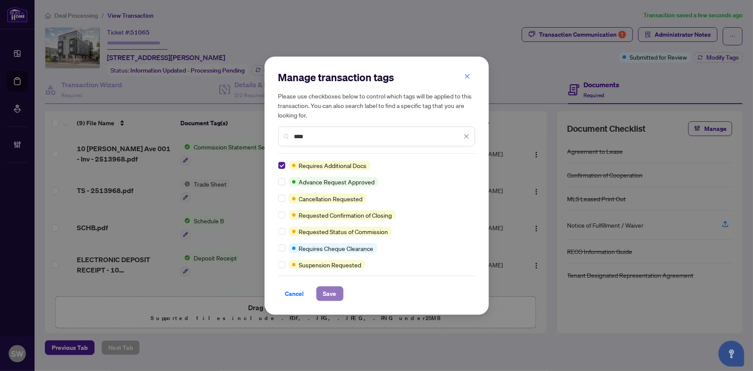
click at [329, 294] on span "Save" at bounding box center [329, 294] width 13 height 14
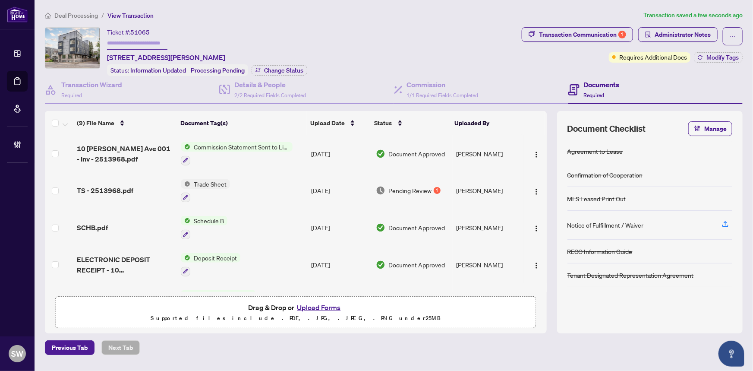
click at [156, 41] on input "text" at bounding box center [137, 43] width 60 height 13
paste input "*******"
type input "*******"
click at [291, 69] on span "Change Status" at bounding box center [283, 70] width 39 height 6
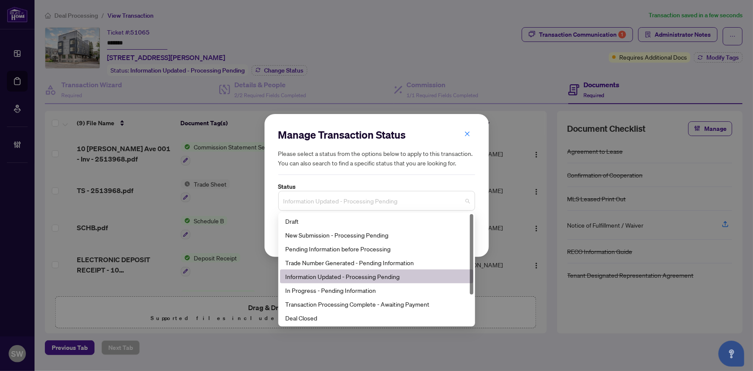
click at [382, 201] on span "Information Updated - Processing Pending" at bounding box center [377, 201] width 187 height 16
click at [334, 261] on div "Trade Number Generated - Pending Information" at bounding box center [376, 262] width 183 height 9
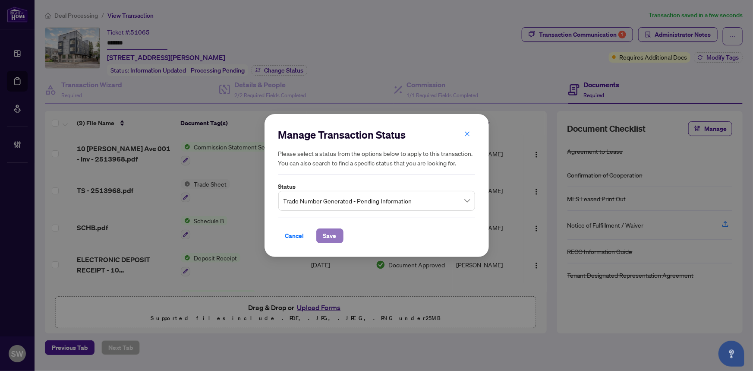
click at [330, 240] on span "Save" at bounding box center [329, 236] width 13 height 14
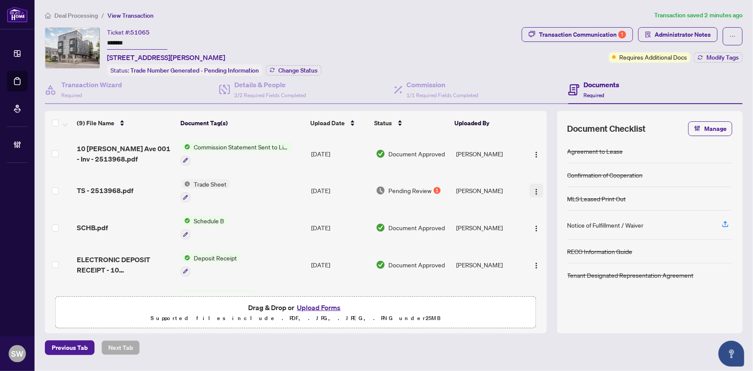
click at [534, 188] on img "button" at bounding box center [536, 191] width 7 height 7
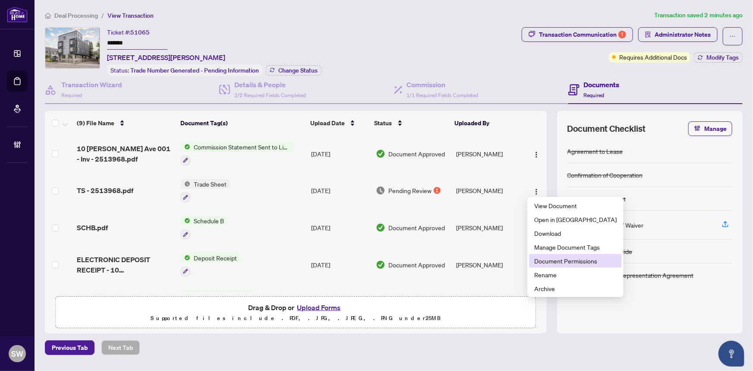
click at [565, 259] on span "Document Permissions" at bounding box center [576, 260] width 82 height 9
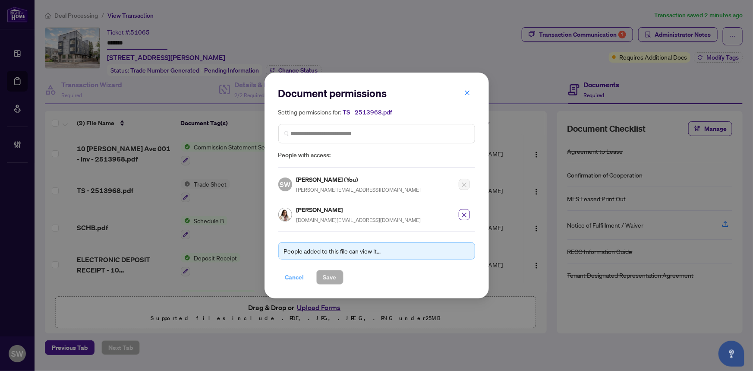
click at [293, 275] on span "Cancel" at bounding box center [294, 277] width 19 height 14
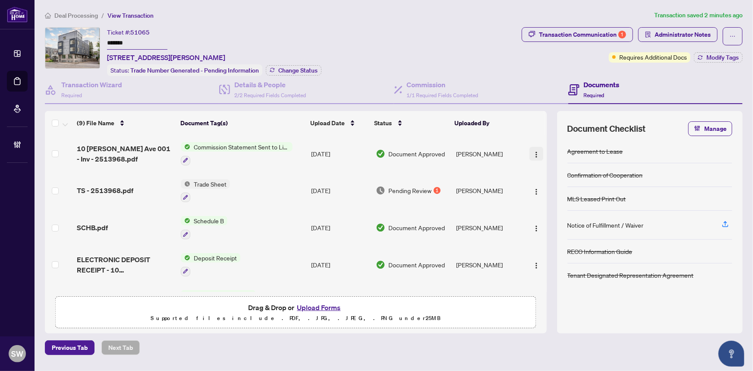
click at [530, 147] on button "button" at bounding box center [537, 154] width 14 height 14
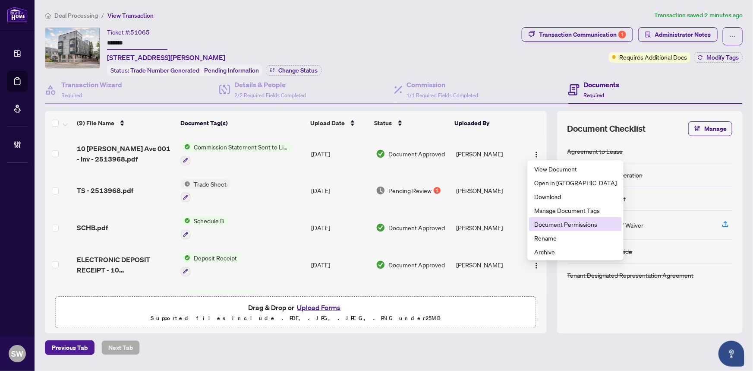
click at [545, 222] on span "Document Permissions" at bounding box center [576, 223] width 82 height 9
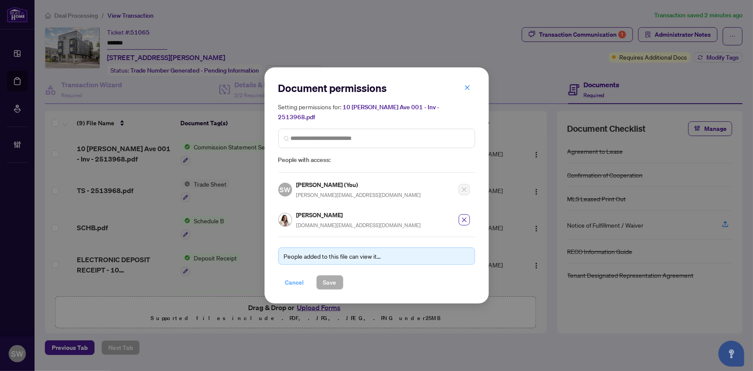
click at [291, 275] on span "Cancel" at bounding box center [294, 282] width 19 height 14
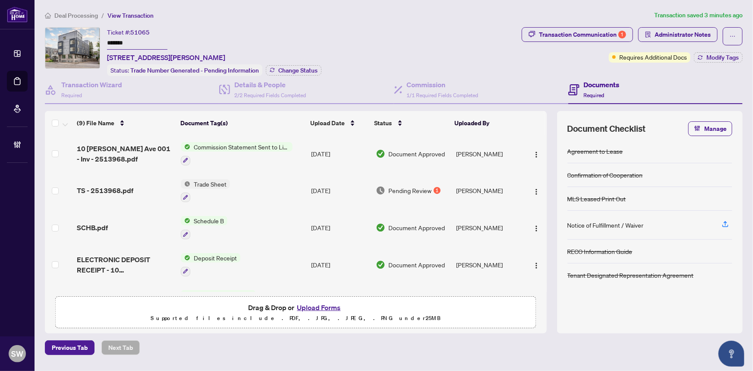
click at [85, 13] on span "Deal Processing" at bounding box center [76, 16] width 44 height 8
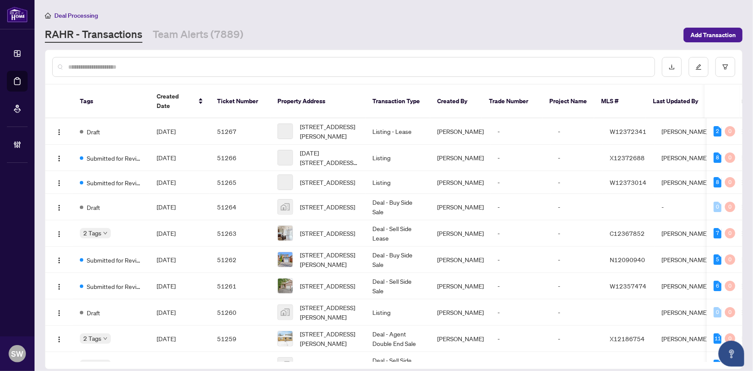
click at [100, 67] on input "text" at bounding box center [358, 66] width 580 height 9
paste input "*****"
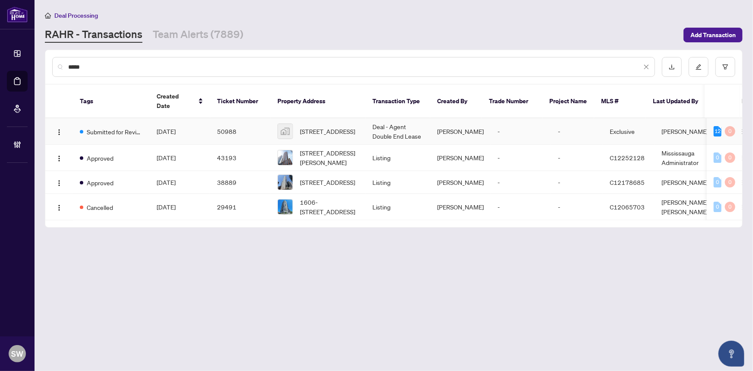
type input "*****"
click at [210, 120] on td "50988" at bounding box center [240, 131] width 60 height 26
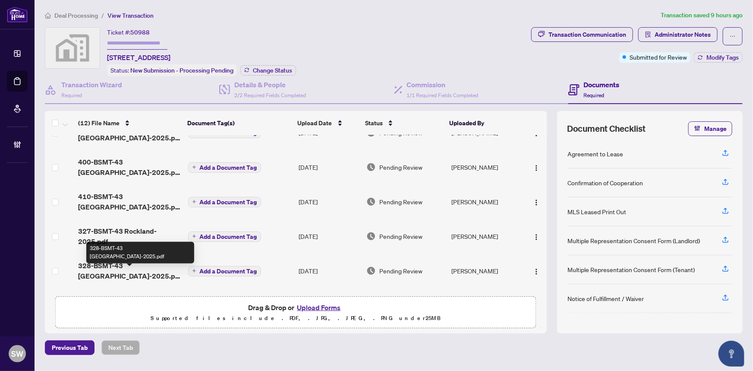
scroll to position [174, 0]
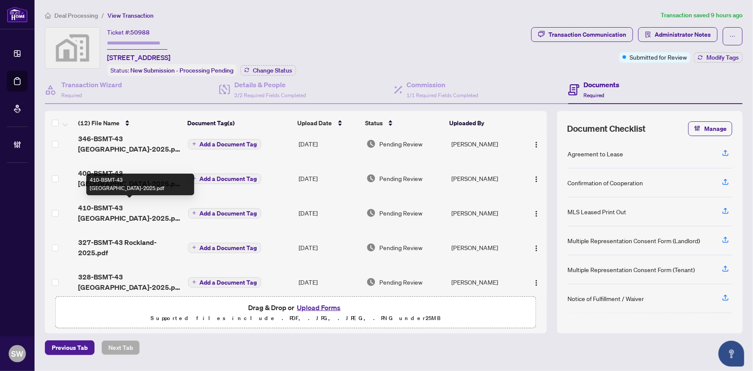
click at [119, 205] on span "410-BSMT-43 [GEOGRAPHIC_DATA]-2025.pdf" at bounding box center [129, 212] width 103 height 21
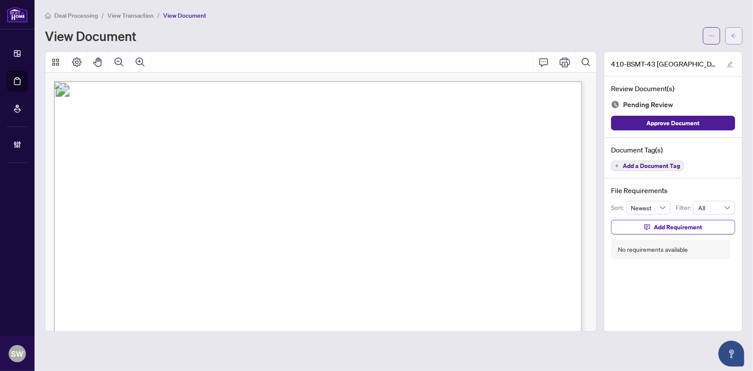
click at [737, 30] on span "button" at bounding box center [734, 36] width 6 height 14
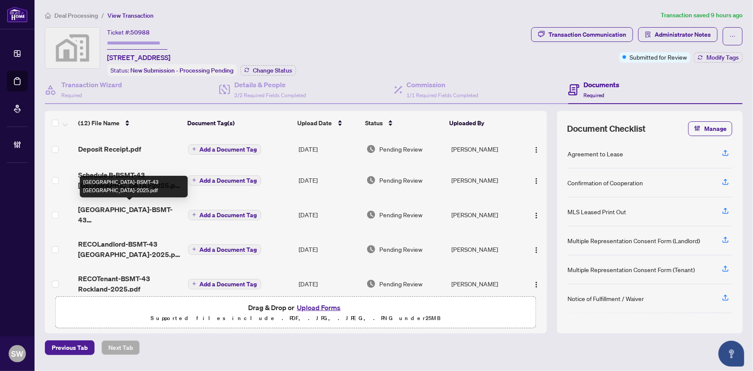
click at [124, 211] on span "[GEOGRAPHIC_DATA]-BSMT-43 [GEOGRAPHIC_DATA]-2025.pdf" at bounding box center [129, 214] width 103 height 21
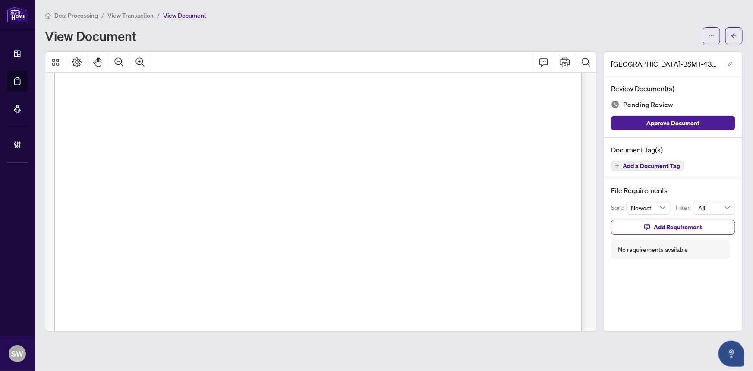
scroll to position [8799, 0]
click at [737, 36] on icon "arrow-left" at bounding box center [734, 36] width 6 height 6
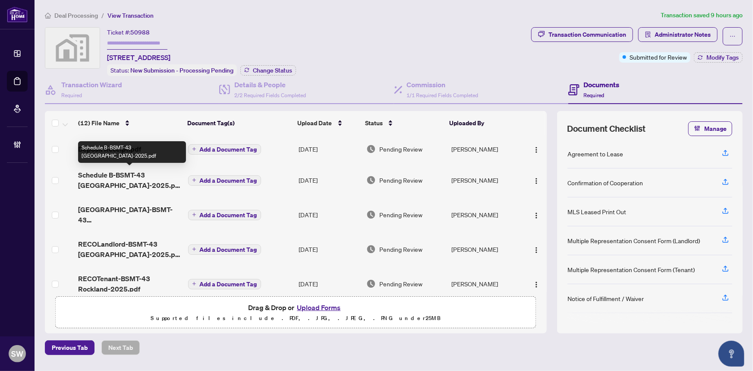
click at [123, 177] on span "Schedule B-BSMT-43 [GEOGRAPHIC_DATA]-2025.pdf" at bounding box center [129, 180] width 103 height 21
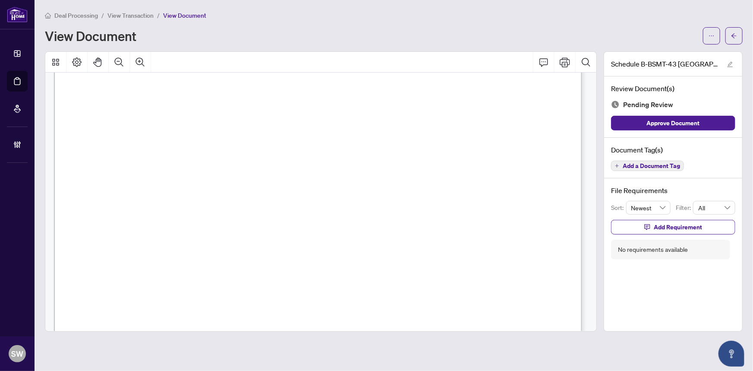
scroll to position [157, 0]
click at [740, 35] on button "button" at bounding box center [734, 35] width 17 height 17
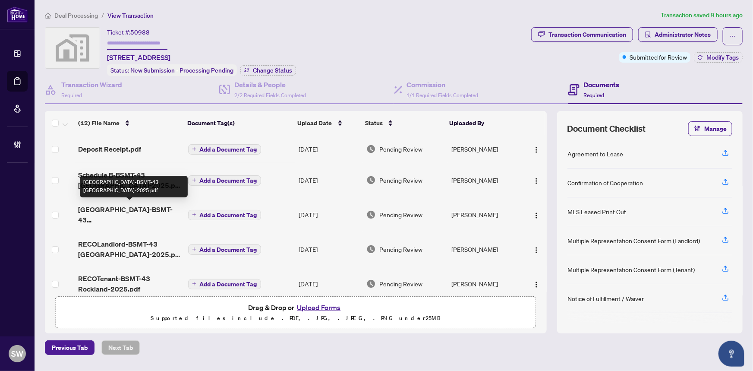
click at [161, 209] on span "[GEOGRAPHIC_DATA]-BSMT-43 [GEOGRAPHIC_DATA]-2025.pdf" at bounding box center [129, 214] width 103 height 21
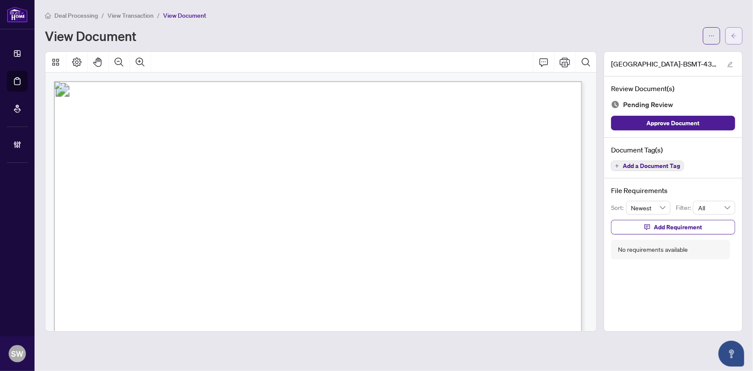
click at [734, 34] on icon "arrow-left" at bounding box center [734, 35] width 5 height 5
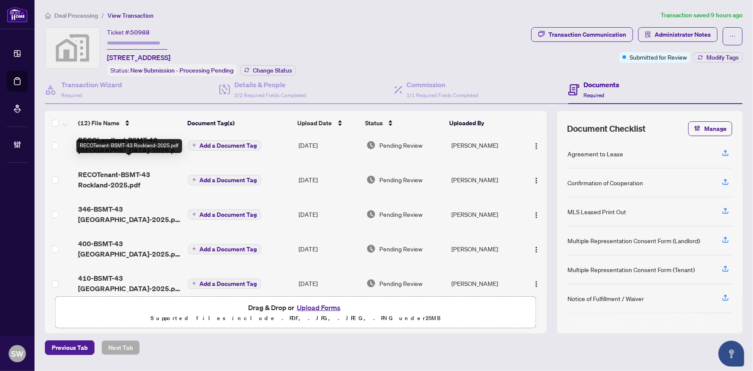
scroll to position [117, 0]
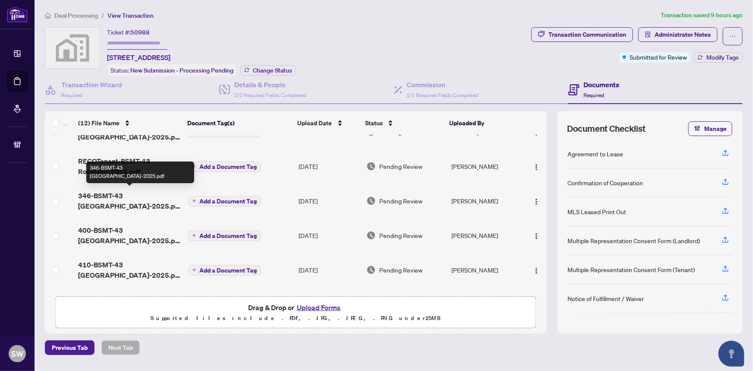
click at [119, 194] on span "346-BSMT-43 [GEOGRAPHIC_DATA]-2025.pdf" at bounding box center [129, 200] width 103 height 21
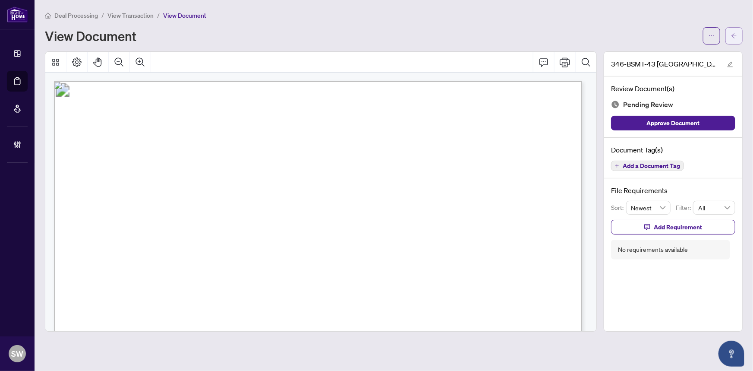
click at [738, 36] on button "button" at bounding box center [734, 35] width 17 height 17
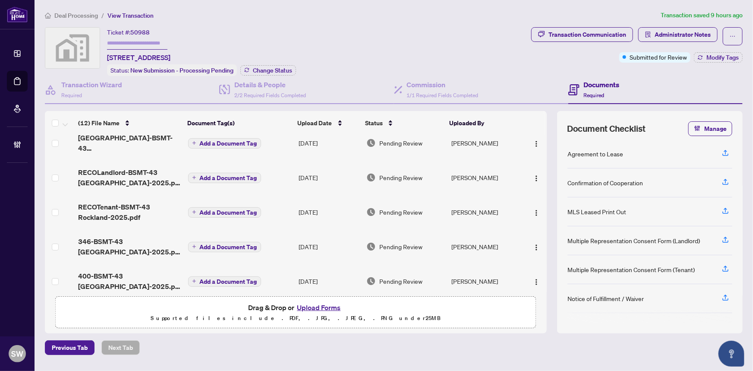
scroll to position [78, 0]
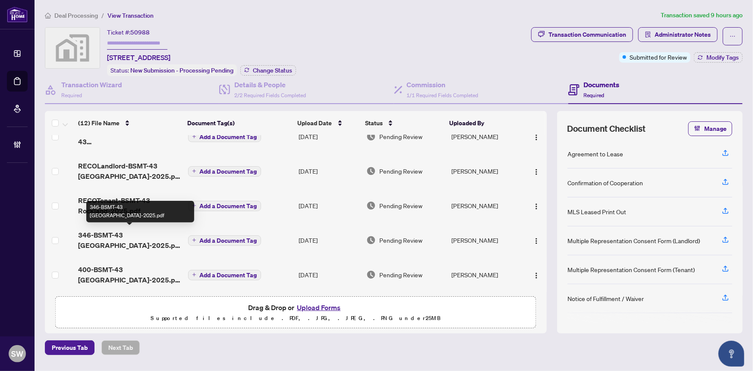
click at [130, 237] on span "346-BSMT-43 [GEOGRAPHIC_DATA]-2025.pdf" at bounding box center [129, 240] width 103 height 21
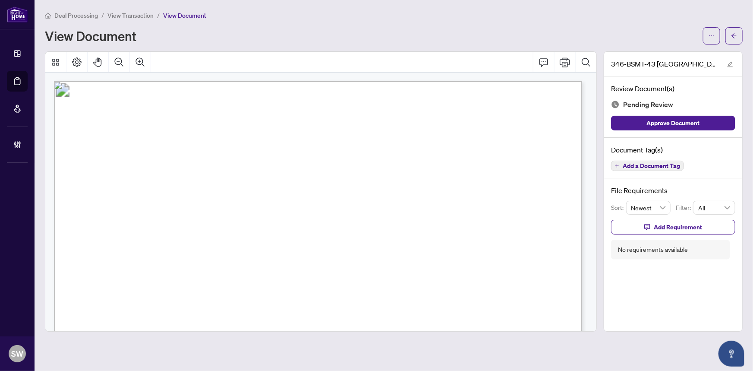
click at [740, 36] on button "button" at bounding box center [734, 35] width 17 height 17
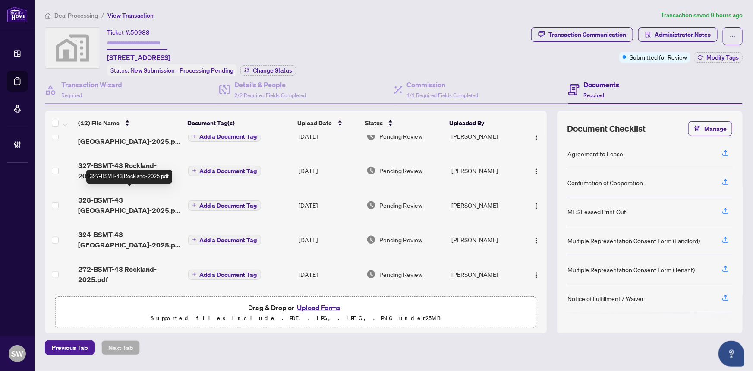
scroll to position [253, 0]
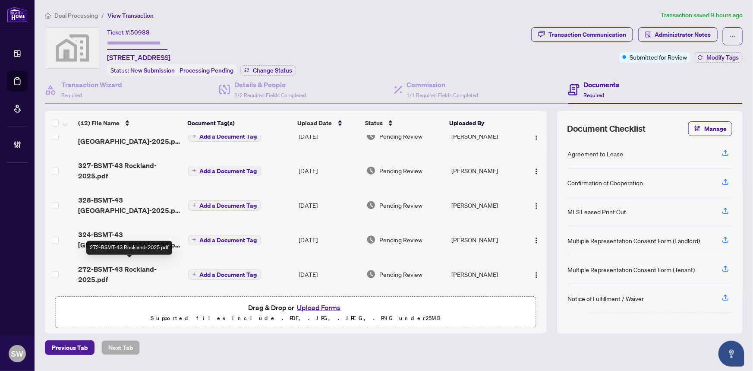
click at [133, 264] on span "272-BSMT-43 Rockland-2025.pdf" at bounding box center [129, 274] width 103 height 21
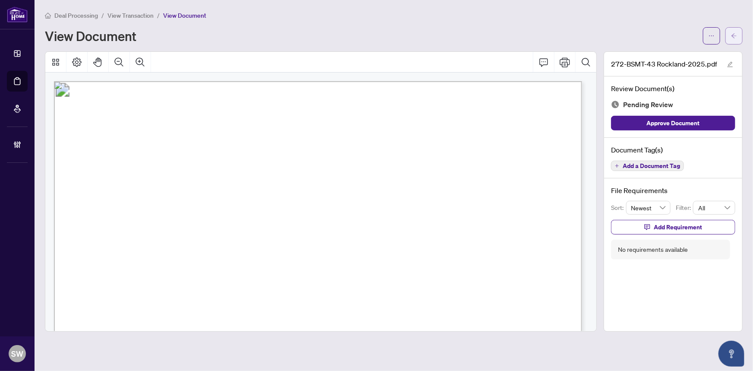
click at [738, 35] on button "button" at bounding box center [734, 35] width 17 height 17
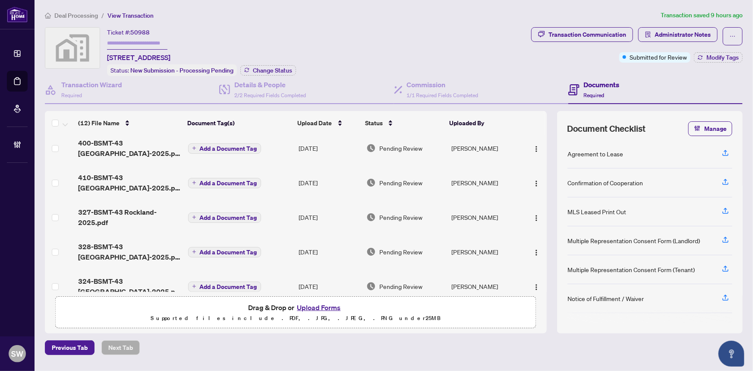
scroll to position [253, 0]
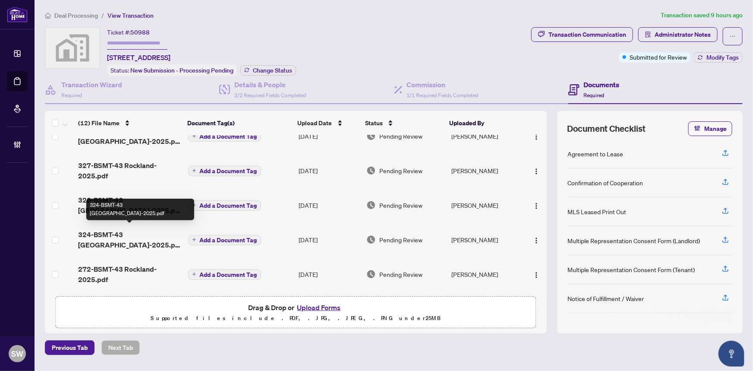
click at [126, 230] on span "324-BSMT-43 [GEOGRAPHIC_DATA]-2025.pdf" at bounding box center [129, 239] width 103 height 21
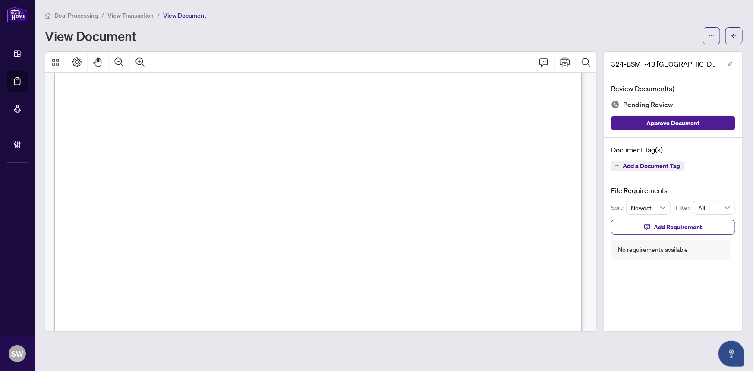
scroll to position [776, 0]
click at [76, 13] on span "Deal Processing" at bounding box center [76, 16] width 44 height 8
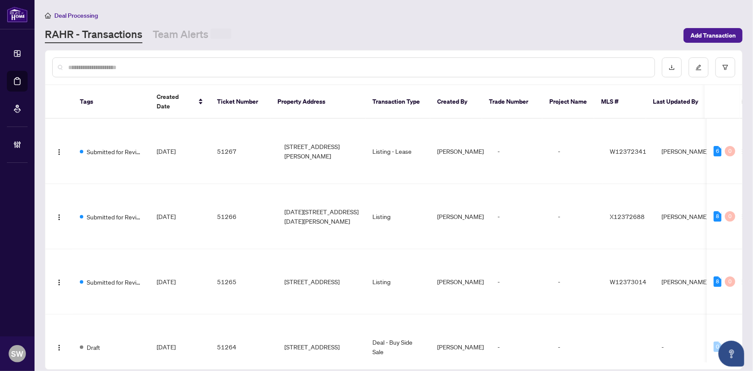
click at [120, 68] on input "text" at bounding box center [358, 67] width 580 height 9
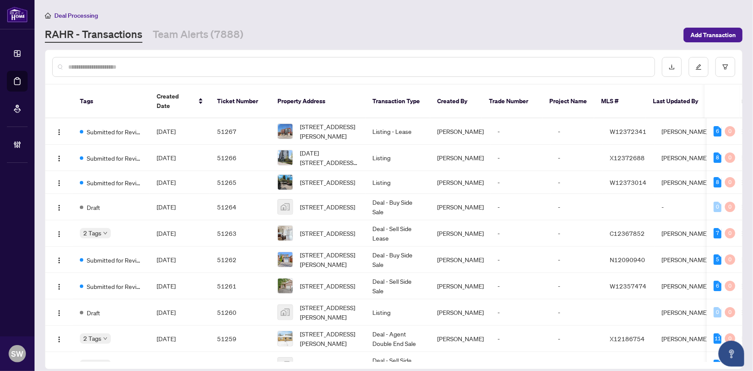
paste input "*****"
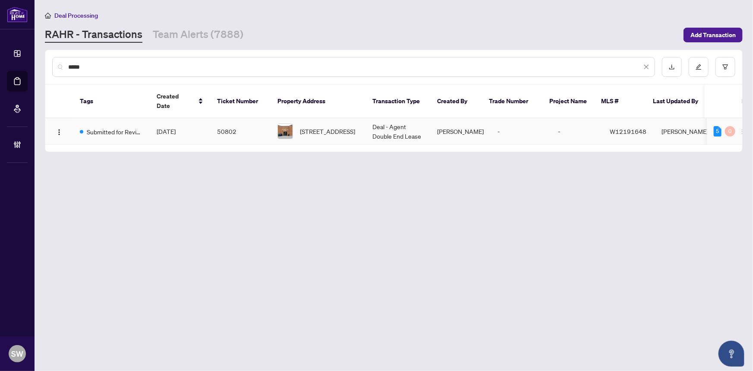
type input "*****"
click at [211, 121] on td "50802" at bounding box center [240, 131] width 60 height 26
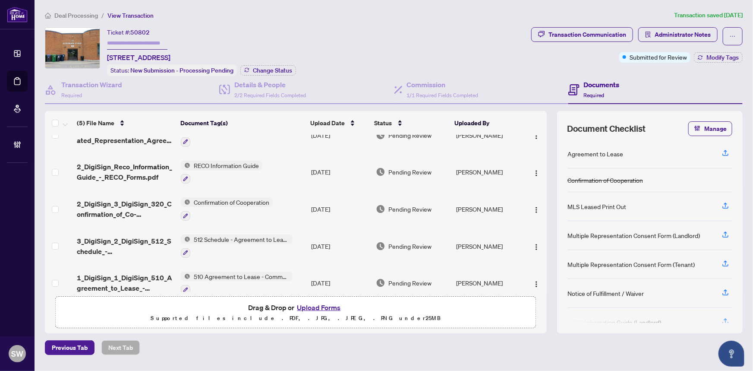
scroll to position [29, 0]
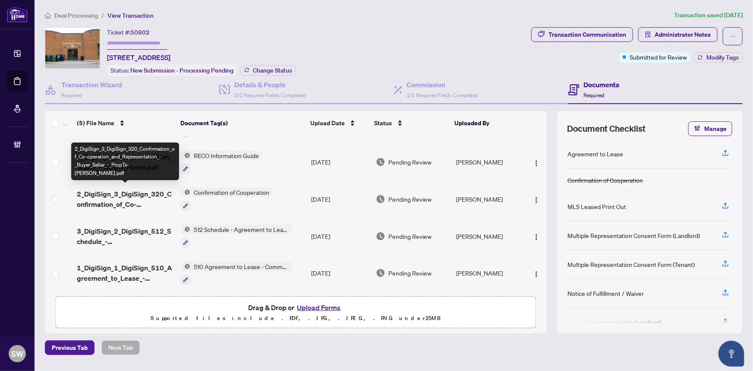
click at [152, 189] on span "2_DigiSign_3_DigiSign_320_Confirmation_of_Co-operation_and_Representation_-_Buy…" at bounding box center [126, 199] width 98 height 21
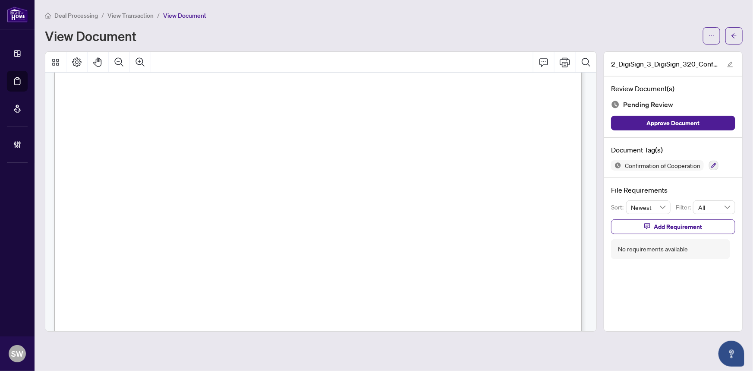
scroll to position [828, 0]
click at [735, 29] on span "button" at bounding box center [734, 36] width 6 height 14
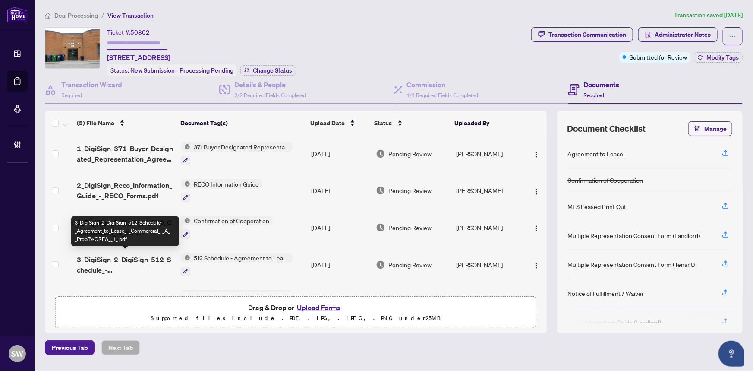
click at [156, 259] on span "3_DigiSign_2_DigiSign_512_Schedule_-_Agreement_to_Lease_-_Commercial_-_A_-_Prop…" at bounding box center [126, 264] width 98 height 21
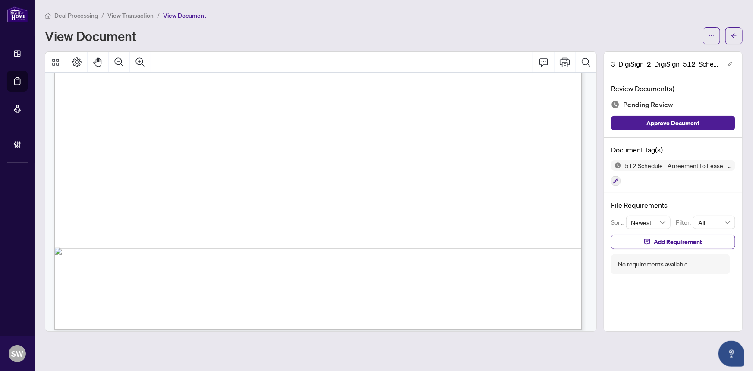
scroll to position [1153, 0]
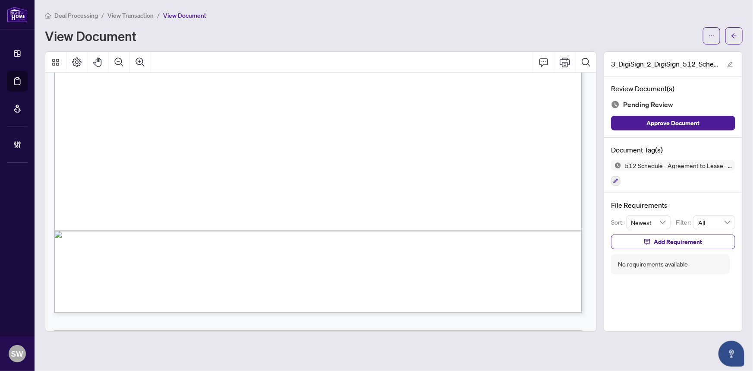
drag, startPoint x: 576, startPoint y: 164, endPoint x: 573, endPoint y: 202, distance: 38.2
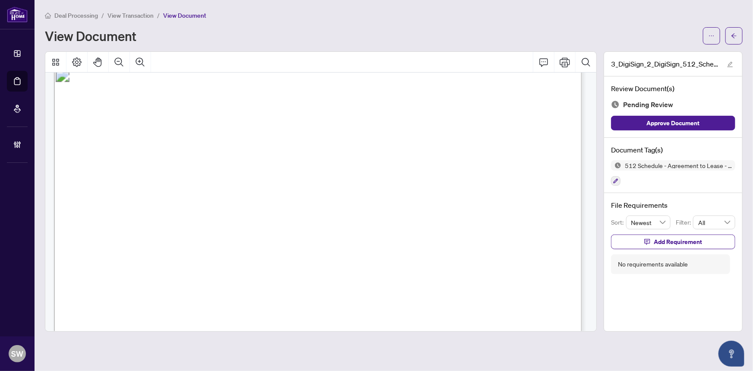
scroll to position [2937, 0]
click at [740, 40] on button "button" at bounding box center [734, 35] width 17 height 17
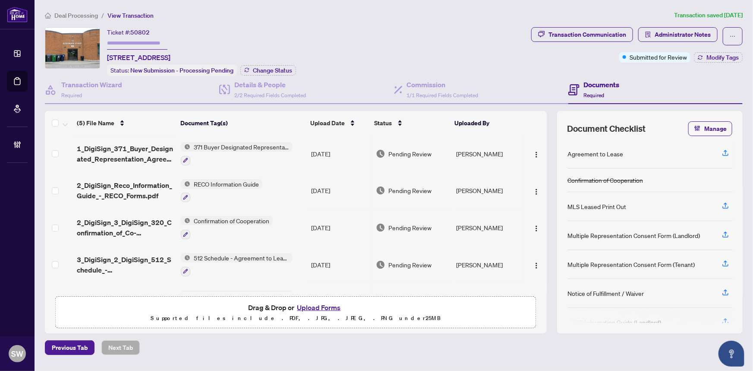
scroll to position [29, 0]
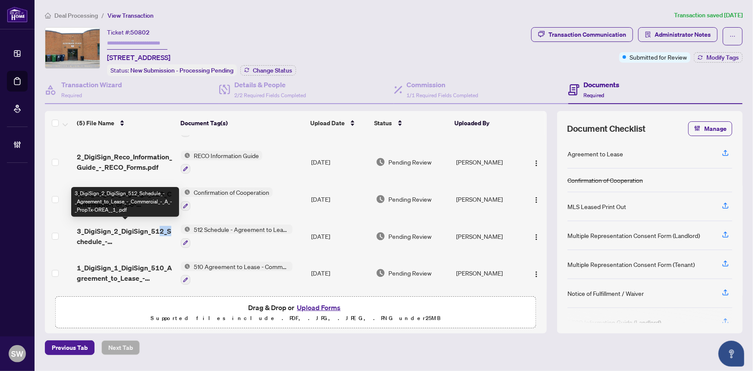
drag, startPoint x: 161, startPoint y: 231, endPoint x: 171, endPoint y: 228, distance: 10.6
click at [171, 228] on span "3_DigiSign_2_DigiSign_512_Schedule_-_Agreement_to_Lease_-_Commercial_-_A_-_Prop…" at bounding box center [126, 236] width 98 height 21
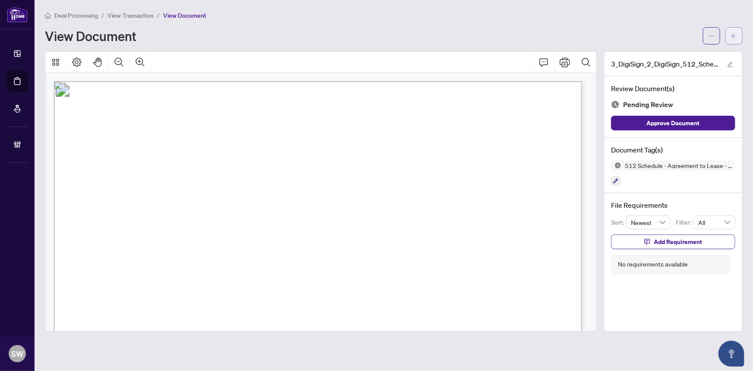
click at [738, 32] on button "button" at bounding box center [734, 35] width 17 height 17
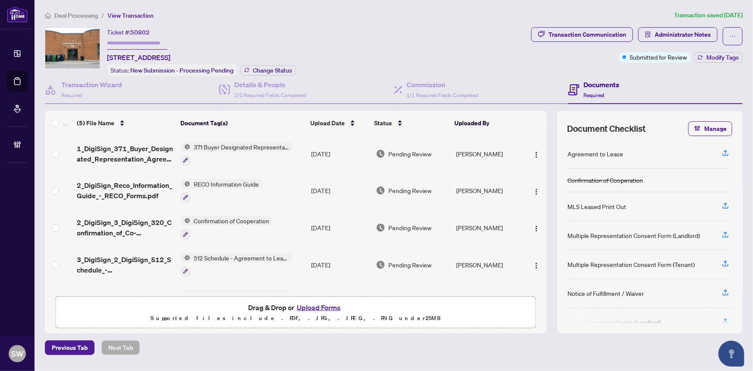
scroll to position [29, 0]
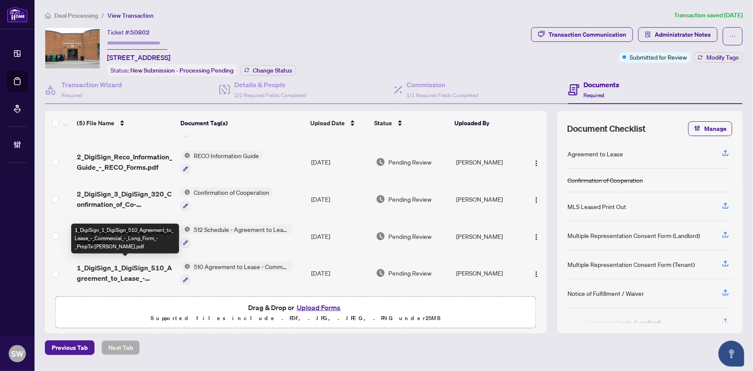
click at [147, 265] on span "1_DigiSign_1_DigiSign_510_Agreement_to_Lease_-_Commercial_-_Long_Form_-_PropTx-…" at bounding box center [126, 273] width 98 height 21
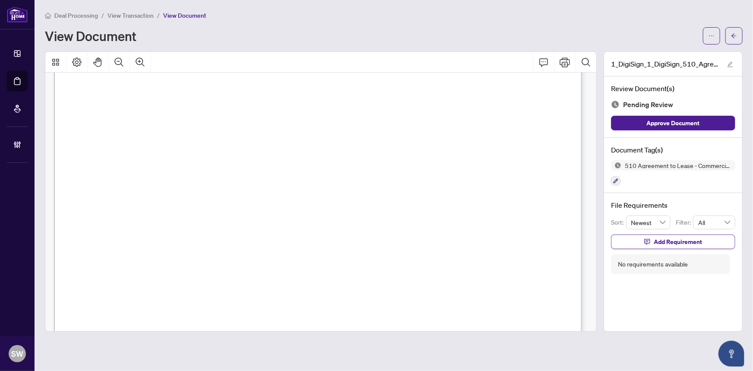
scroll to position [2275, 0]
click at [732, 41] on span "button" at bounding box center [734, 36] width 6 height 14
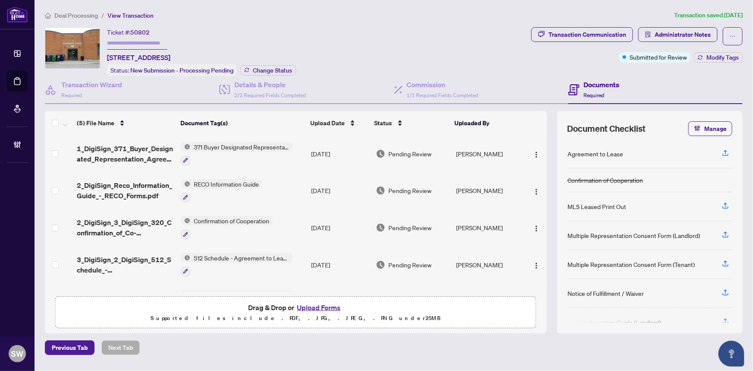
click at [84, 15] on span "Deal Processing" at bounding box center [76, 16] width 44 height 8
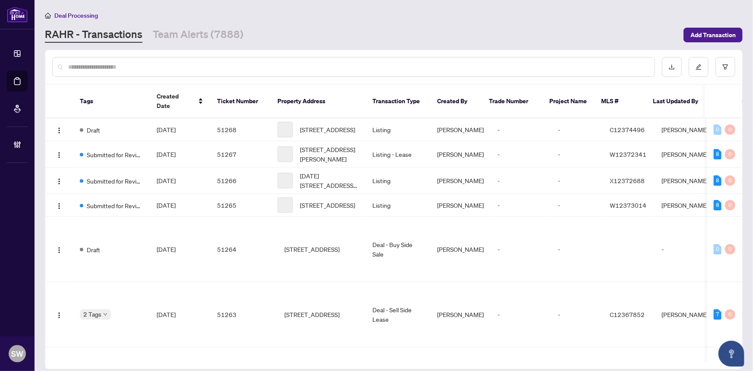
click at [114, 65] on input "text" at bounding box center [358, 66] width 580 height 9
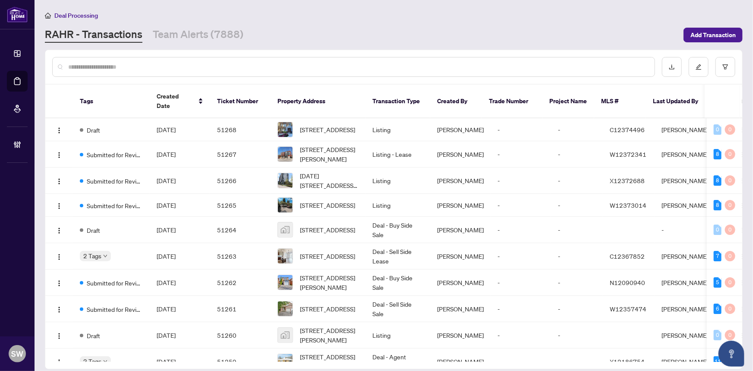
paste input "*****"
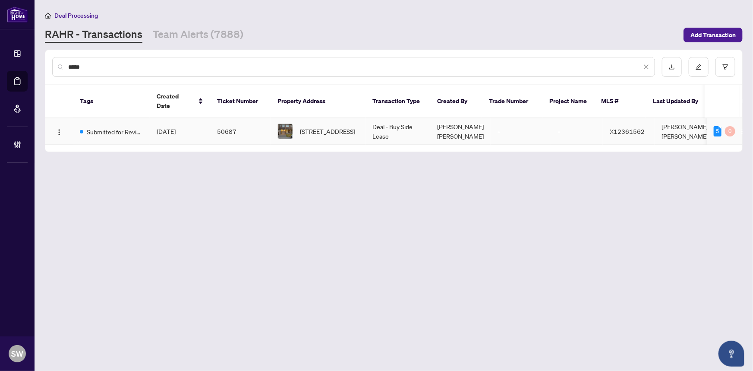
type input "*****"
click at [221, 123] on td "50687" at bounding box center [240, 131] width 60 height 26
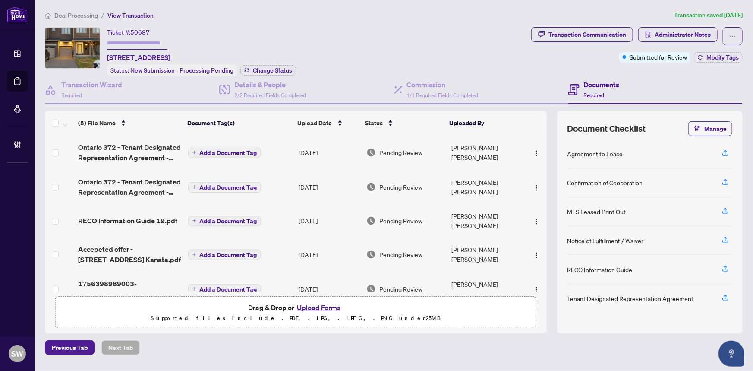
scroll to position [11, 0]
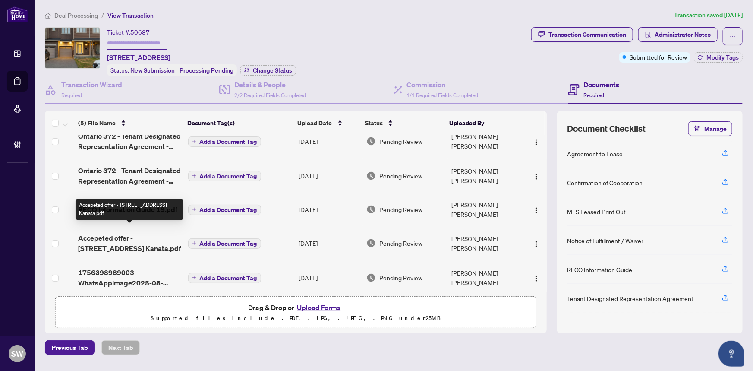
click at [134, 234] on span "Accepeted offer - [STREET_ADDRESS] Kanata.pdf" at bounding box center [129, 243] width 103 height 21
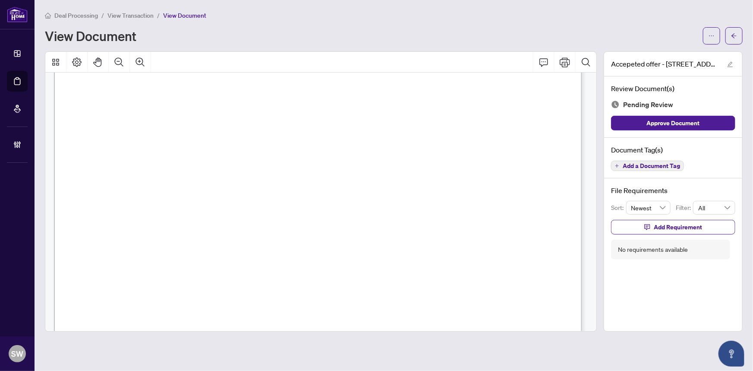
scroll to position [134, 0]
drag, startPoint x: 152, startPoint y: 146, endPoint x: 208, endPoint y: 147, distance: 55.3
click at [204, 147] on span "Overberg Way" at bounding box center [177, 149] width 51 height 8
click at [423, 146] on span "Kanata" at bounding box center [434, 149] width 24 height 8
click at [424, 146] on span "Kanata" at bounding box center [434, 149] width 24 height 8
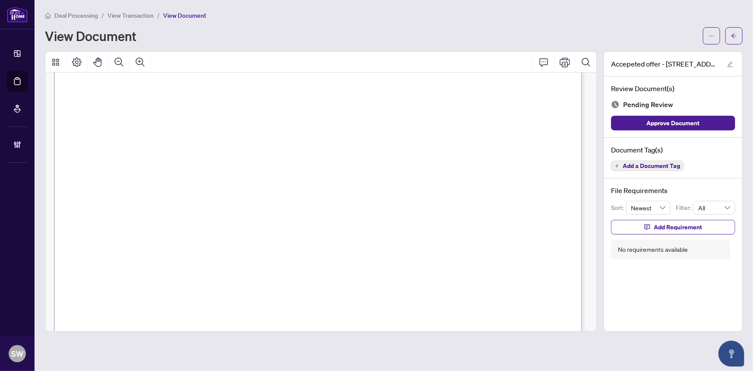
drag, startPoint x: 425, startPoint y: 146, endPoint x: 449, endPoint y: 148, distance: 24.2
click at [446, 148] on span "Kanata" at bounding box center [434, 149] width 24 height 8
click at [514, 147] on span "K2S 0V8" at bounding box center [524, 149] width 30 height 8
click at [536, 147] on span "K2S 0V8" at bounding box center [524, 149] width 30 height 8
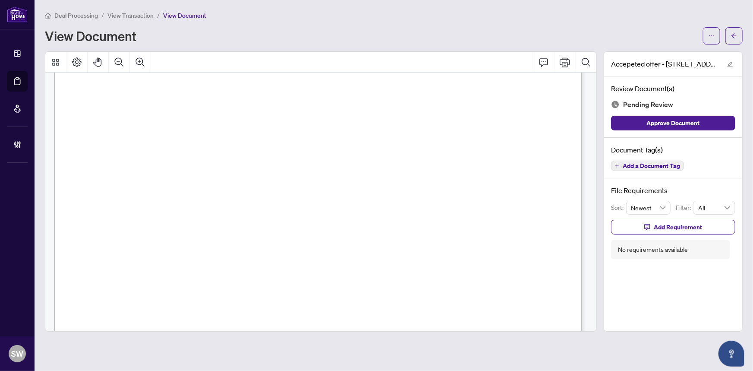
click at [535, 147] on span "K2S 0V8" at bounding box center [524, 149] width 30 height 8
click at [738, 39] on button "button" at bounding box center [734, 35] width 17 height 17
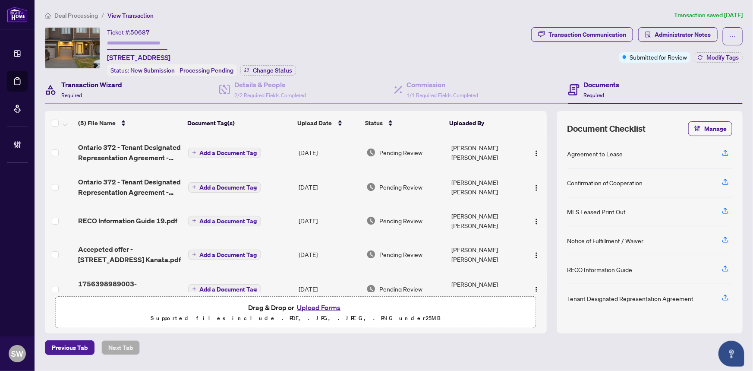
click at [90, 82] on h4 "Transaction Wizard" at bounding box center [91, 84] width 61 height 10
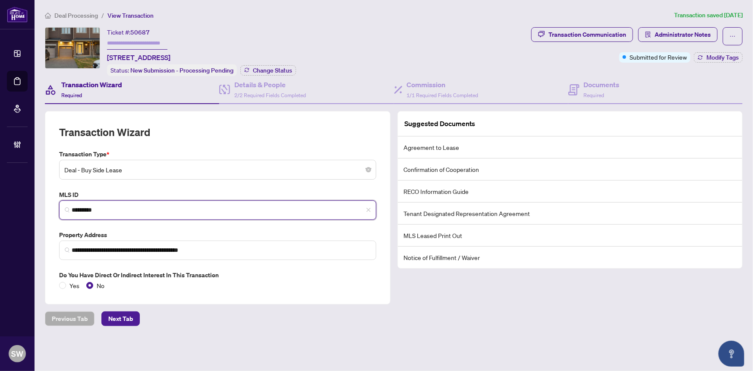
click at [85, 209] on input "*********" at bounding box center [221, 210] width 299 height 9
click at [84, 209] on input "*********" at bounding box center [221, 210] width 299 height 9
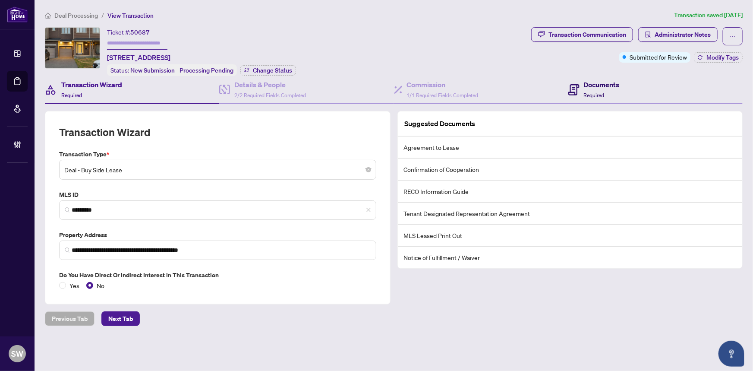
click at [614, 92] on div "Documents Required" at bounding box center [602, 89] width 36 height 20
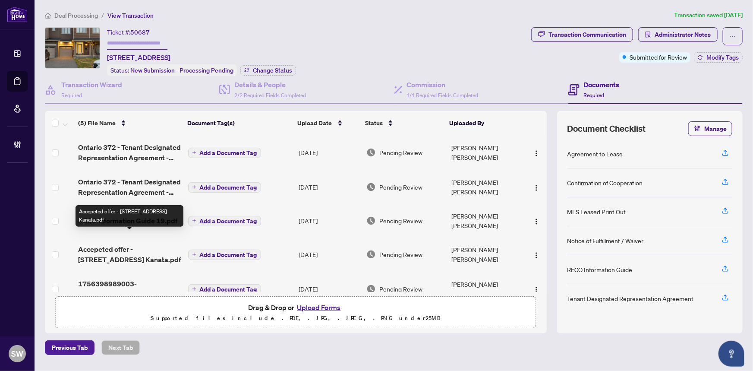
scroll to position [11, 0]
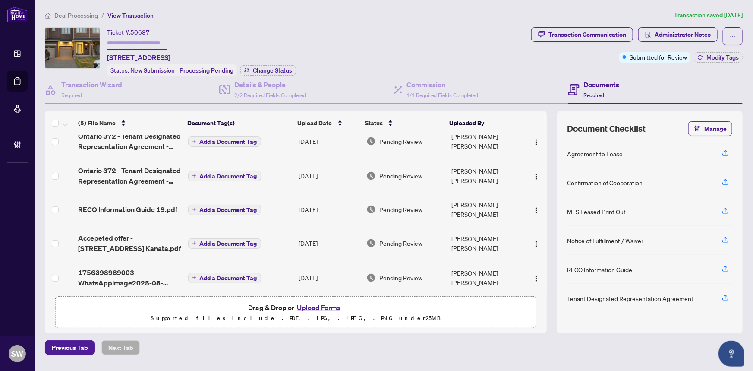
click at [125, 233] on span "Accepeted offer - [STREET_ADDRESS] Kanata.pdf" at bounding box center [129, 243] width 103 height 21
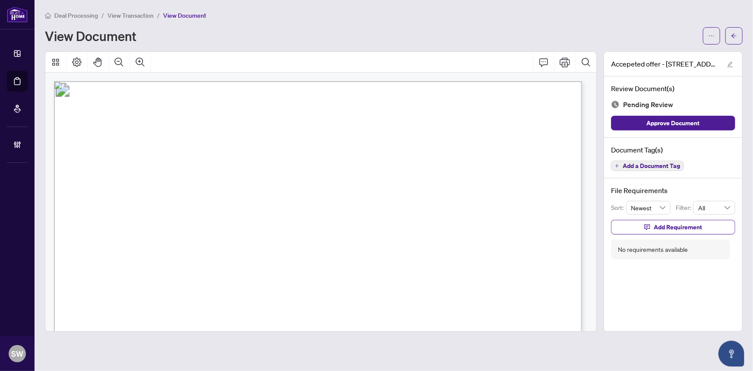
click at [212, 203] on span "Adina Investments Inc." at bounding box center [228, 207] width 97 height 8
click at [209, 186] on span "[PERSON_NAME]" at bounding box center [221, 190] width 55 height 8
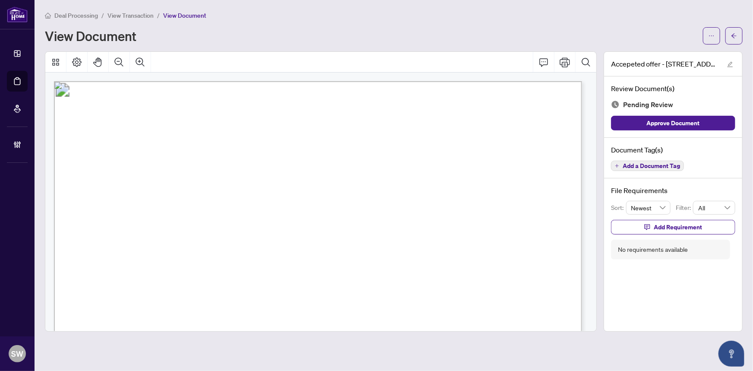
click at [209, 186] on span "[PERSON_NAME]" at bounding box center [221, 190] width 55 height 8
click at [155, 222] on span "[PERSON_NAME] [PERSON_NAME]" at bounding box center [149, 225] width 118 height 8
click at [254, 33] on div "View Document" at bounding box center [371, 36] width 653 height 14
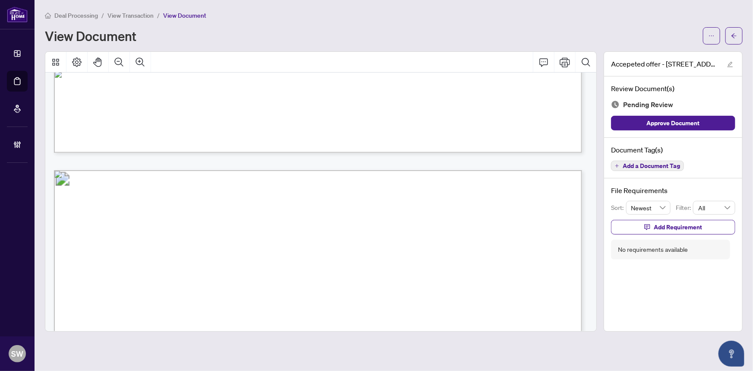
scroll to position [4188, 0]
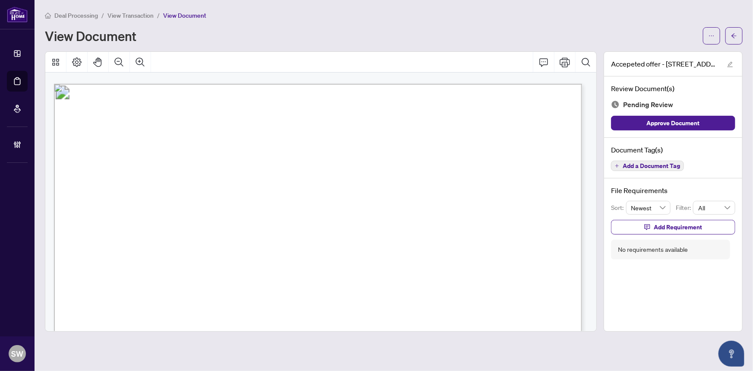
scroll to position [2770, 0]
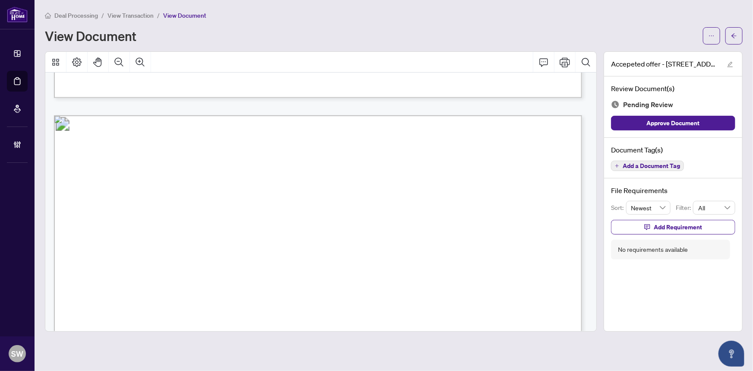
click at [439, 203] on span "[PERSON_NAME]" at bounding box center [457, 205] width 60 height 8
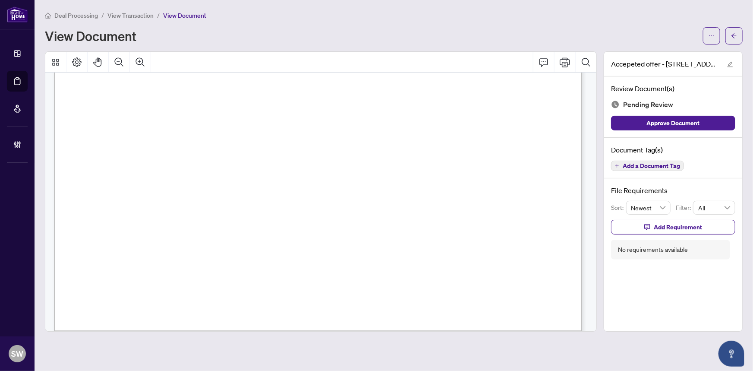
scroll to position [2384, 0]
click at [649, 166] on span "Add a Document Tag" at bounding box center [651, 166] width 57 height 6
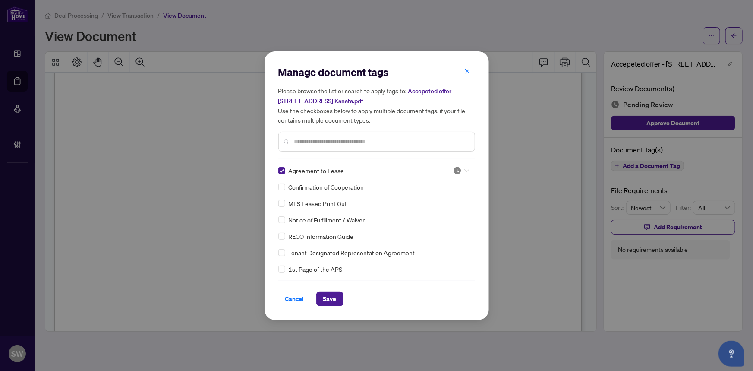
click at [461, 169] on div at bounding box center [461, 170] width 16 height 9
click at [427, 211] on div "Approved" at bounding box center [432, 212] width 55 height 9
click at [465, 187] on icon at bounding box center [467, 186] width 5 height 3
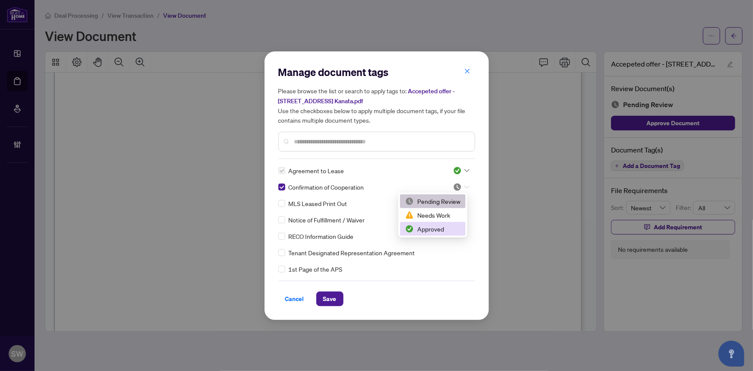
click at [438, 228] on div "Approved" at bounding box center [432, 228] width 55 height 9
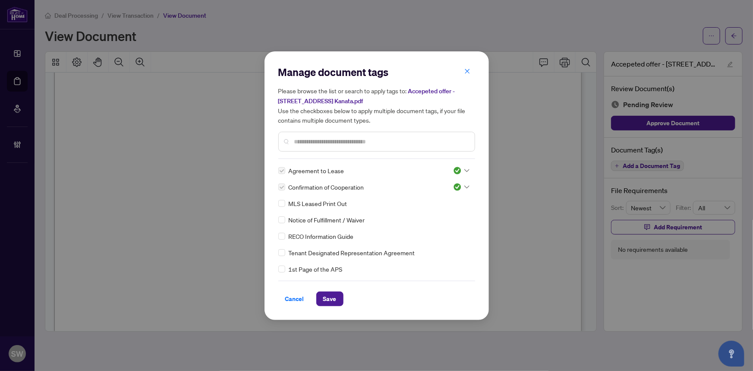
click at [340, 139] on input "text" at bounding box center [381, 141] width 174 height 9
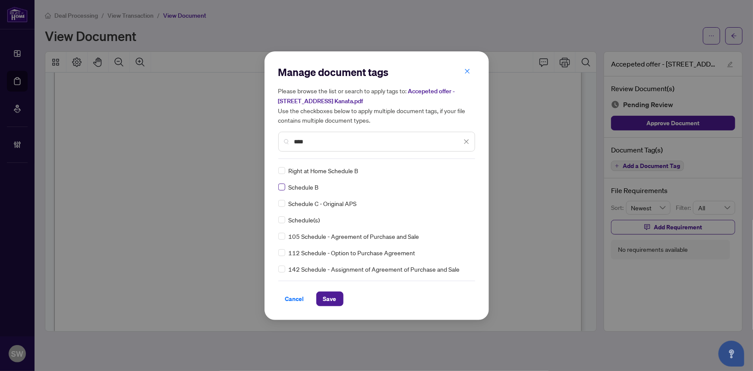
type input "****"
click at [454, 168] on img at bounding box center [457, 170] width 9 height 9
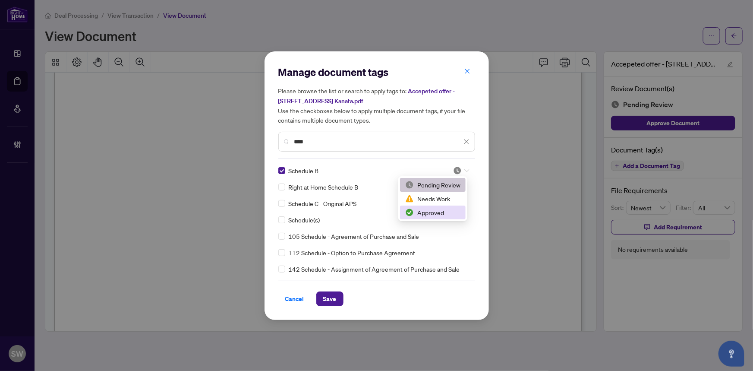
click at [427, 214] on div "Approved" at bounding box center [432, 212] width 55 height 9
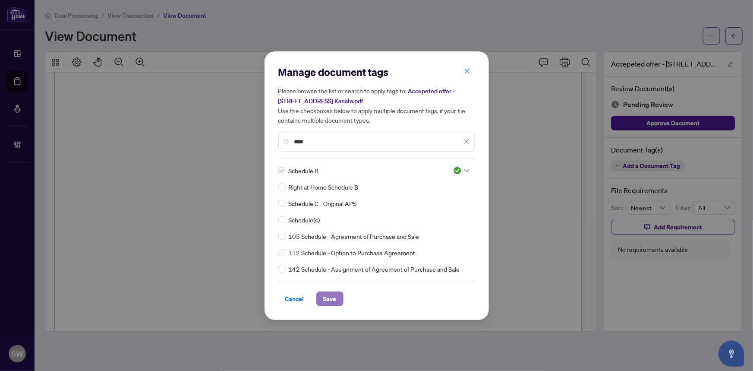
click at [329, 301] on span "Save" at bounding box center [329, 299] width 13 height 14
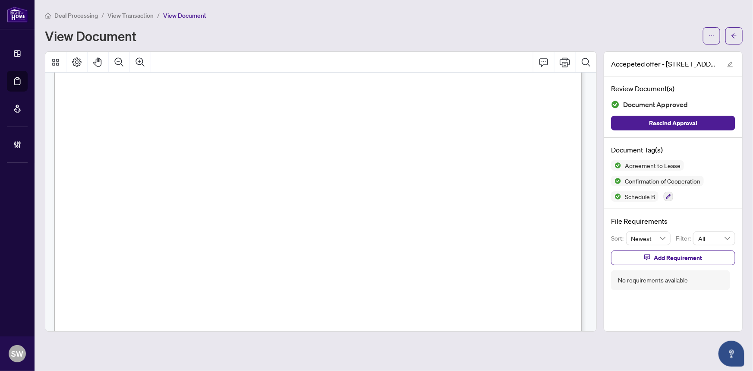
scroll to position [1675, 0]
click at [454, 117] on span "[PHONE_NUMBER]" at bounding box center [485, 118] width 76 height 8
click at [197, 133] on span "[PERSON_NAME]" at bounding box center [196, 134] width 60 height 8
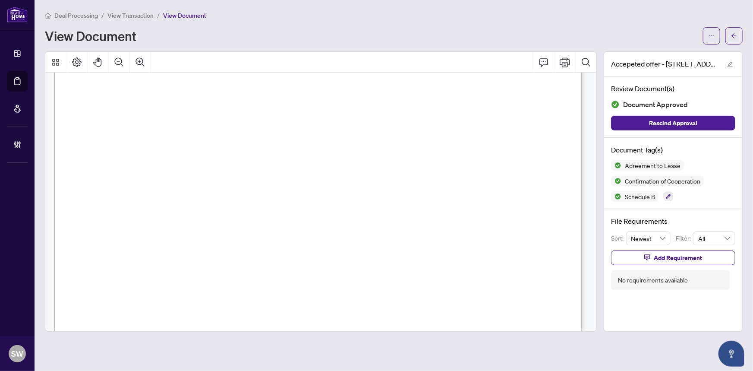
click at [197, 133] on span "[PERSON_NAME]" at bounding box center [196, 134] width 60 height 8
click at [736, 35] on icon "arrow-left" at bounding box center [734, 35] width 5 height 5
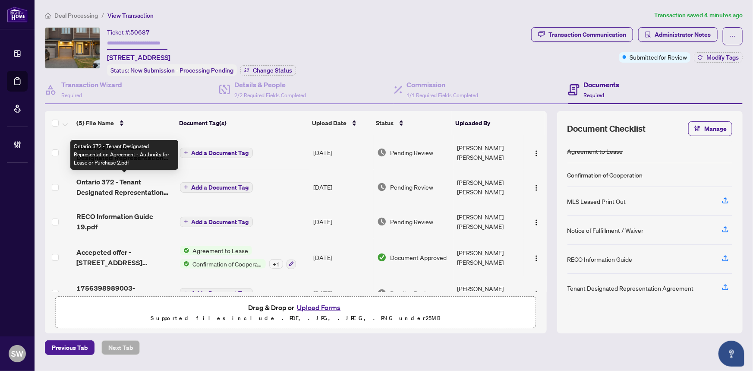
click at [94, 153] on div "Ontario 372 - Tenant Designated Representation Agreement - Authority for Lease …" at bounding box center [124, 155] width 108 height 30
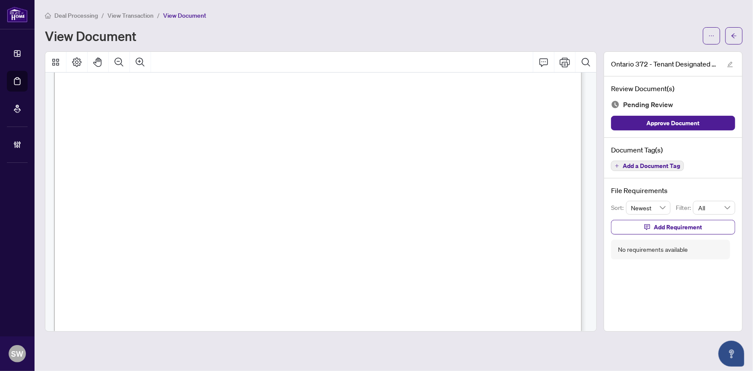
scroll to position [2433, 0]
click at [674, 166] on span "Add a Document Tag" at bounding box center [651, 166] width 57 height 6
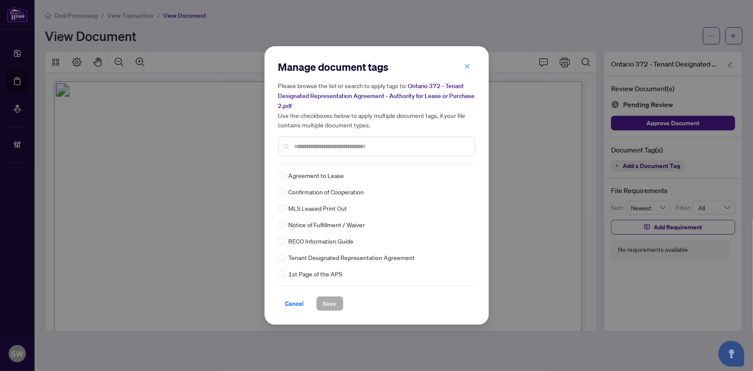
scroll to position [2433, 0]
click at [462, 174] on div at bounding box center [461, 175] width 16 height 9
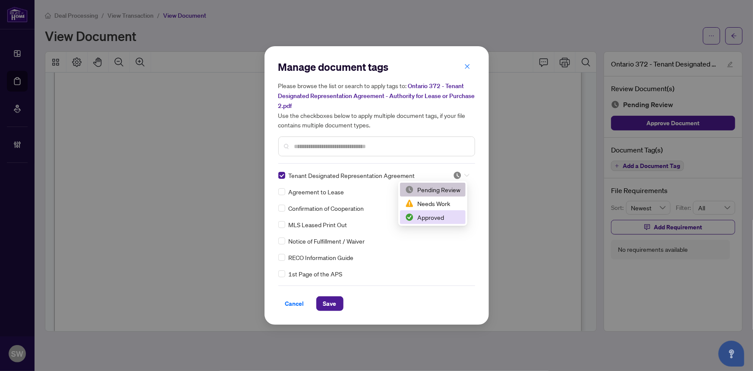
click at [429, 217] on div "Approved" at bounding box center [432, 216] width 55 height 9
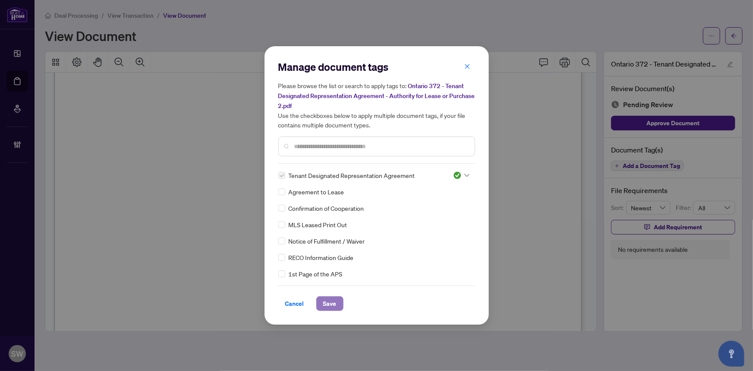
click at [333, 301] on span "Save" at bounding box center [329, 304] width 13 height 14
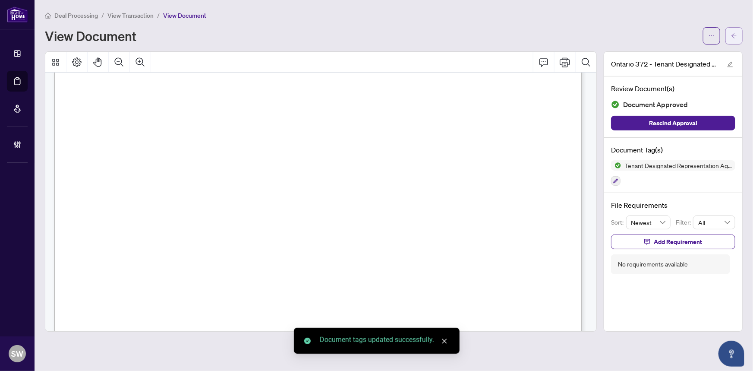
click at [739, 32] on button "button" at bounding box center [734, 35] width 17 height 17
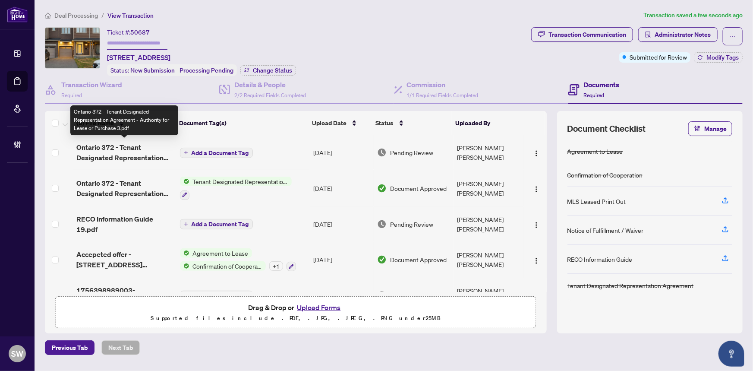
click at [136, 152] on span "Ontario 372 - Tenant Designated Representation Agreement - Authority for Lease …" at bounding box center [124, 152] width 96 height 21
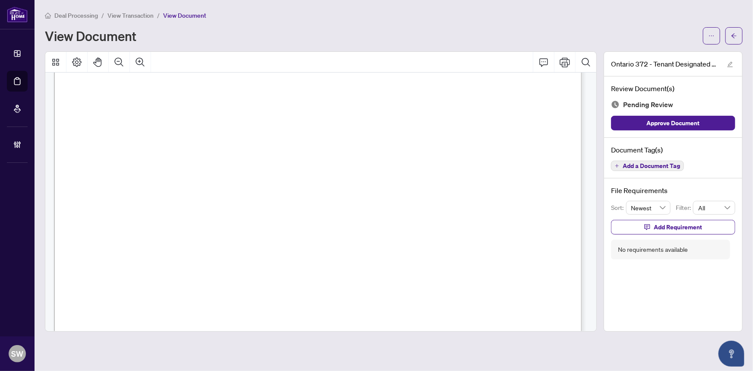
scroll to position [2545, 0]
click at [660, 165] on span "Add a Document Tag" at bounding box center [651, 166] width 57 height 6
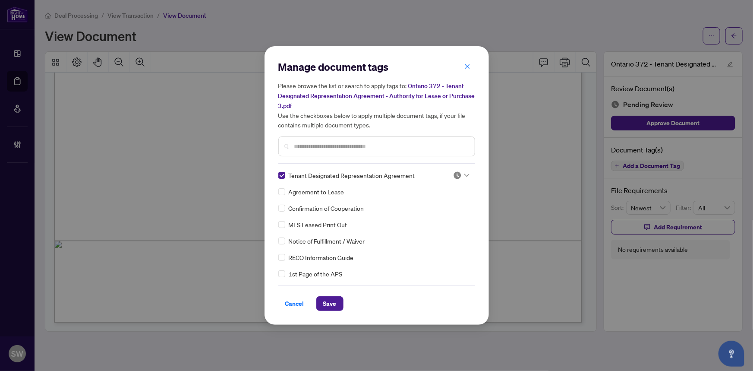
click at [454, 171] on img at bounding box center [457, 175] width 9 height 9
click at [430, 218] on div "Approved" at bounding box center [432, 216] width 55 height 9
click at [337, 300] on button "Save" at bounding box center [329, 303] width 27 height 15
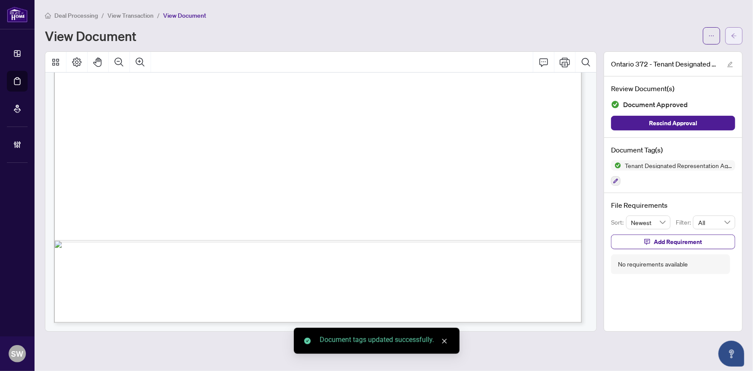
click at [735, 36] on icon "arrow-left" at bounding box center [734, 36] width 6 height 6
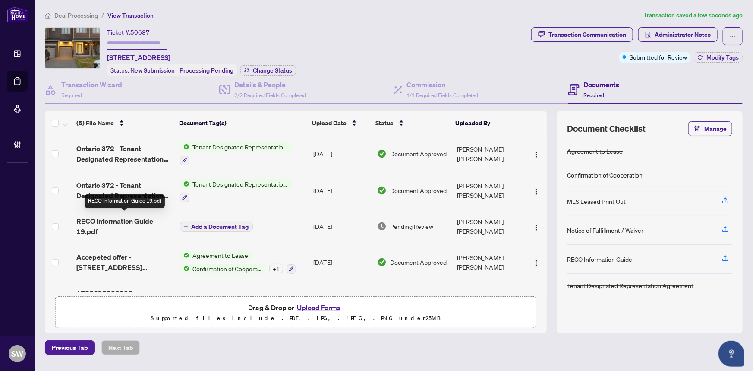
click at [135, 222] on span "RECO Information Guide 19.pdf" at bounding box center [124, 226] width 96 height 21
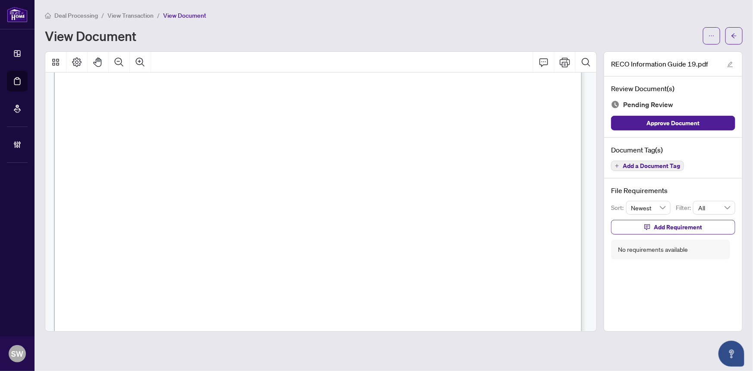
scroll to position [8475, 0]
click at [663, 164] on span "Add a Document Tag" at bounding box center [651, 166] width 57 height 6
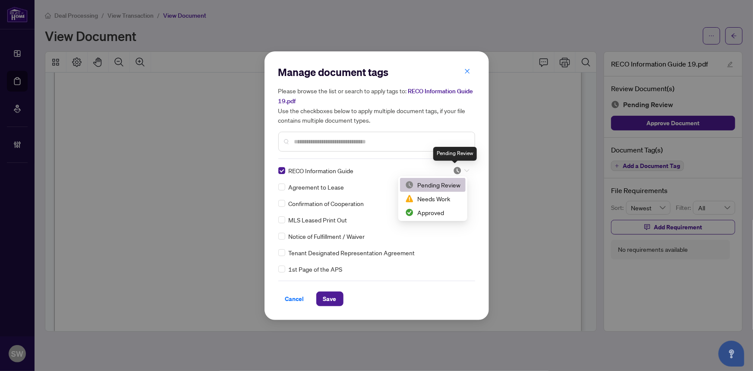
click at [457, 168] on img at bounding box center [457, 170] width 9 height 9
click at [436, 212] on div "Approved" at bounding box center [432, 212] width 55 height 9
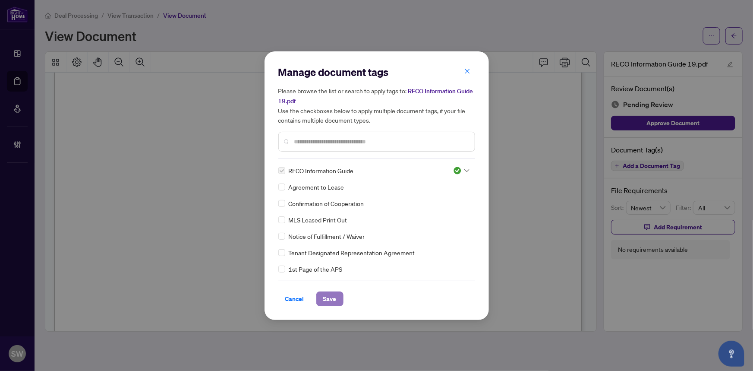
click at [337, 295] on button "Save" at bounding box center [329, 298] width 27 height 15
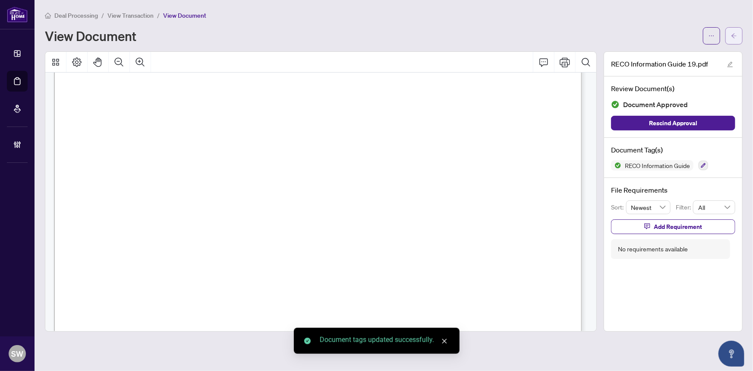
click at [740, 38] on button "button" at bounding box center [734, 35] width 17 height 17
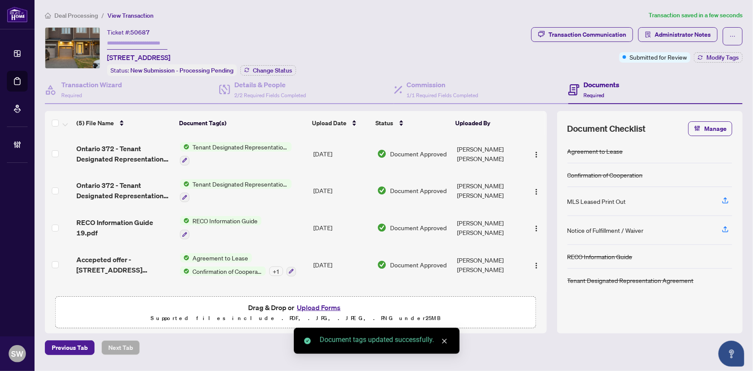
scroll to position [27, 0]
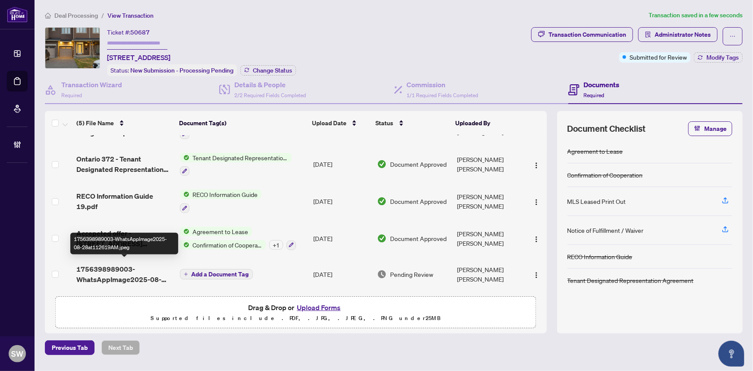
click at [138, 270] on span "1756398989003-WhatsAppImage2025-08-28at112619AM.jpeg" at bounding box center [124, 274] width 96 height 21
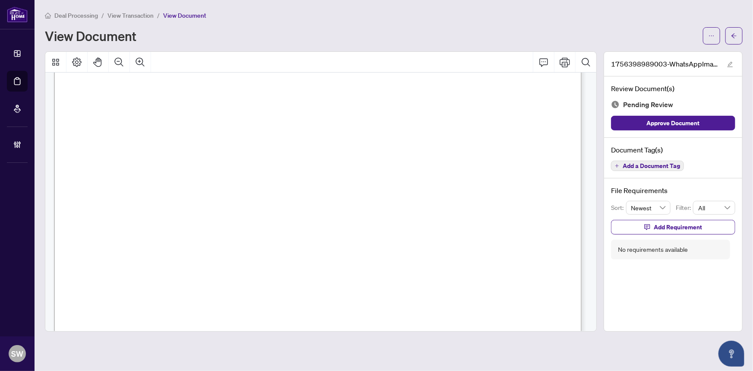
scroll to position [353, 0]
click at [659, 167] on span "Add a Document Tag" at bounding box center [651, 166] width 57 height 6
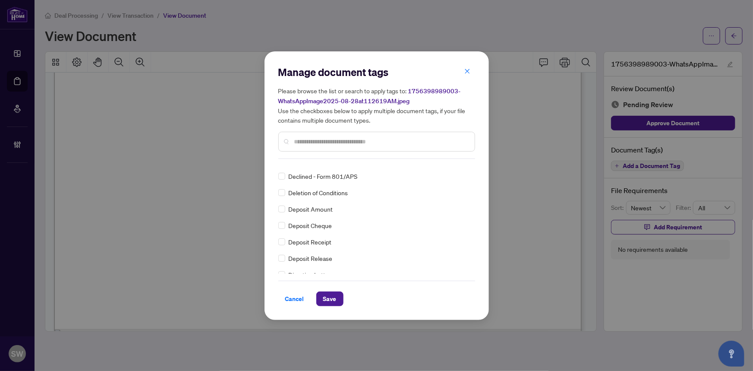
scroll to position [0, 0]
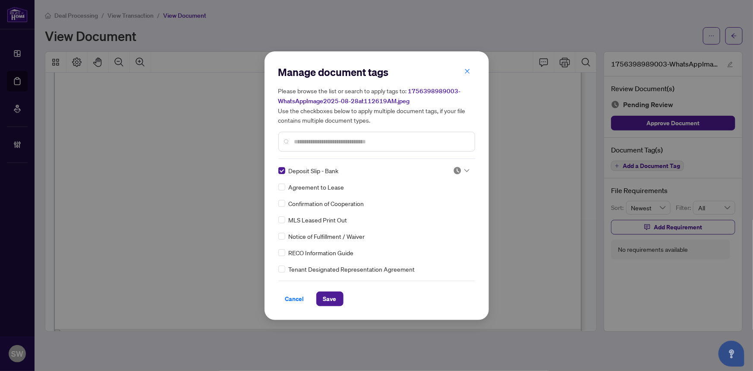
click at [459, 168] on img at bounding box center [457, 170] width 9 height 9
click at [437, 211] on div "Approved" at bounding box center [432, 212] width 55 height 9
click at [335, 297] on span "Save" at bounding box center [329, 299] width 13 height 14
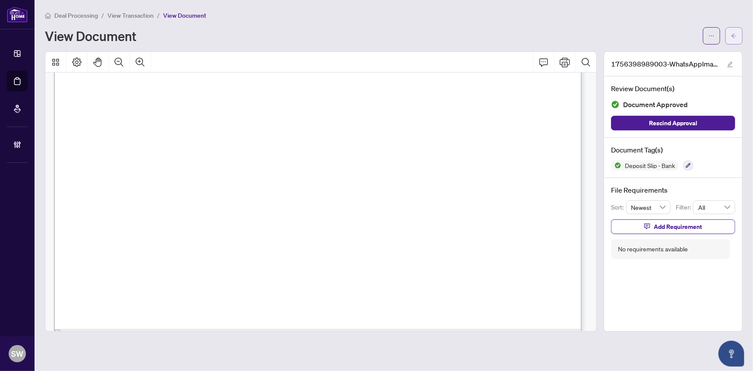
click at [738, 29] on button "button" at bounding box center [734, 35] width 17 height 17
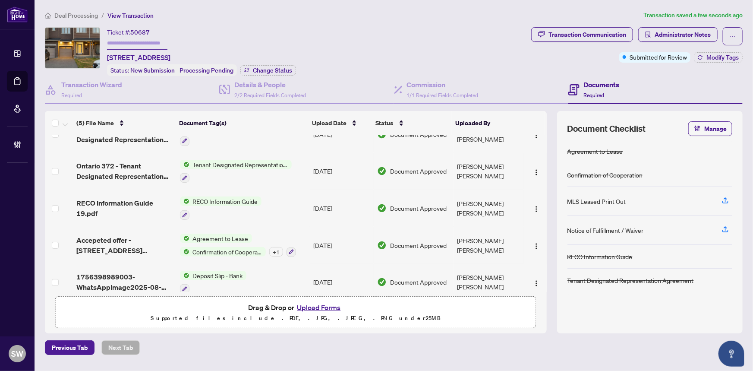
scroll to position [29, 0]
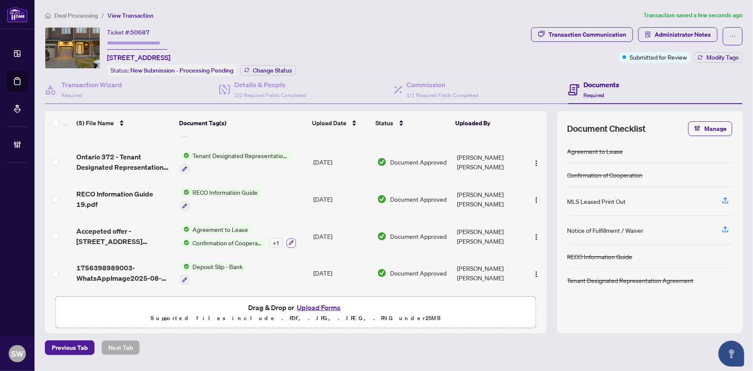
click at [289, 240] on icon "button" at bounding box center [291, 242] width 5 height 5
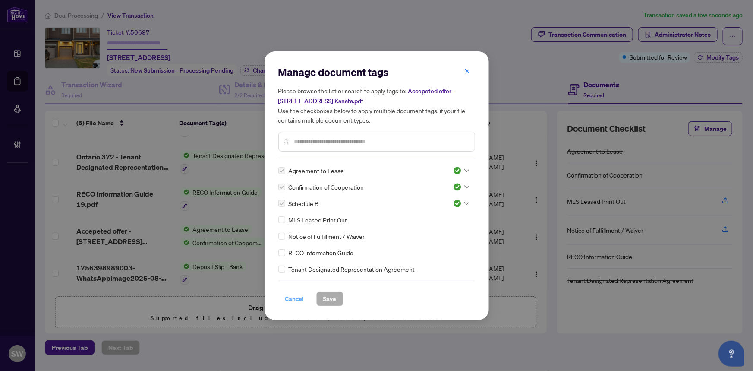
click at [297, 297] on span "Cancel" at bounding box center [294, 299] width 19 height 14
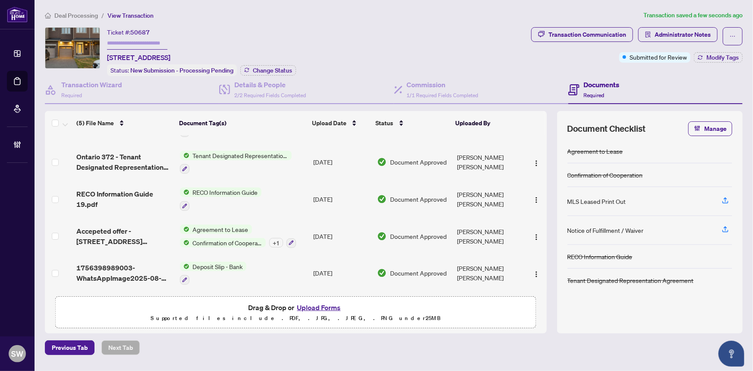
scroll to position [0, 0]
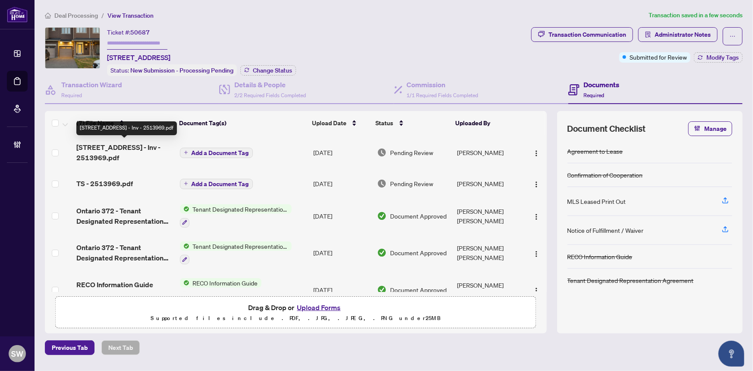
click at [112, 142] on span "153 Overberg Way - Inv - 2513969.pdf" at bounding box center [124, 152] width 96 height 21
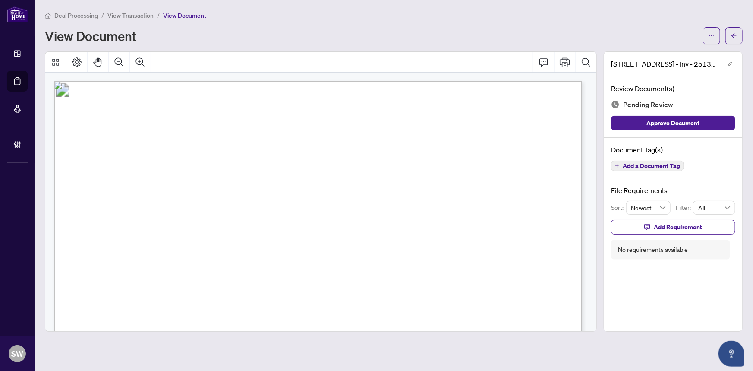
click at [665, 167] on span "Add a Document Tag" at bounding box center [651, 166] width 57 height 6
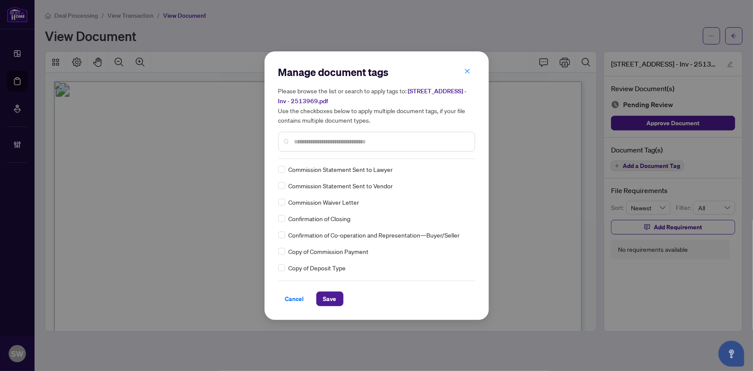
scroll to position [1, 0]
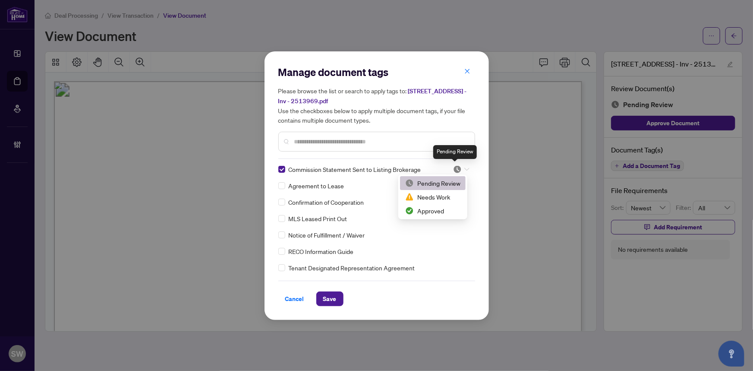
click at [457, 170] on img at bounding box center [457, 169] width 9 height 9
click at [435, 212] on div "Approved" at bounding box center [432, 212] width 55 height 9
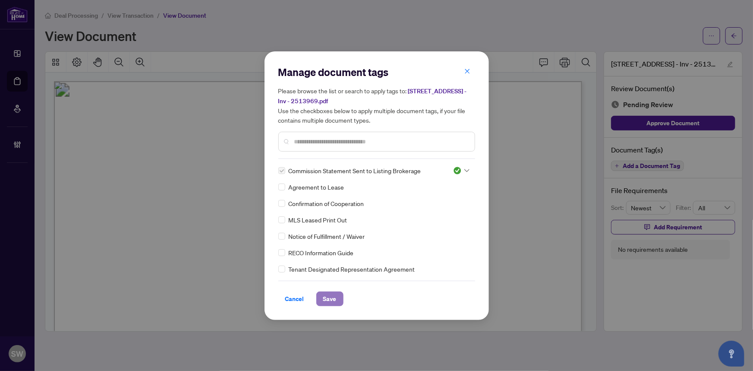
click at [339, 294] on button "Save" at bounding box center [329, 298] width 27 height 15
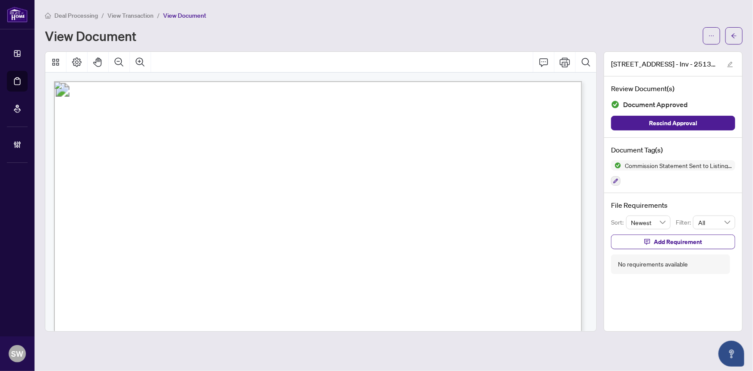
click at [712, 40] on span "button" at bounding box center [712, 36] width 6 height 14
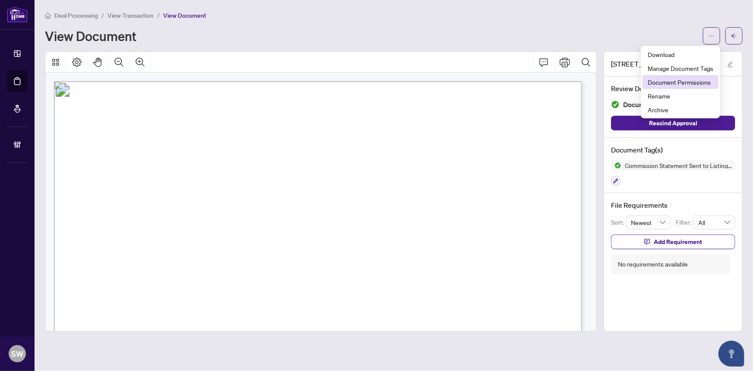
click at [696, 80] on span "Document Permissions" at bounding box center [681, 81] width 66 height 9
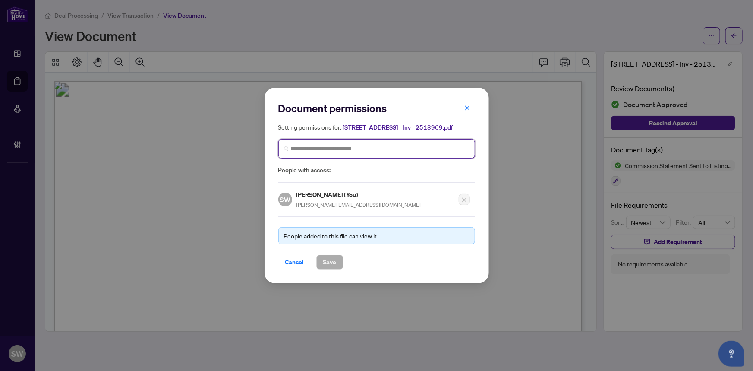
click at [373, 148] on input "search" at bounding box center [380, 148] width 179 height 9
click at [300, 150] on input "*******" at bounding box center [380, 148] width 179 height 9
type input "********"
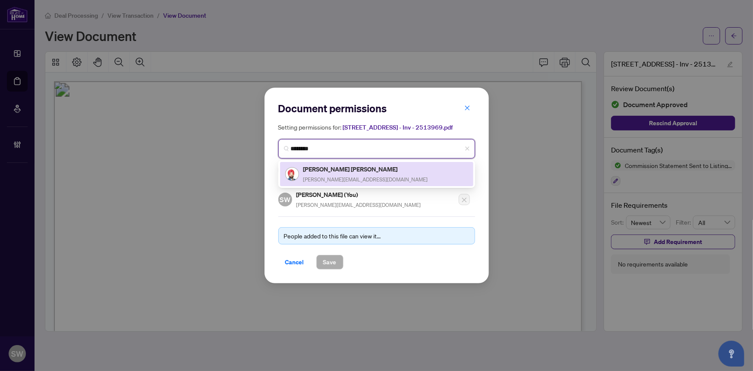
click at [345, 172] on h5 "[PERSON_NAME] [PERSON_NAME]" at bounding box center [366, 169] width 125 height 10
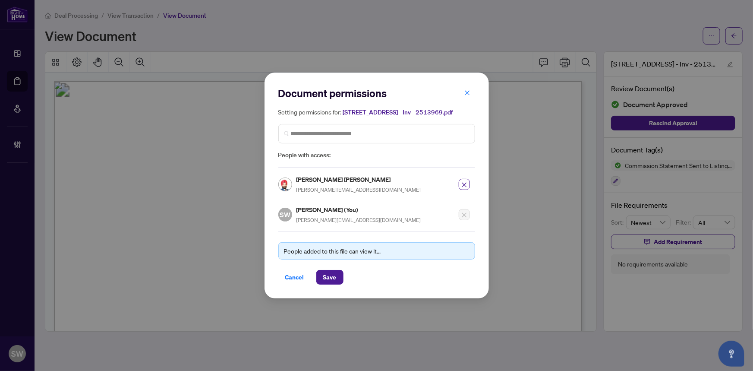
click at [312, 177] on h5 "[PERSON_NAME] [PERSON_NAME]" at bounding box center [359, 179] width 125 height 10
copy h5 "[PERSON_NAME] [PERSON_NAME]"
click at [334, 275] on span "Save" at bounding box center [329, 277] width 13 height 14
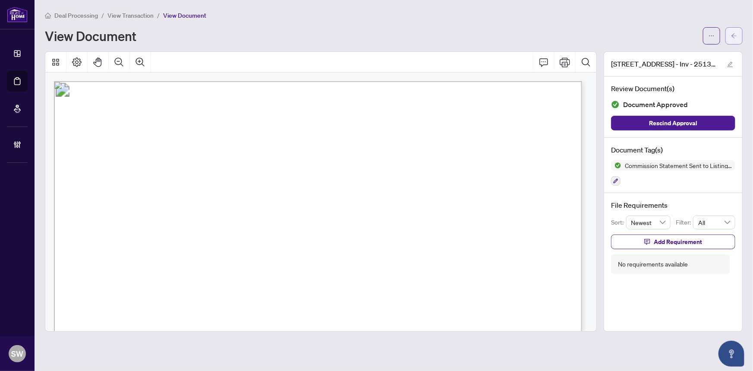
click at [733, 35] on icon "arrow-left" at bounding box center [734, 35] width 5 height 5
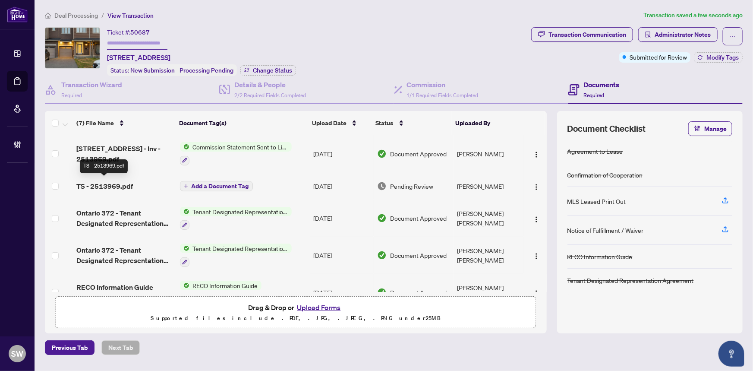
click at [129, 185] on span "TS - 2513969.pdf" at bounding box center [104, 186] width 57 height 10
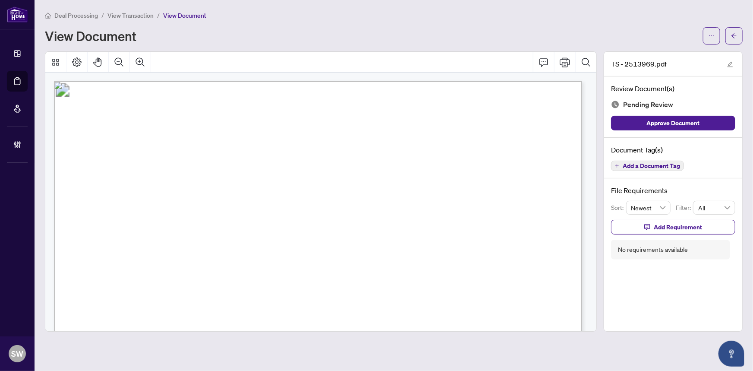
click at [651, 166] on span "Add a Document Tag" at bounding box center [651, 166] width 57 height 6
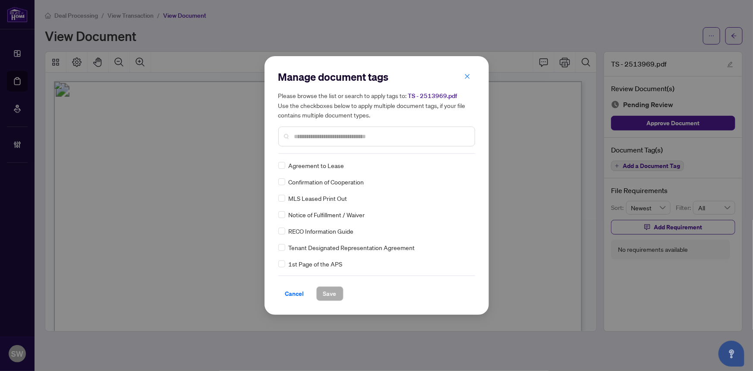
click at [342, 138] on input "text" at bounding box center [381, 136] width 174 height 9
type input "*****"
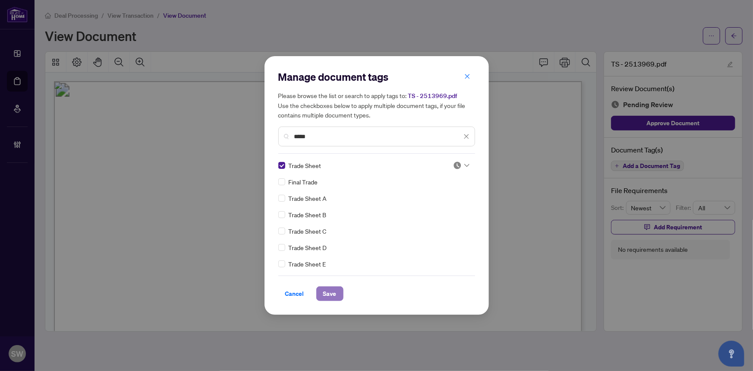
click at [334, 294] on span "Save" at bounding box center [329, 294] width 13 height 14
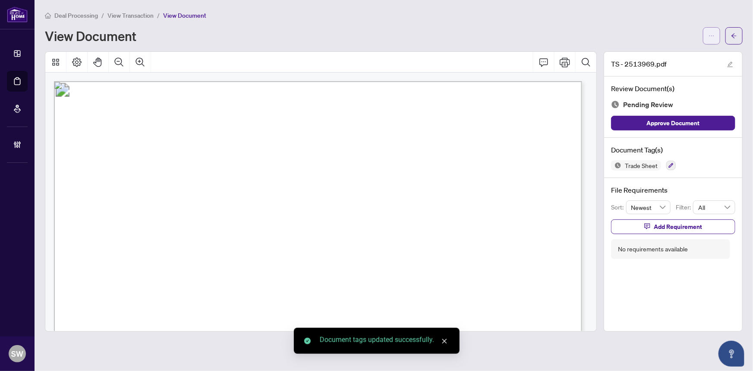
click at [709, 37] on icon "ellipsis" at bounding box center [712, 36] width 6 height 6
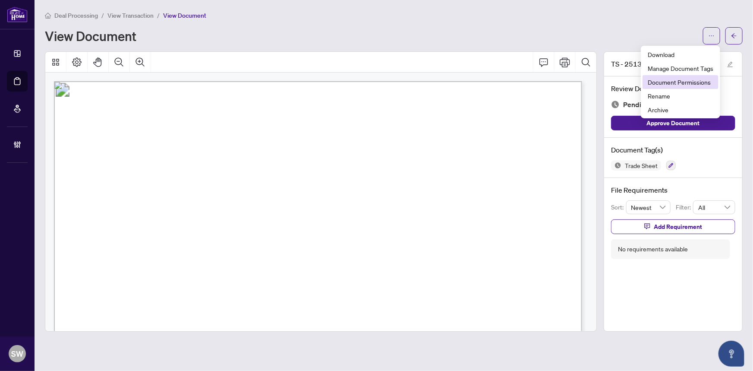
click at [659, 82] on span "Document Permissions" at bounding box center [681, 81] width 66 height 9
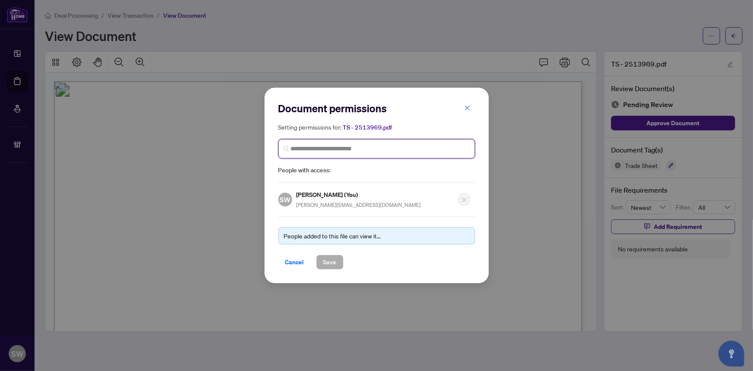
click at [361, 149] on input "search" at bounding box center [380, 148] width 179 height 9
paste input "**********"
type input "**********"
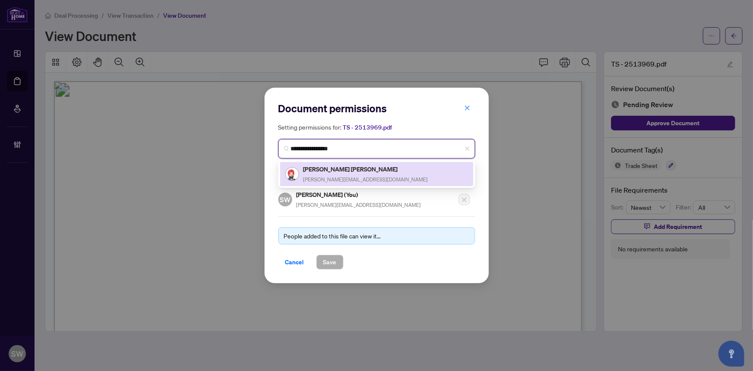
click at [318, 174] on div "Ravi Inder Singh raviinder@gmail.com" at bounding box center [366, 174] width 125 height 20
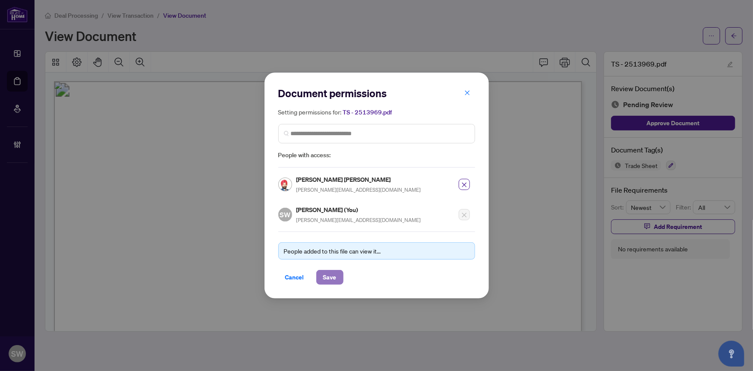
click at [331, 279] on span "Save" at bounding box center [329, 277] width 13 height 14
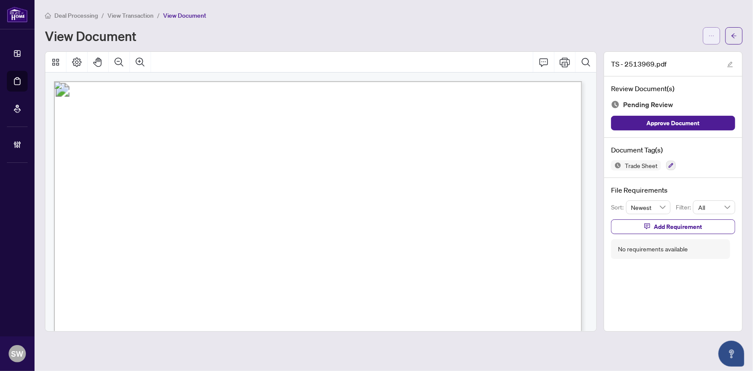
click at [718, 36] on button "button" at bounding box center [711, 35] width 17 height 17
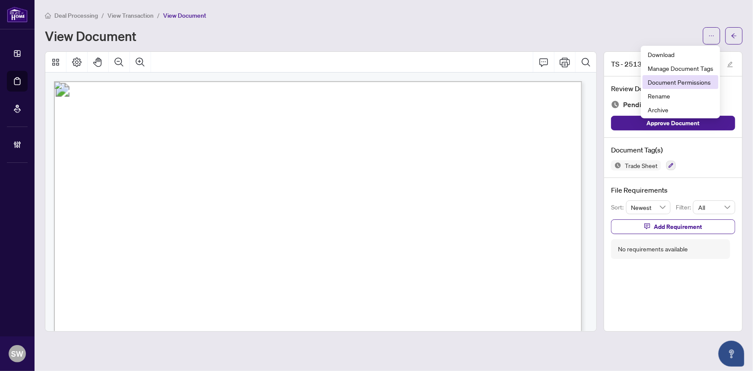
click at [692, 83] on span "Document Permissions" at bounding box center [681, 81] width 66 height 9
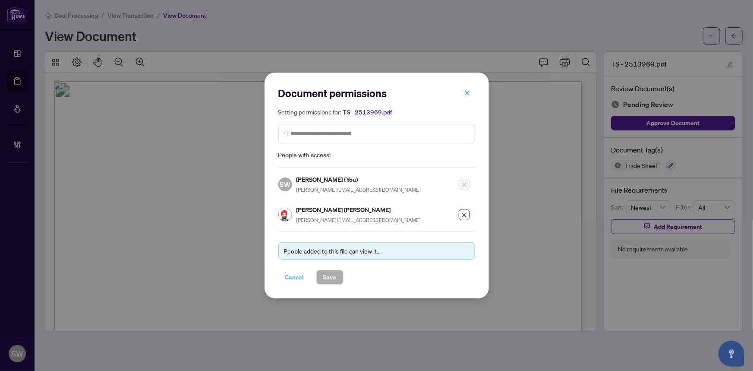
click at [294, 278] on span "Cancel" at bounding box center [294, 277] width 19 height 14
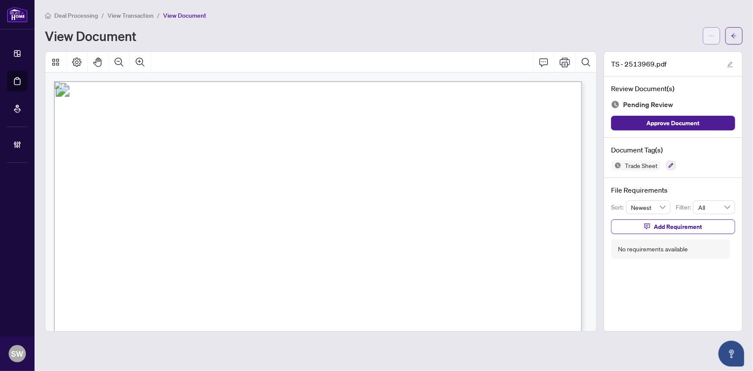
click at [718, 36] on button "button" at bounding box center [711, 35] width 17 height 17
click at [682, 227] on span "Add Requirement" at bounding box center [678, 227] width 48 height 14
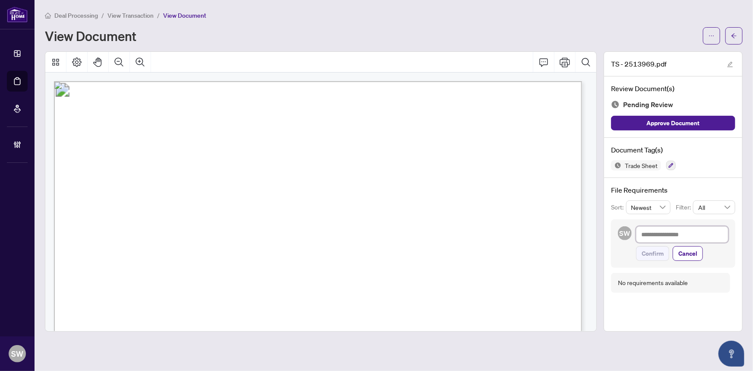
click at [668, 234] on textarea at bounding box center [682, 234] width 92 height 16
paste textarea "**********"
type textarea "**********"
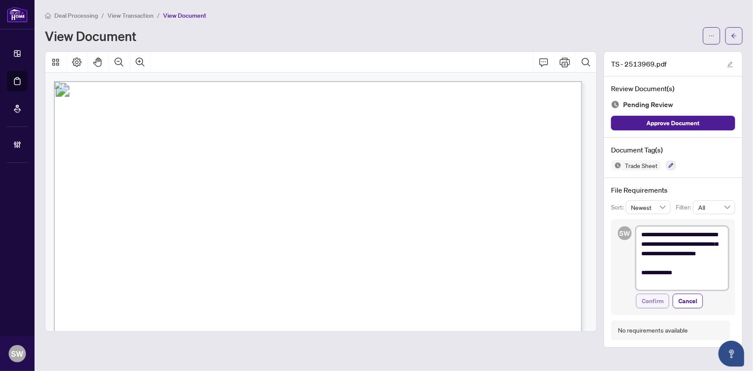
type textarea "**********"
click at [656, 300] on span "Confirm" at bounding box center [653, 301] width 22 height 14
type textarea "**********"
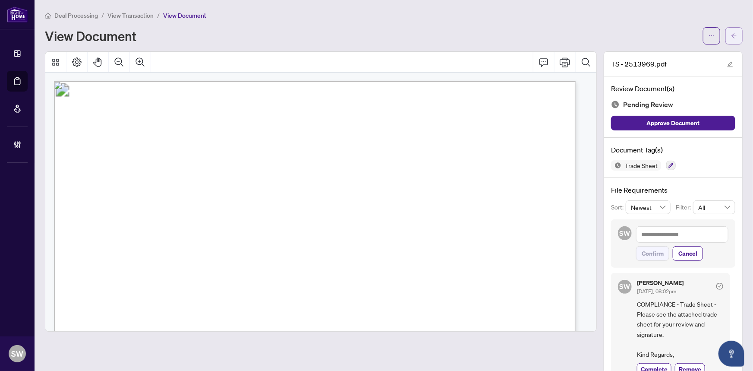
click at [732, 38] on button "button" at bounding box center [734, 35] width 17 height 17
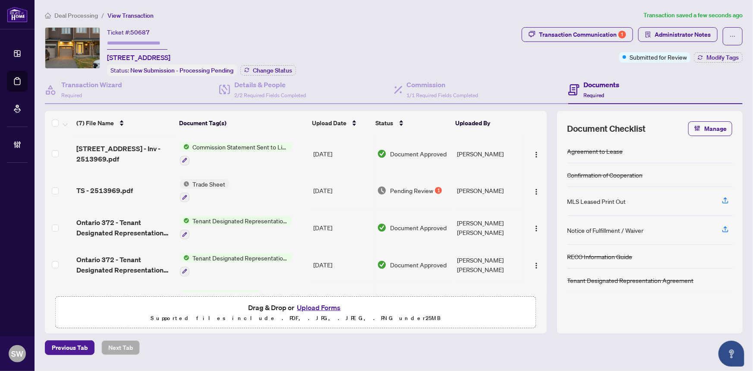
click at [122, 42] on input "text" at bounding box center [137, 43] width 60 height 13
paste input "*******"
type input "*******"
click at [281, 69] on span "Change Status" at bounding box center [272, 70] width 39 height 6
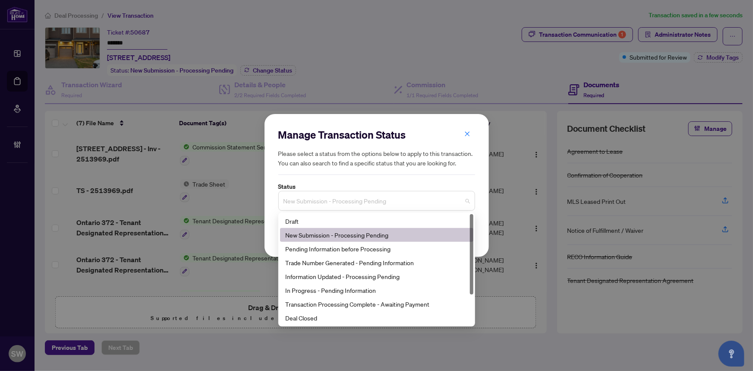
click at [370, 200] on span "New Submission - Processing Pending" at bounding box center [377, 201] width 187 height 16
click at [337, 263] on div "Trade Number Generated - Pending Information" at bounding box center [376, 262] width 183 height 9
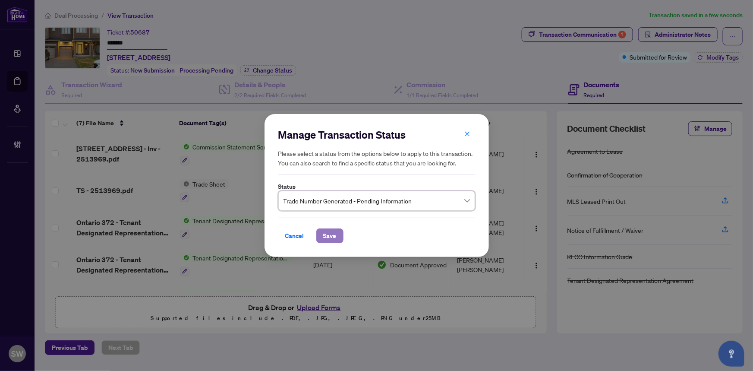
click at [331, 239] on span "Save" at bounding box center [329, 236] width 13 height 14
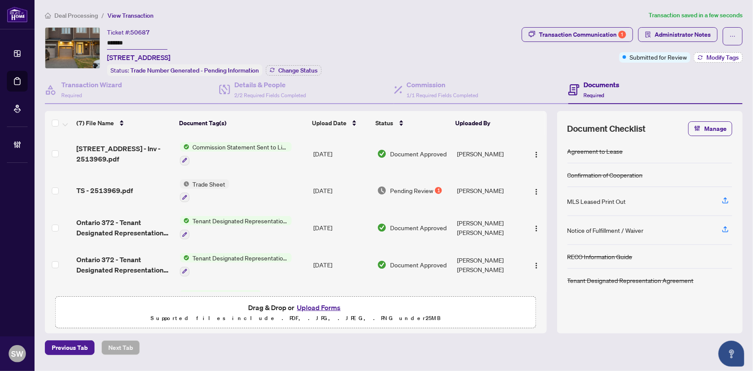
click at [712, 58] on span "Modify Tags" at bounding box center [723, 57] width 32 height 6
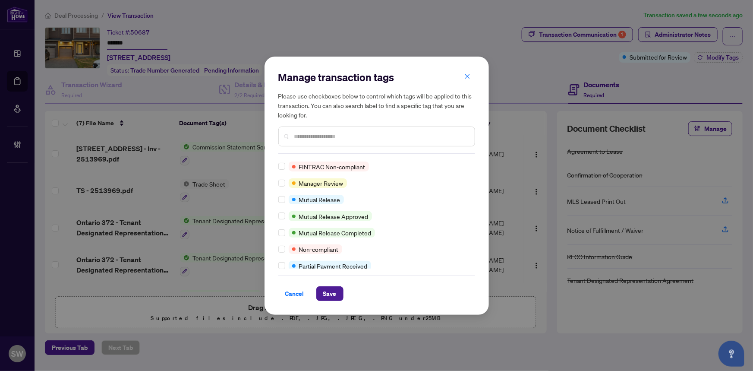
scroll to position [233, 0]
click at [302, 294] on span "Cancel" at bounding box center [294, 294] width 19 height 14
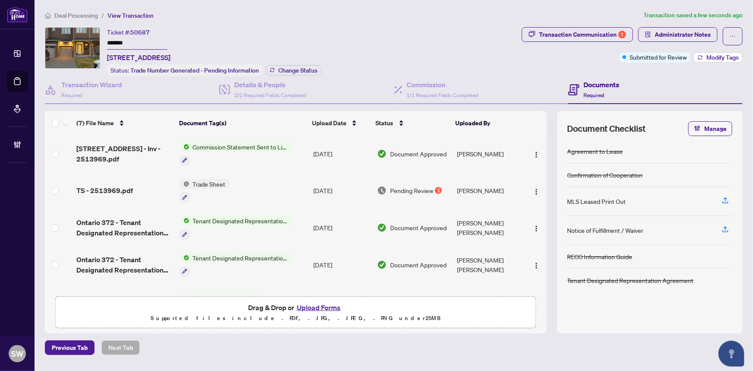
click at [711, 58] on span "Modify Tags" at bounding box center [723, 57] width 32 height 6
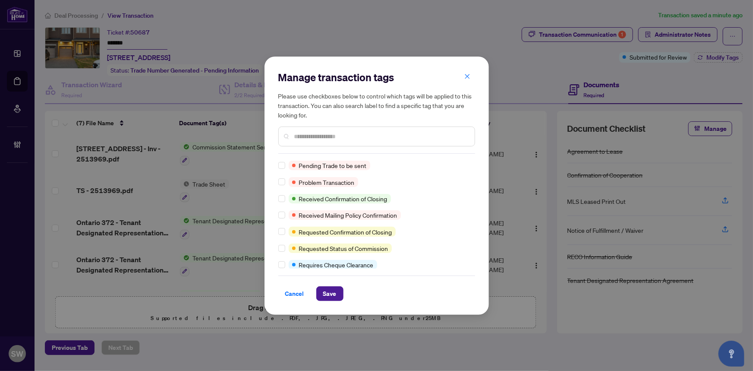
scroll to position [0, 0]
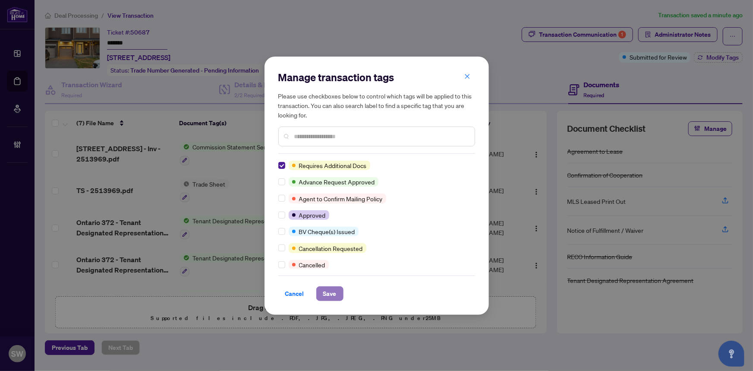
click at [328, 288] on span "Save" at bounding box center [329, 294] width 13 height 14
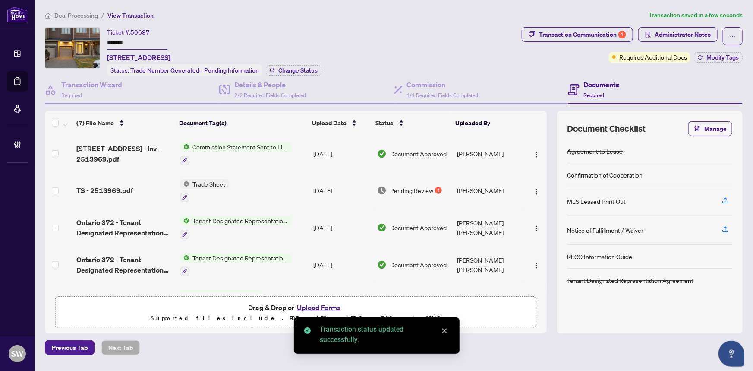
click at [122, 41] on input "*******" at bounding box center [137, 43] width 60 height 13
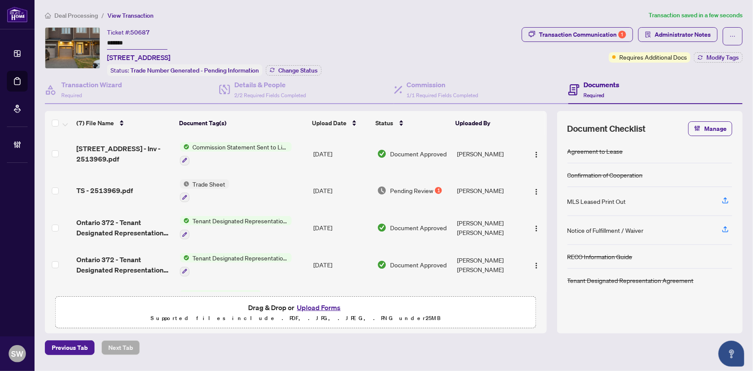
click at [83, 16] on span "Deal Processing" at bounding box center [76, 16] width 44 height 8
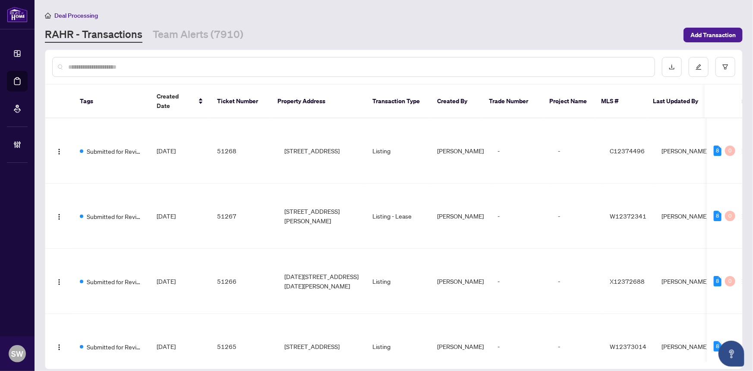
click at [108, 66] on input "text" at bounding box center [358, 66] width 580 height 9
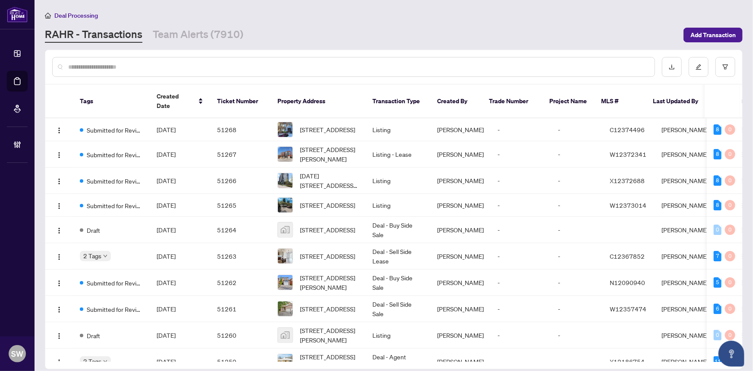
paste input "*****"
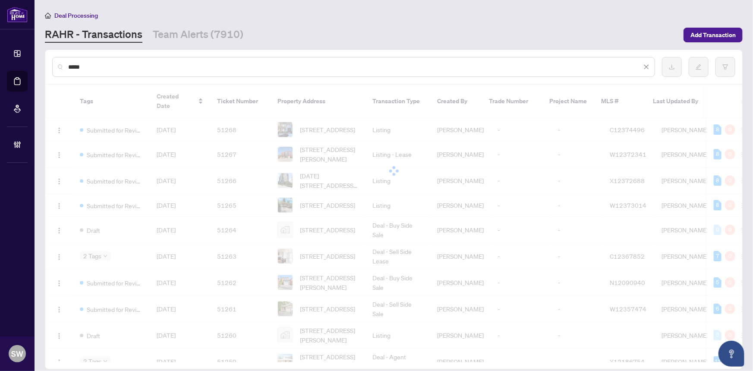
type input "*****"
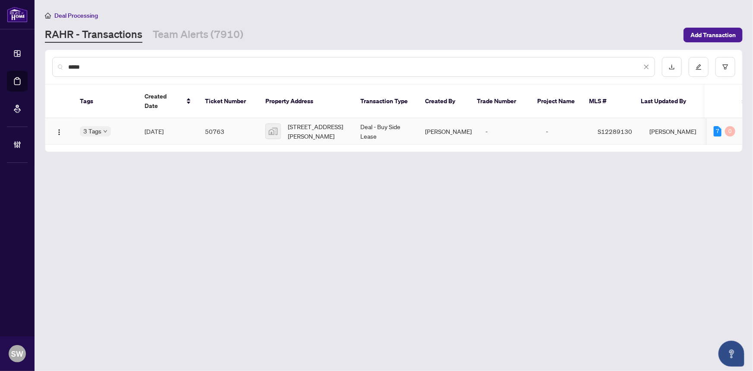
click at [198, 123] on td "50763" at bounding box center [228, 131] width 60 height 26
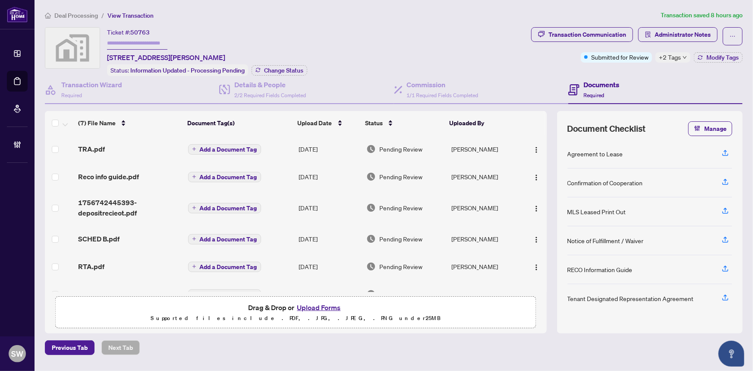
click at [430, 37] on div "Ticket #: 50763 19 Widgeon St, Barrie, ON, Canada Status: Information Updated -…" at bounding box center [286, 51] width 483 height 49
click at [478, 17] on ol "Deal Processing / View Transaction" at bounding box center [351, 15] width 613 height 10
